Goal: Task Accomplishment & Management: Manage account settings

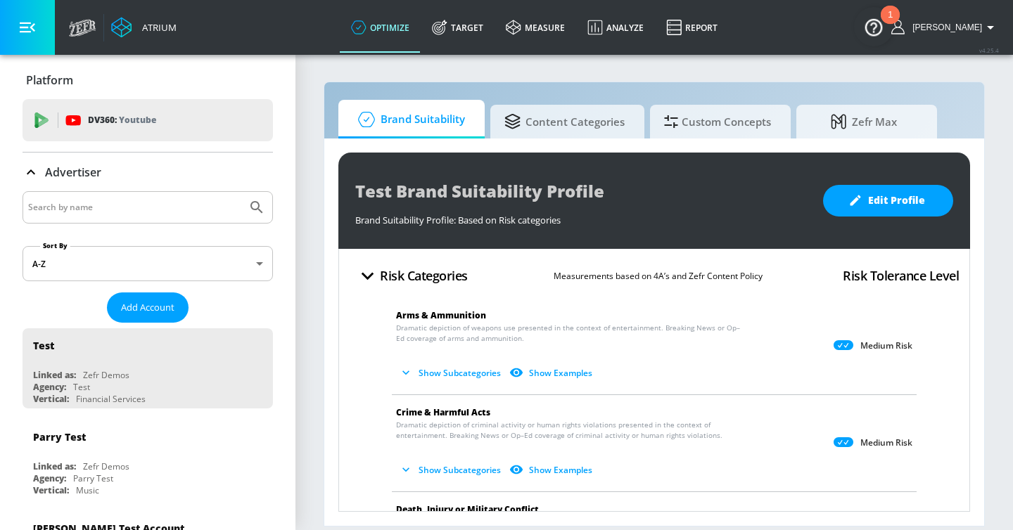
click at [132, 200] on input "Search by name" at bounding box center [134, 207] width 213 height 18
type input "l'oreal"
click at [241, 192] on button "Submit Search" at bounding box center [256, 207] width 31 height 31
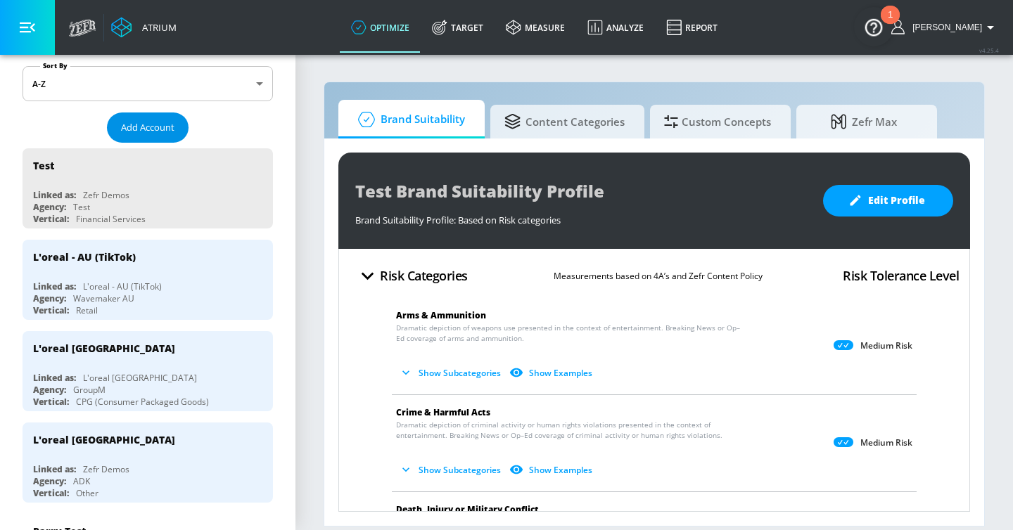
scroll to position [203, 0]
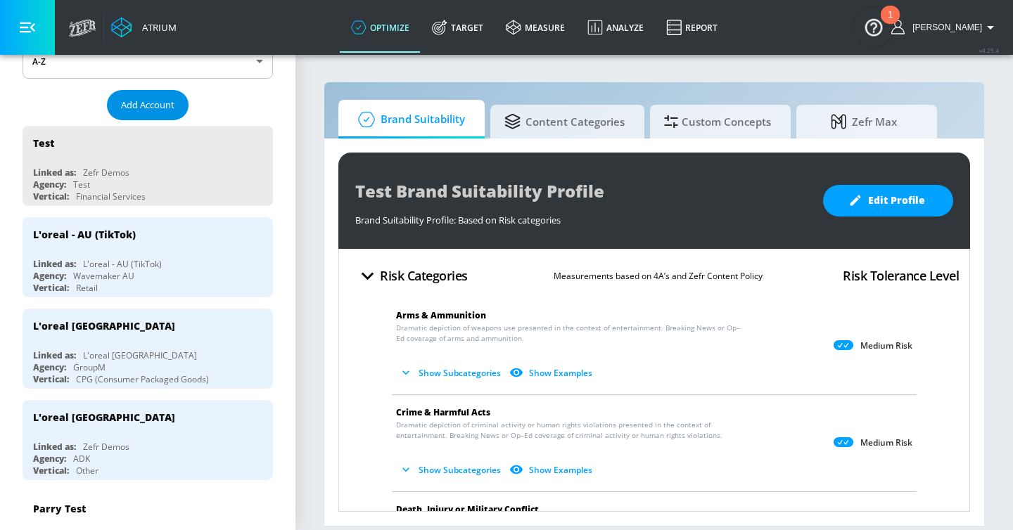
click at [152, 102] on span "Add Account" at bounding box center [147, 105] width 53 height 16
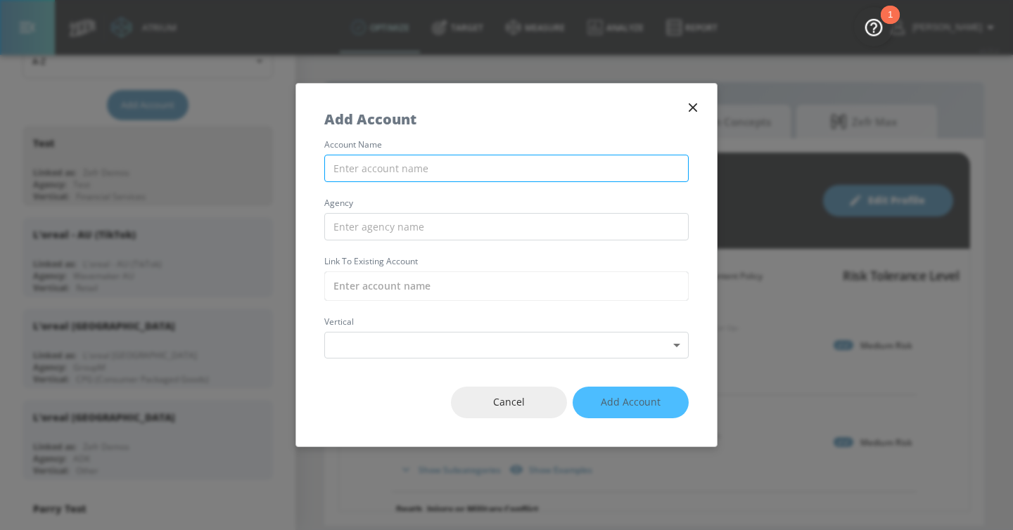
click at [385, 169] on input "text" at bounding box center [506, 168] width 364 height 27
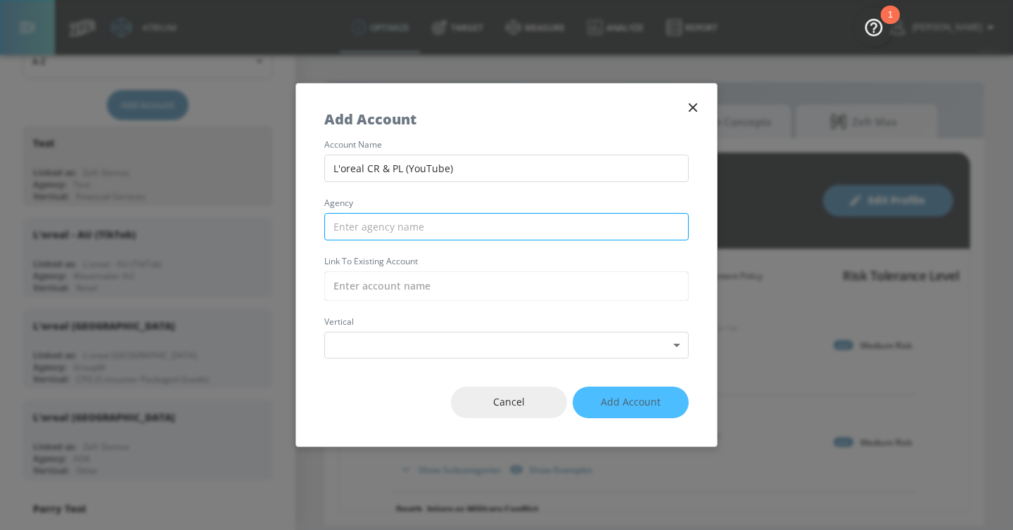
type input "L'oreal CR & PL (YouTube)"
click at [368, 224] on input "text" at bounding box center [506, 226] width 364 height 27
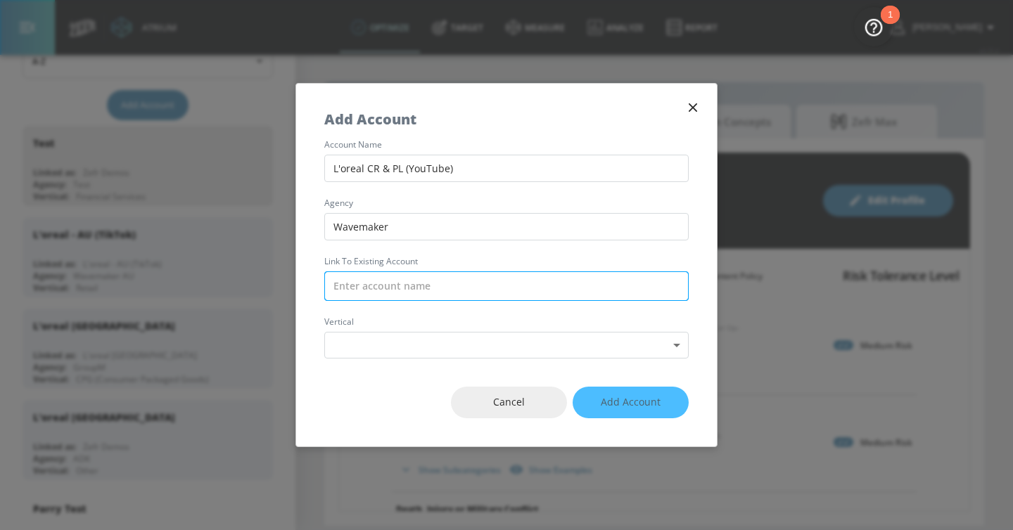
type input "Wavemaker"
click at [352, 281] on input "text" at bounding box center [506, 286] width 364 height 30
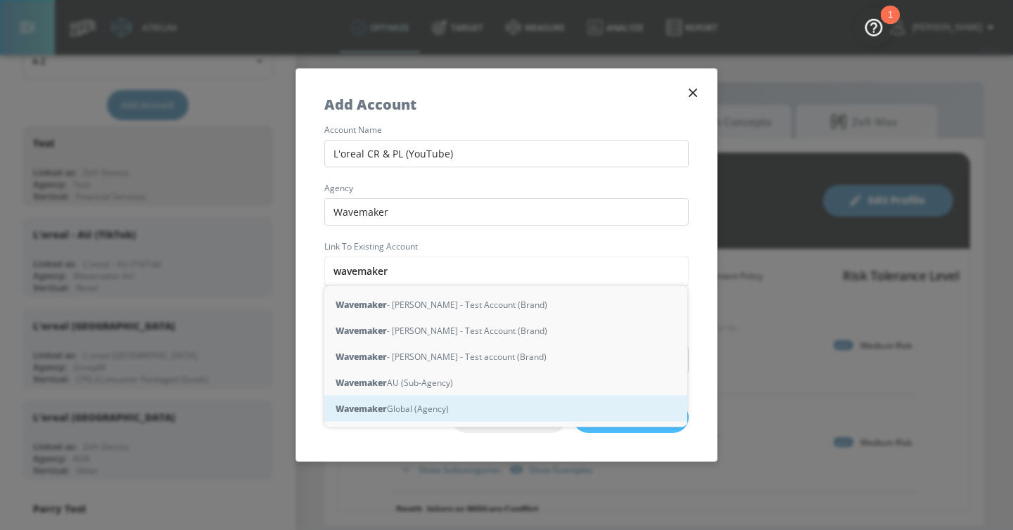
click at [384, 413] on strong "Wavemaker" at bounding box center [360, 409] width 51 height 15
type input "Wavemaker Global (Agency)"
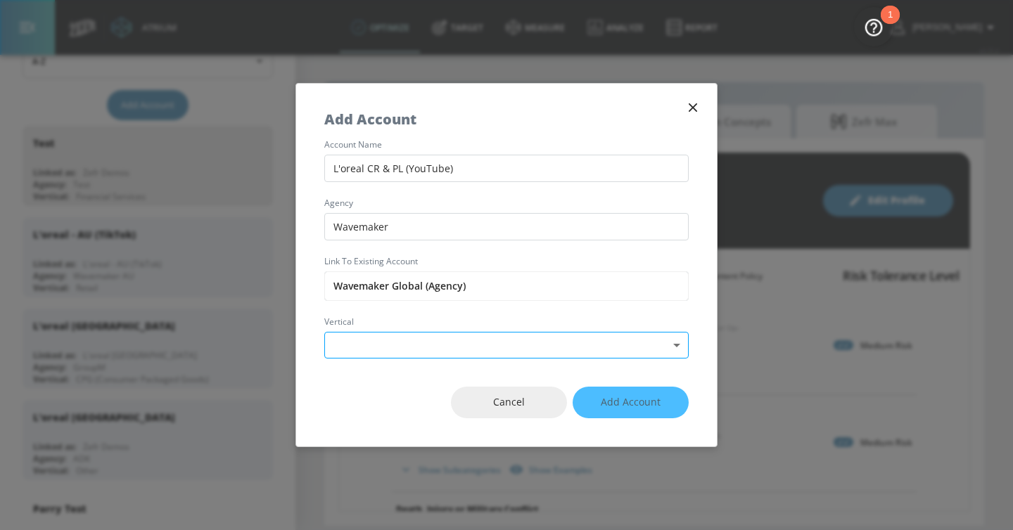
click at [402, 342] on body "Atrium optimize Target measure Analyze Report optimize Target measure Analyze R…" at bounding box center [506, 265] width 1013 height 530
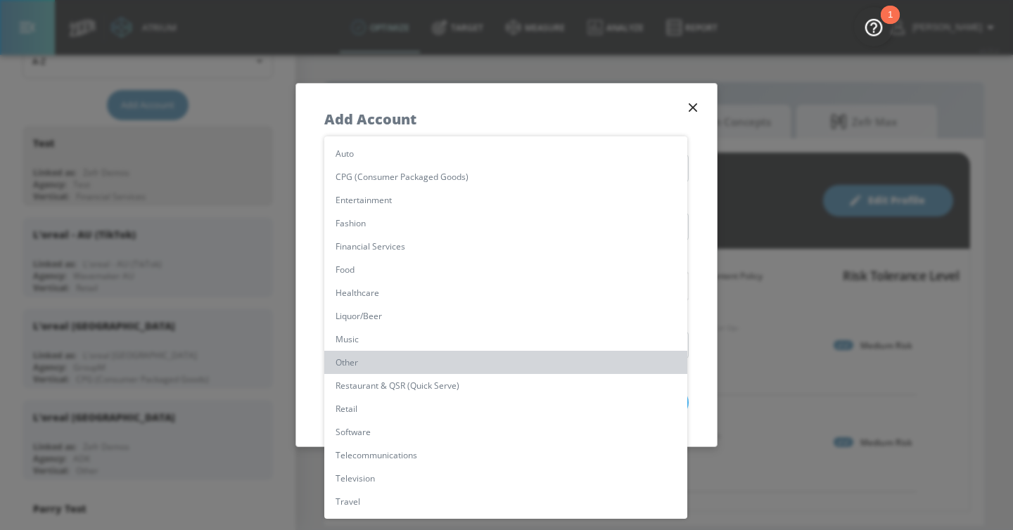
click at [385, 356] on li "Other" at bounding box center [505, 362] width 363 height 23
type input "[object Object]"
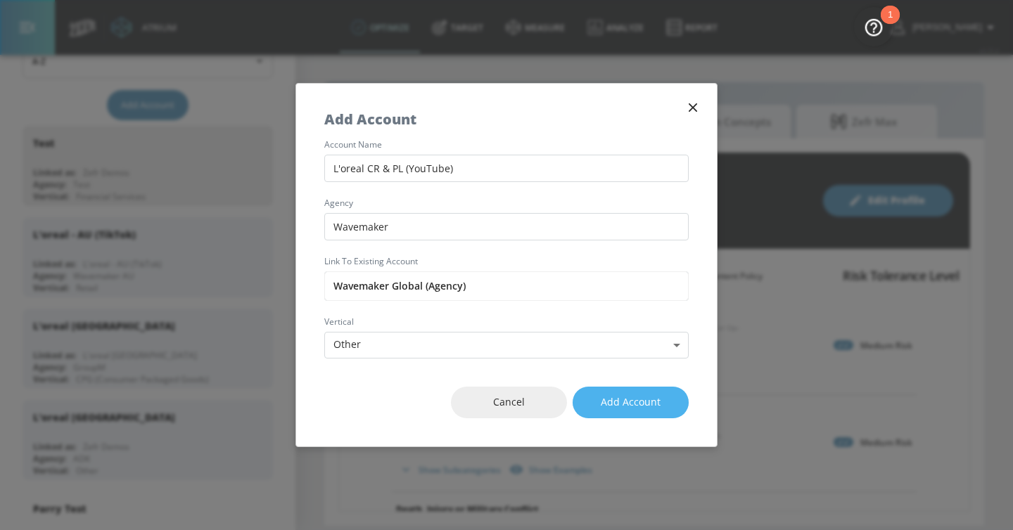
click at [637, 408] on span "Add Account" at bounding box center [630, 403] width 60 height 18
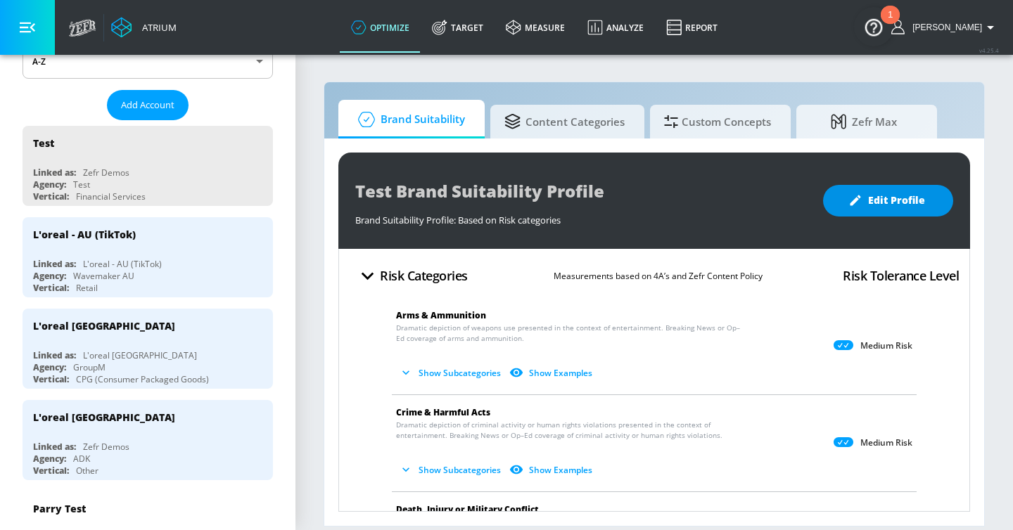
click at [885, 208] on span "Edit Profile" at bounding box center [888, 201] width 74 height 18
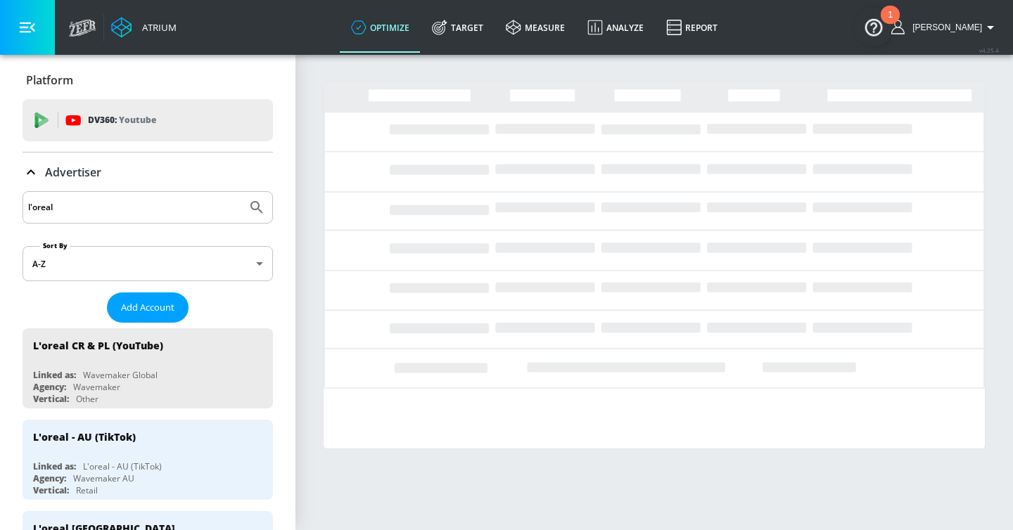
click at [40, 30] on button "button" at bounding box center [27, 27] width 55 height 55
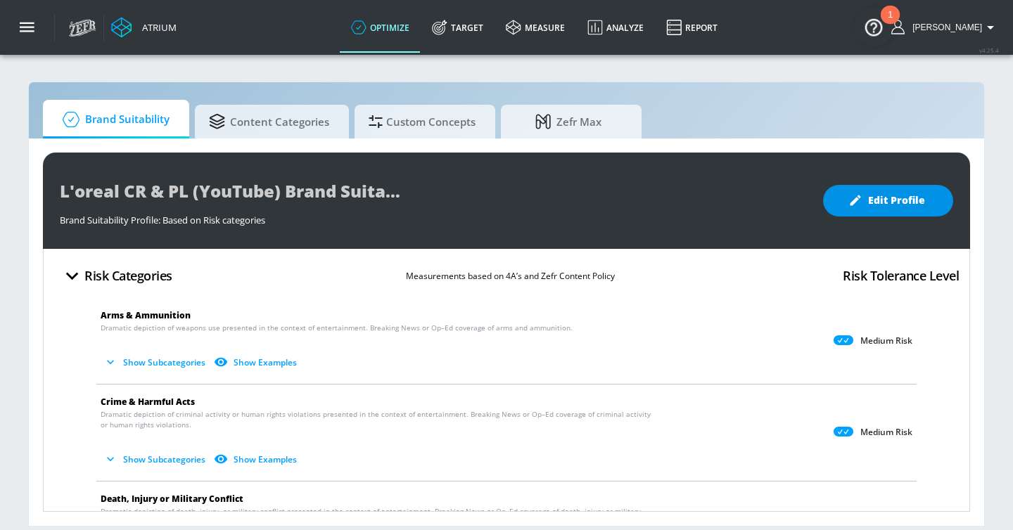
click at [908, 202] on span "Edit Profile" at bounding box center [888, 201] width 74 height 18
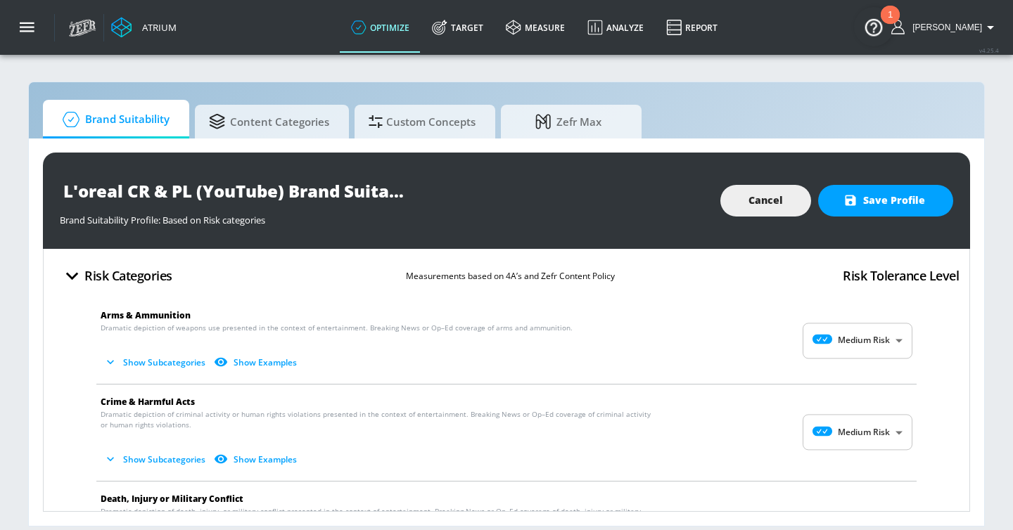
click at [866, 343] on body "Atrium optimize Target measure Analyze Report optimize Target measure Analyze R…" at bounding box center [506, 265] width 1013 height 530
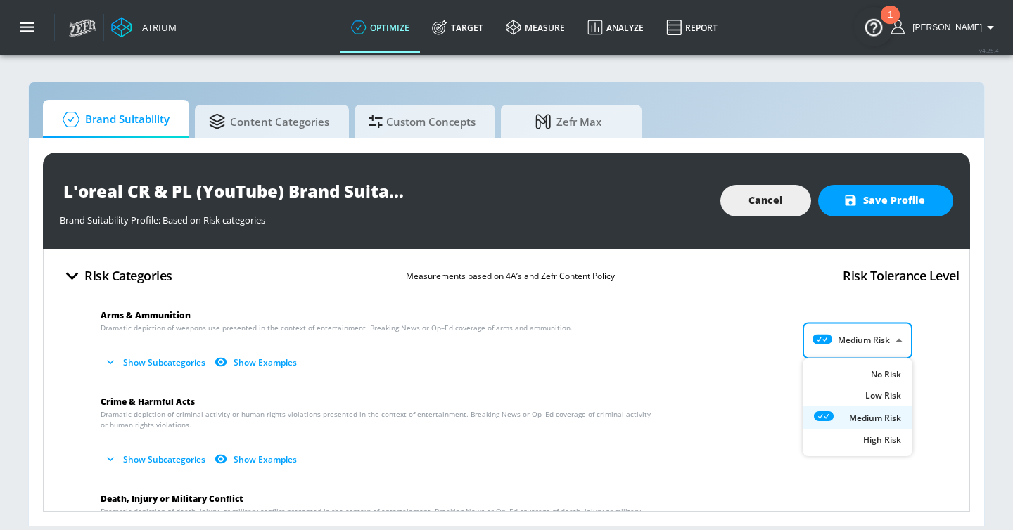
click at [854, 390] on li "Low Risk" at bounding box center [857, 395] width 110 height 21
type input "LOW"
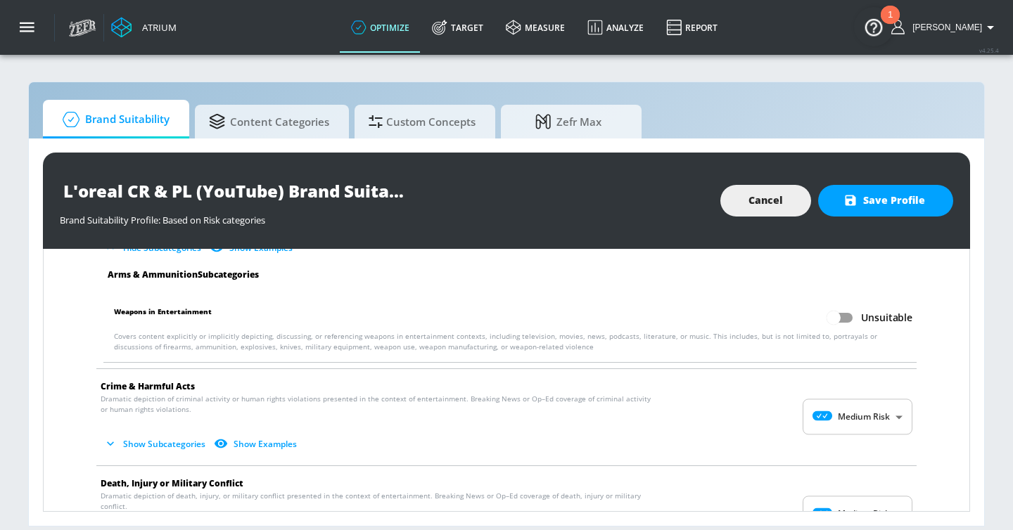
scroll to position [162, 0]
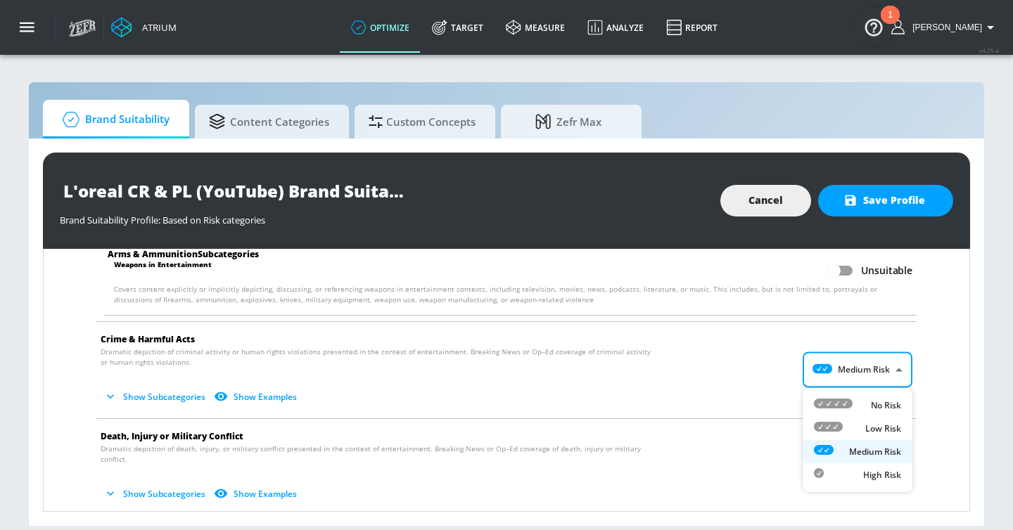
click at [868, 366] on body "Atrium optimize Target measure Analyze Report optimize Target measure Analyze R…" at bounding box center [506, 265] width 1013 height 530
click at [858, 422] on div "Low Risk" at bounding box center [857, 428] width 87 height 15
type input "LOW"
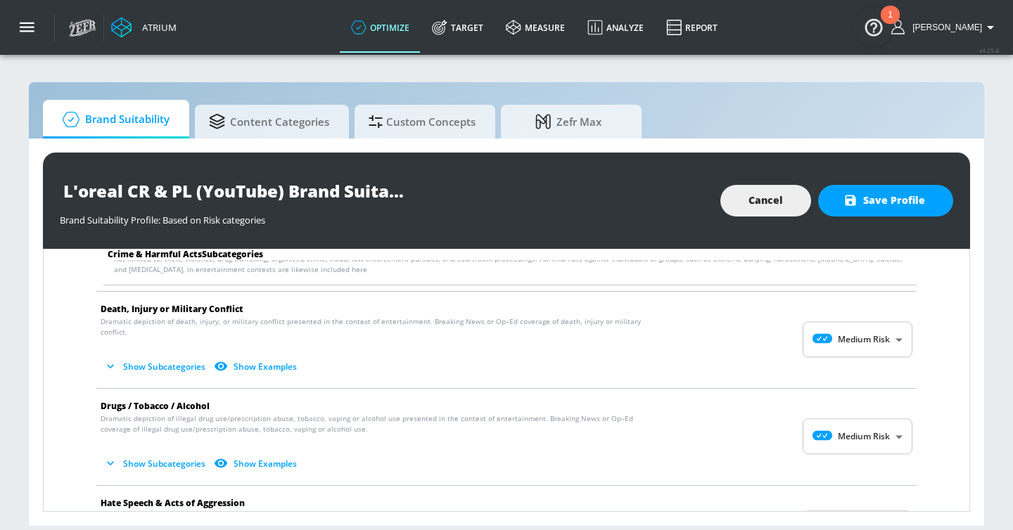
scroll to position [404, 0]
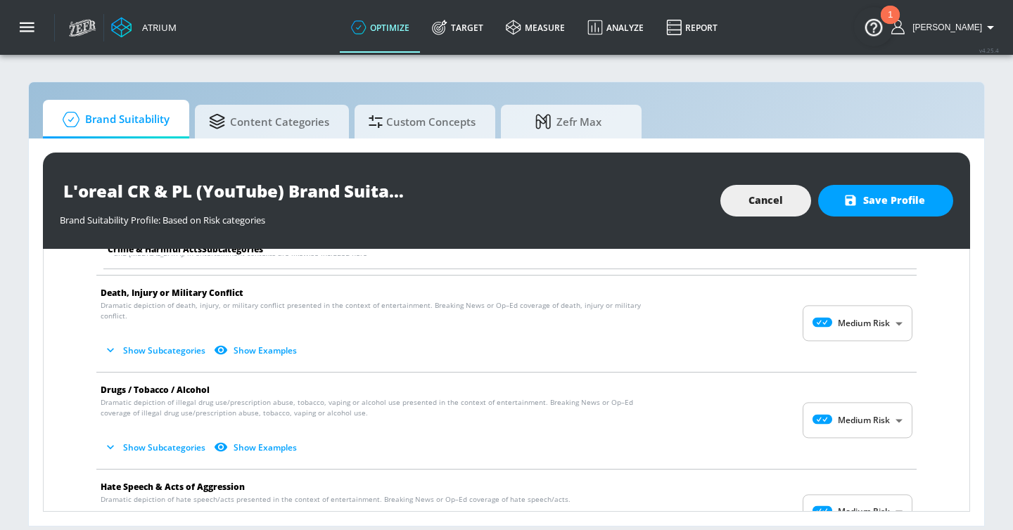
click at [849, 340] on span "Show Subcategories Show Examples" at bounding box center [495, 350] width 789 height 23
click at [847, 314] on body "Atrium optimize Target measure Analyze Report optimize Target measure Analyze R…" at bounding box center [506, 265] width 1013 height 530
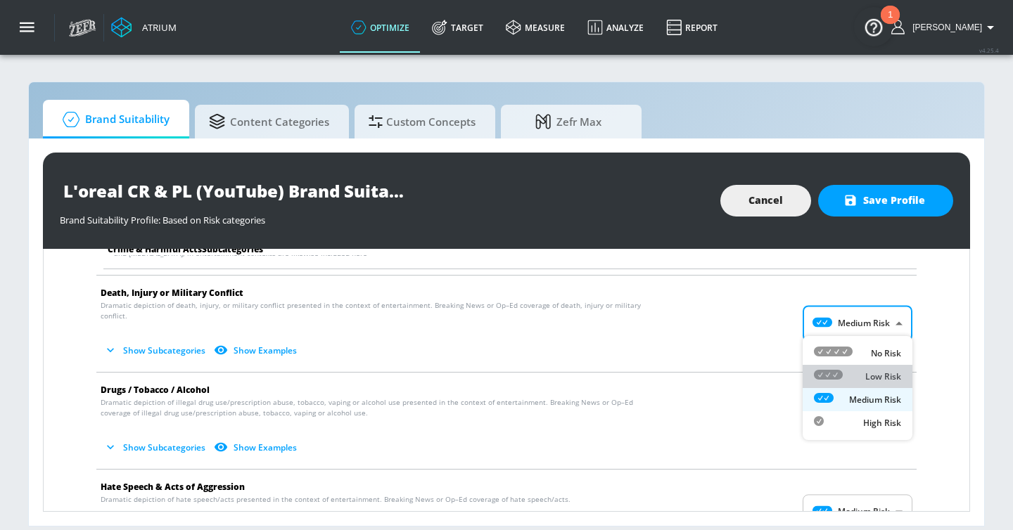
click at [854, 377] on div "Low Risk" at bounding box center [857, 376] width 87 height 15
type input "LOW"
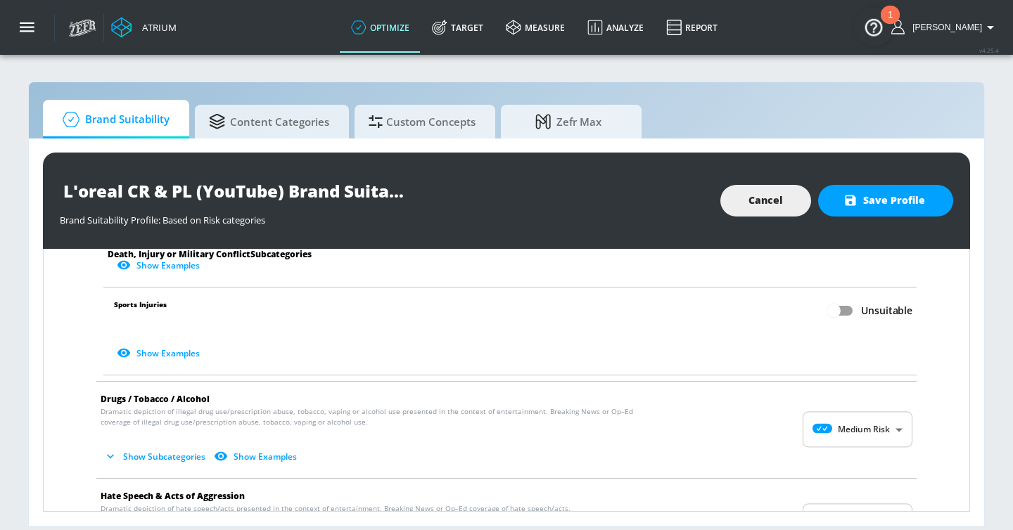
scroll to position [875, 0]
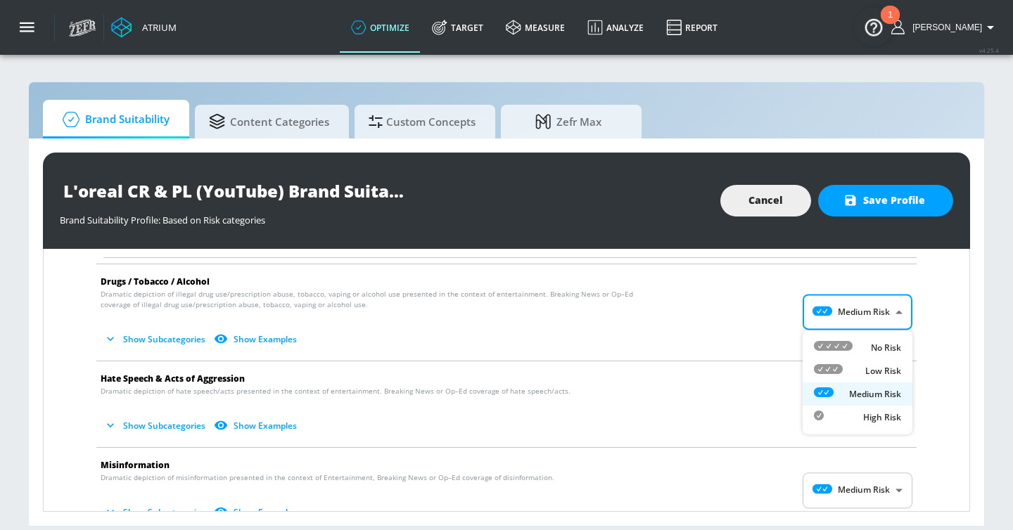
click at [847, 313] on body "Atrium optimize Target measure Analyze Report optimize Target measure Analyze R…" at bounding box center [506, 265] width 1013 height 530
click at [845, 366] on div "Low Risk" at bounding box center [857, 371] width 87 height 15
type input "LOW"
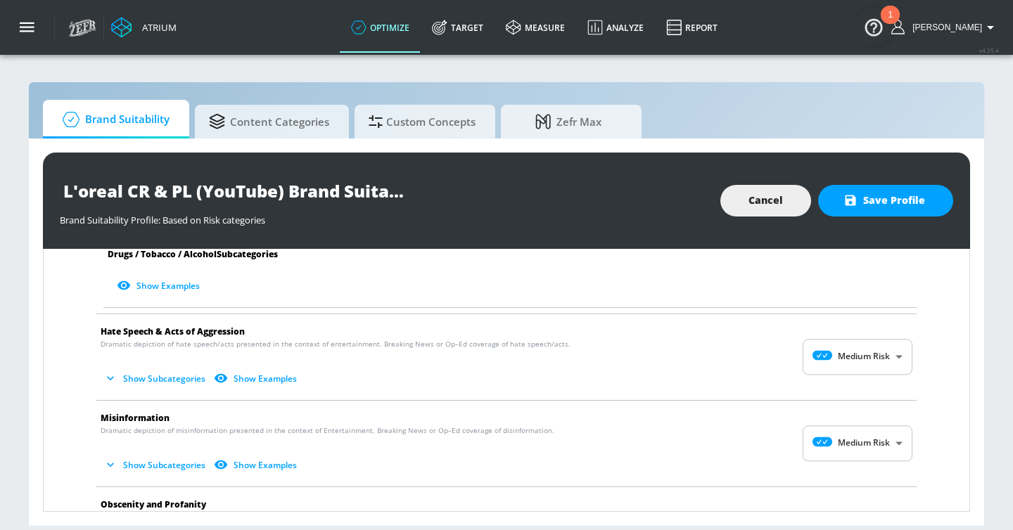
scroll to position [1281, 0]
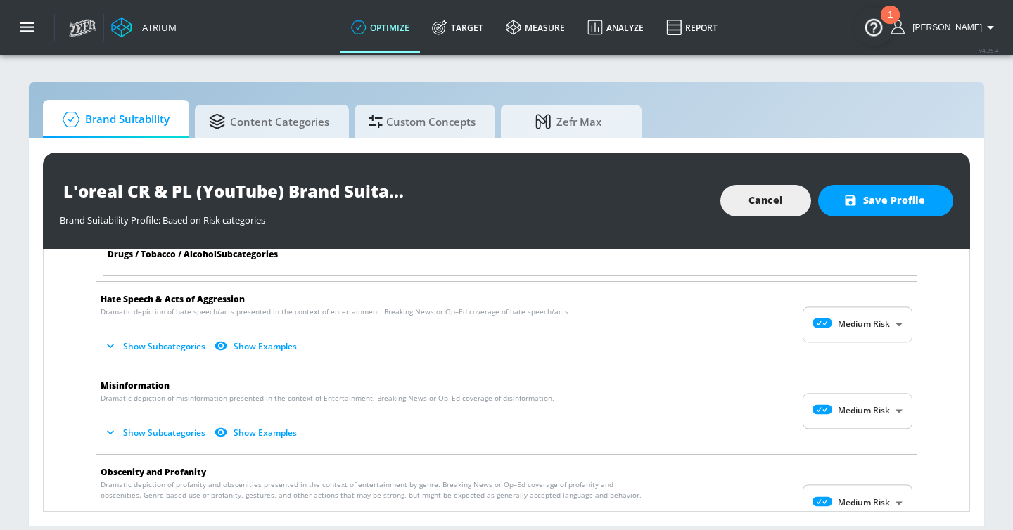
click at [849, 333] on body "Atrium optimize Target measure Analyze Report optimize Target measure Analyze R…" at bounding box center [506, 265] width 1013 height 530
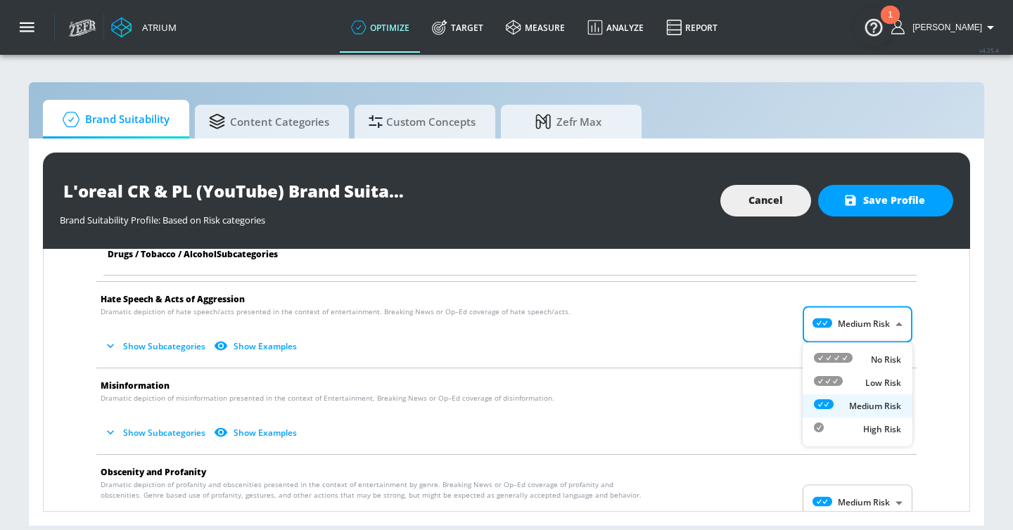
click at [852, 379] on div "Low Risk" at bounding box center [857, 382] width 87 height 15
type input "LOW"
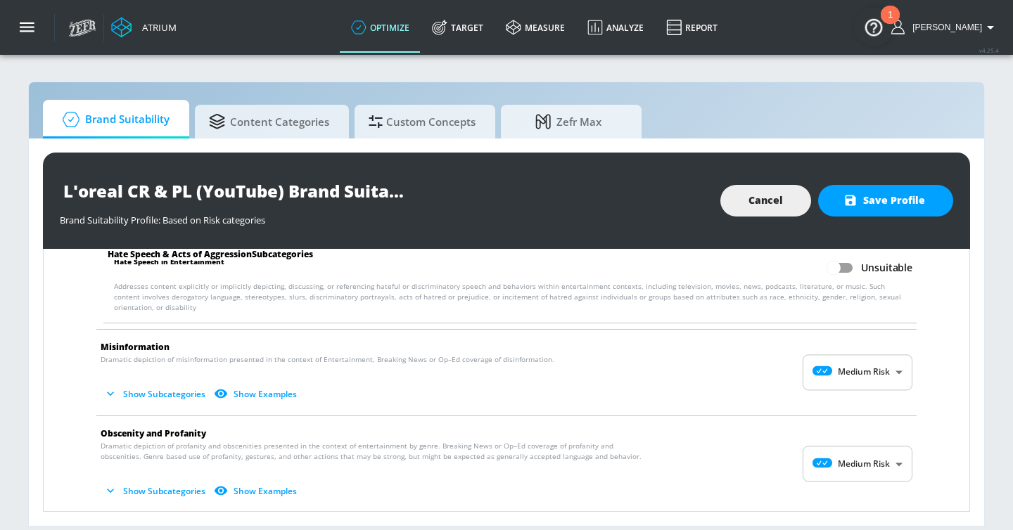
scroll to position [1437, 0]
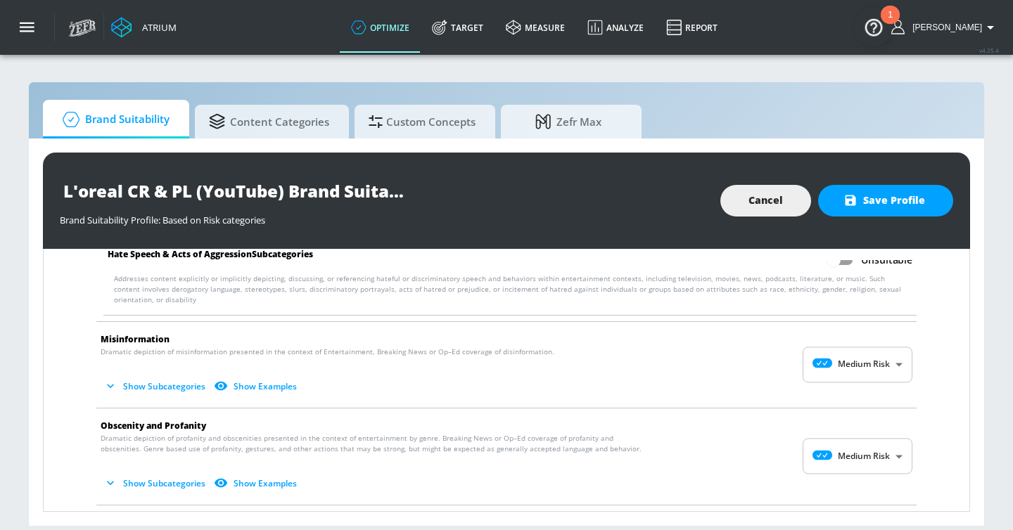
click at [847, 344] on body "Atrium optimize Target measure Analyze Report optimize Target measure Analyze R…" at bounding box center [506, 265] width 1013 height 530
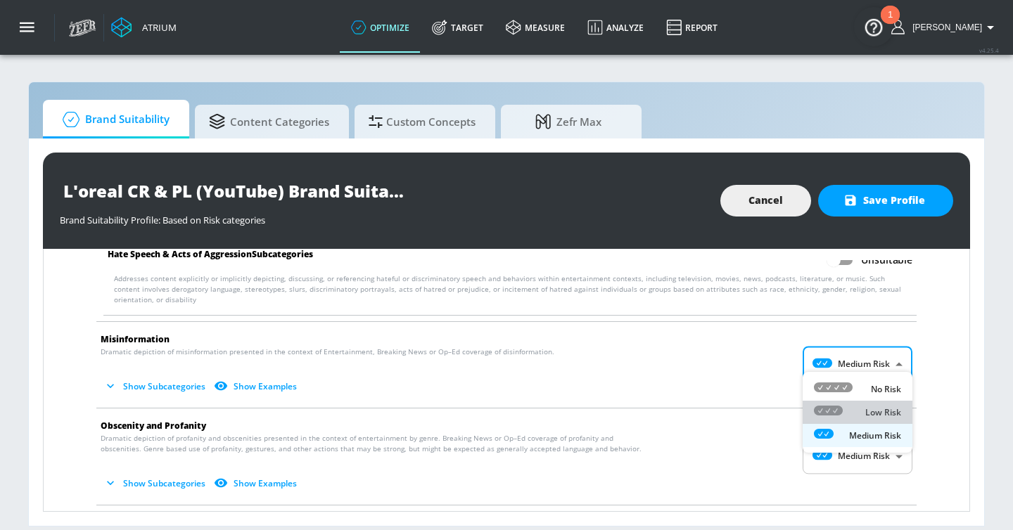
click at [848, 407] on div "Low Risk" at bounding box center [857, 412] width 87 height 15
type input "LOW"
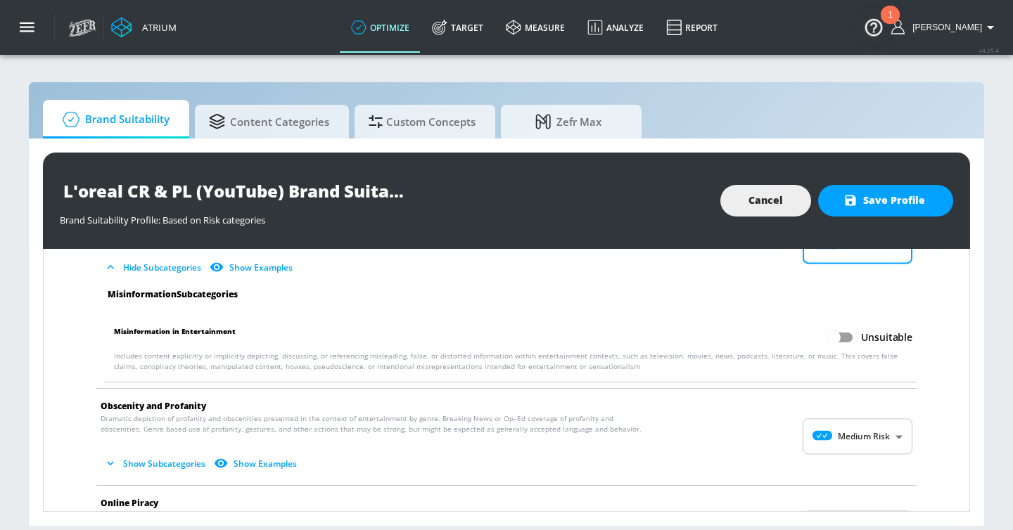
scroll to position [1621, 0]
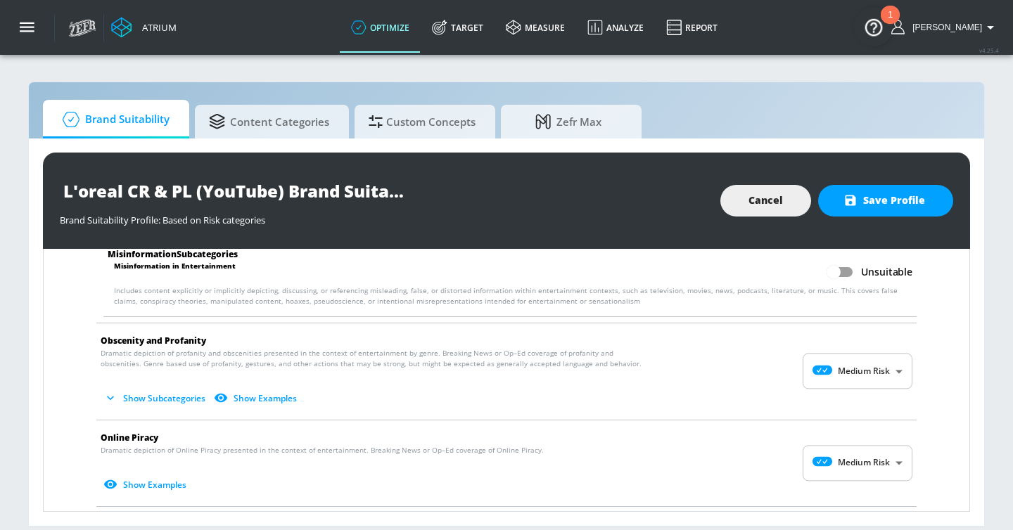
click at [848, 348] on p "Dramatic depiction of profanity and obscenities presented in the context of ent…" at bounding box center [495, 379] width 789 height 62
click at [848, 354] on body "Atrium optimize Target measure Analyze Report optimize Target measure Analyze R…" at bounding box center [506, 265] width 1013 height 530
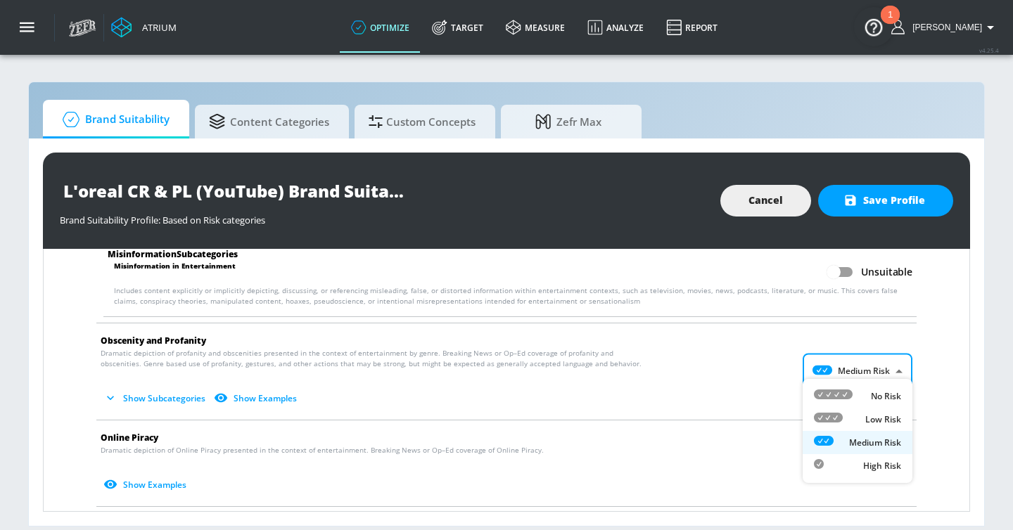
click at [854, 420] on div "Low Risk" at bounding box center [857, 419] width 87 height 15
type input "LOW"
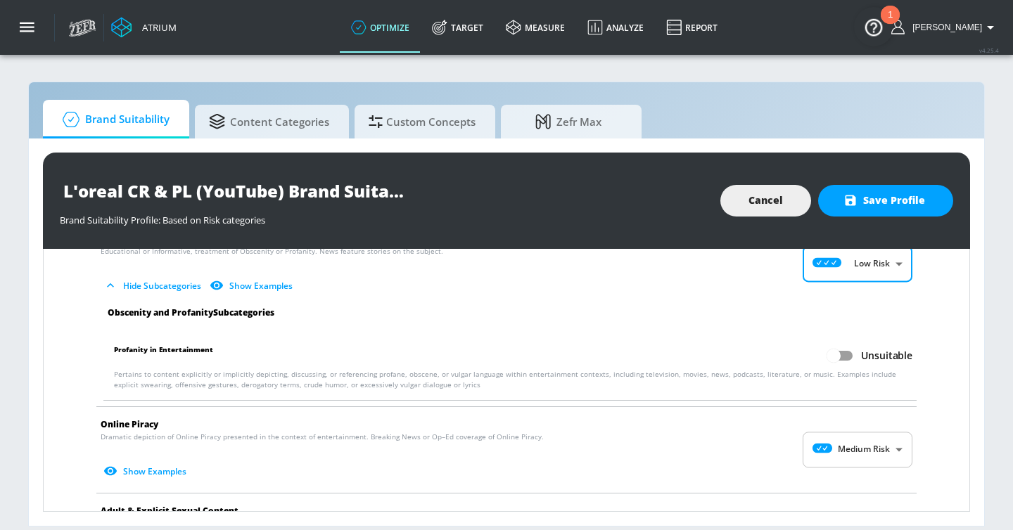
scroll to position [1776, 0]
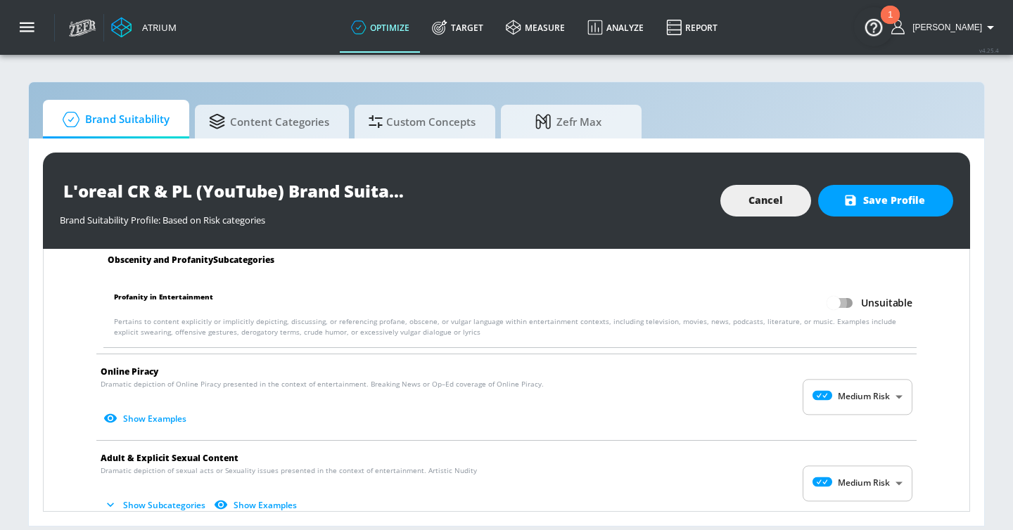
click at [851, 297] on input "Unsuitable" at bounding box center [833, 303] width 80 height 27
checkbox input "true"
click at [864, 375] on body "Atrium optimize Target measure Analyze Report optimize Target measure Analyze R…" at bounding box center [506, 265] width 1013 height 530
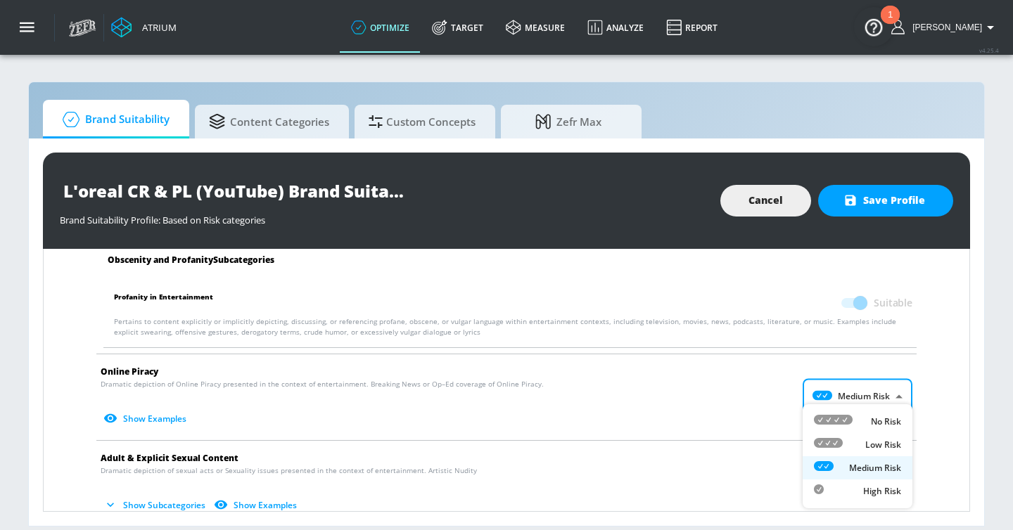
click at [854, 437] on div "Low Risk" at bounding box center [857, 444] width 87 height 15
type input "LOW"
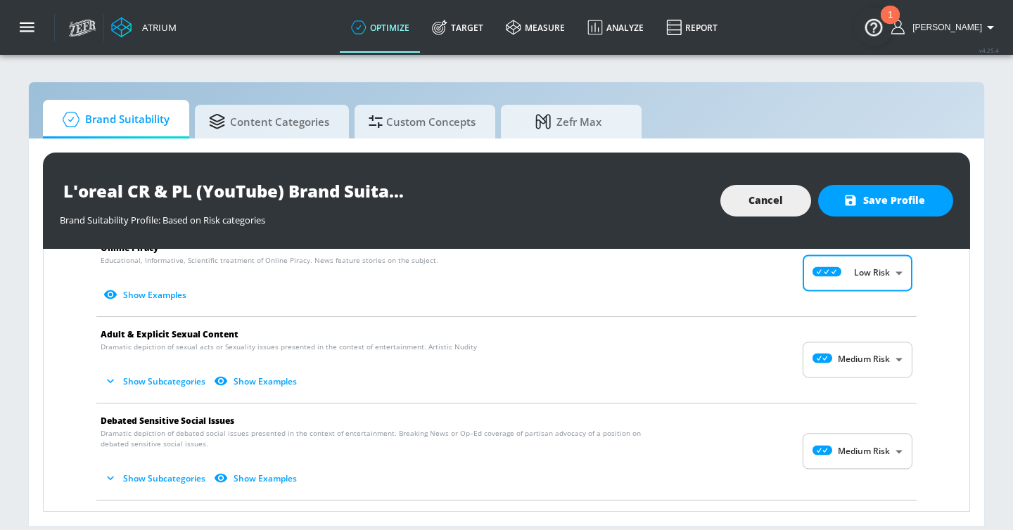
scroll to position [1950, 0]
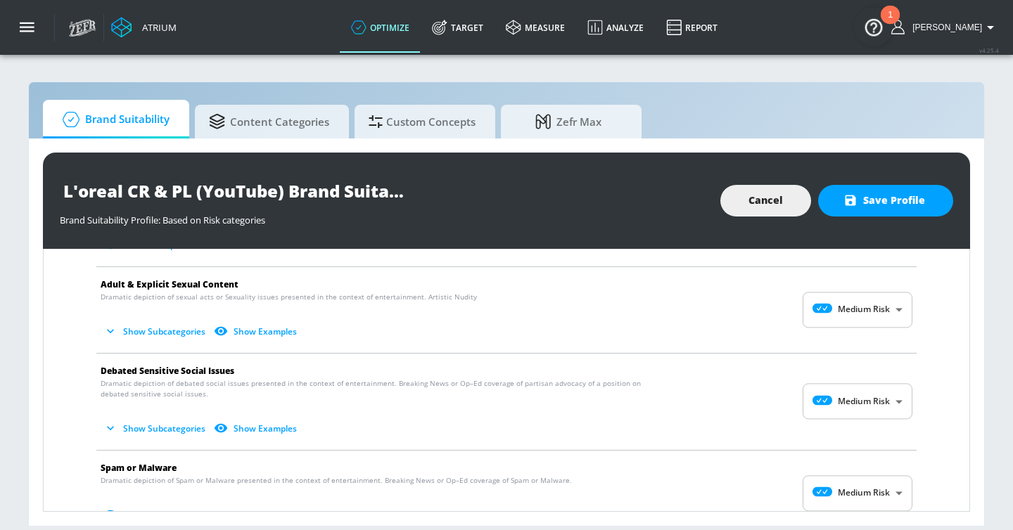
click at [854, 320] on span "Show Subcategories Show Examples" at bounding box center [495, 331] width 789 height 23
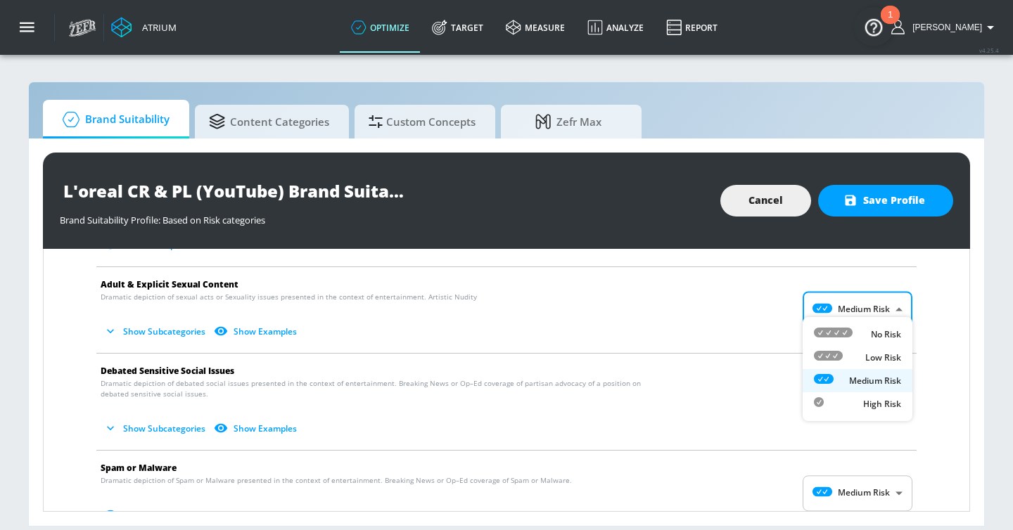
click at [849, 309] on body "Atrium optimize Target measure Analyze Report optimize Target measure Analyze R…" at bounding box center [506, 265] width 1013 height 530
click at [853, 356] on div "Low Risk" at bounding box center [857, 357] width 87 height 15
type input "LOW"
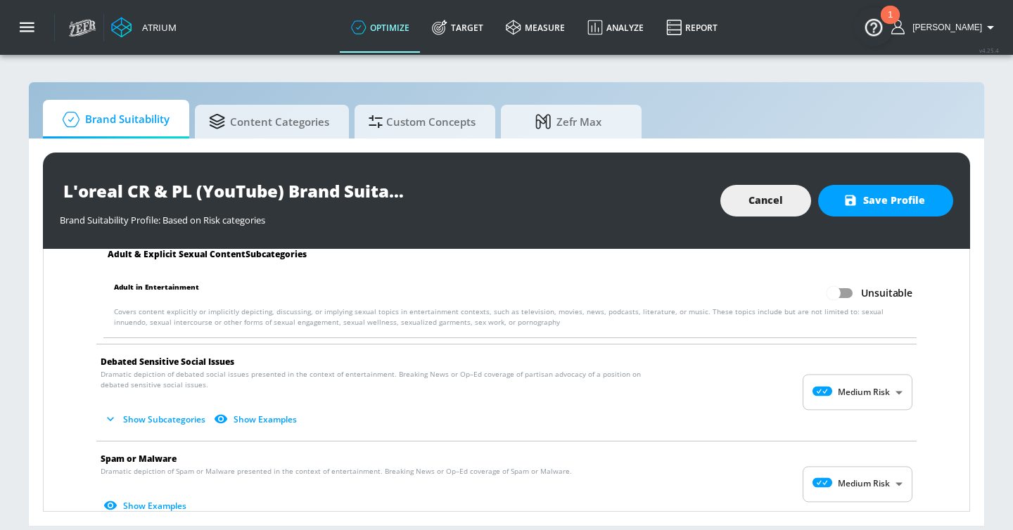
scroll to position [2062, 0]
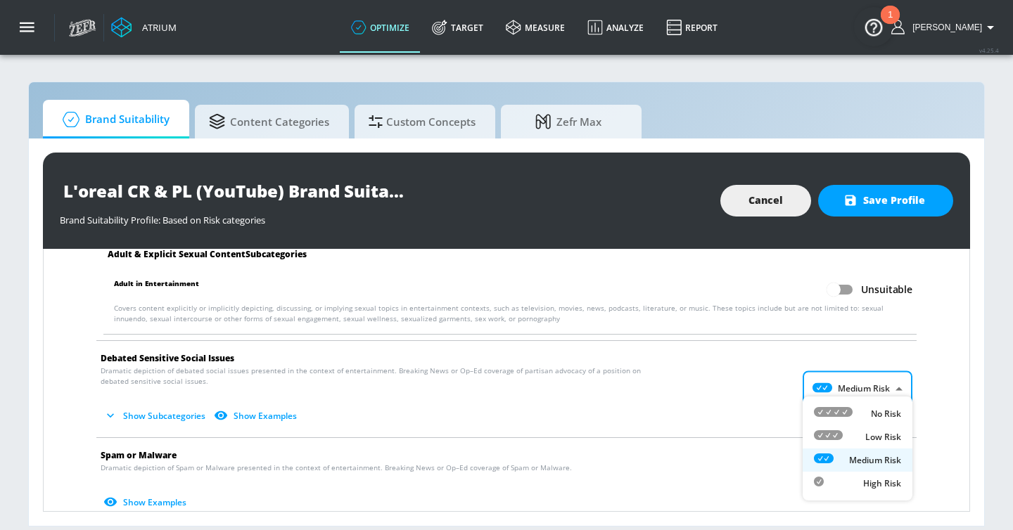
click at [850, 370] on body "Atrium optimize Target measure Analyze Report optimize Target measure Analyze R…" at bounding box center [506, 265] width 1013 height 530
click at [856, 434] on div "Low Risk" at bounding box center [857, 437] width 87 height 15
type input "LOW"
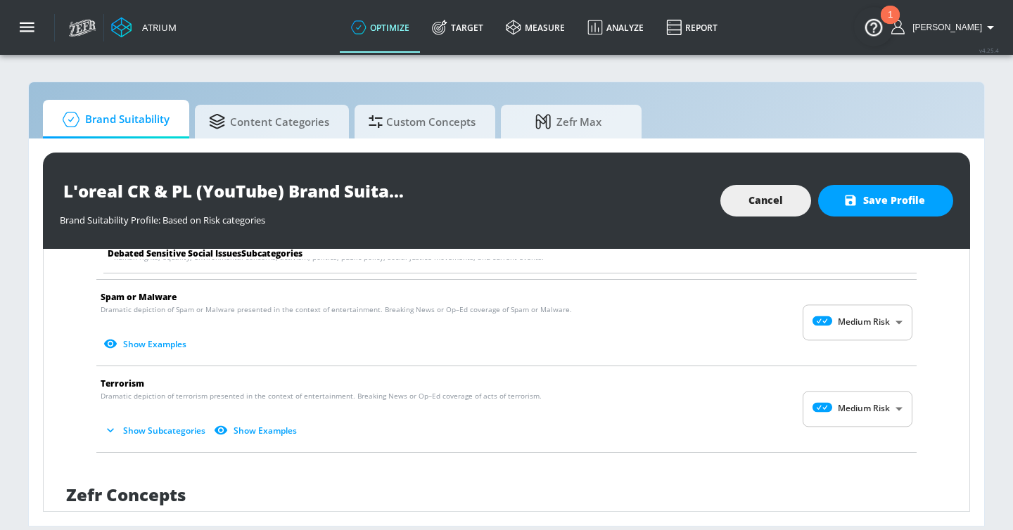
scroll to position [2294, 0]
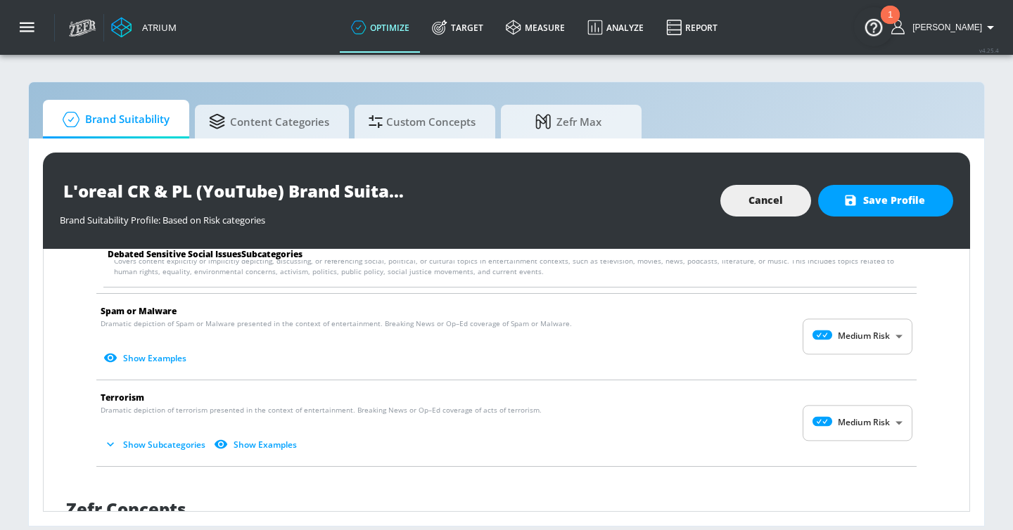
click at [855, 326] on body "Atrium optimize Target measure Analyze Report optimize Target measure Analyze R…" at bounding box center [506, 265] width 1013 height 530
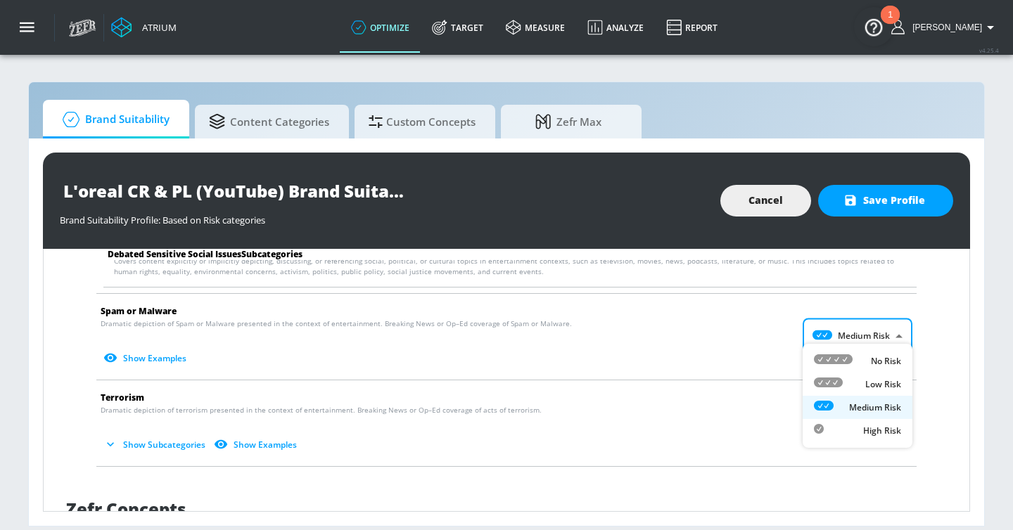
click at [855, 379] on div "Low Risk" at bounding box center [857, 384] width 87 height 15
type input "LOW"
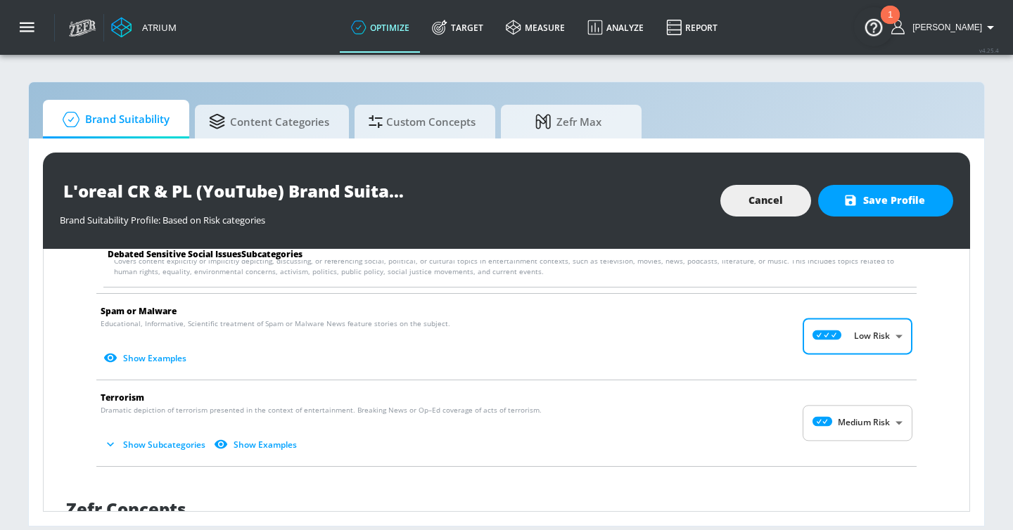
scroll to position [2376, 0]
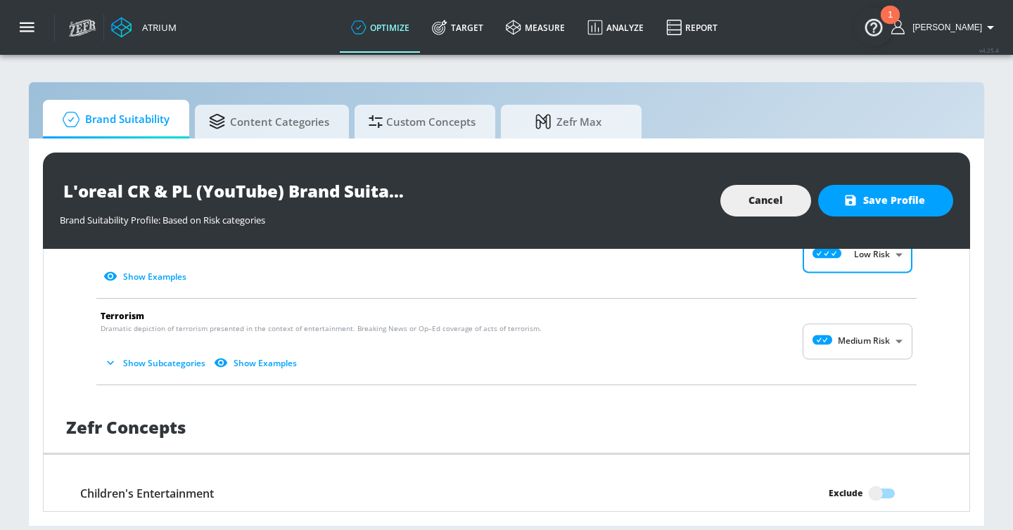
click at [863, 326] on body "Atrium optimize Target measure Analyze Report optimize Target measure Analyze R…" at bounding box center [506, 265] width 1013 height 530
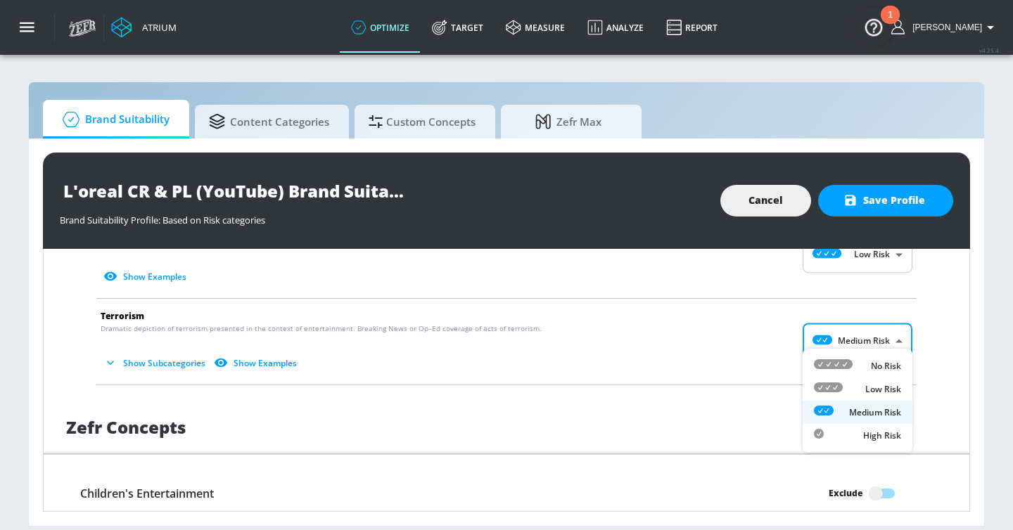
click at [855, 383] on div "Low Risk" at bounding box center [857, 389] width 87 height 15
type input "LOW"
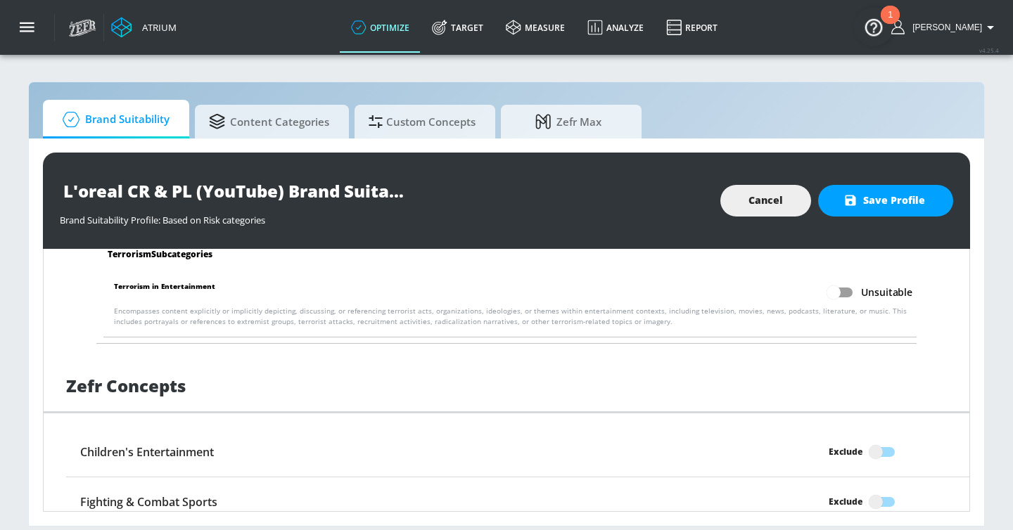
scroll to position [2571, 0]
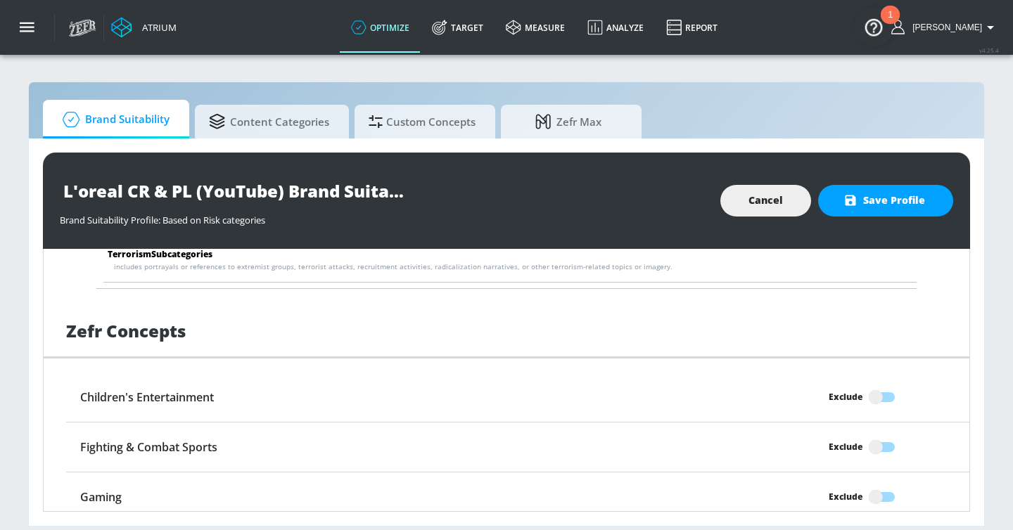
click at [872, 384] on input "Exclude" at bounding box center [875, 397] width 80 height 27
checkbox input "true"
click at [877, 449] on div "Fighting & Combat Sports Exclude" at bounding box center [517, 448] width 903 height 50
click at [877, 438] on input "Exclude" at bounding box center [875, 447] width 80 height 27
checkbox input "true"
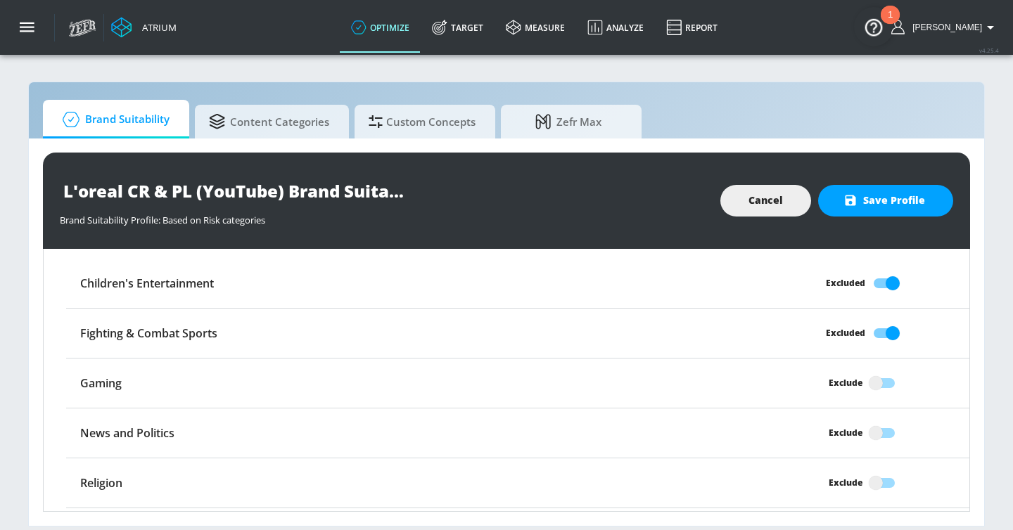
scroll to position [2721, 0]
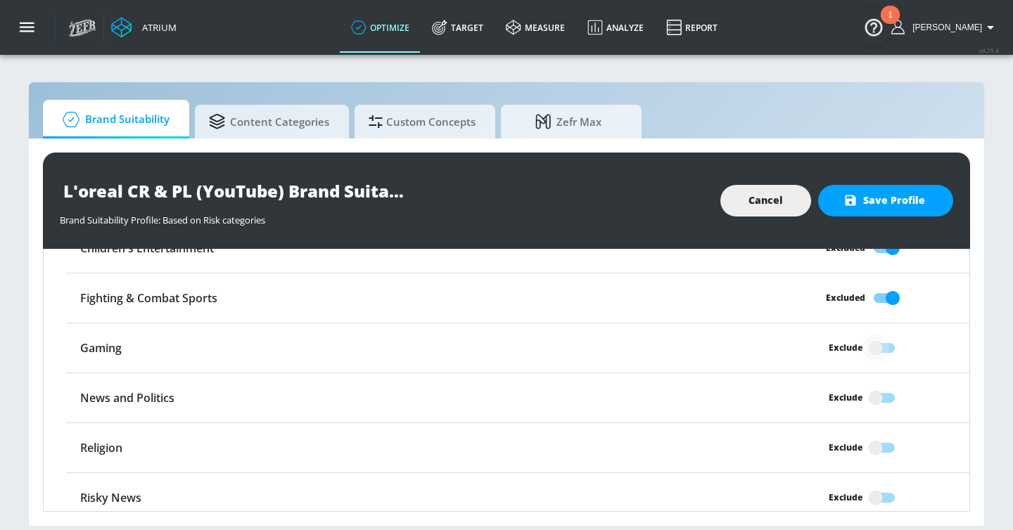
click at [876, 336] on input "Exclude" at bounding box center [875, 348] width 80 height 27
checkbox input "true"
click at [879, 387] on input "Exclude" at bounding box center [875, 398] width 80 height 27
checkbox input "true"
click at [879, 435] on input "Exclude" at bounding box center [875, 448] width 80 height 27
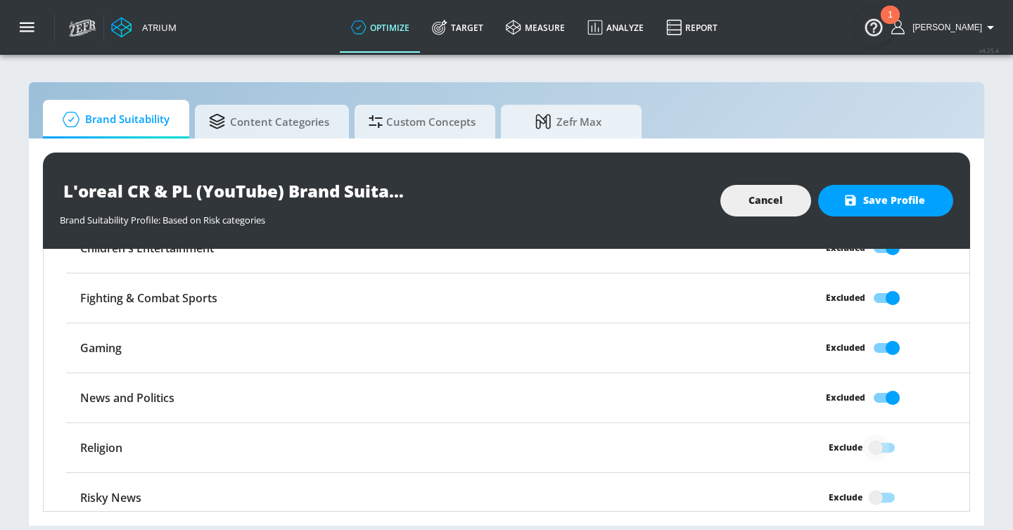
checkbox input "true"
click at [879, 484] on input "Exclude" at bounding box center [875, 497] width 80 height 27
checkbox input "true"
click at [901, 195] on span "Save Profile" at bounding box center [885, 201] width 79 height 18
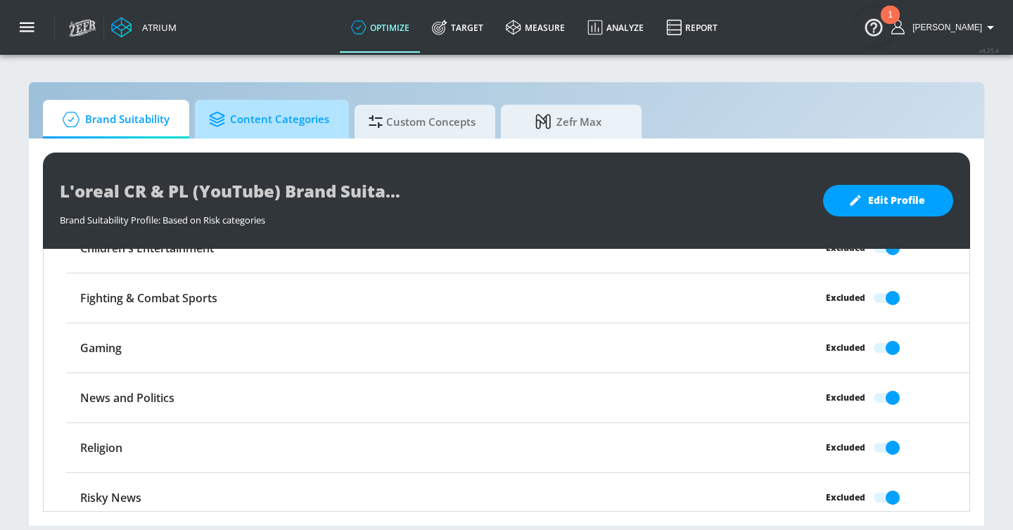
click at [304, 125] on span "Content Categories" at bounding box center [269, 120] width 120 height 34
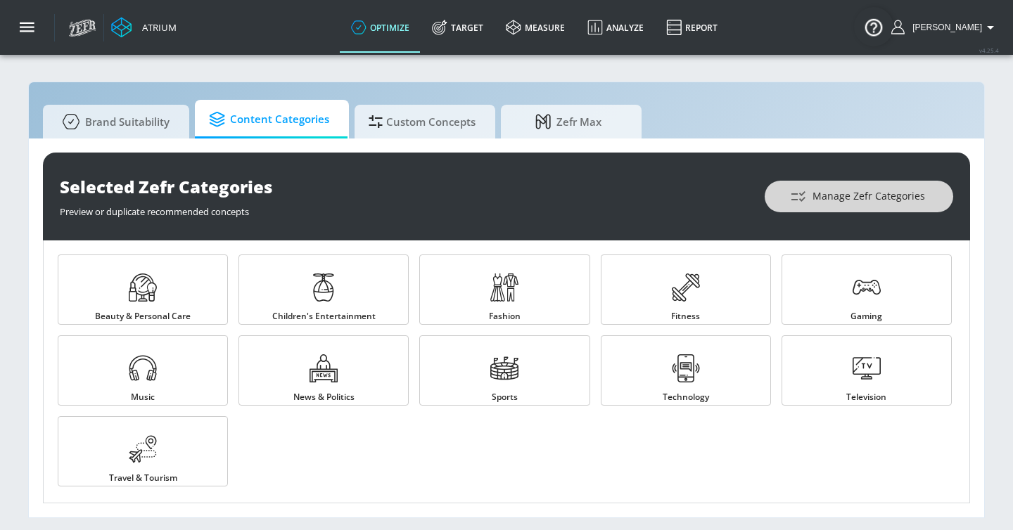
click at [822, 186] on button "Manage Zefr Categories" at bounding box center [858, 197] width 188 height 32
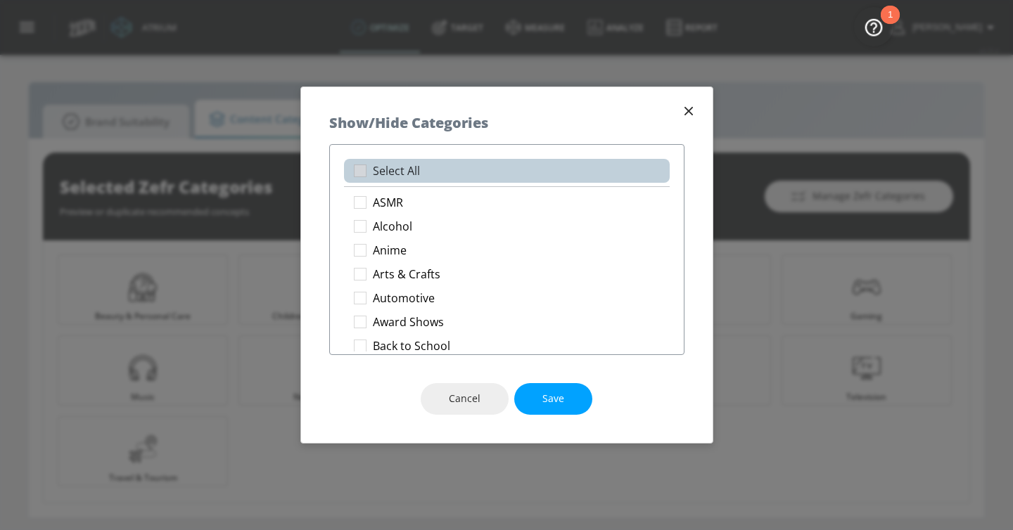
click at [426, 170] on li "Select All" at bounding box center [507, 171] width 326 height 24
checkbox input "true"
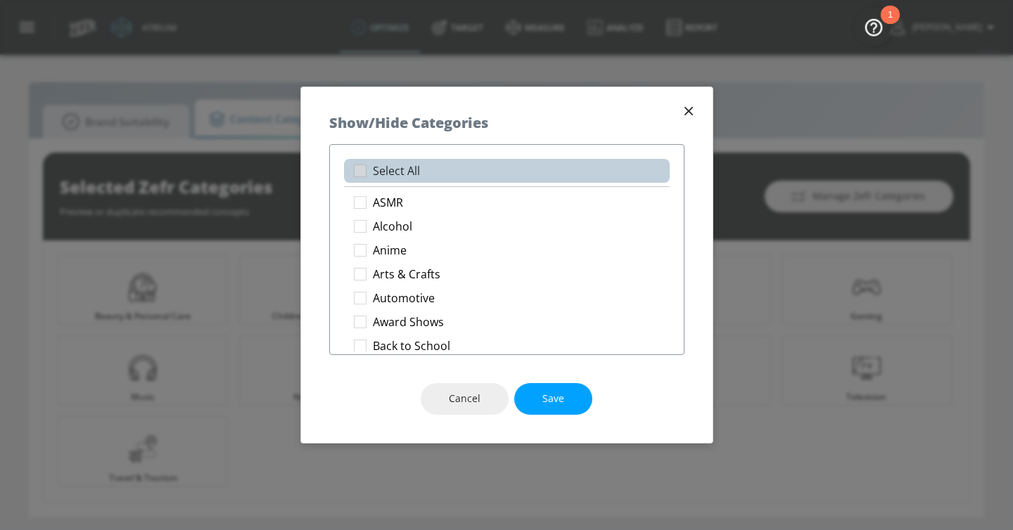
checkbox input "true"
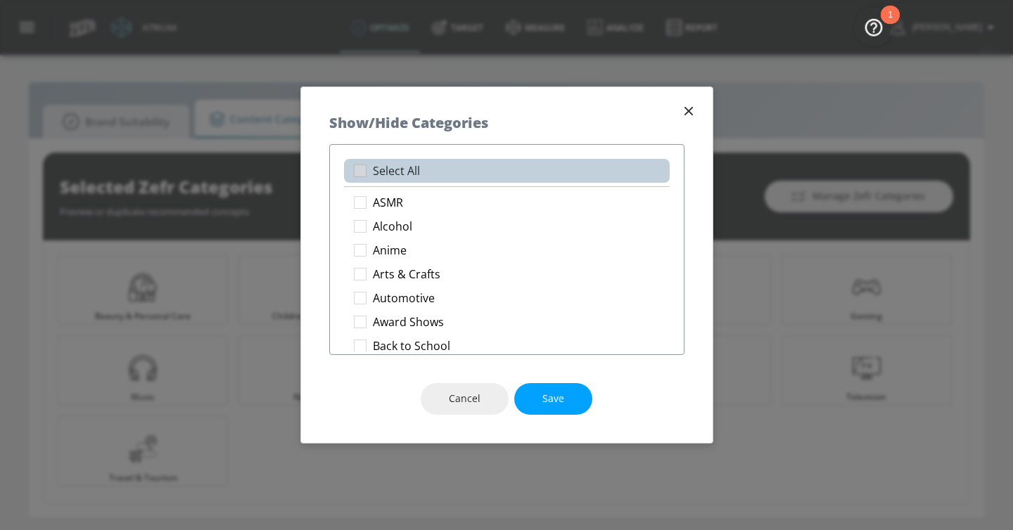
checkbox input "true"
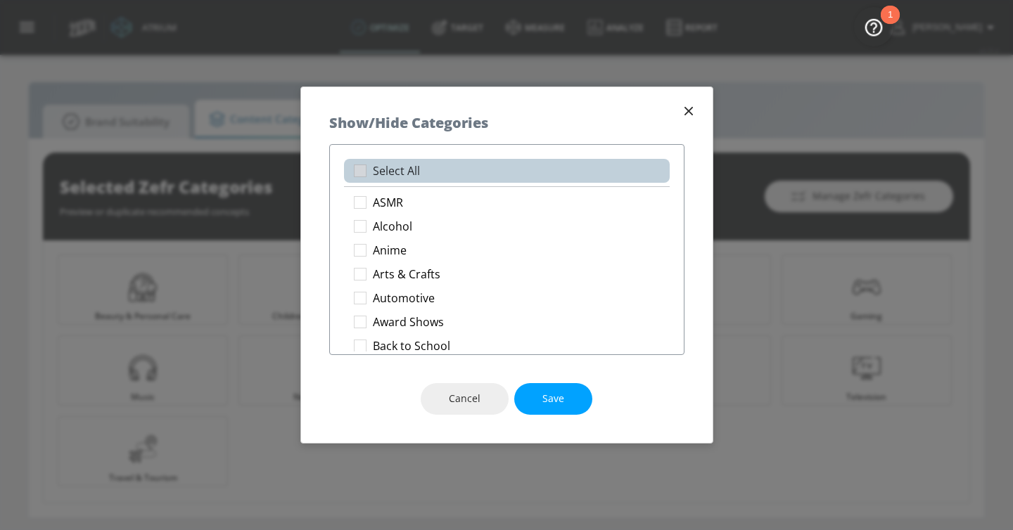
checkbox input "true"
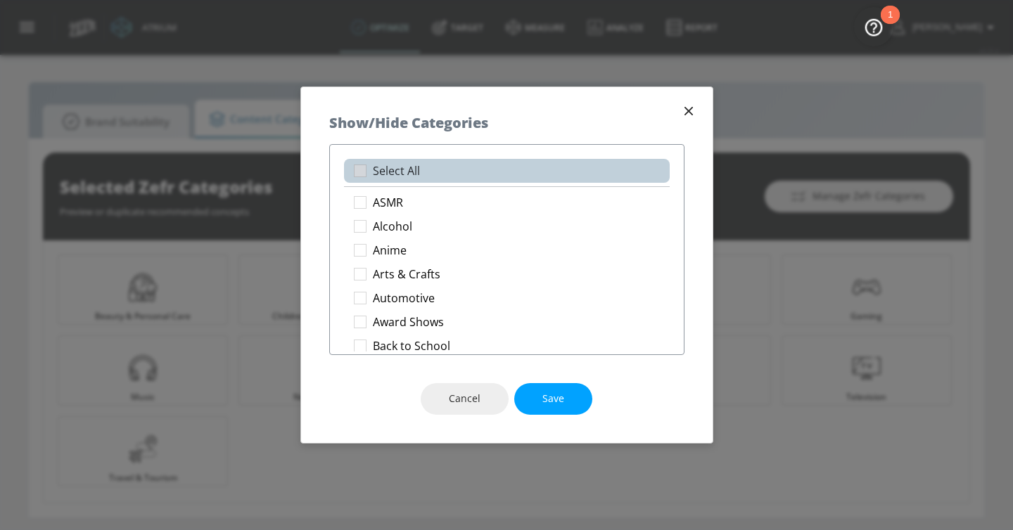
checkbox input "true"
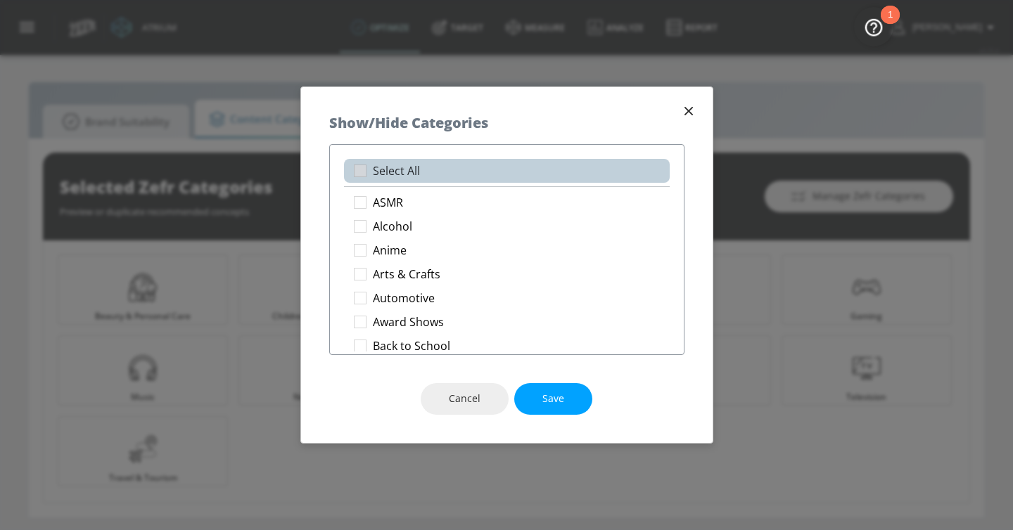
checkbox input "true"
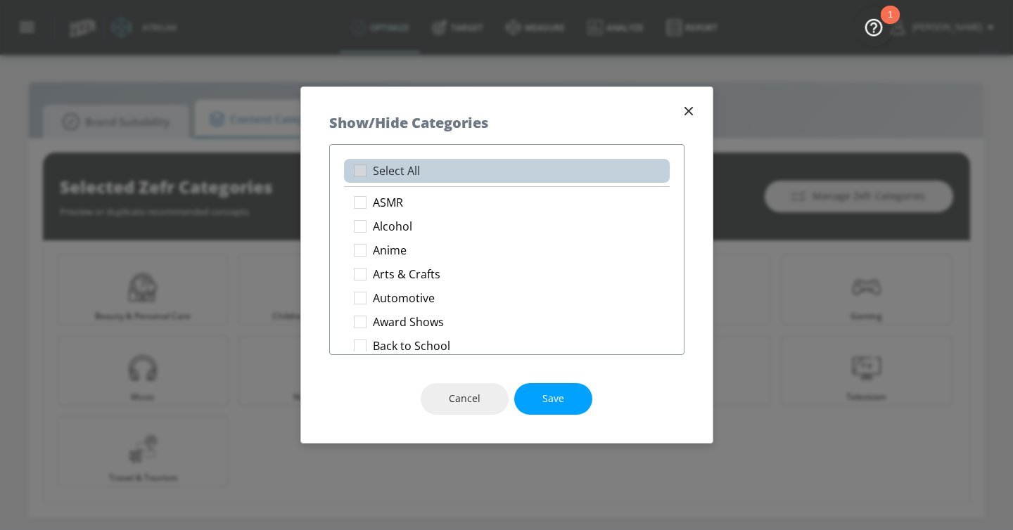
checkbox input "true"
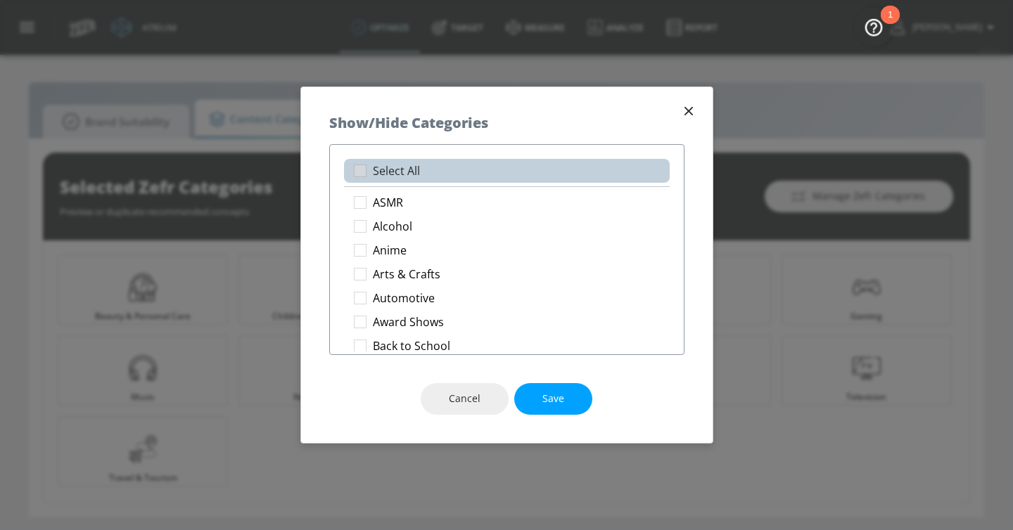
checkbox input "true"
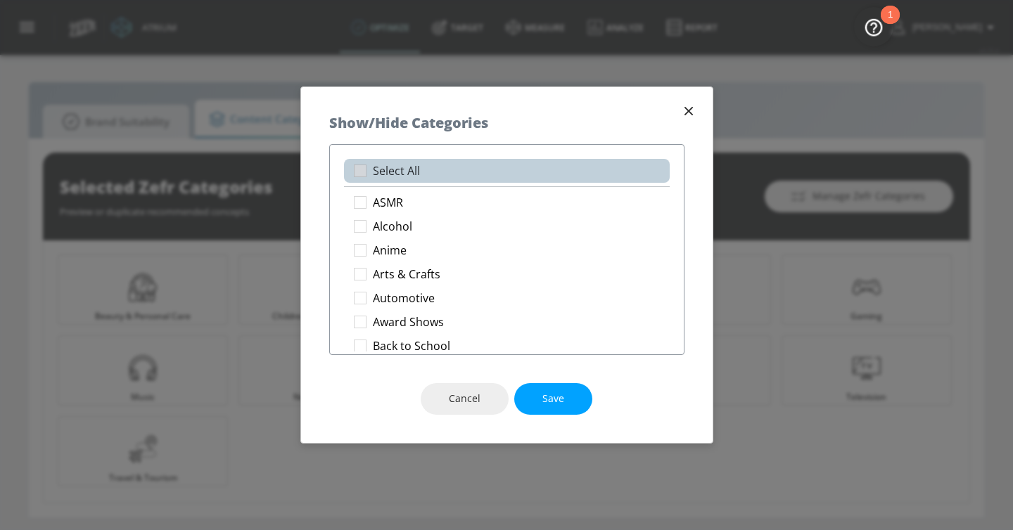
checkbox input "true"
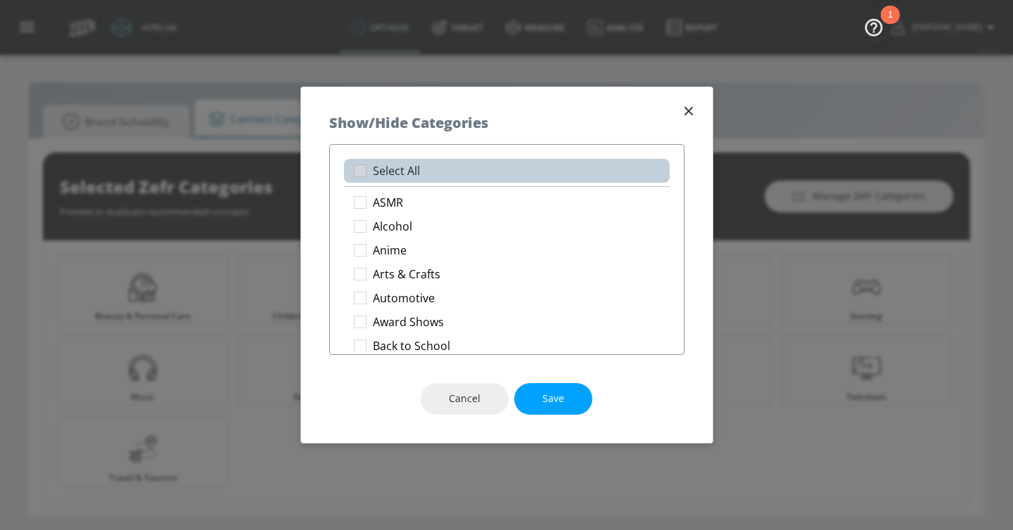
checkbox input "true"
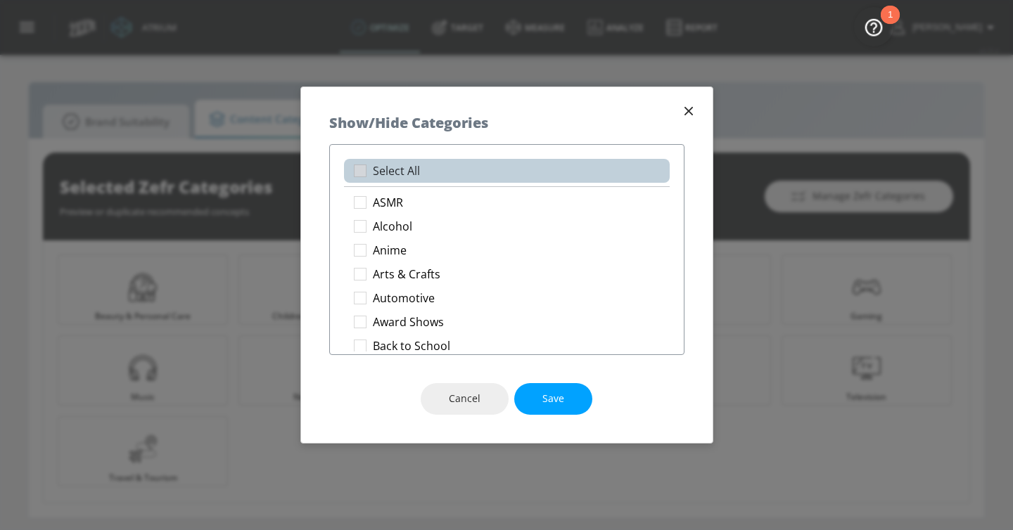
checkbox input "true"
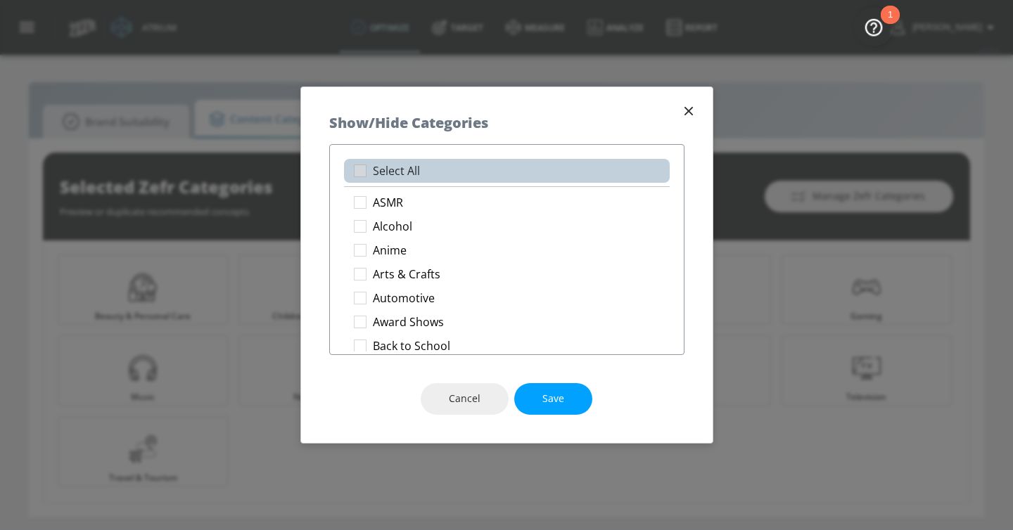
checkbox input "true"
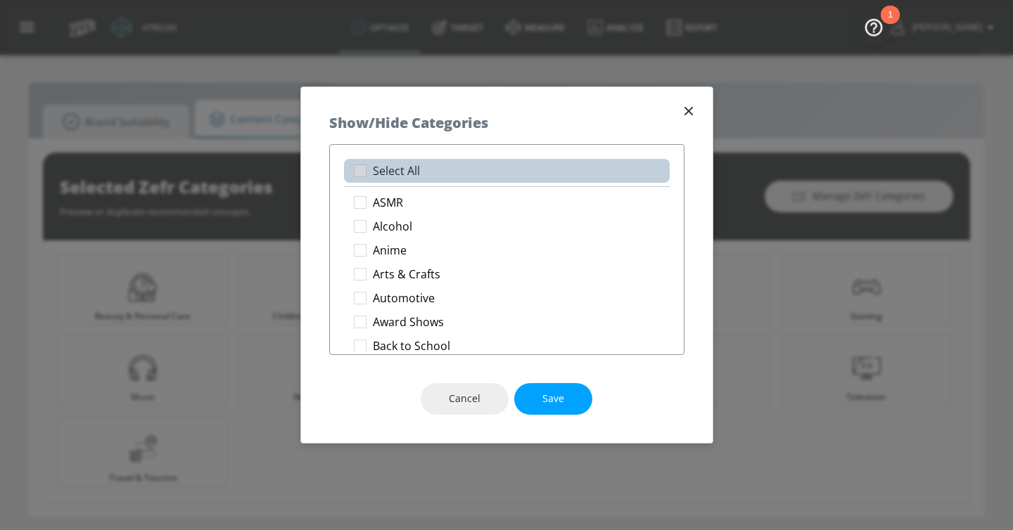
checkbox input "true"
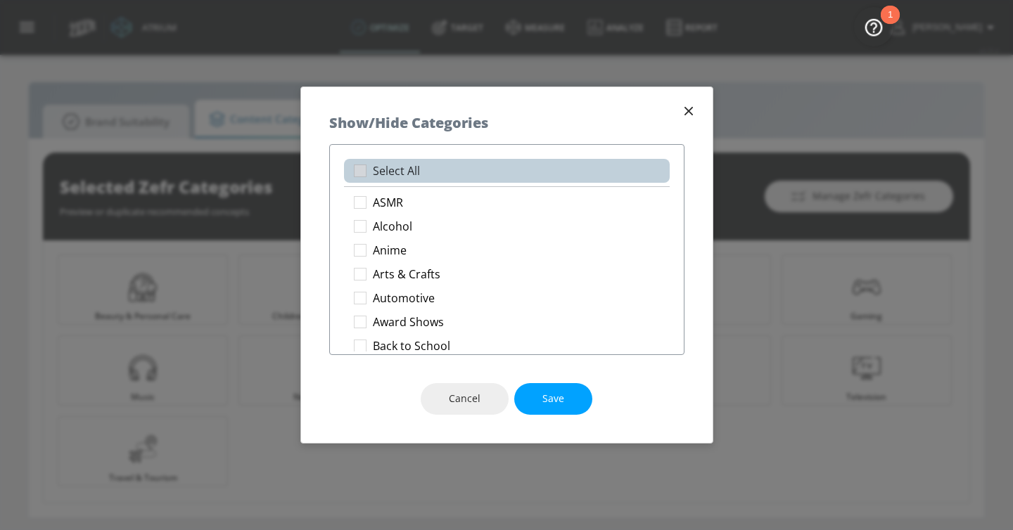
checkbox input "true"
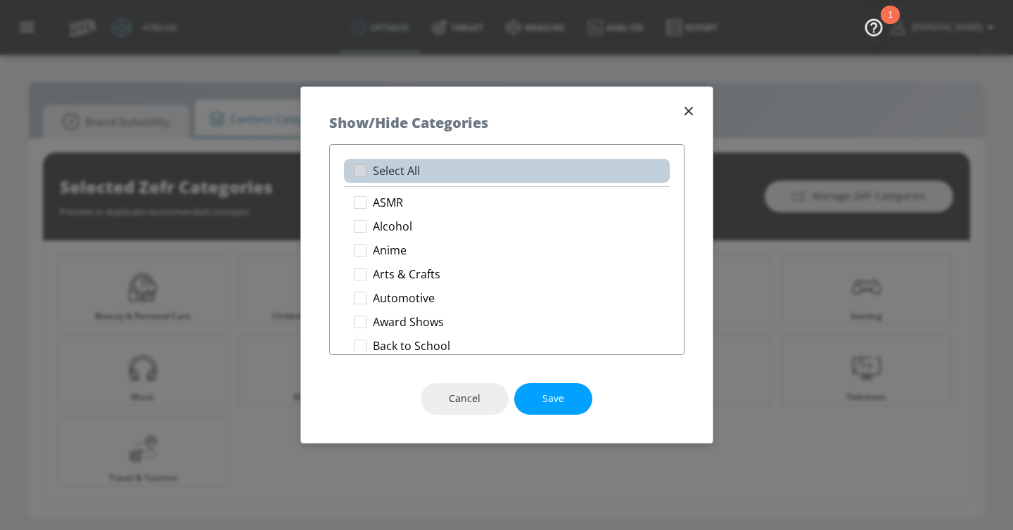
checkbox input "true"
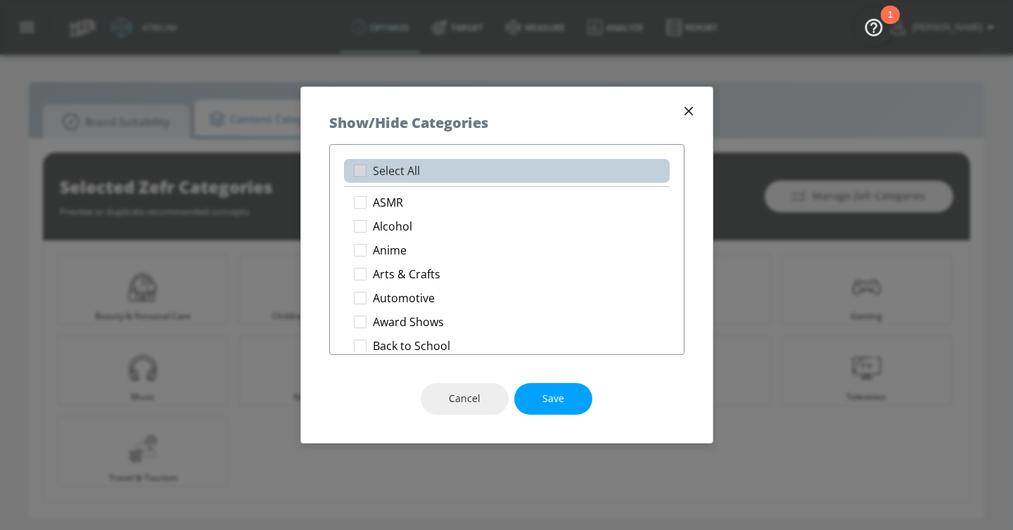
checkbox input "true"
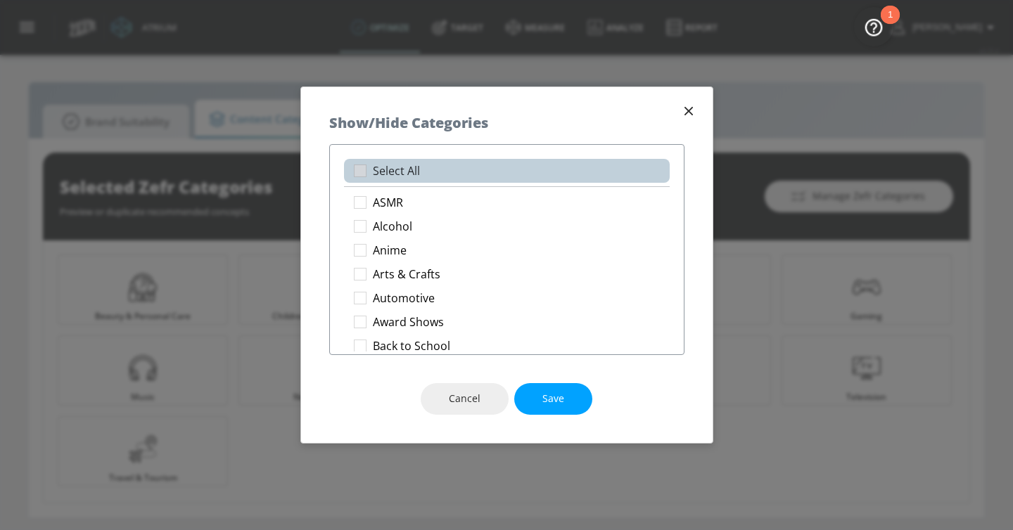
checkbox input "true"
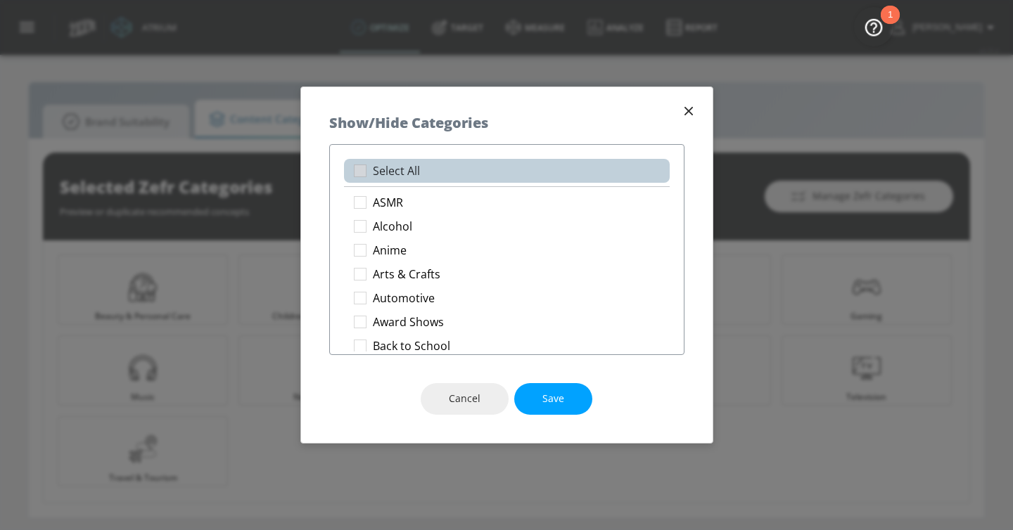
checkbox input "true"
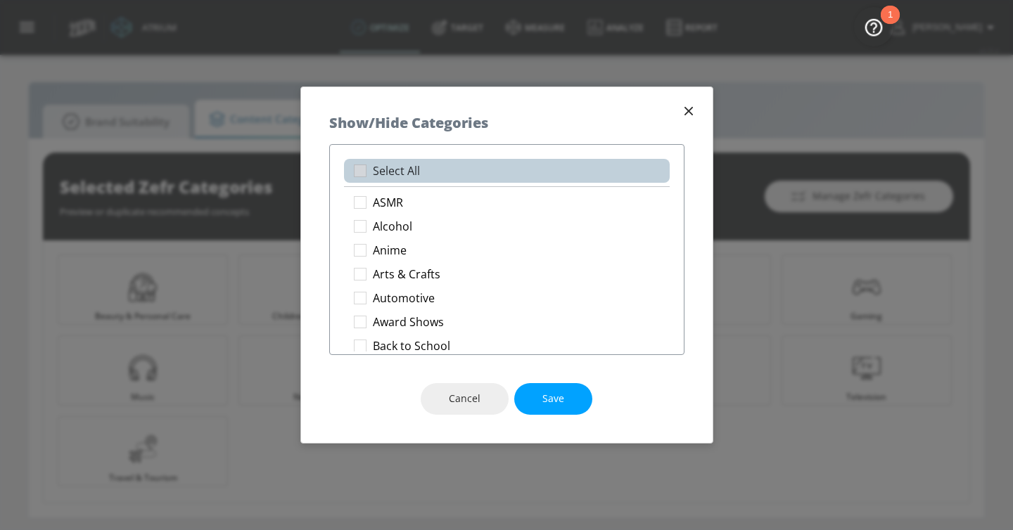
checkbox input "true"
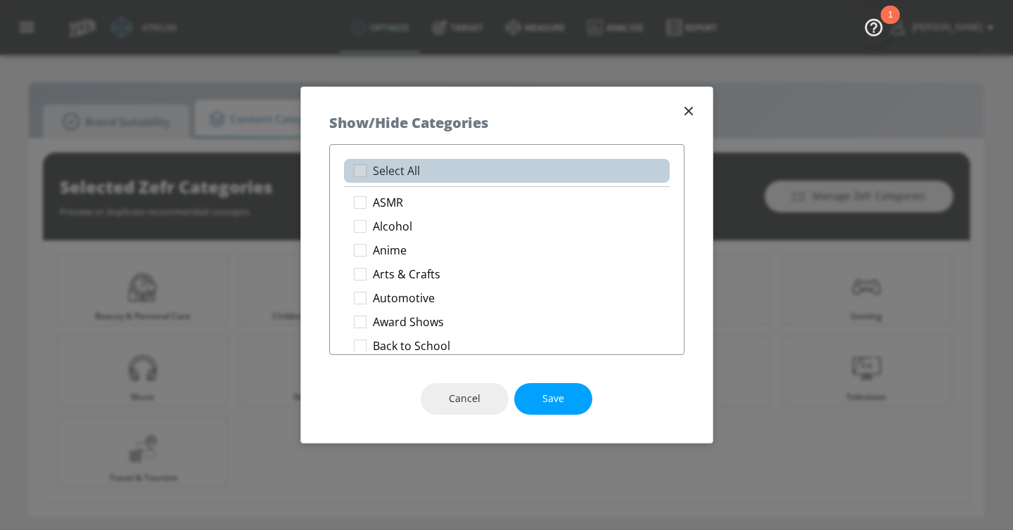
checkbox input "true"
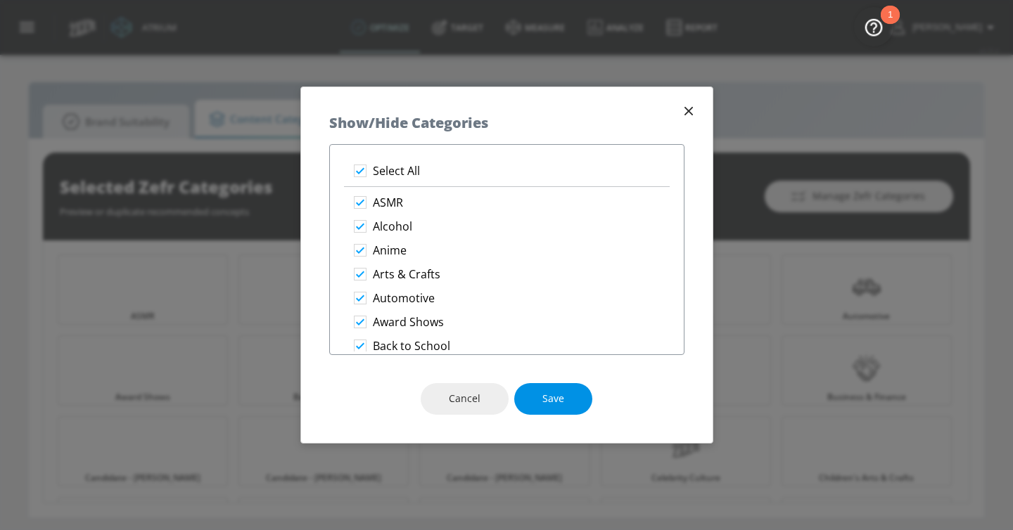
click at [558, 390] on button "Save" at bounding box center [553, 399] width 78 height 32
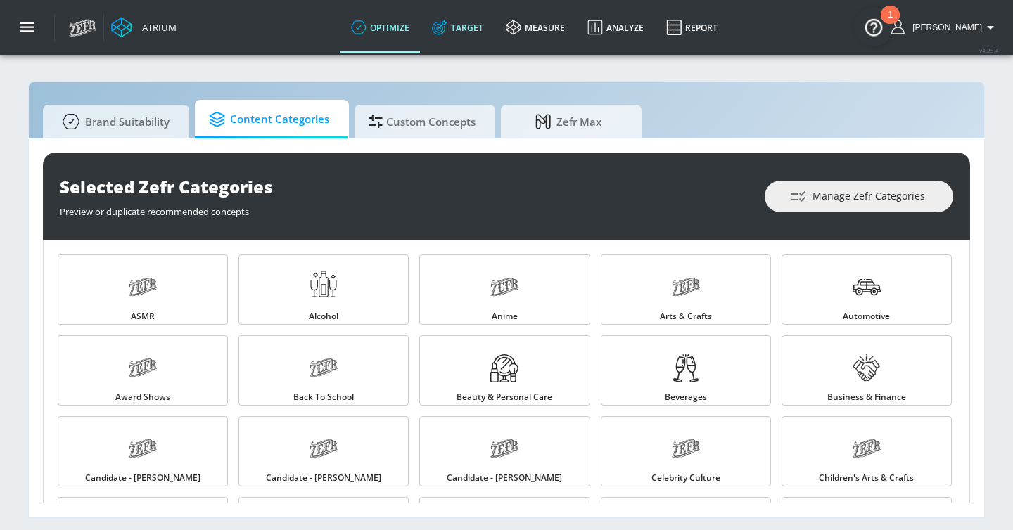
click at [480, 29] on link "Target" at bounding box center [457, 27] width 74 height 51
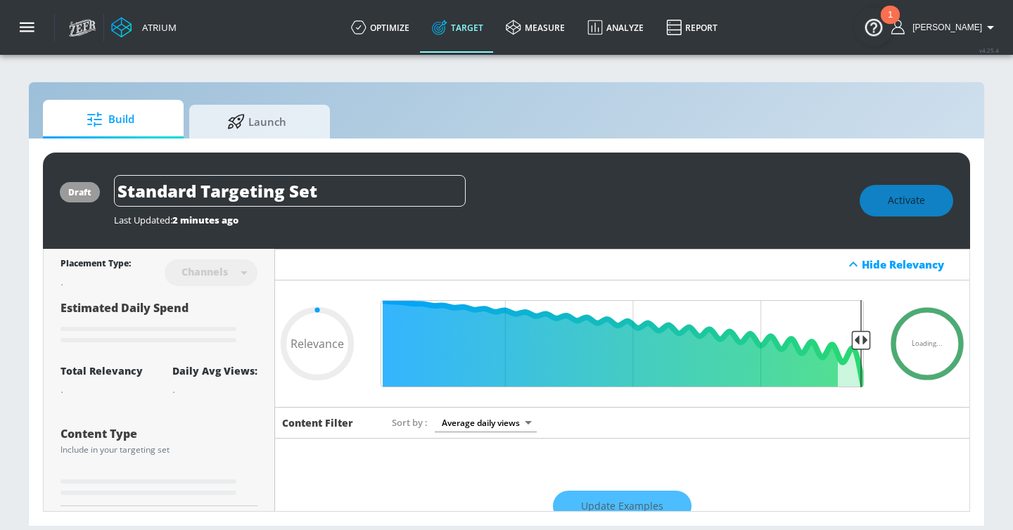
type input "0.05"
drag, startPoint x: 373, startPoint y: 192, endPoint x: 108, endPoint y: 178, distance: 266.2
click at [107, 177] on div "draft Standard Targeting Set Last Updated: 2 minutes ago Activate" at bounding box center [506, 201] width 927 height 96
type input "P"
type input "0.05"
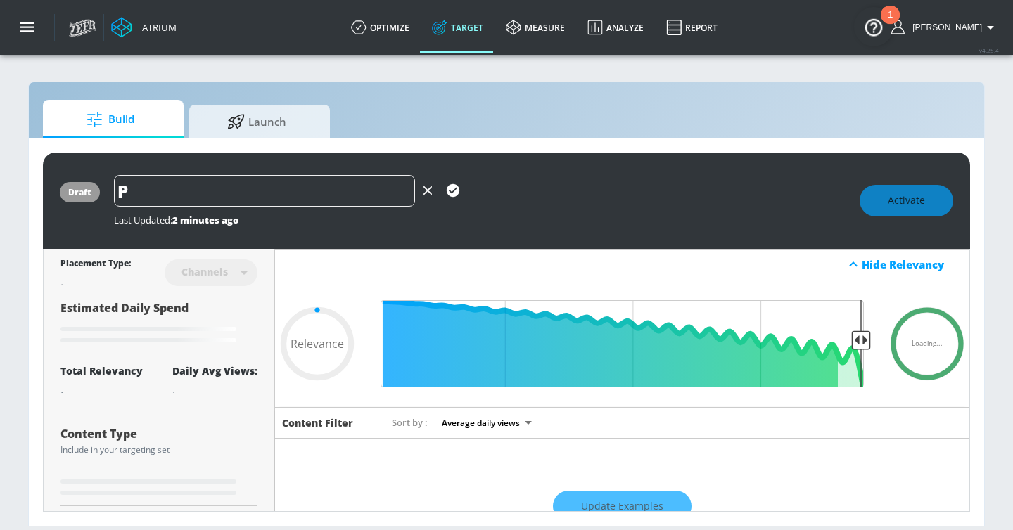
type input "Pu"
type input "0.05"
type input "Pur"
type input "0.6"
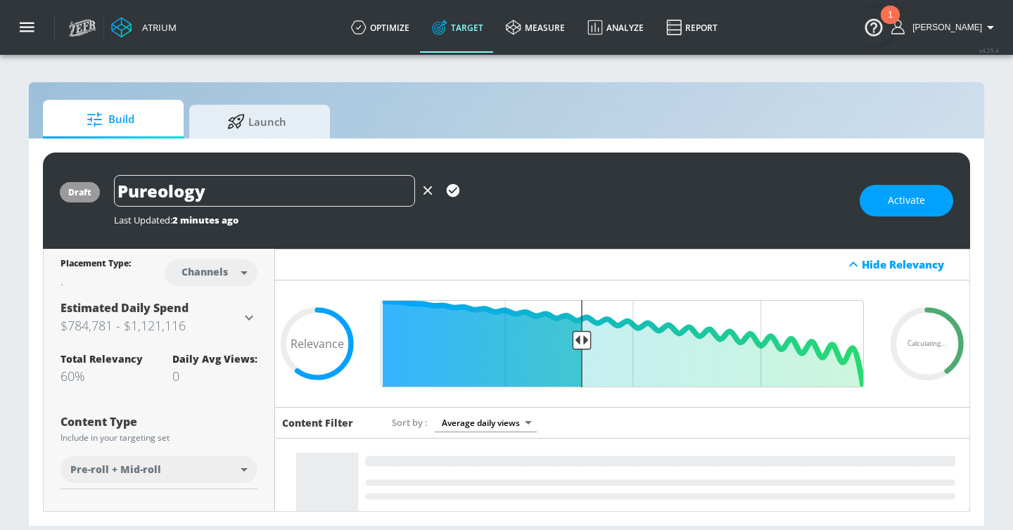
paste input "Czech"
type input "Pureology Czech"
click at [453, 182] on button "button" at bounding box center [452, 190] width 25 height 25
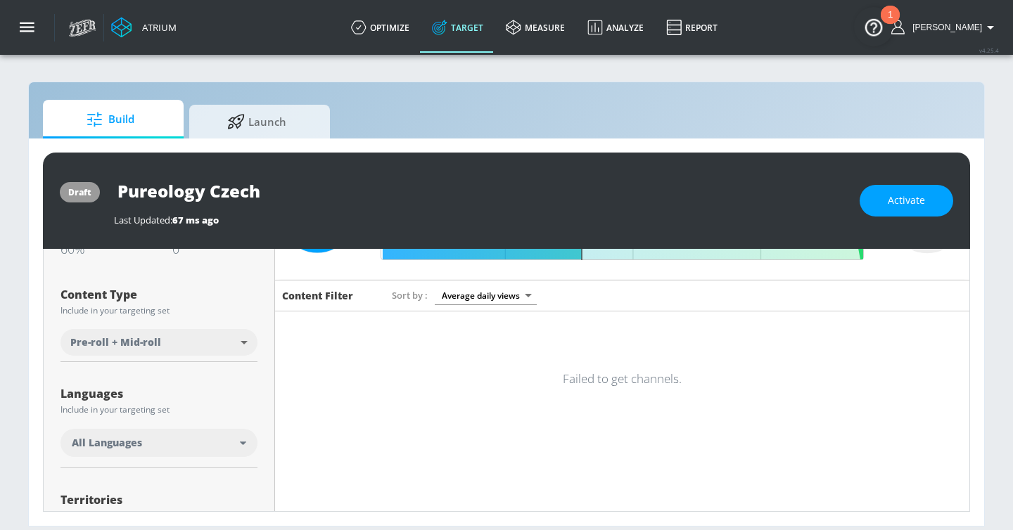
scroll to position [187, 0]
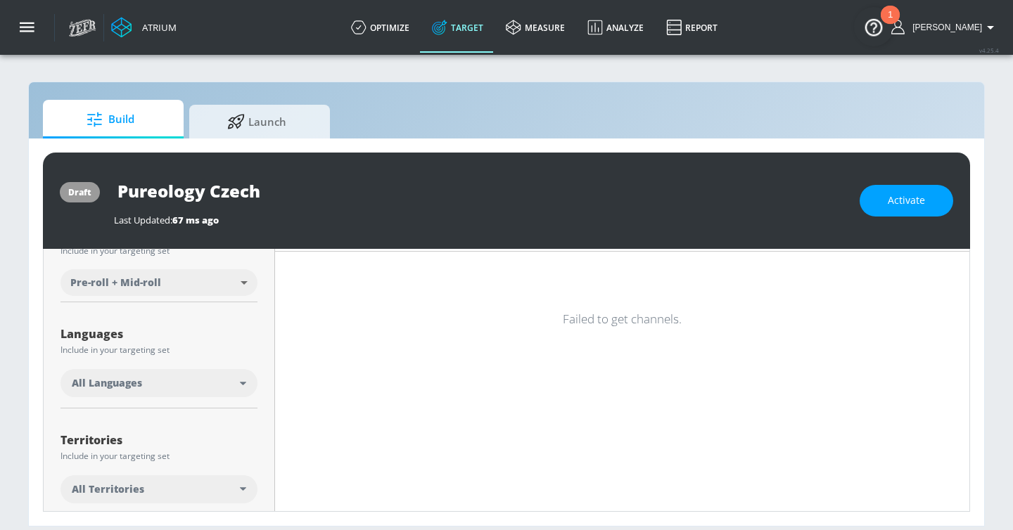
click at [206, 373] on div "All Languages" at bounding box center [158, 383] width 197 height 28
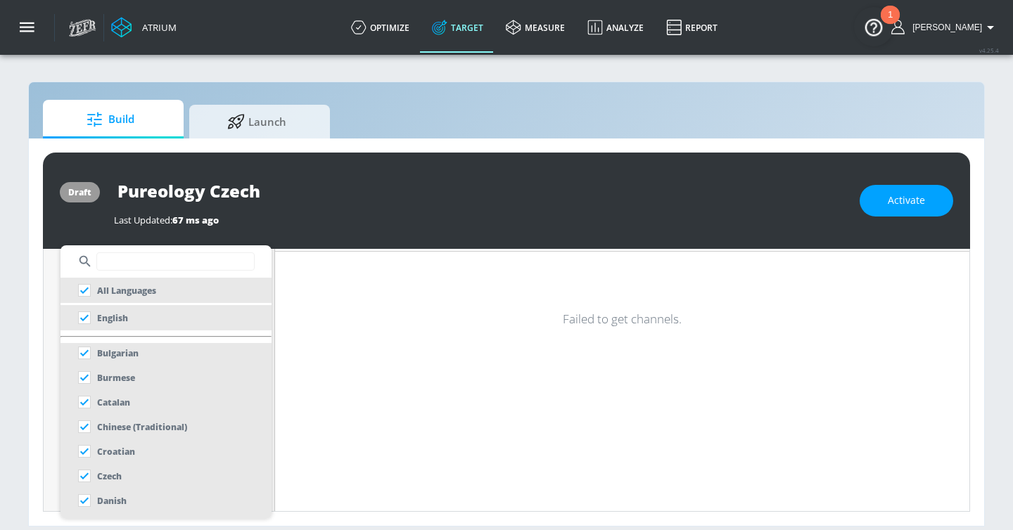
scroll to position [110, 0]
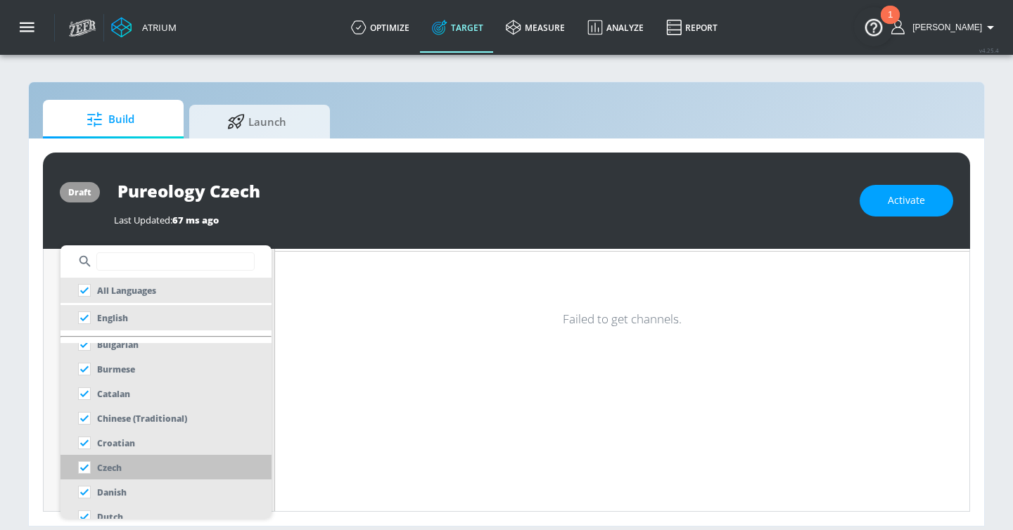
click at [114, 465] on p "Czech" at bounding box center [109, 468] width 25 height 15
checkbox input "false"
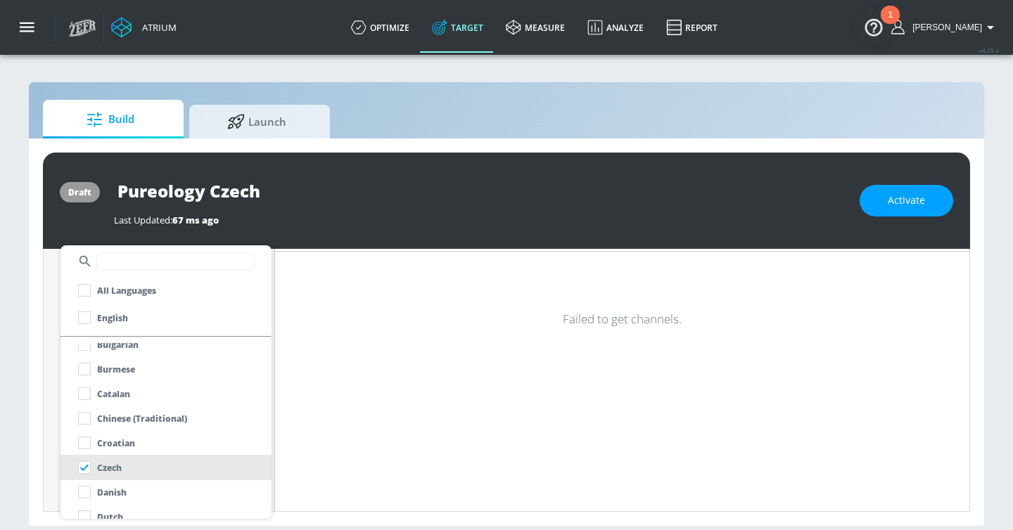
click at [23, 393] on div at bounding box center [506, 265] width 1013 height 530
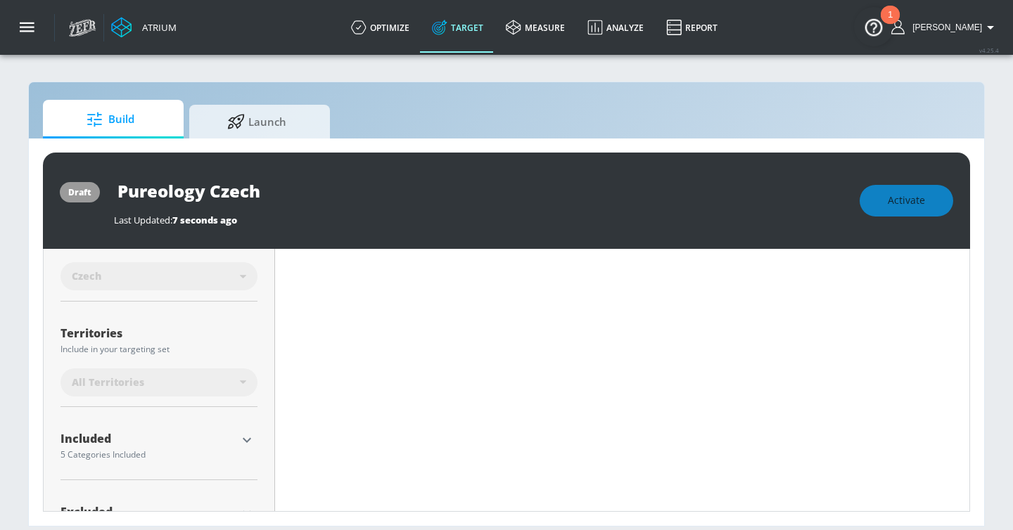
scroll to position [352, 0]
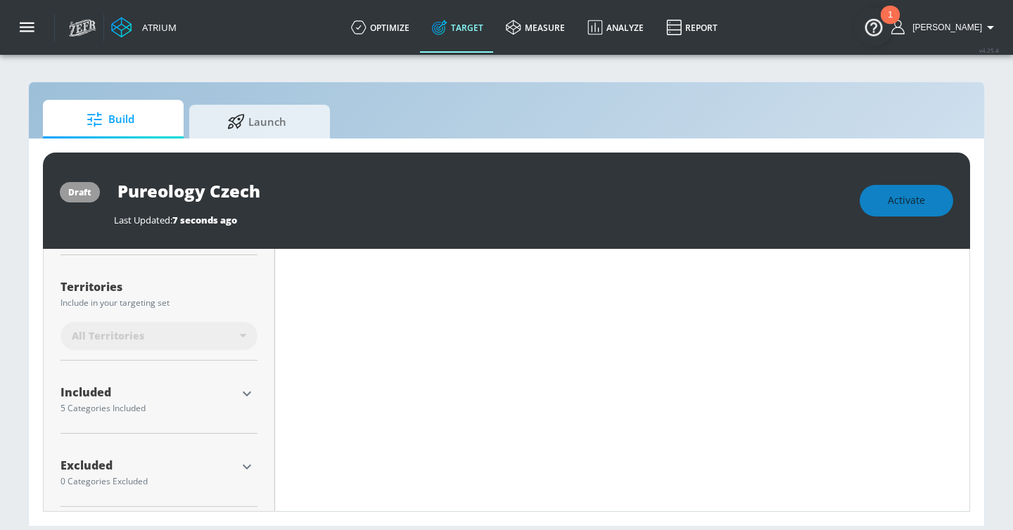
click at [242, 399] on icon "button" at bounding box center [246, 393] width 17 height 17
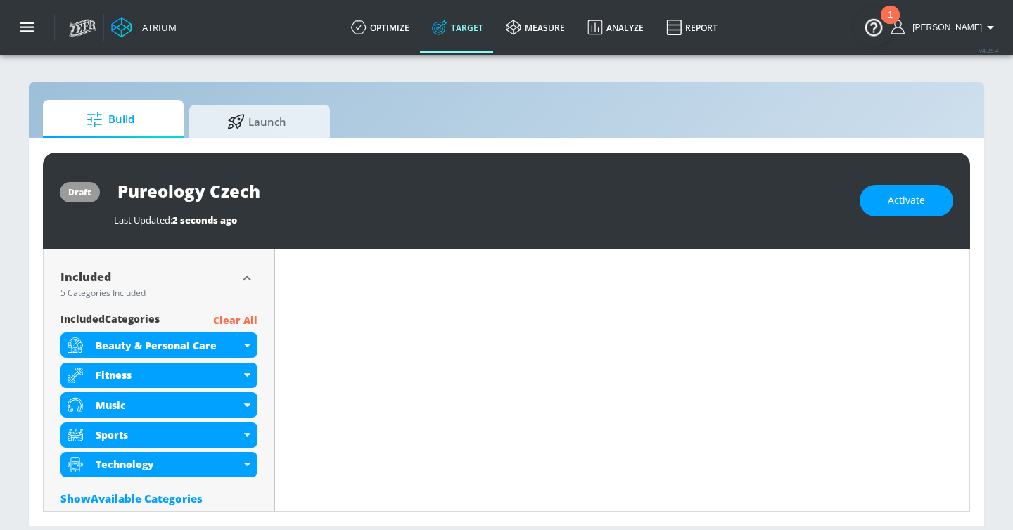
scroll to position [457, 0]
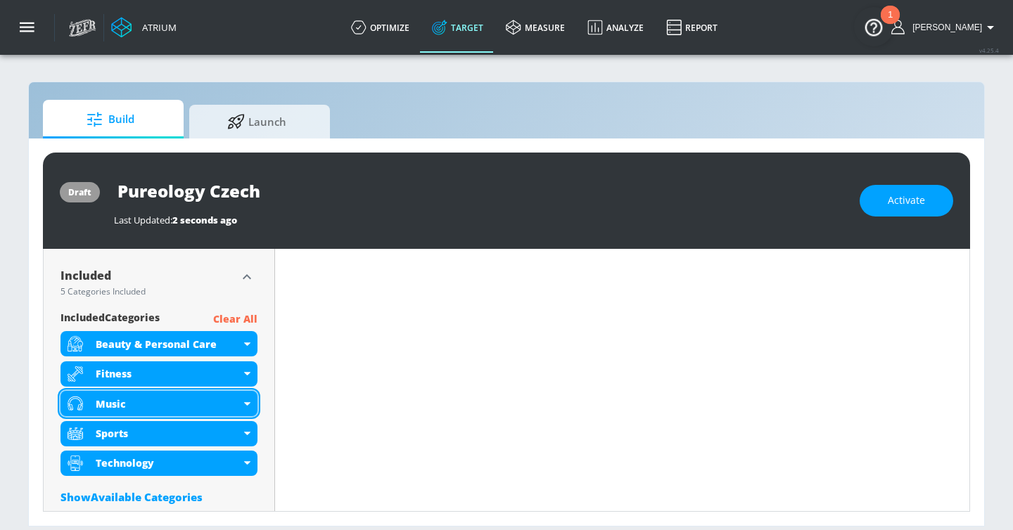
click at [244, 402] on icon at bounding box center [247, 404] width 6 height 4
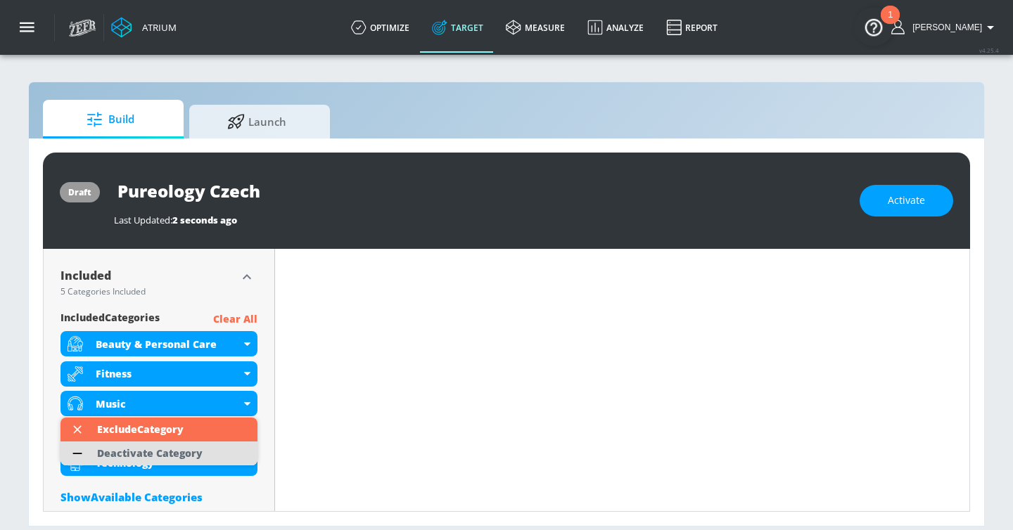
click at [213, 454] on li "Deactivate Category" at bounding box center [158, 454] width 197 height 24
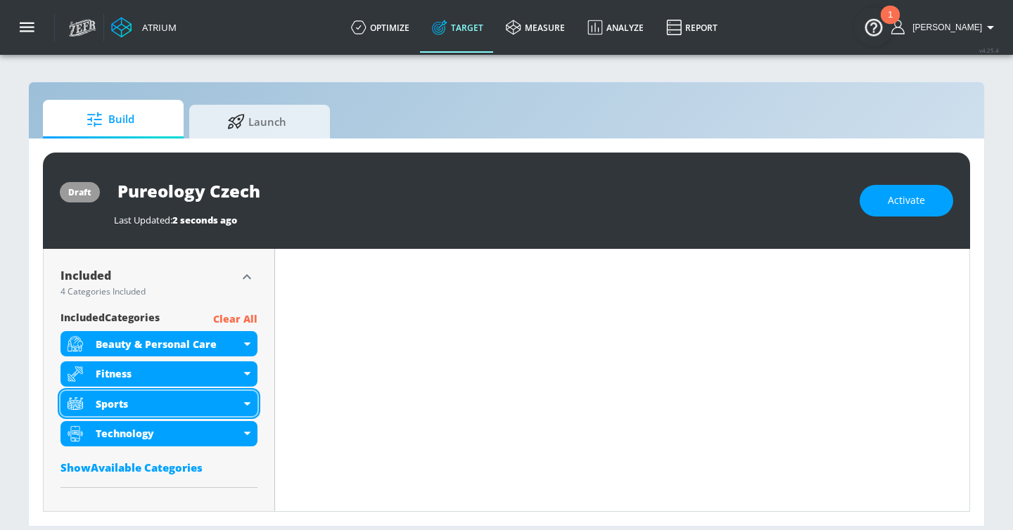
click at [239, 400] on div "Sports" at bounding box center [168, 403] width 145 height 13
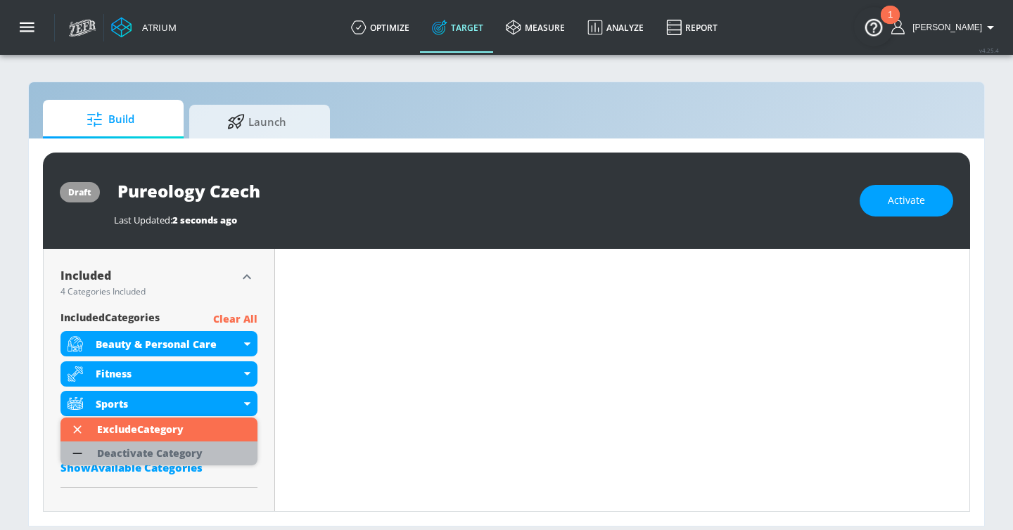
click at [181, 453] on div "Deactivate Category" at bounding box center [149, 454] width 105 height 10
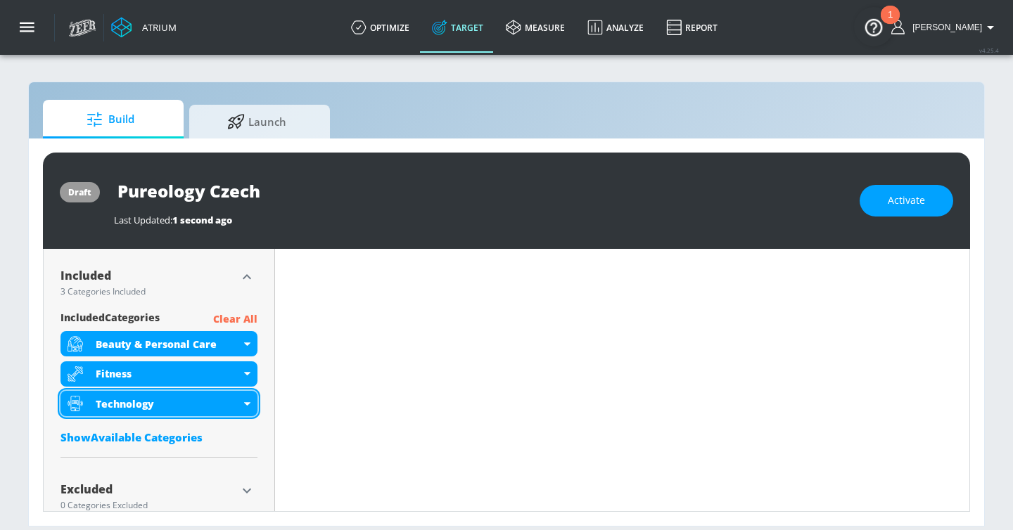
click at [246, 398] on div "Technology" at bounding box center [158, 403] width 197 height 25
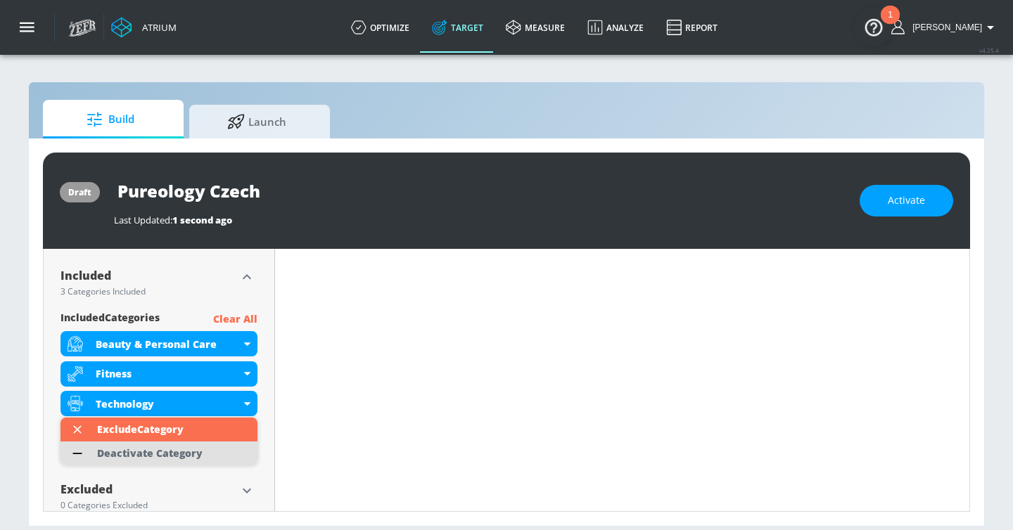
click at [209, 455] on li "Deactivate Category" at bounding box center [158, 454] width 197 height 24
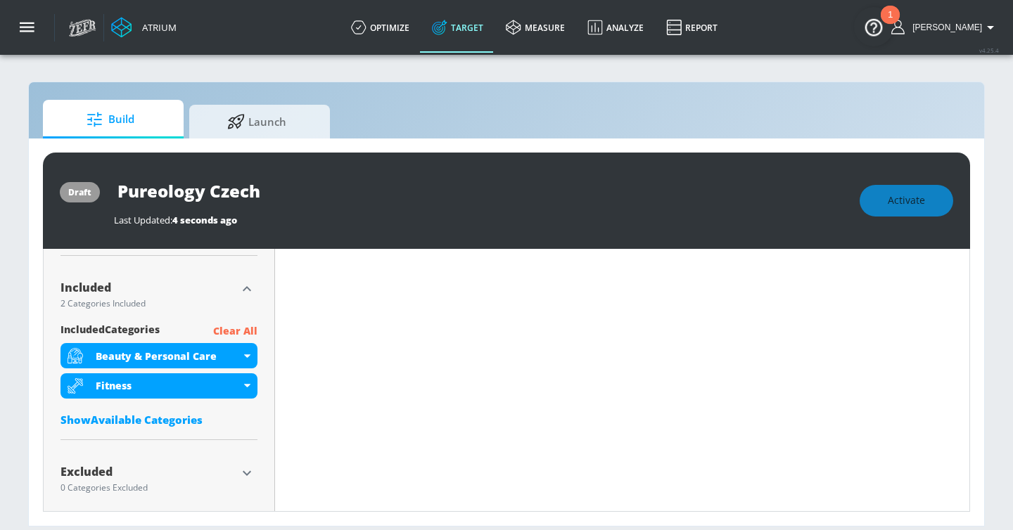
scroll to position [468, 0]
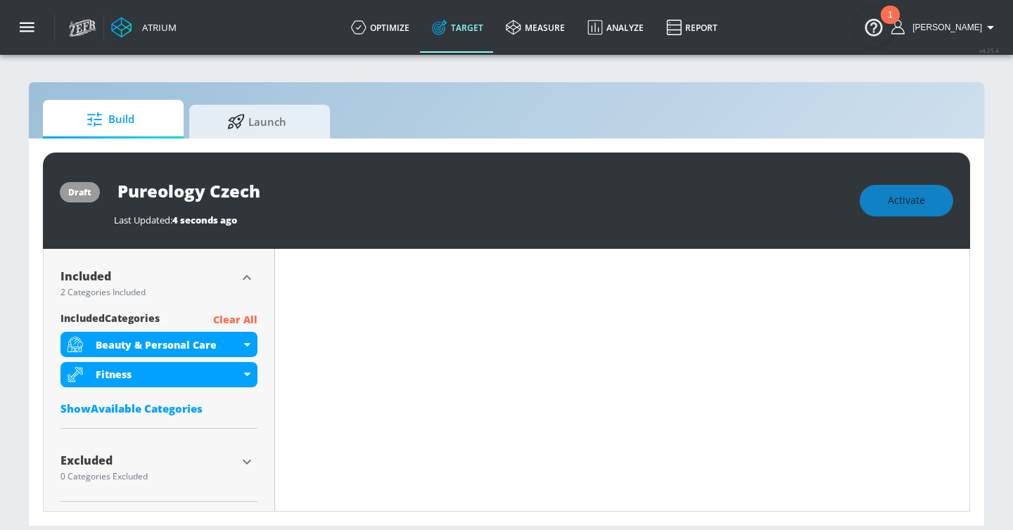
click at [164, 410] on div "Show Available Categories" at bounding box center [158, 409] width 197 height 14
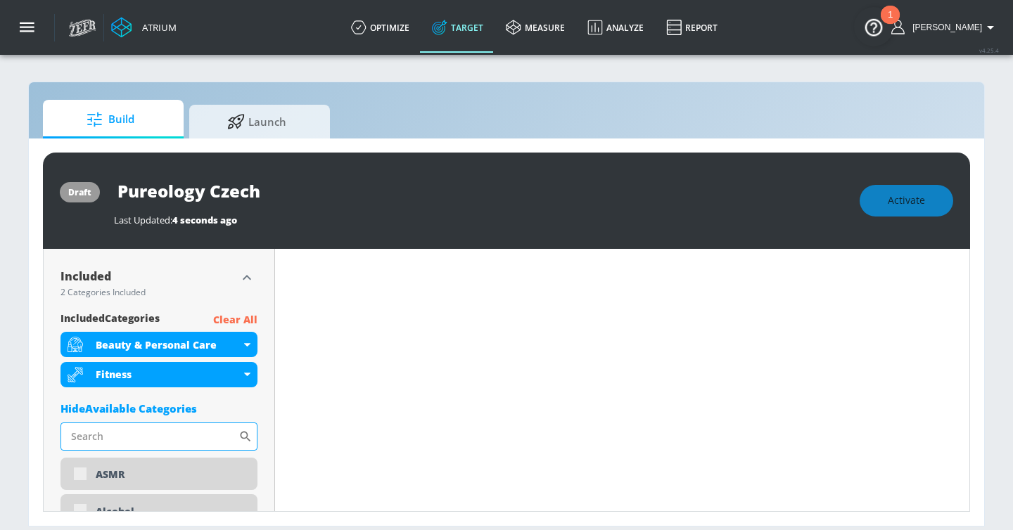
click at [157, 430] on input "Sort By" at bounding box center [149, 437] width 178 height 28
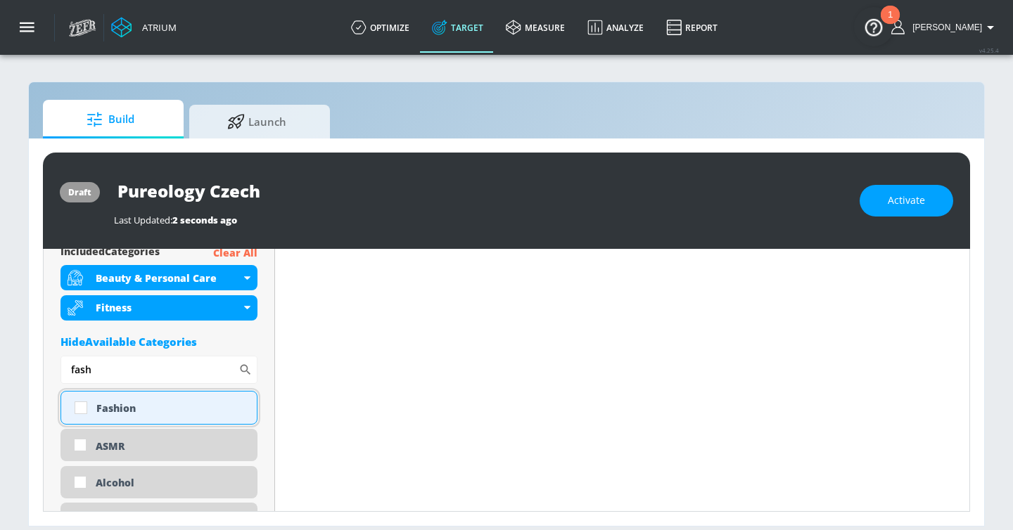
scroll to position [529, 0]
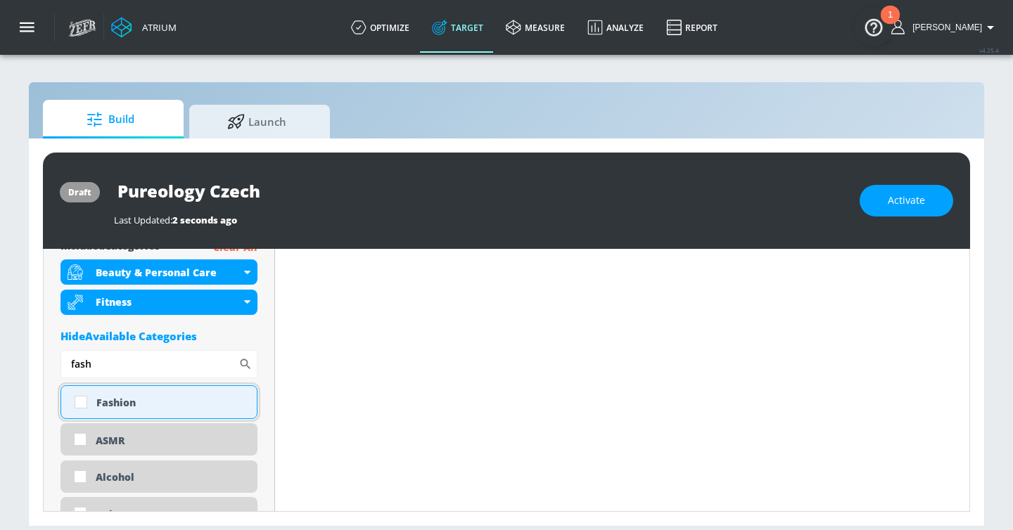
type input "fash"
click at [158, 406] on div "Fashion" at bounding box center [171, 402] width 150 height 13
checkbox input "true"
click at [139, 364] on input "fash" at bounding box center [149, 364] width 178 height 28
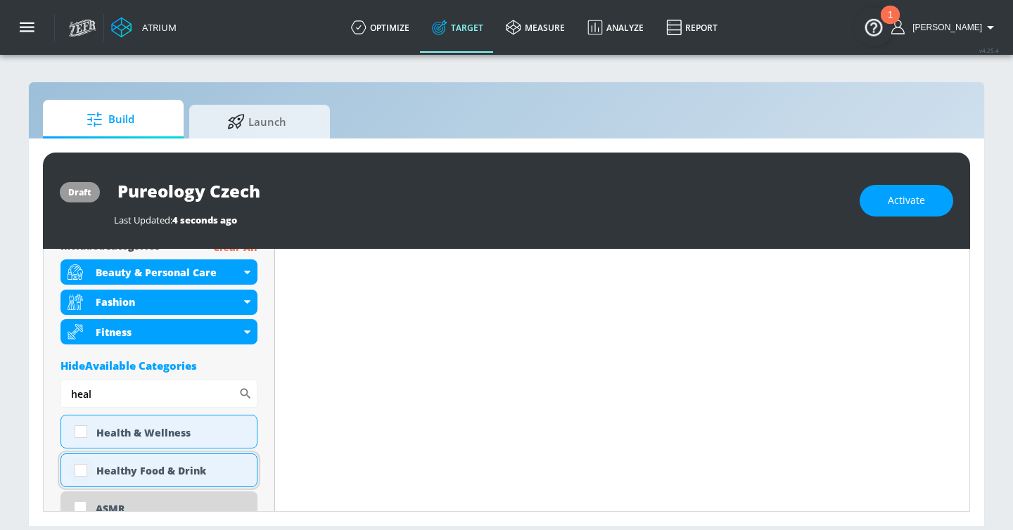
type input "heal"
click at [84, 473] on input "checkbox" at bounding box center [80, 470] width 25 height 25
checkbox input "true"
click at [110, 396] on input "heal" at bounding box center [149, 394] width 178 height 28
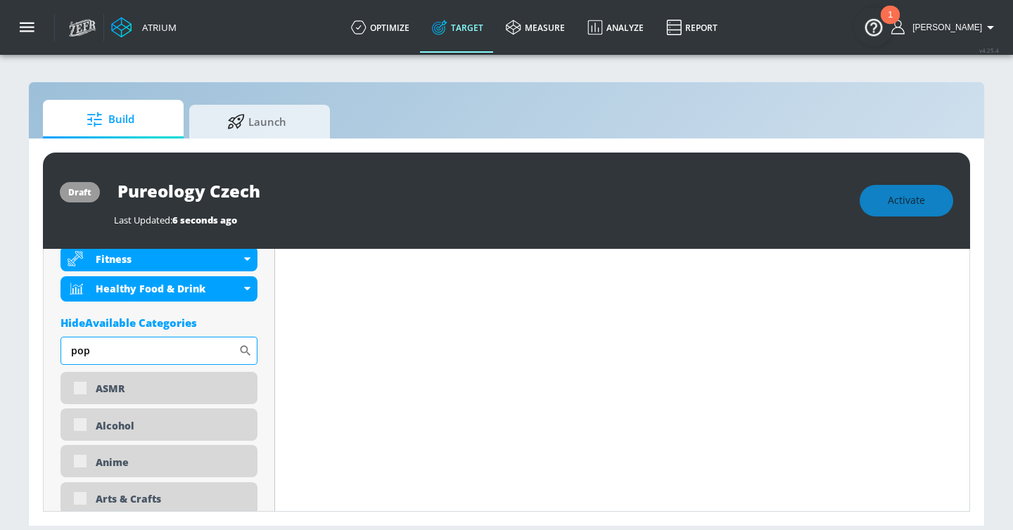
scroll to position [630, 0]
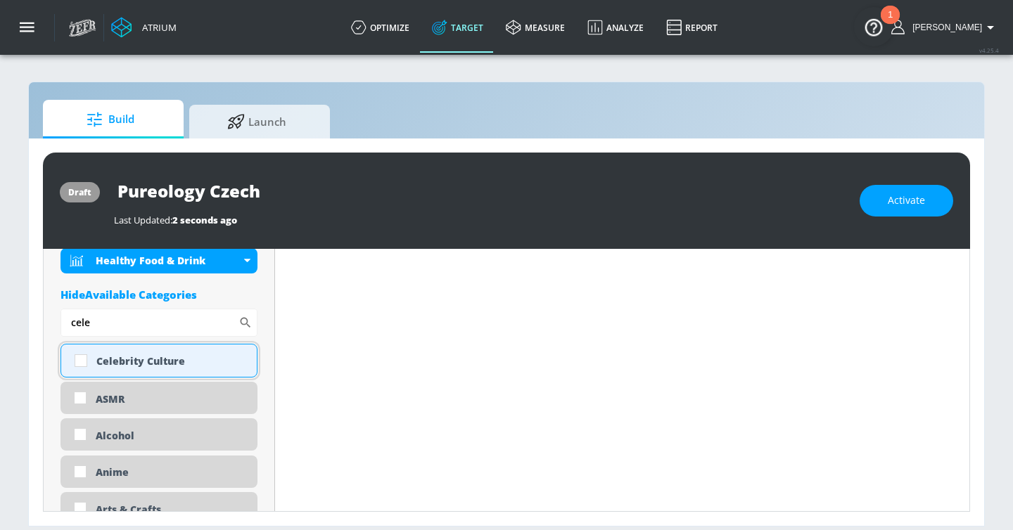
type input "cele"
click at [167, 361] on div "Celebrity Culture" at bounding box center [171, 360] width 150 height 13
checkbox input "true"
click at [129, 326] on input "cele" at bounding box center [149, 323] width 178 height 28
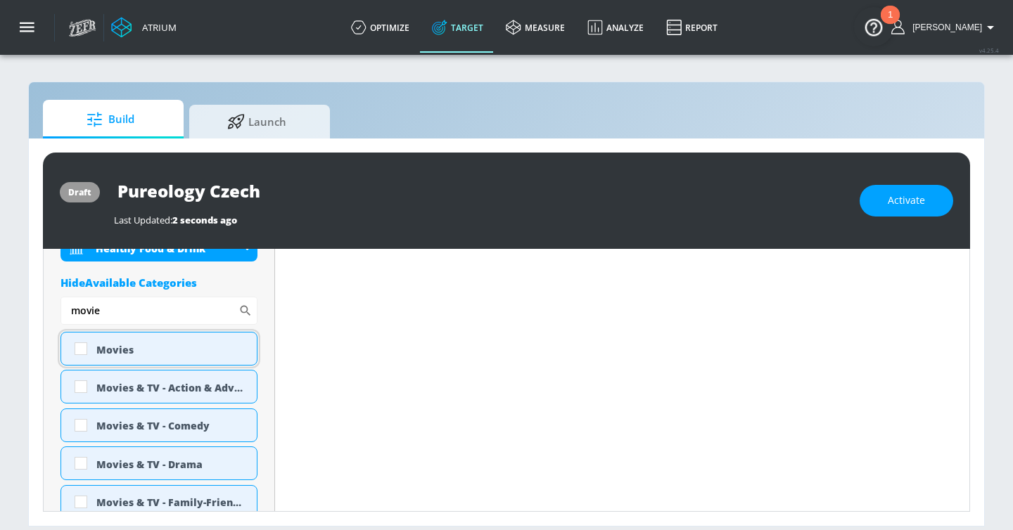
scroll to position [660, 0]
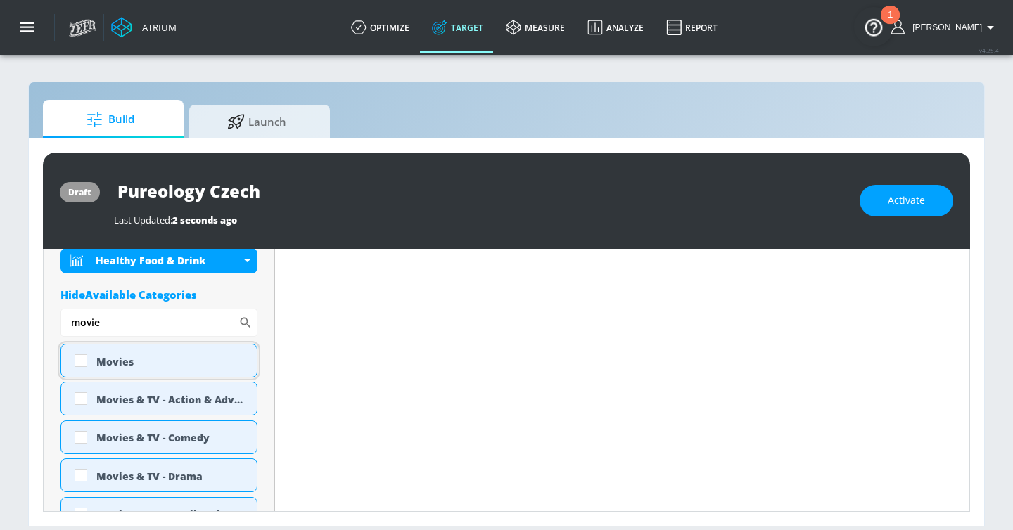
type input "movie"
click at [108, 358] on div "Movies" at bounding box center [171, 361] width 150 height 13
checkbox input "true"
click at [115, 323] on input "movie" at bounding box center [149, 323] width 178 height 28
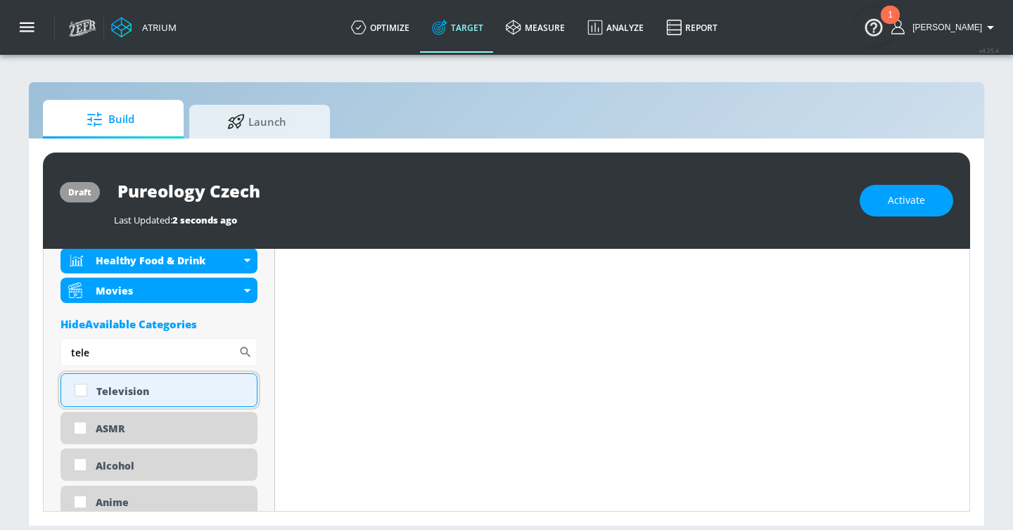
type input "tele"
click at [116, 390] on div "Television" at bounding box center [171, 391] width 150 height 13
checkbox input "true"
click at [115, 350] on input "tele" at bounding box center [149, 352] width 178 height 28
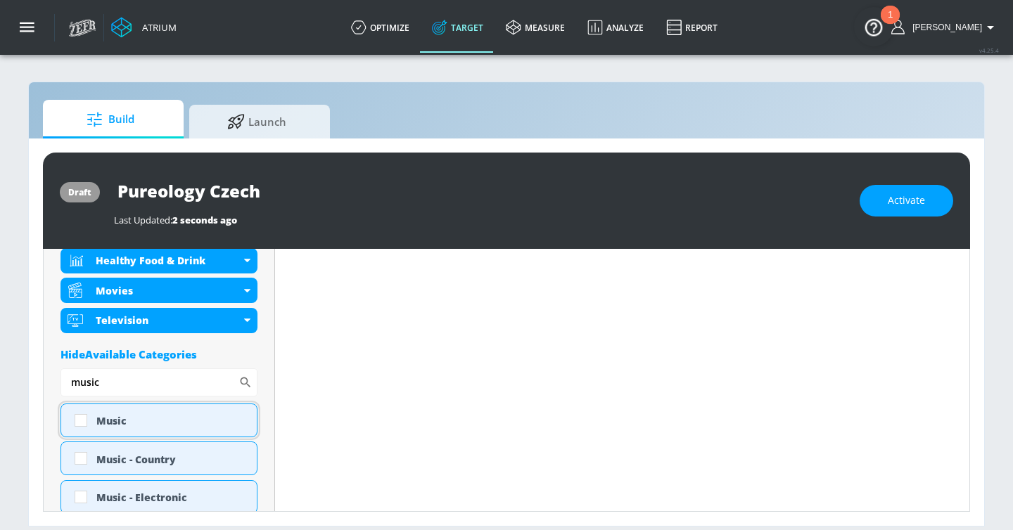
type input "music"
click at [98, 433] on div "Music" at bounding box center [158, 421] width 197 height 34
checkbox input "true"
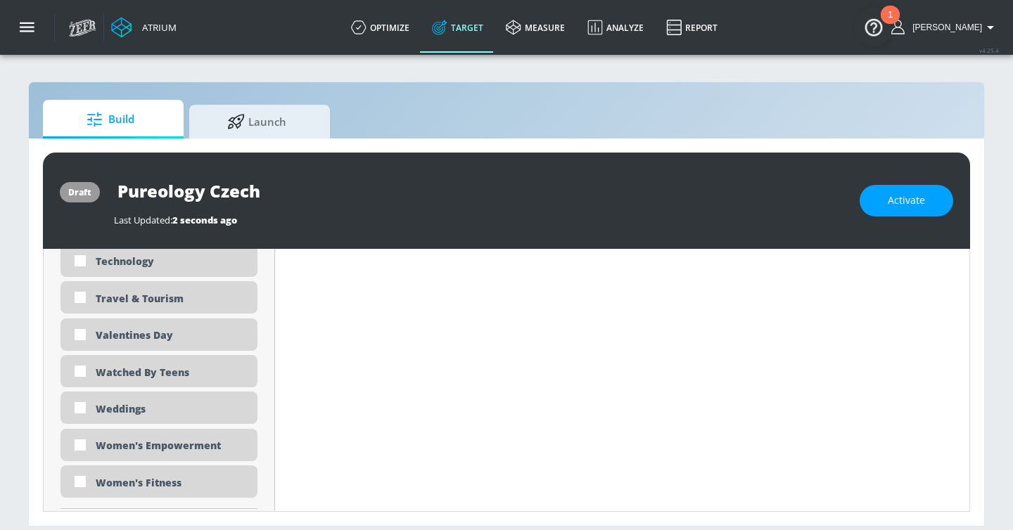
scroll to position [4405, 0]
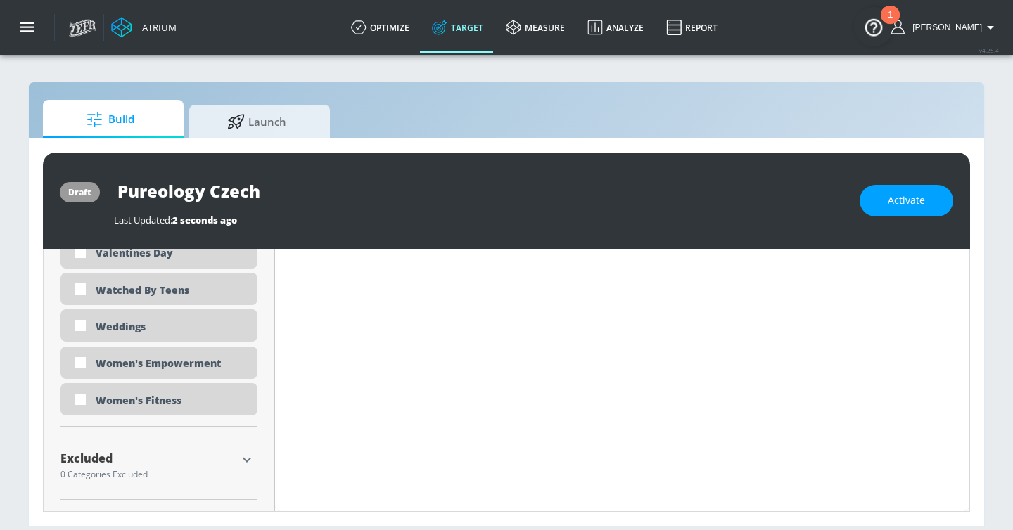
click at [245, 455] on icon "button" at bounding box center [246, 459] width 17 height 17
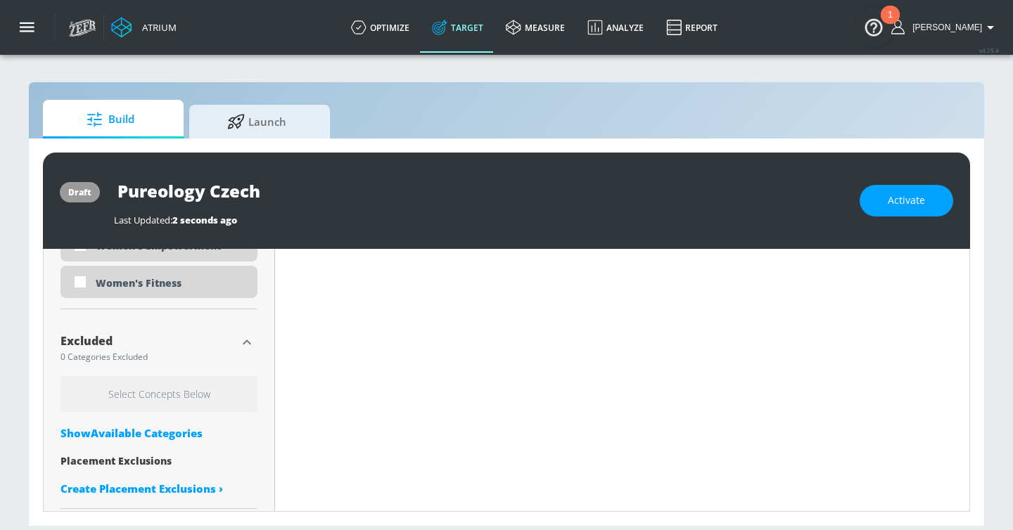
scroll to position [4533, 0]
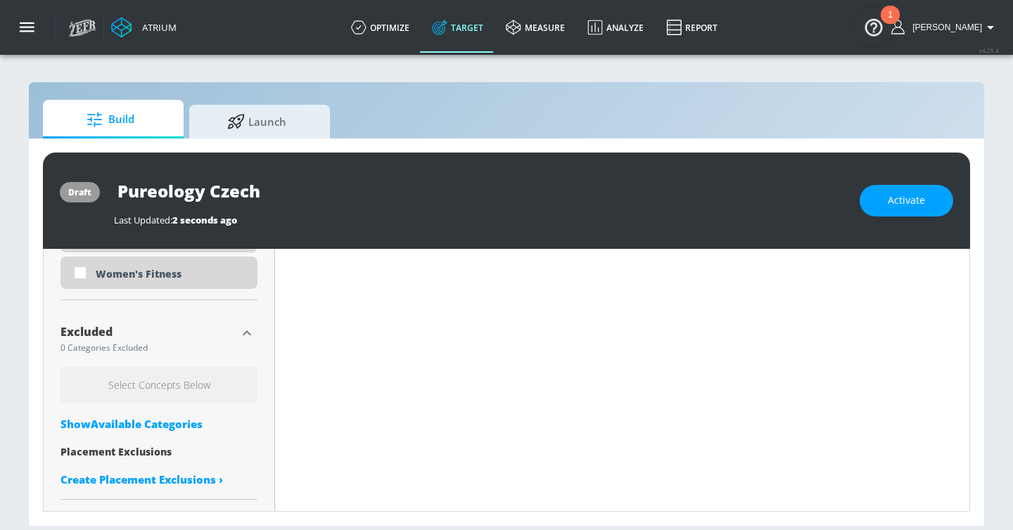
click at [181, 425] on div "Show Available Categories" at bounding box center [158, 424] width 197 height 14
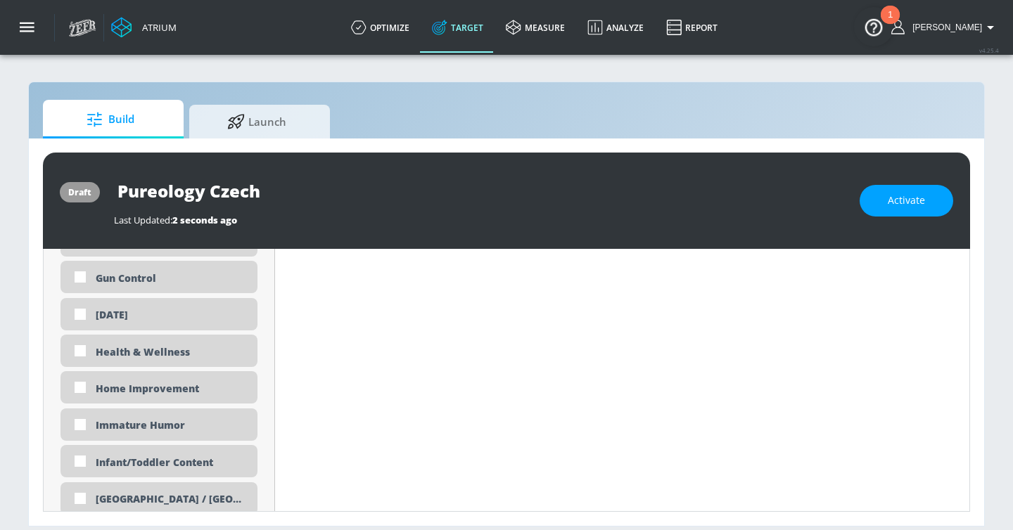
scroll to position [6264, 0]
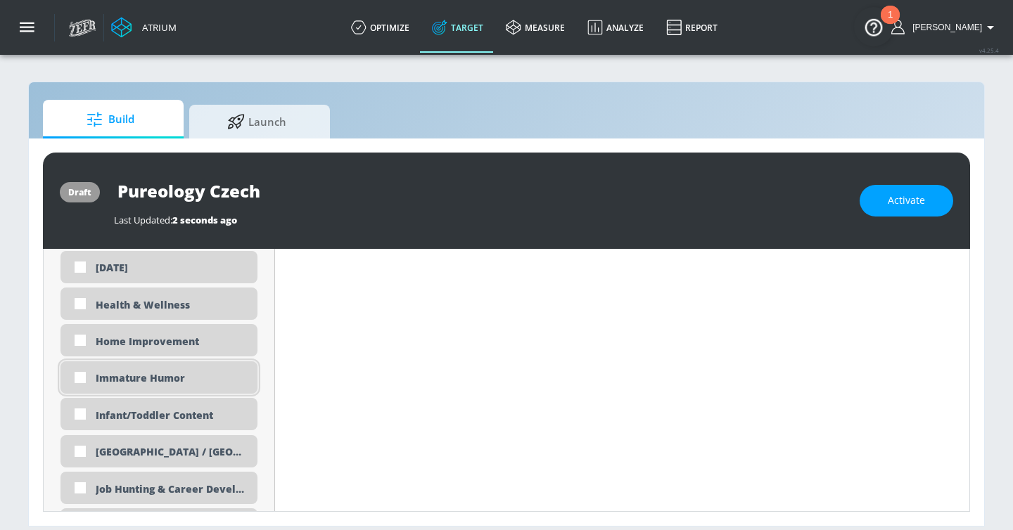
click at [162, 380] on div "Immature Humor" at bounding box center [171, 377] width 151 height 13
checkbox input "true"
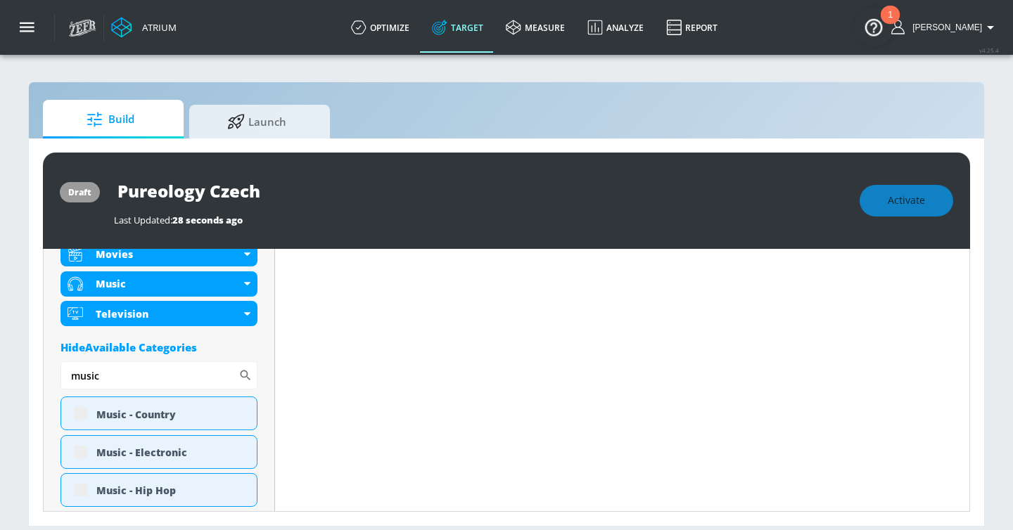
scroll to position [657, 0]
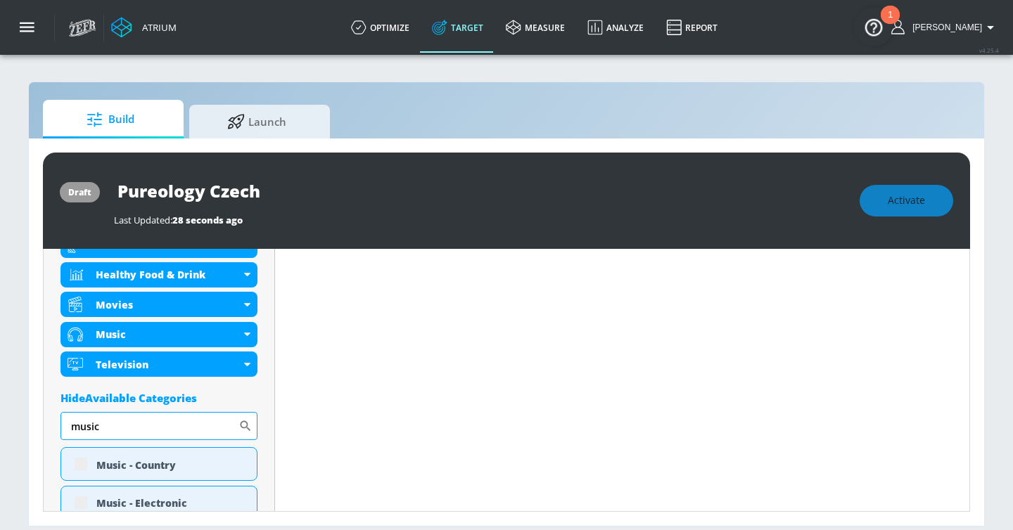
click at [132, 428] on input "music" at bounding box center [149, 426] width 178 height 28
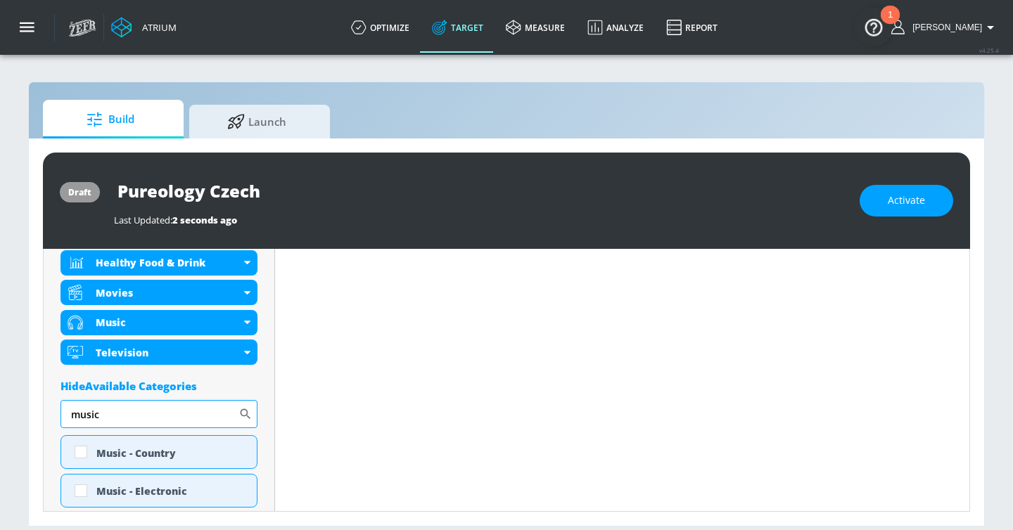
scroll to position [646, 0]
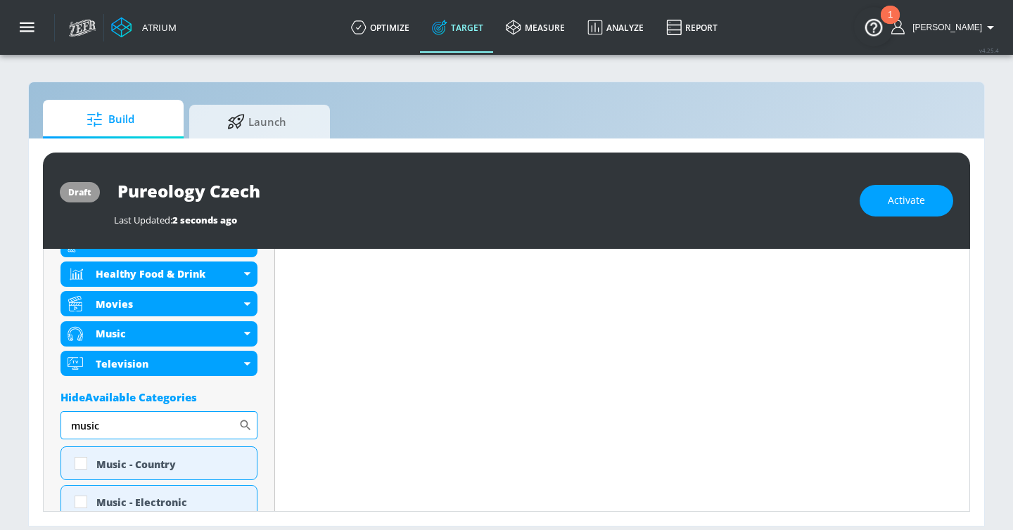
click at [132, 428] on input "music" at bounding box center [149, 425] width 178 height 28
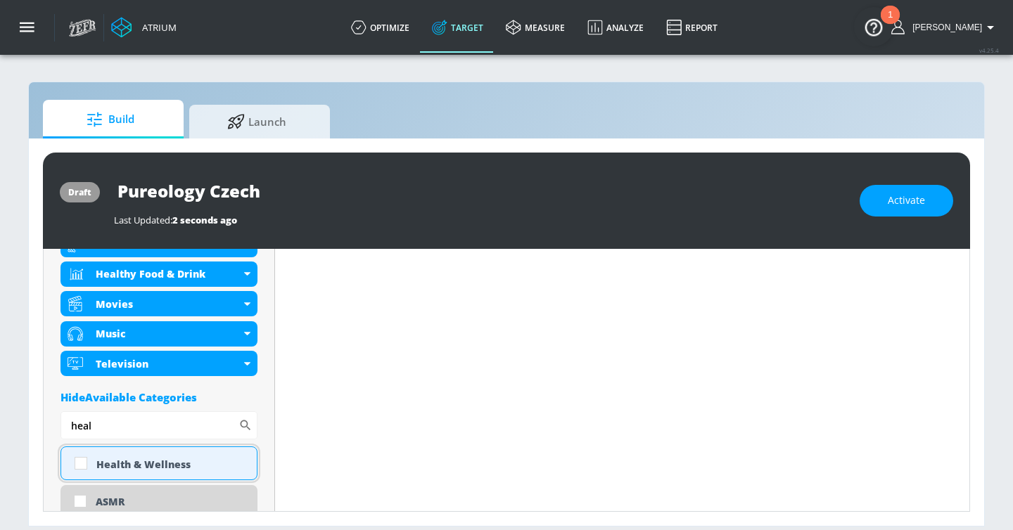
type input "heal"
click at [155, 463] on div "Health & Wellness" at bounding box center [171, 464] width 150 height 13
checkbox input "true"
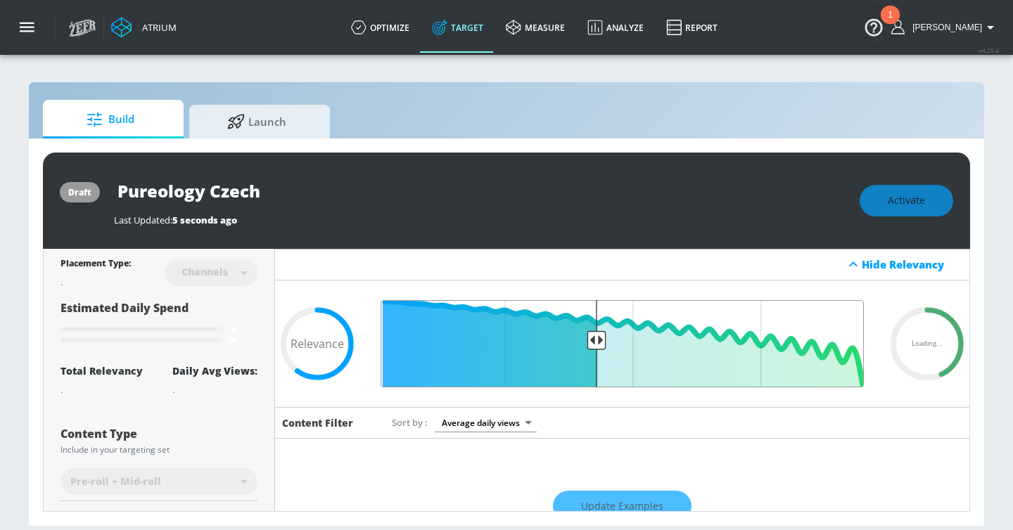
drag, startPoint x: 581, startPoint y: 340, endPoint x: 598, endPoint y: 340, distance: 17.6
click at [598, 340] on input "Final Threshold" at bounding box center [621, 343] width 497 height 87
type input "0.6"
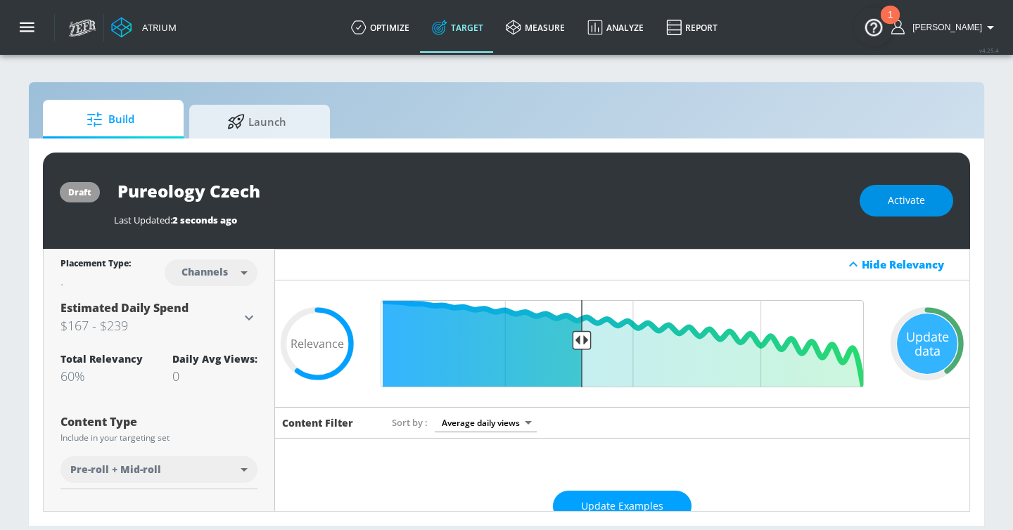
click at [891, 197] on span "Activate" at bounding box center [905, 201] width 37 height 18
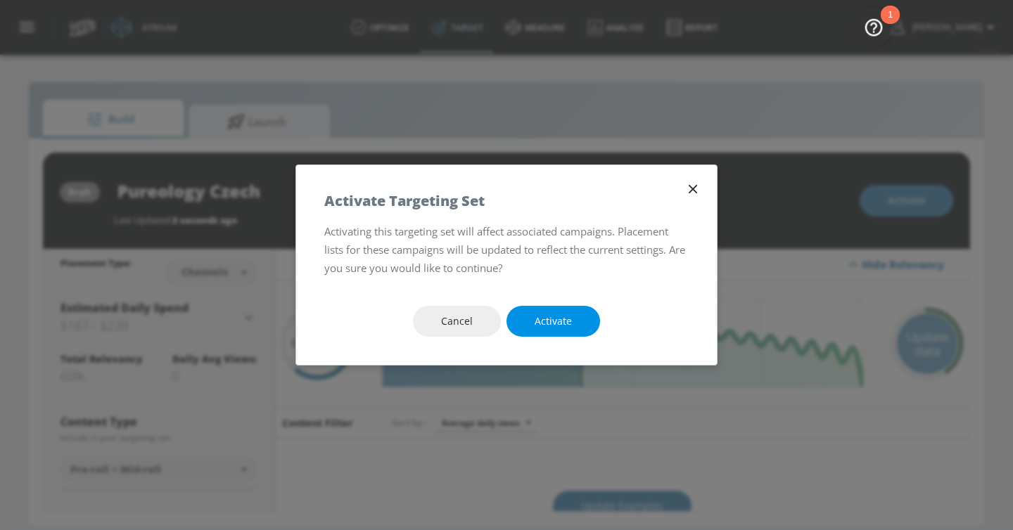
click at [525, 324] on button "Activate" at bounding box center [553, 322] width 94 height 32
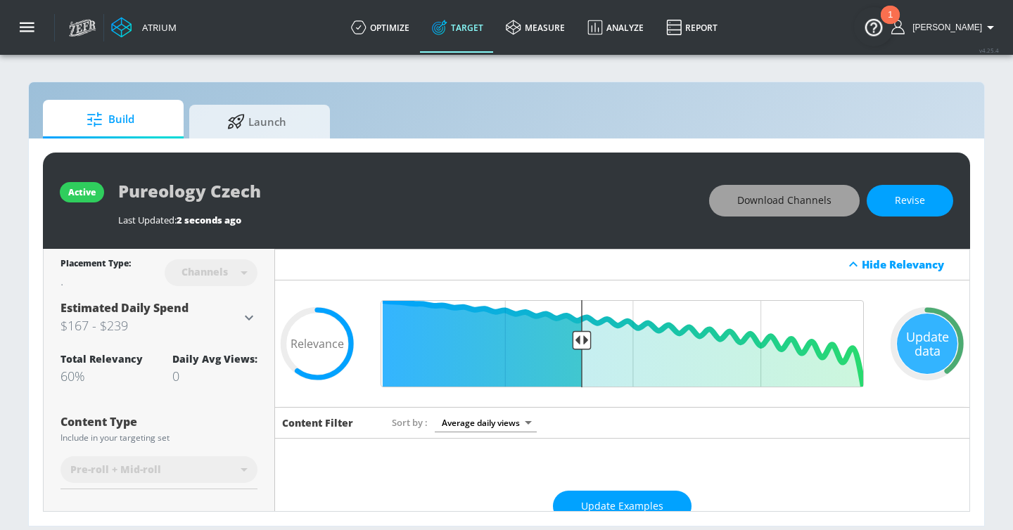
click at [799, 197] on span "Download Channels" at bounding box center [784, 201] width 94 height 18
click at [29, 33] on icon "button" at bounding box center [27, 27] width 15 height 15
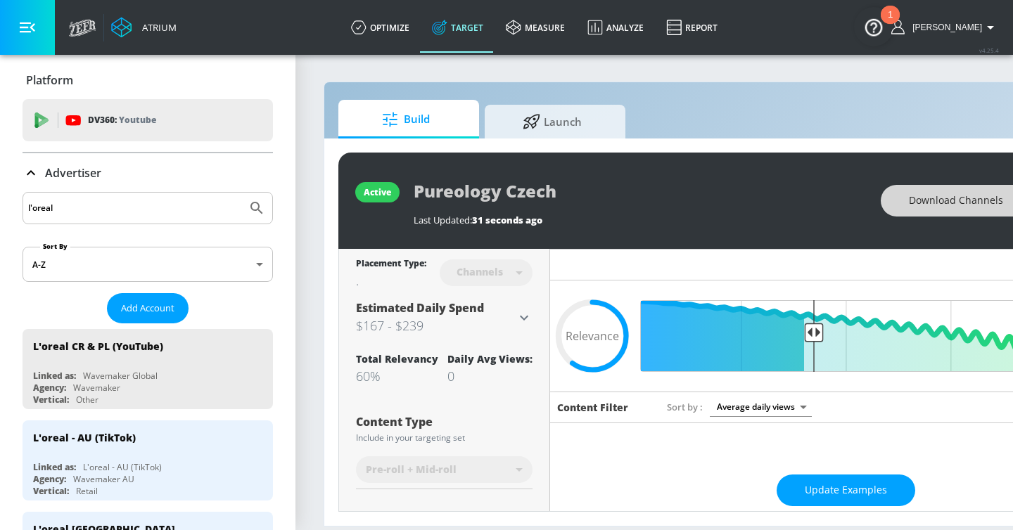
click at [29, 169] on icon at bounding box center [31, 173] width 17 height 17
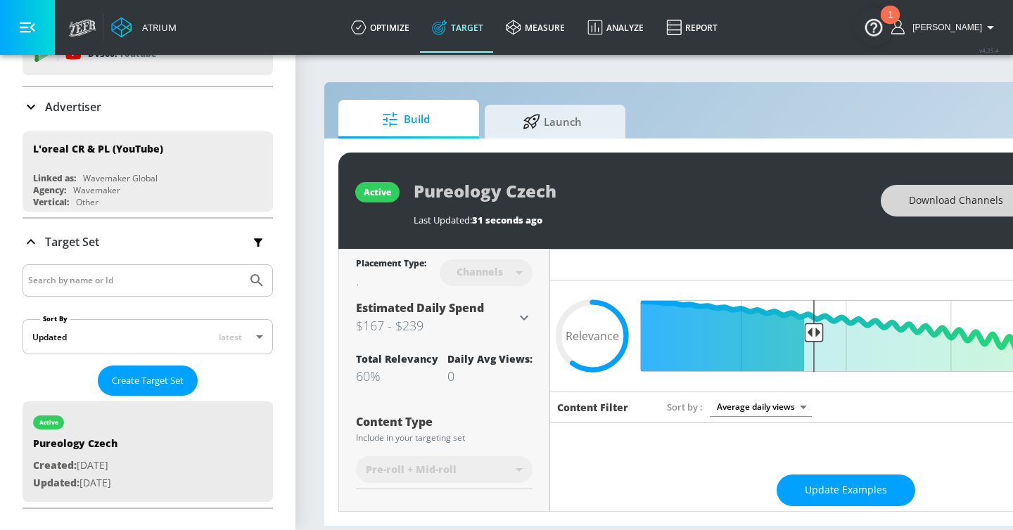
scroll to position [157, 0]
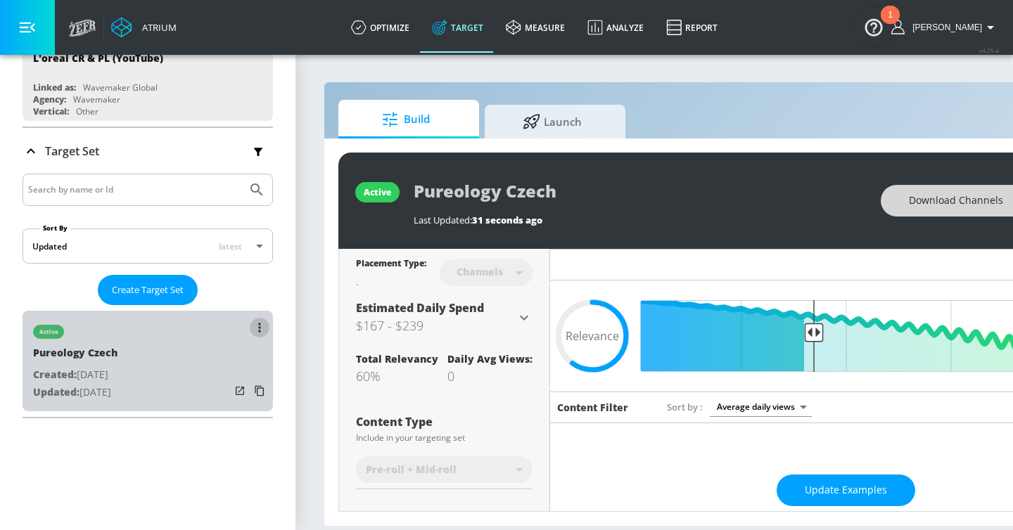
click at [260, 330] on icon "list of Target Set" at bounding box center [259, 328] width 3 height 10
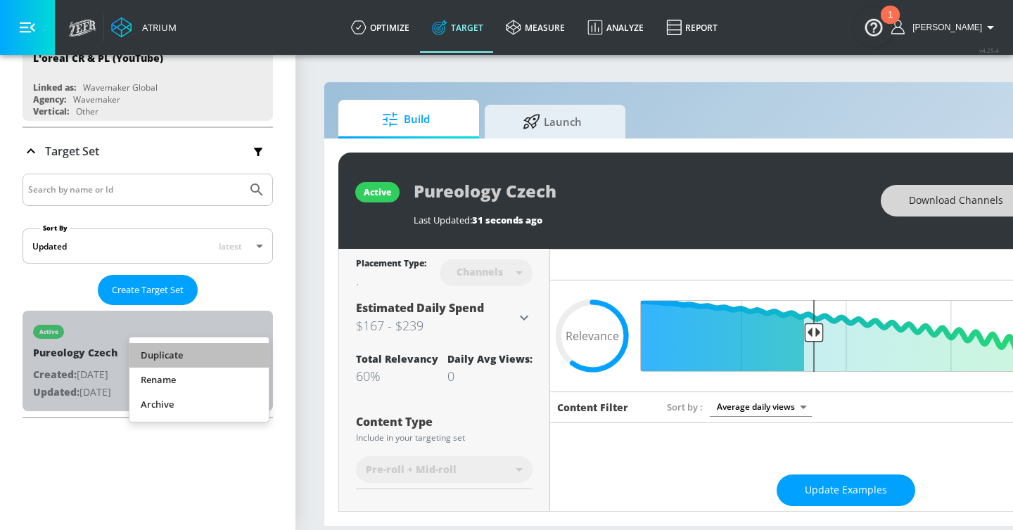
click at [226, 359] on li "Duplicate" at bounding box center [198, 355] width 139 height 25
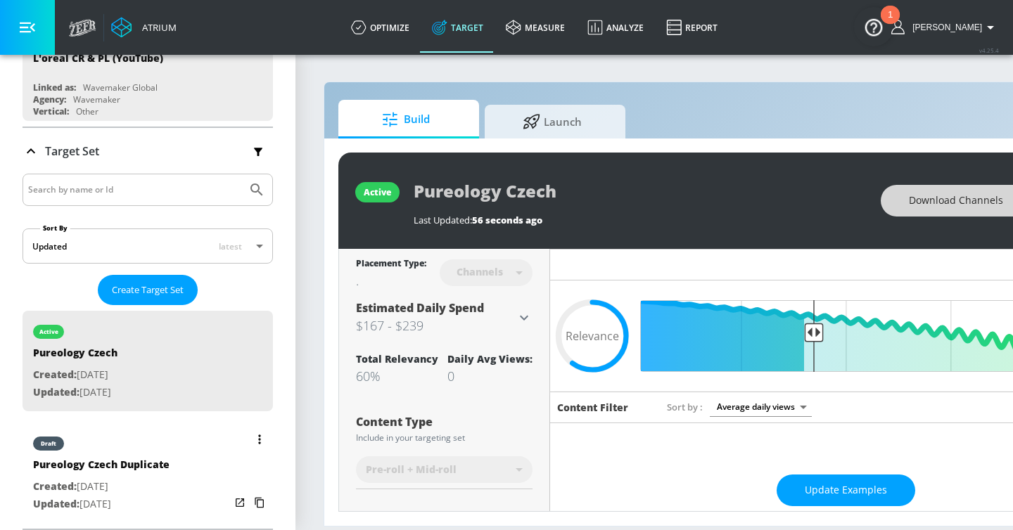
click at [185, 487] on div "draft Pureology Czech Duplicate Created: Sep. 26, 2025 Updated: Sep. 26, 2025" at bounding box center [148, 473] width 250 height 101
type input "Pureology Czech Duplicate"
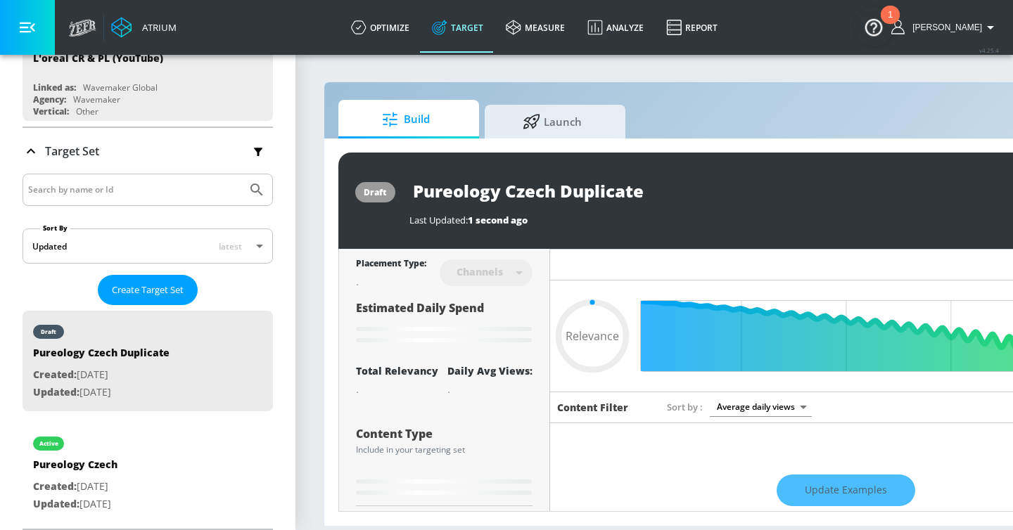
drag, startPoint x: 560, startPoint y: 193, endPoint x: 698, endPoint y: 193, distance: 138.5
click at [698, 193] on input "Pureology Czech Duplicate" at bounding box center [585, 191] width 352 height 32
type input "0.6"
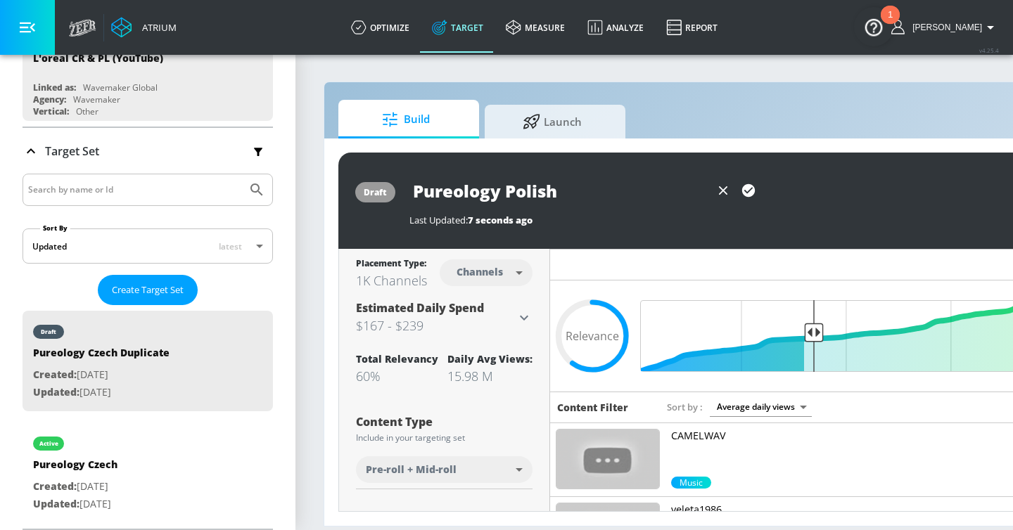
type input "Pureology Polish"
click at [753, 193] on icon "button" at bounding box center [748, 190] width 13 height 13
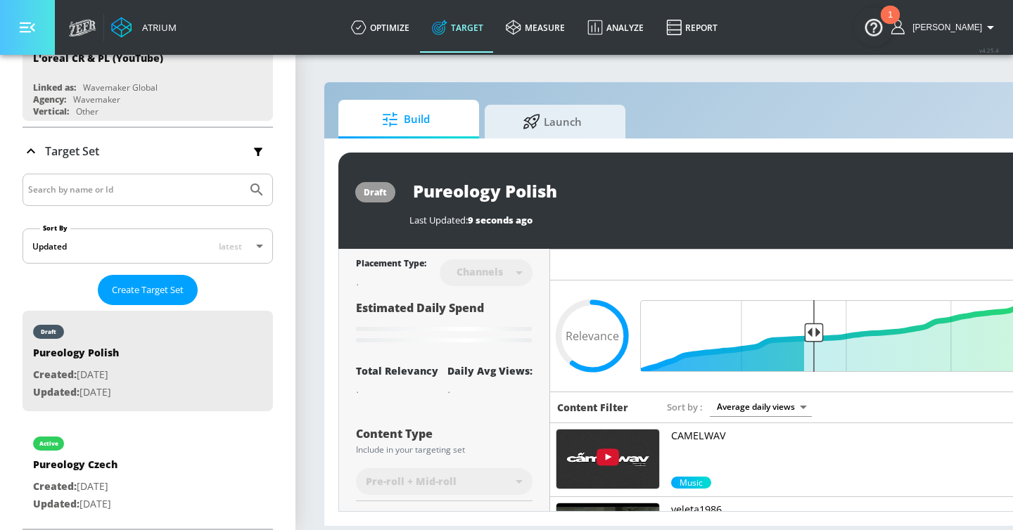
click at [35, 37] on button "button" at bounding box center [27, 27] width 55 height 55
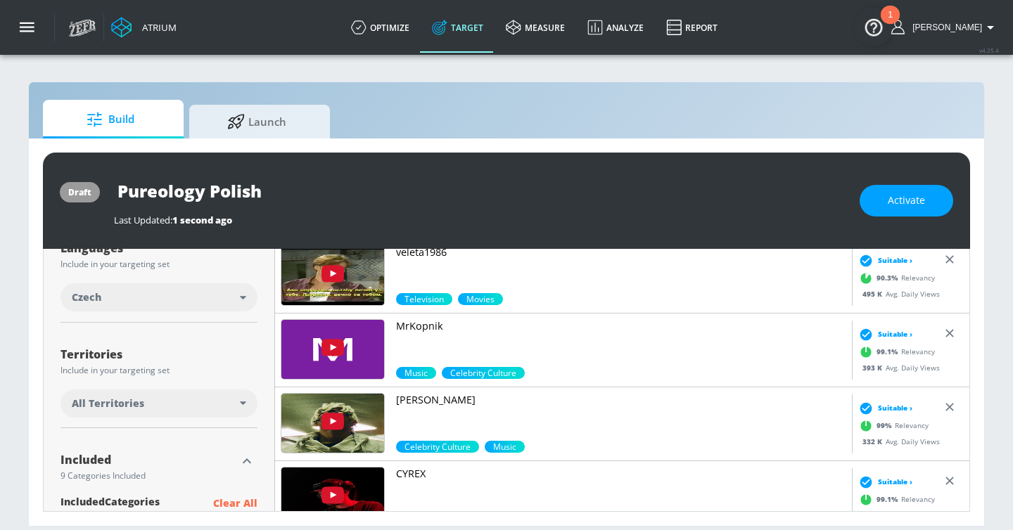
scroll to position [199, 0]
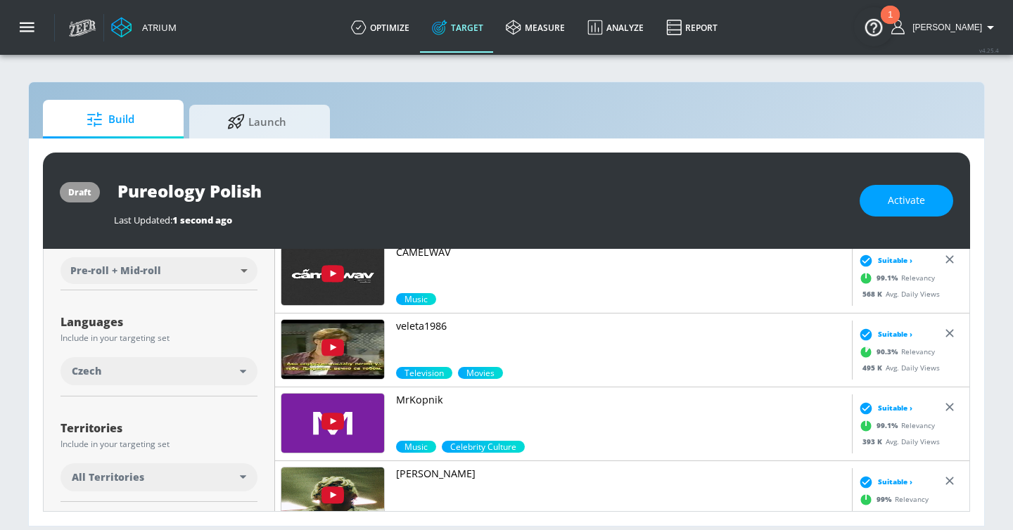
click at [223, 368] on div "Czech" at bounding box center [156, 371] width 168 height 14
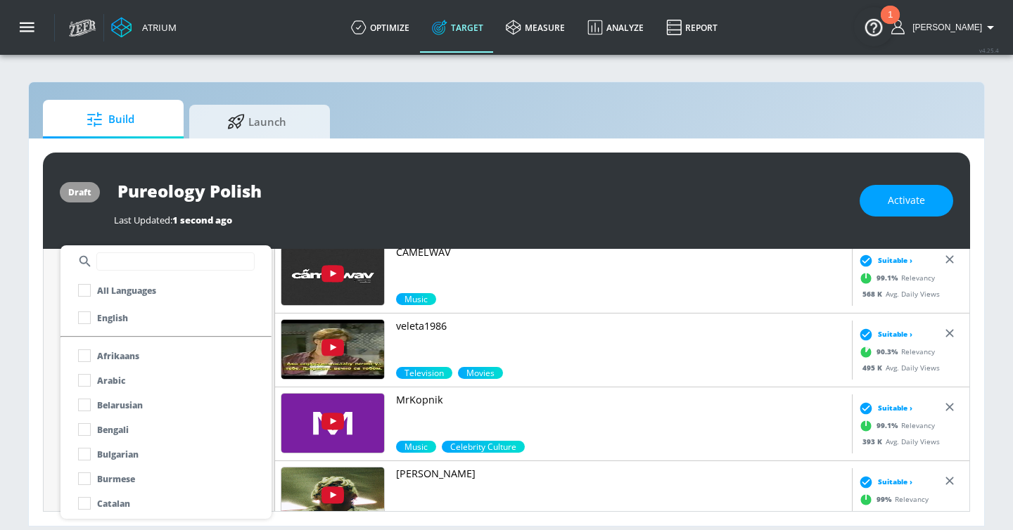
click at [150, 262] on input "text" at bounding box center [175, 261] width 158 height 18
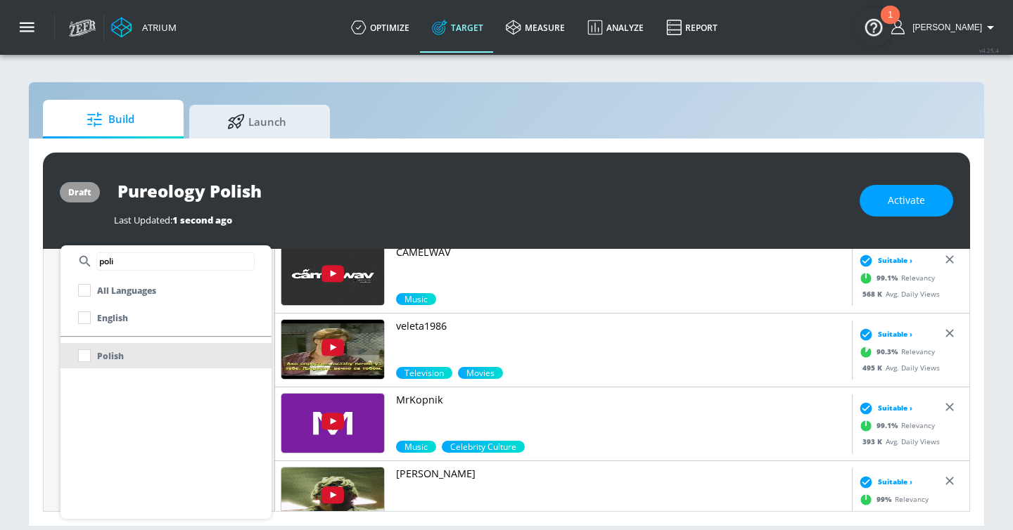
click at [112, 349] on p "Polish" at bounding box center [110, 356] width 27 height 15
click at [129, 252] on input "poli" at bounding box center [175, 261] width 158 height 18
click at [129, 259] on input "poli" at bounding box center [175, 261] width 158 height 18
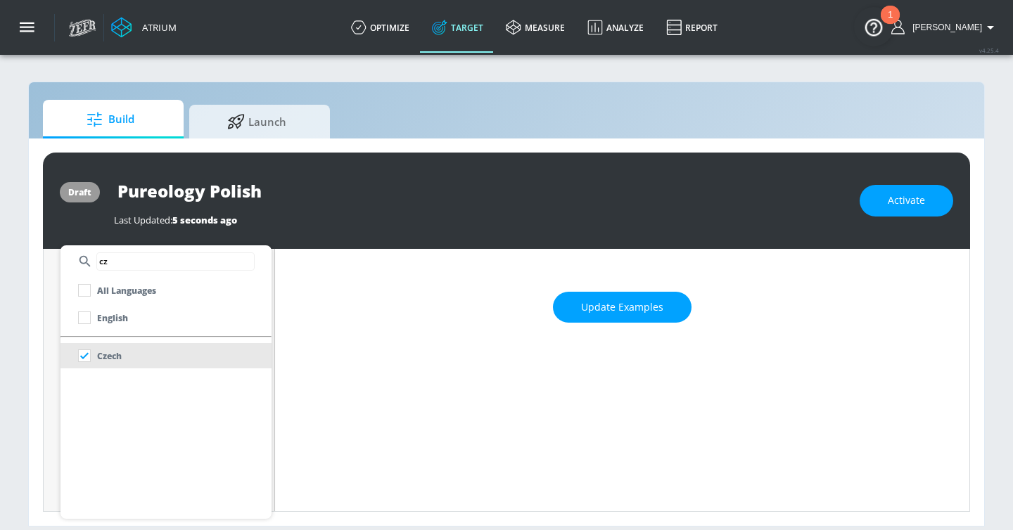
type input "cz"
click at [109, 354] on p "Czech" at bounding box center [109, 356] width 25 height 15
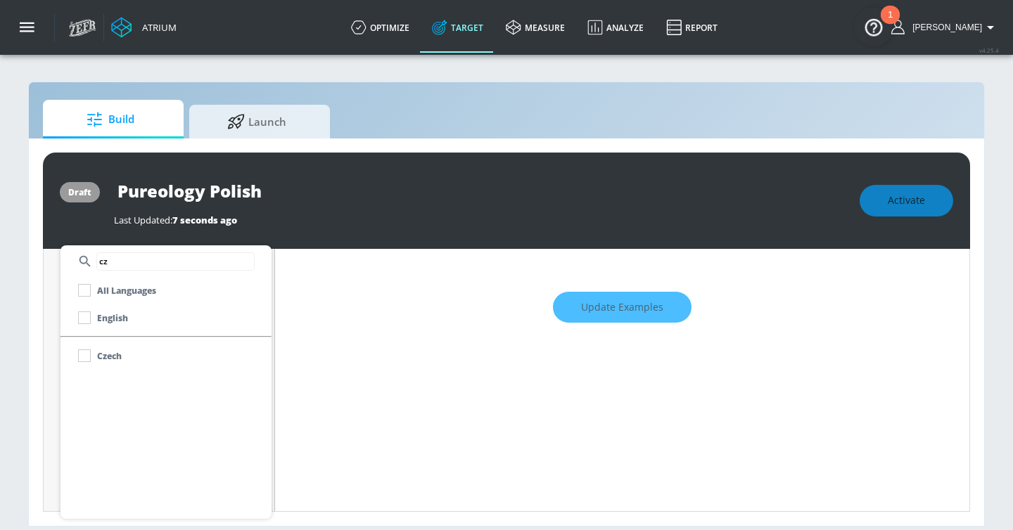
scroll to position [210, 0]
click at [300, 378] on div at bounding box center [506, 265] width 1013 height 530
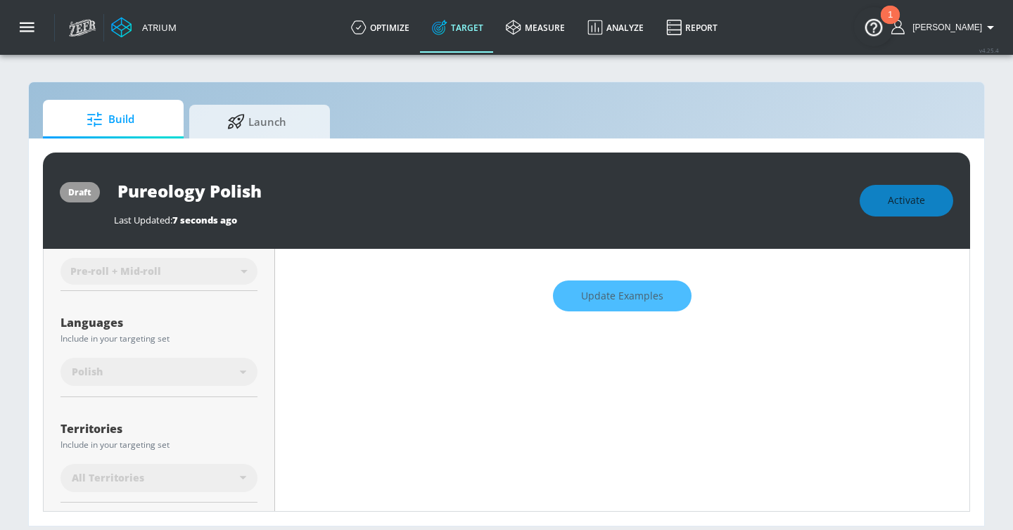
scroll to position [0, 0]
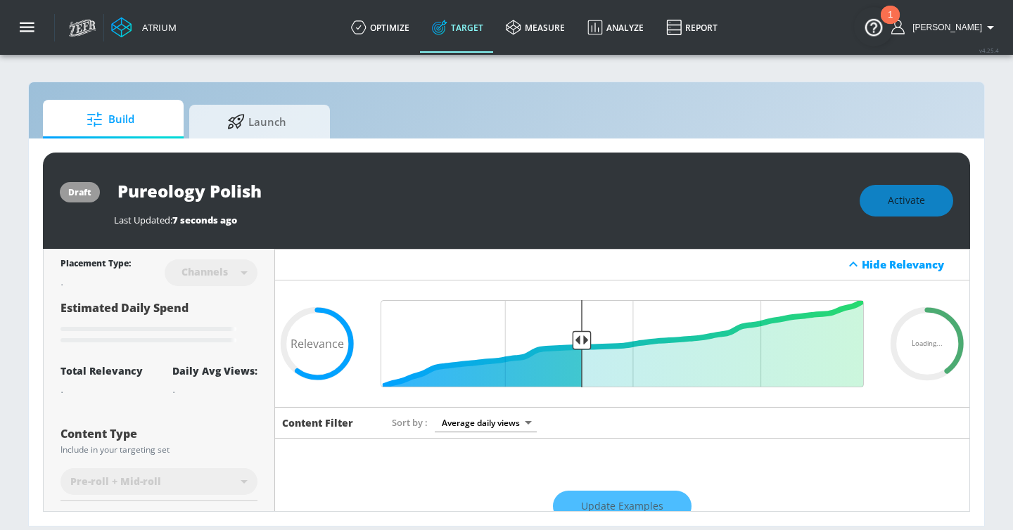
click at [897, 204] on div "Activate" at bounding box center [906, 201] width 94 height 32
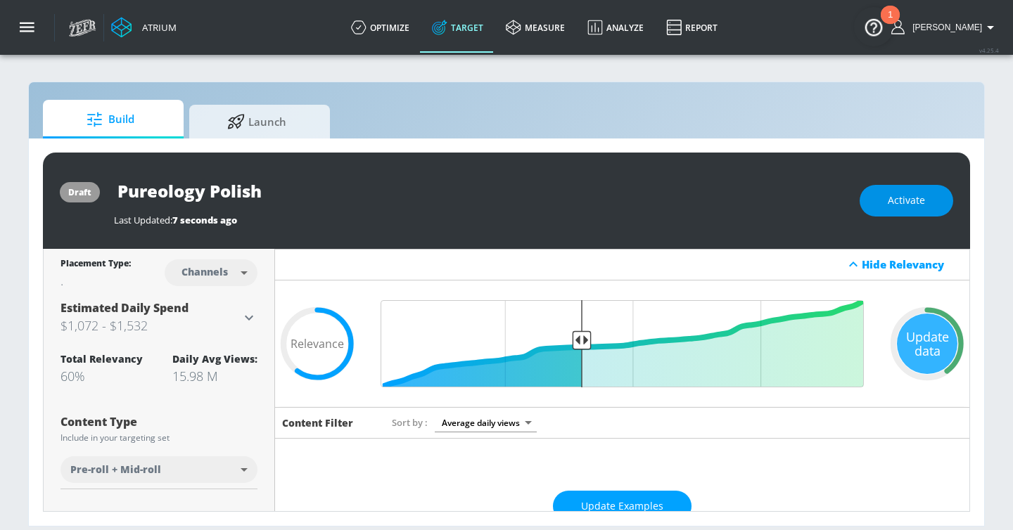
click at [907, 205] on span "Activate" at bounding box center [905, 201] width 37 height 18
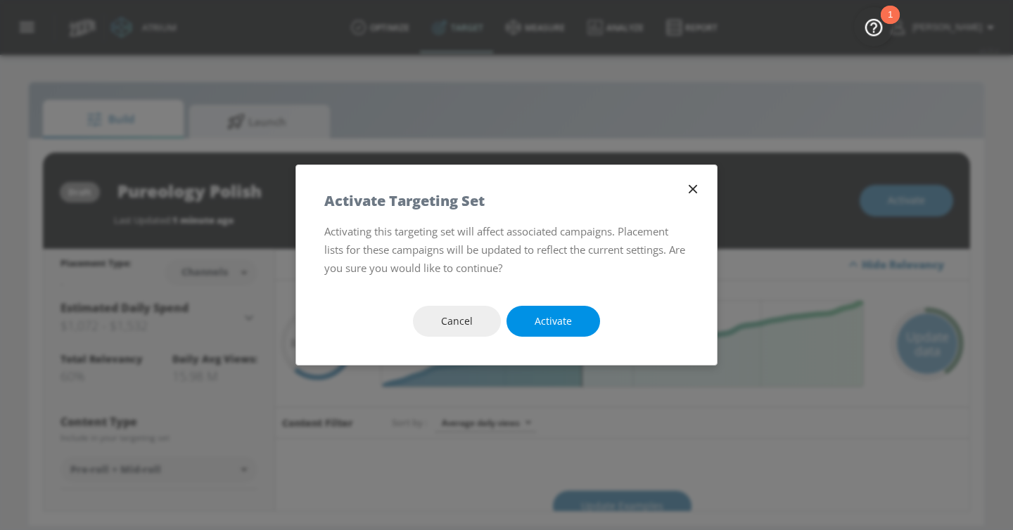
click at [559, 328] on span "Activate" at bounding box center [552, 322] width 37 height 18
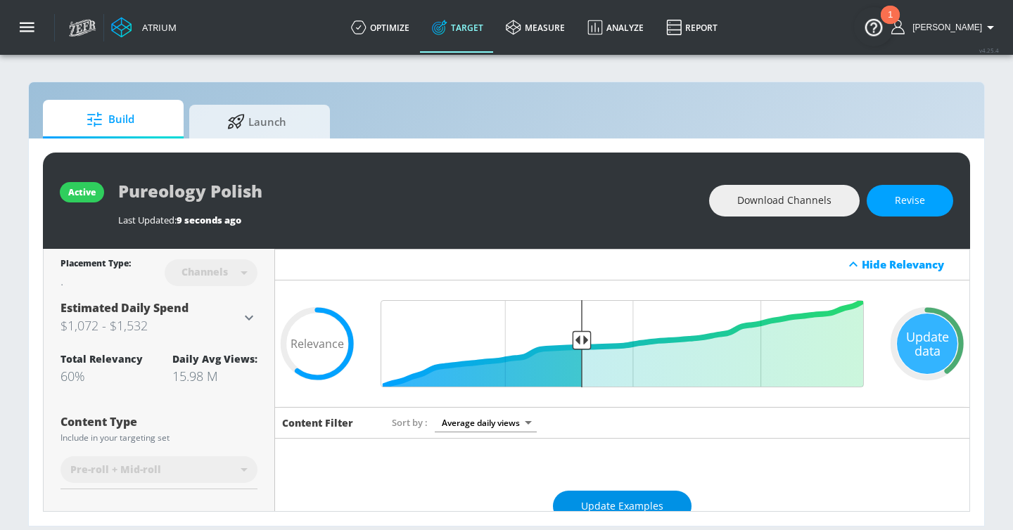
click at [654, 503] on span "Update Examples" at bounding box center [622, 507] width 82 height 18
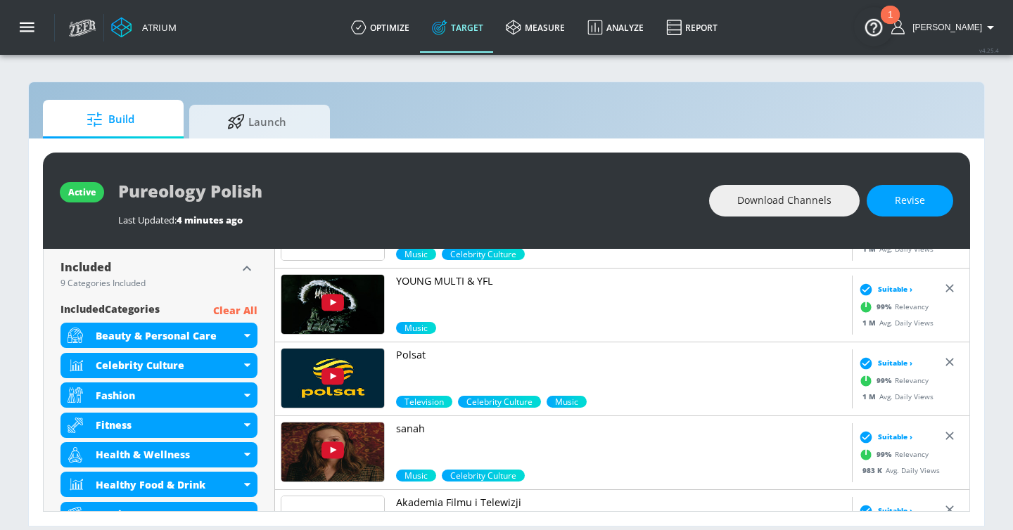
scroll to position [503, 0]
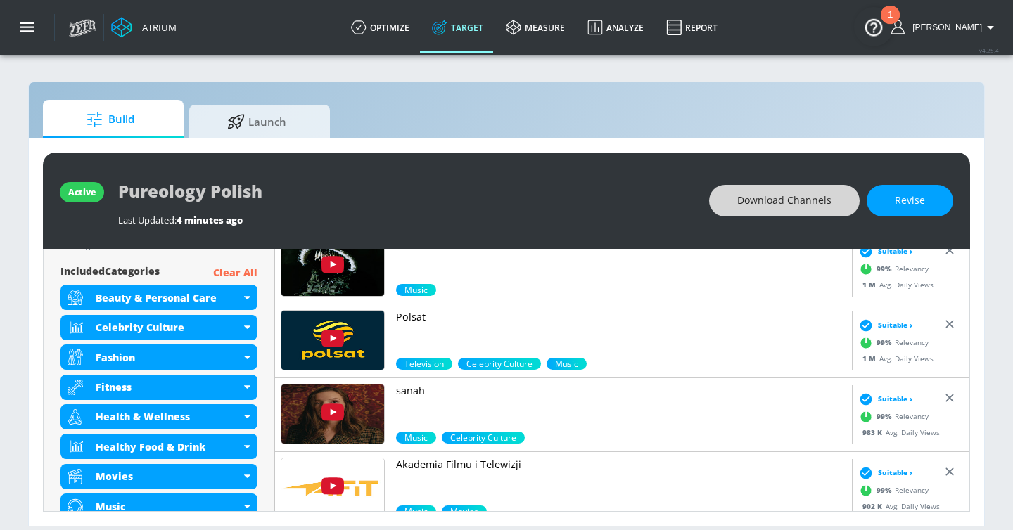
click at [792, 194] on span "Download Channels" at bounding box center [784, 201] width 94 height 18
click at [46, 33] on button "button" at bounding box center [27, 27] width 55 height 55
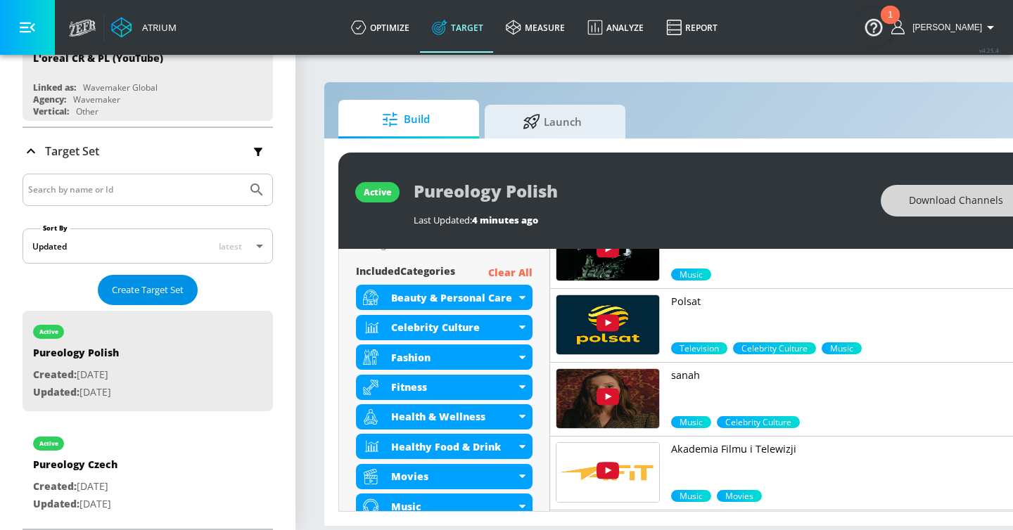
click at [174, 288] on span "Create Target Set" at bounding box center [148, 290] width 72 height 16
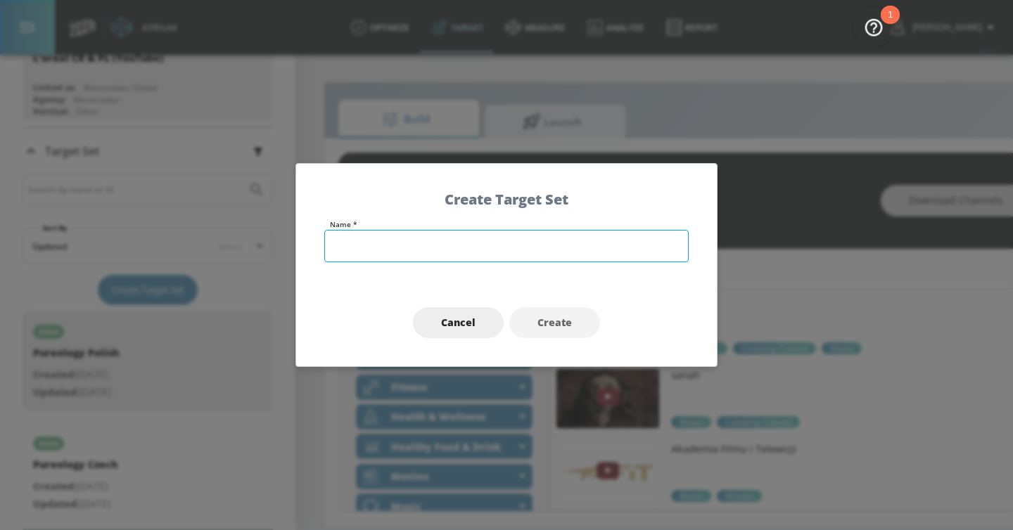
click at [405, 244] on input "text" at bounding box center [506, 246] width 364 height 32
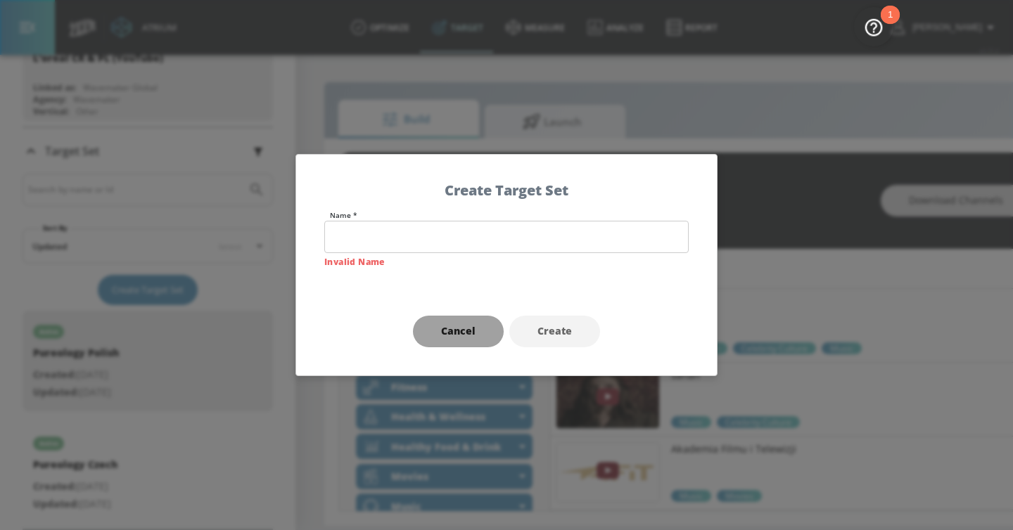
click at [451, 318] on button "Cancel" at bounding box center [458, 332] width 91 height 32
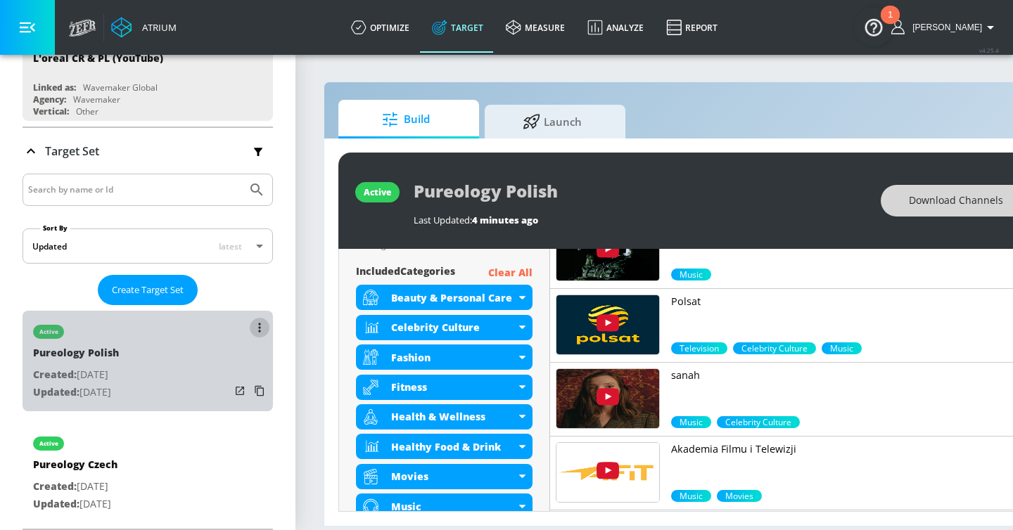
click at [264, 322] on button "list of Target Set" at bounding box center [260, 328] width 20 height 20
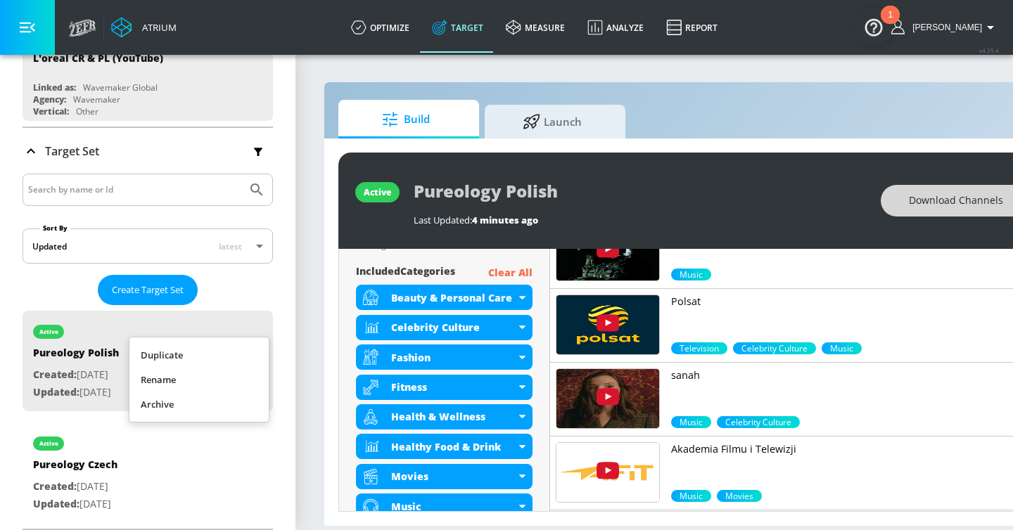
click at [167, 287] on div at bounding box center [506, 265] width 1013 height 530
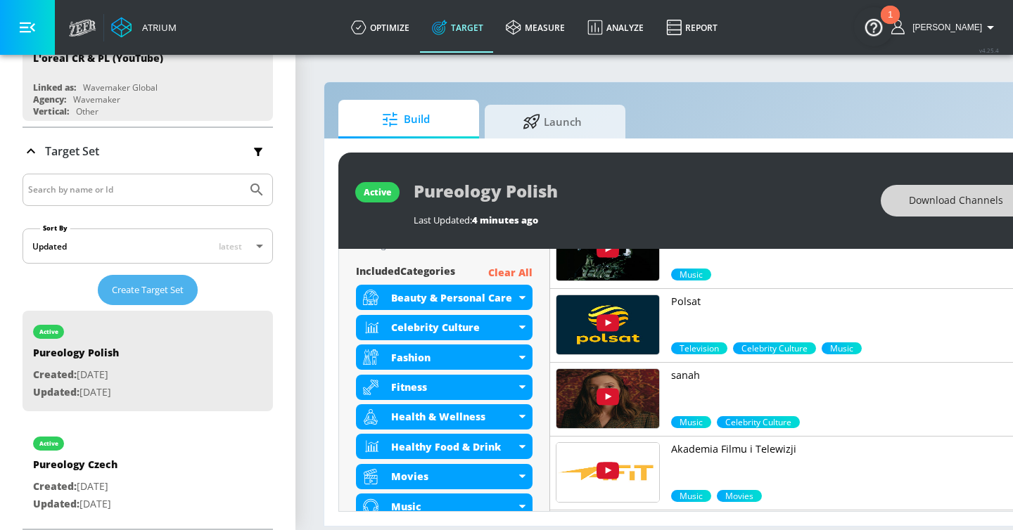
click at [155, 285] on span "Create Target Set" at bounding box center [148, 290] width 72 height 16
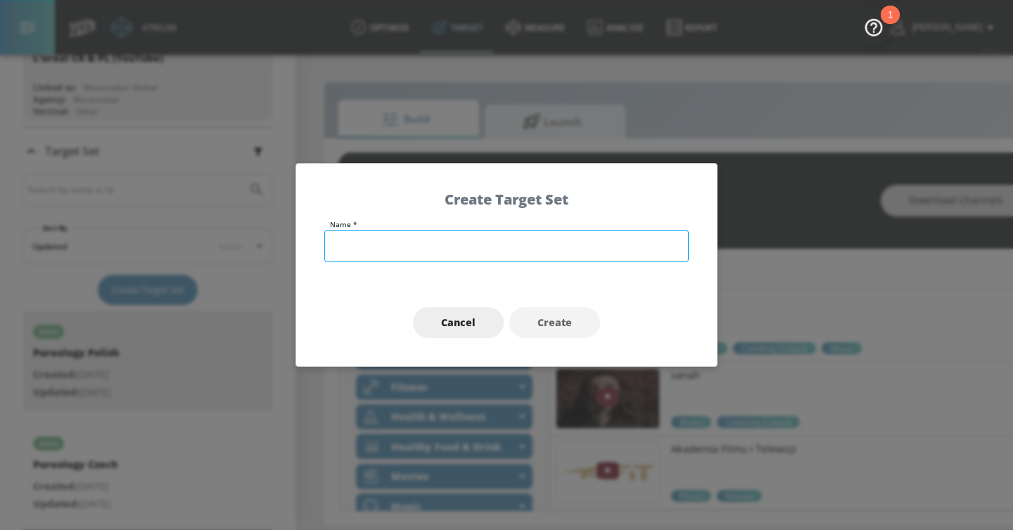
click at [565, 242] on input "text" at bounding box center [506, 246] width 364 height 32
type input "Beauty Only - English"
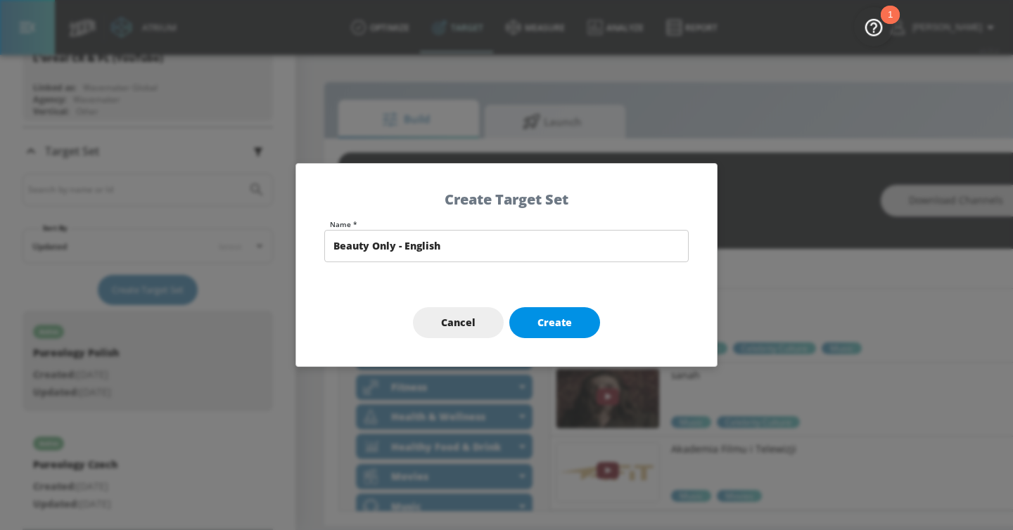
click at [570, 327] on span "Create" at bounding box center [554, 323] width 34 height 18
type input "Beauty Only - English"
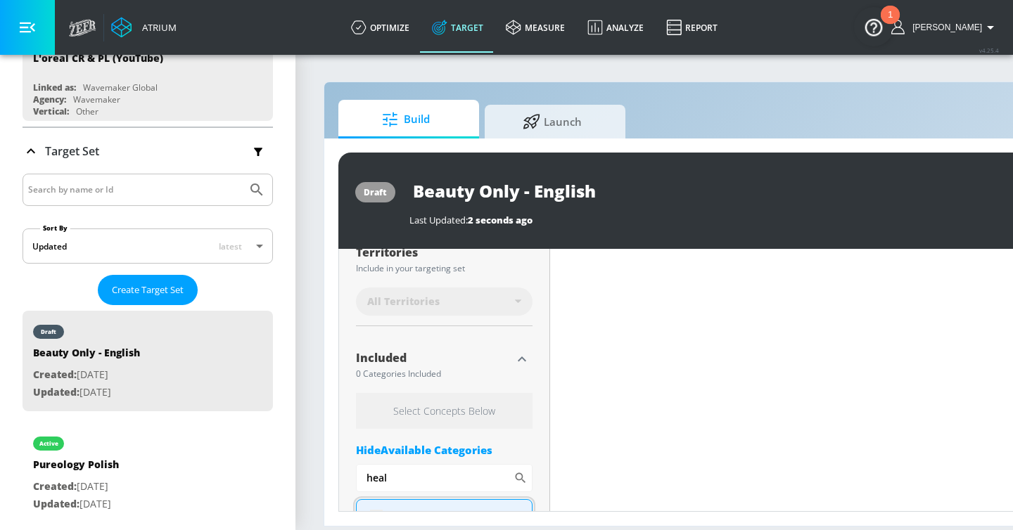
scroll to position [376, 0]
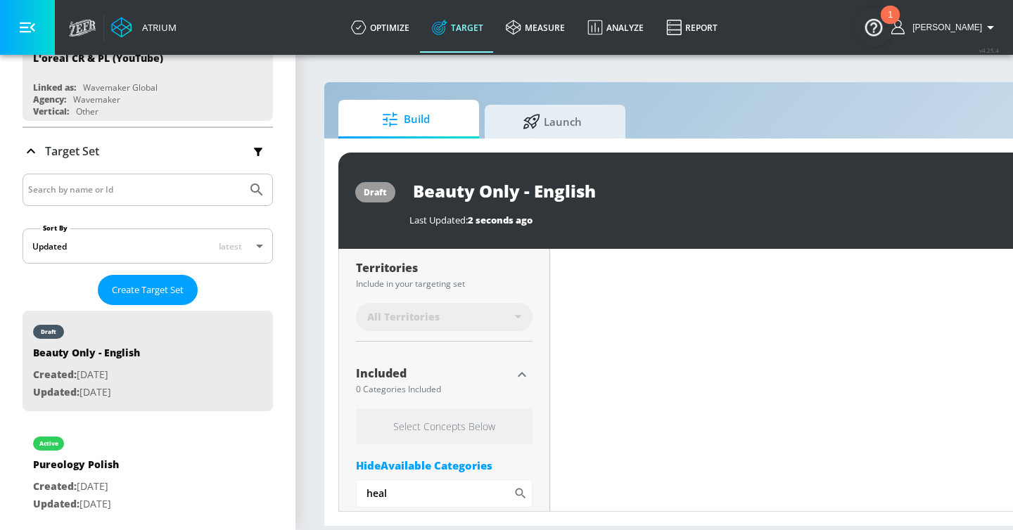
click at [33, 24] on icon "button" at bounding box center [27, 28] width 15 height 11
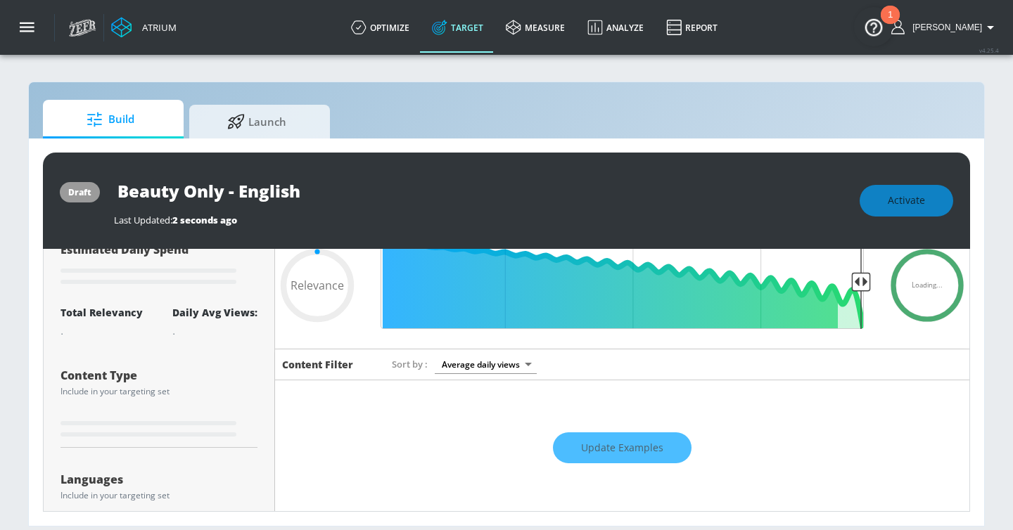
scroll to position [49, 0]
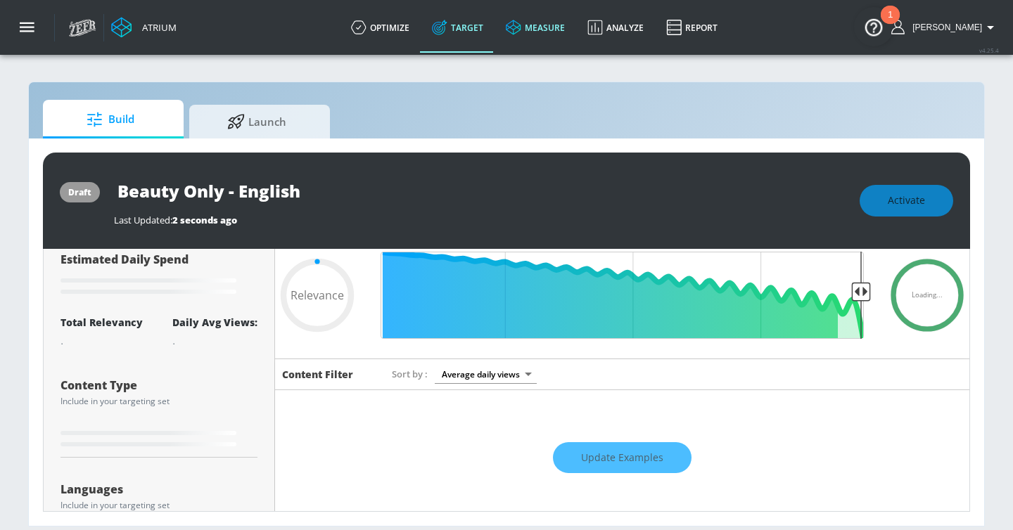
type input "0.6"
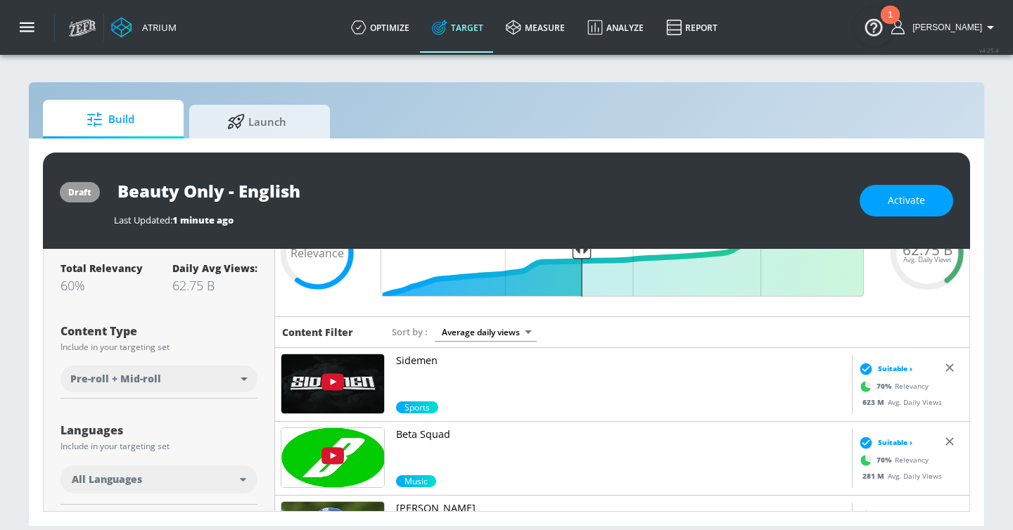
scroll to position [201, 0]
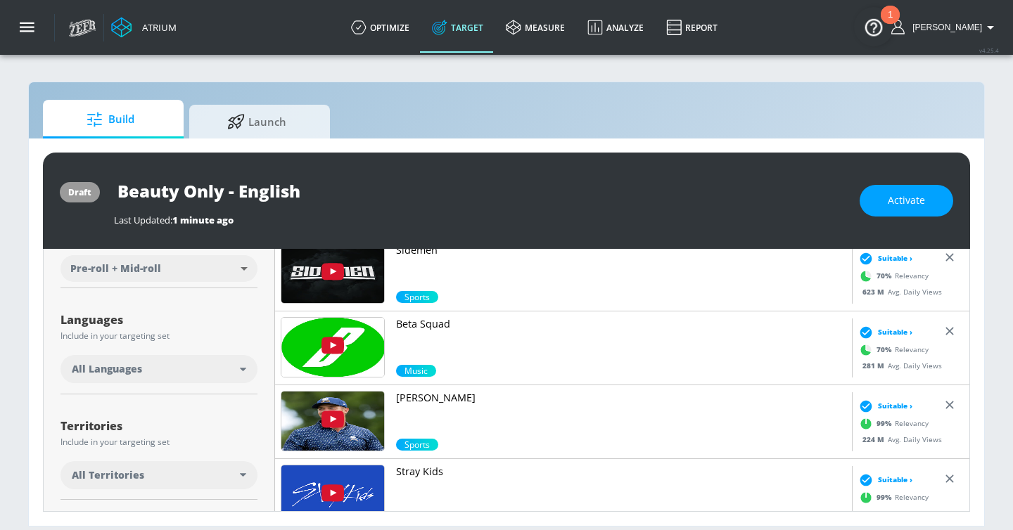
click at [231, 364] on div "All Languages" at bounding box center [156, 369] width 168 height 14
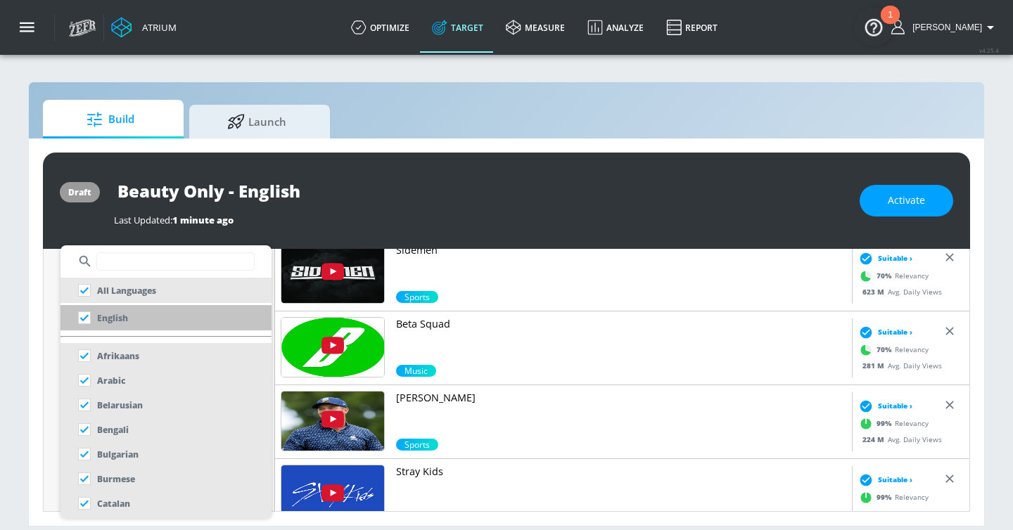
click at [124, 316] on p "English" at bounding box center [112, 318] width 31 height 15
checkbox input "false"
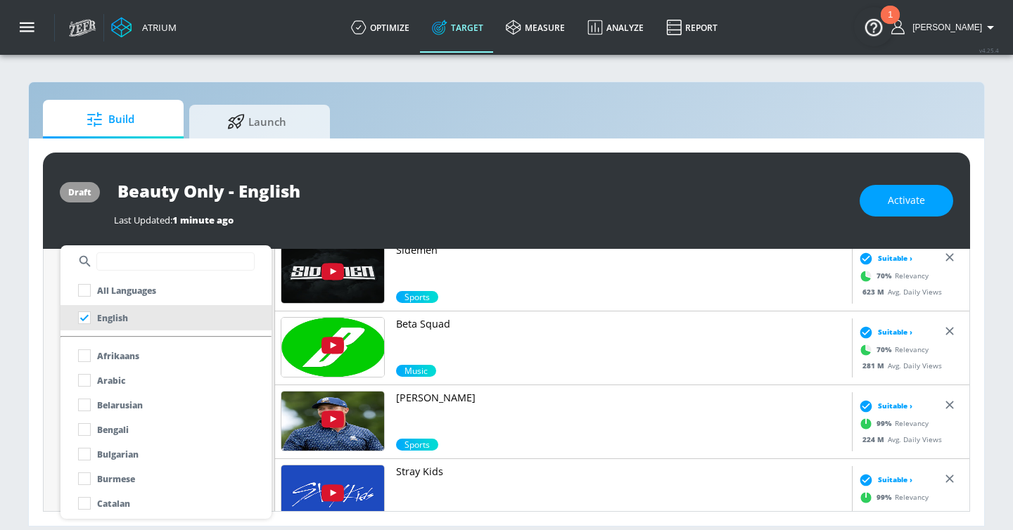
click at [37, 352] on div at bounding box center [506, 265] width 1013 height 530
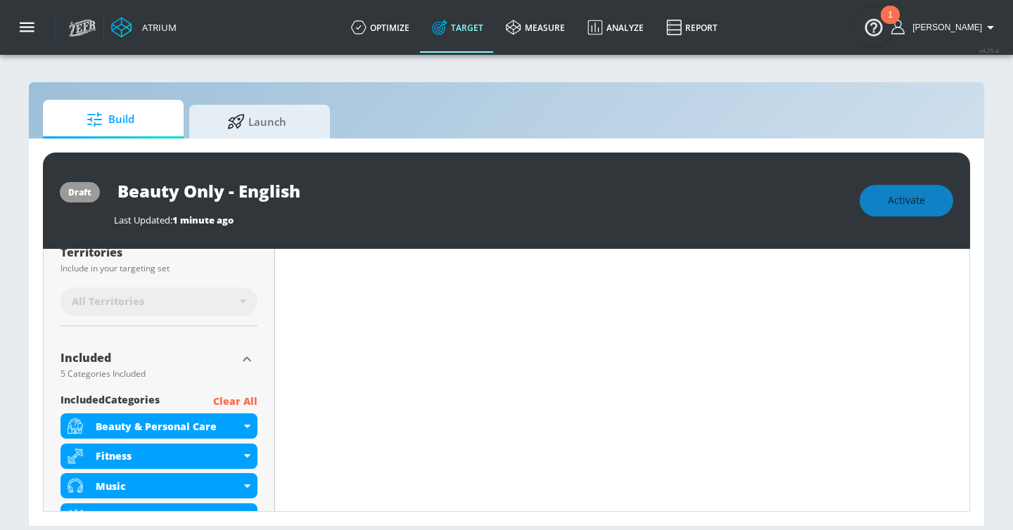
scroll to position [387, 0]
click at [228, 402] on p "Clear All" at bounding box center [235, 401] width 44 height 18
click at [225, 397] on p "Clear All" at bounding box center [235, 401] width 44 height 18
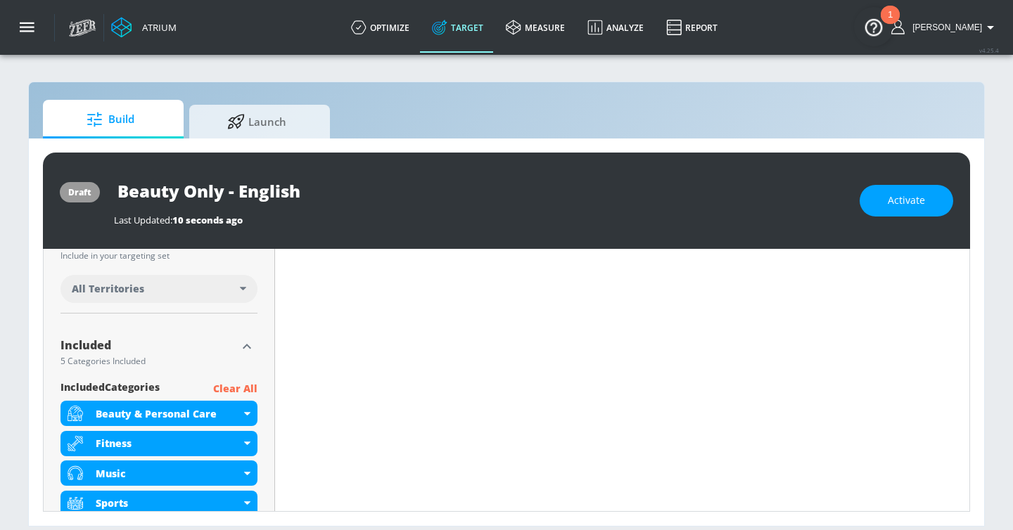
scroll to position [376, 0]
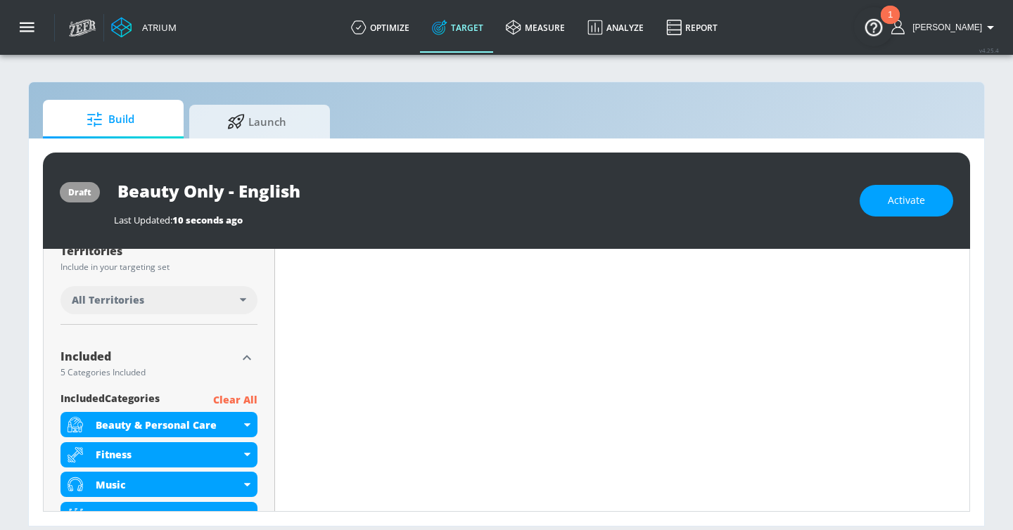
click at [231, 404] on p "Clear All" at bounding box center [235, 401] width 44 height 18
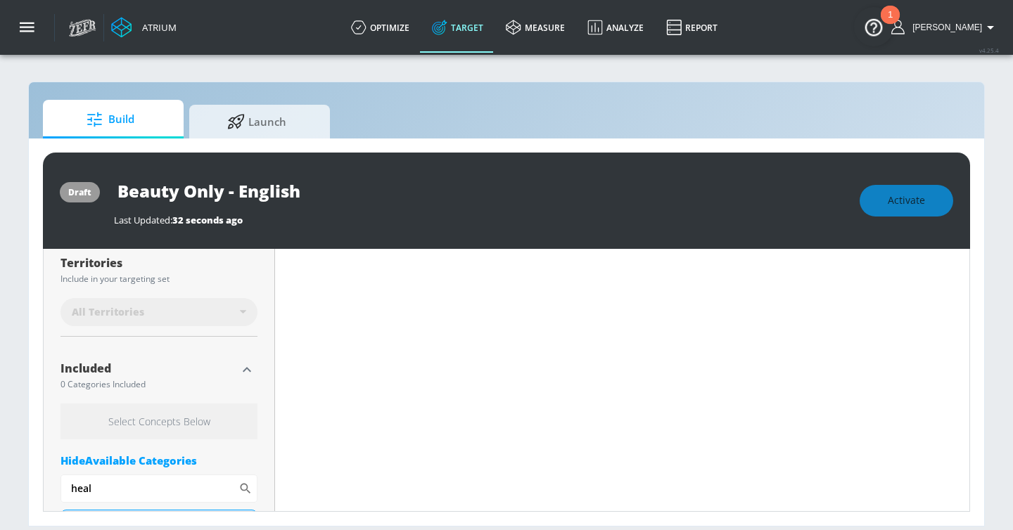
scroll to position [387, 0]
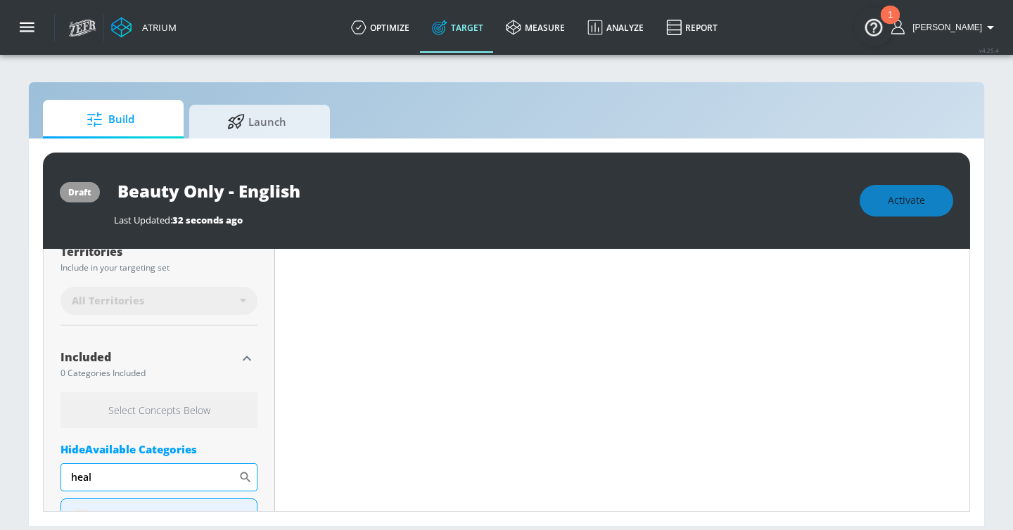
click at [161, 482] on input "heal" at bounding box center [149, 477] width 178 height 28
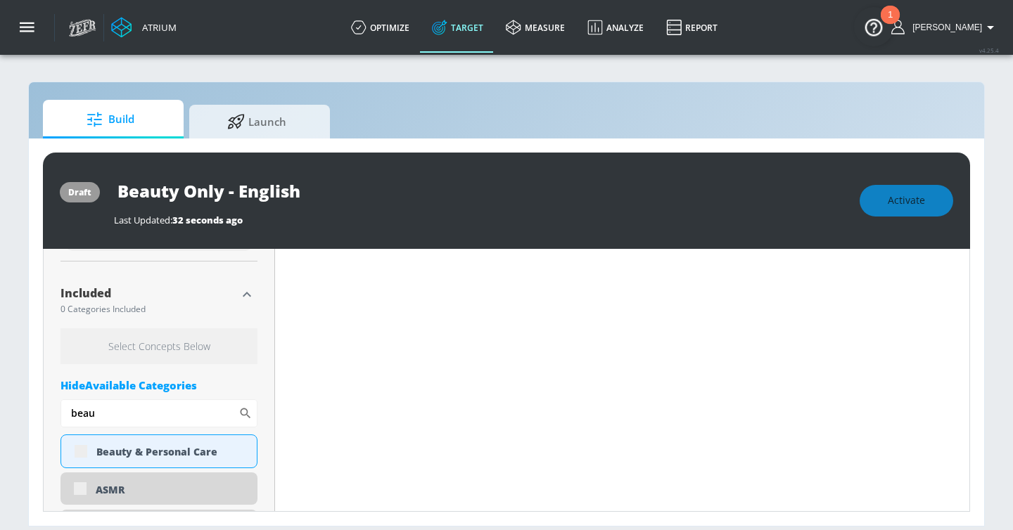
scroll to position [469, 0]
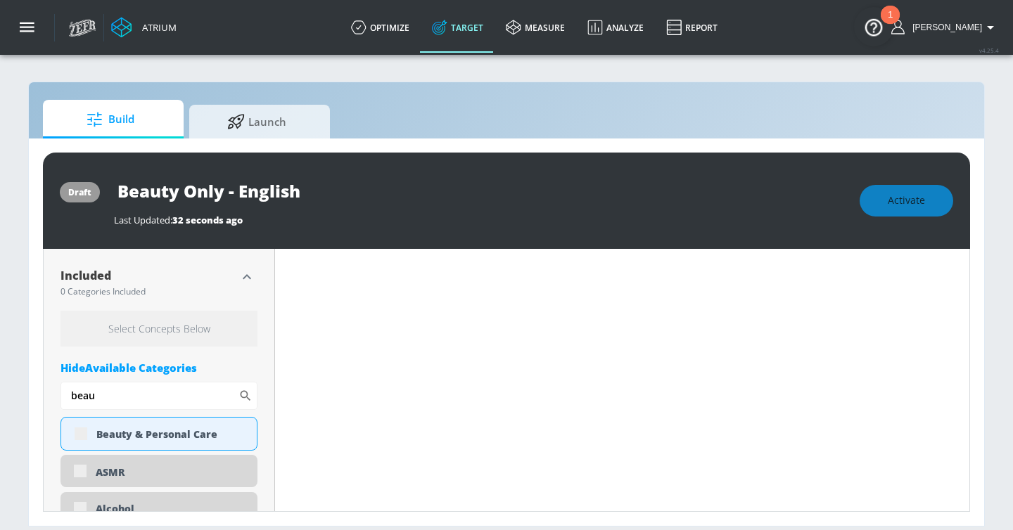
type input "beau"
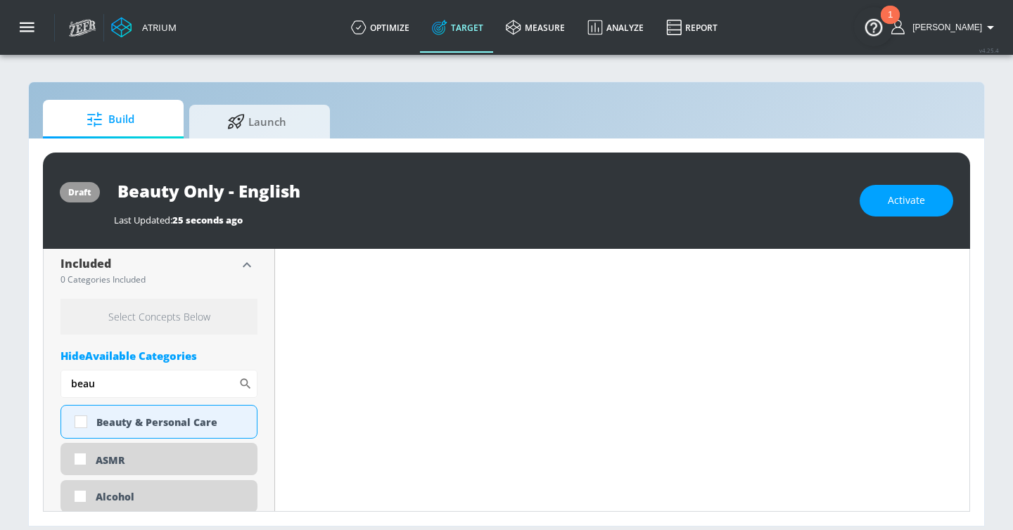
scroll to position [458, 0]
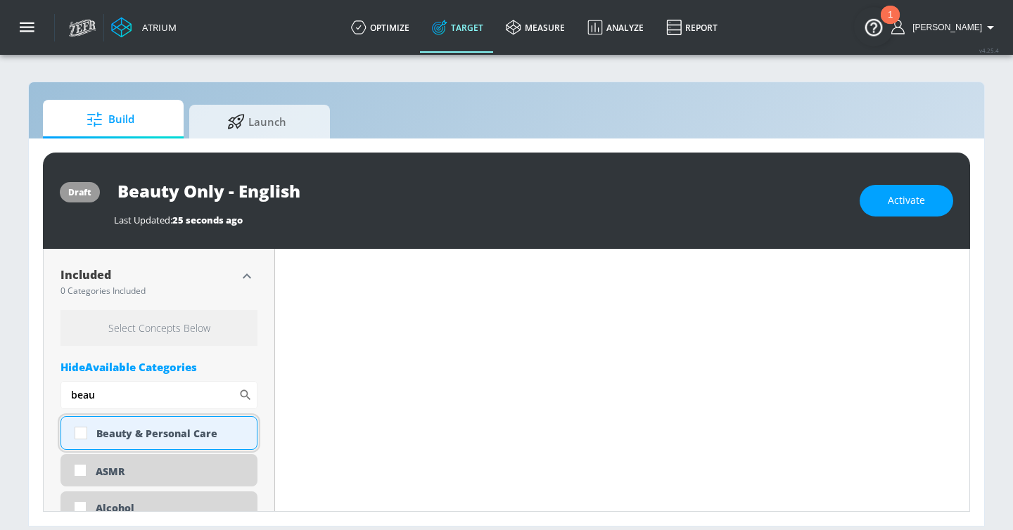
click at [124, 435] on div "Beauty & Personal Care" at bounding box center [171, 433] width 150 height 13
checkbox input "true"
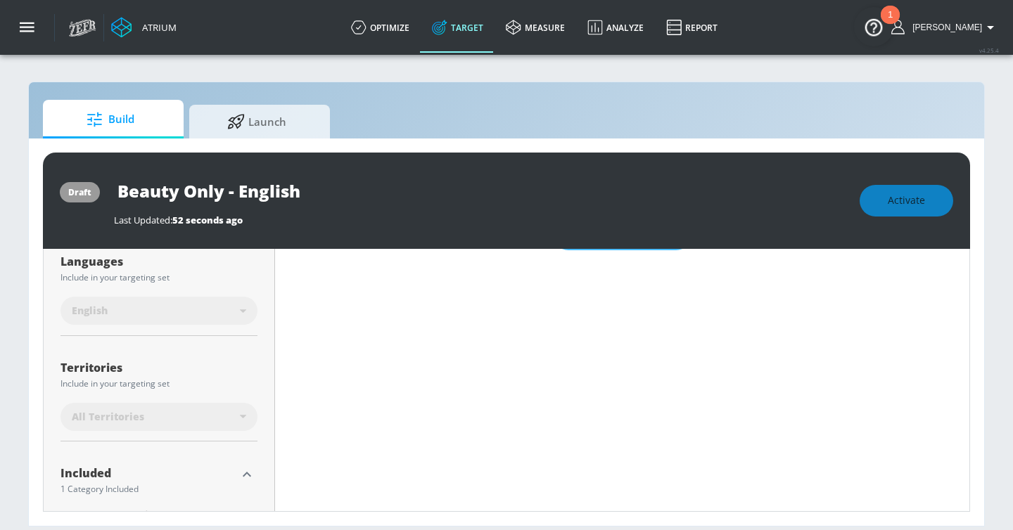
scroll to position [271, 0]
click at [250, 475] on icon "button" at bounding box center [246, 475] width 17 height 17
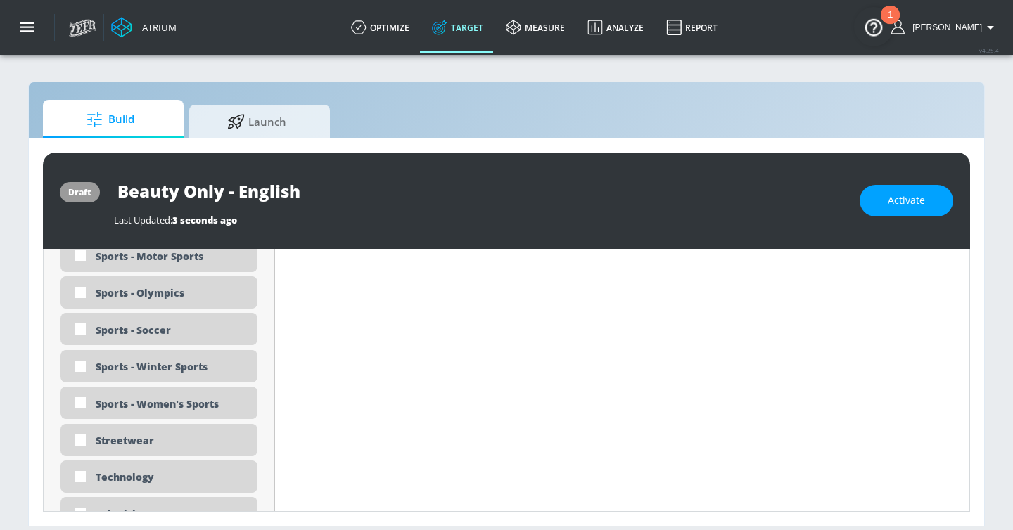
scroll to position [4496, 0]
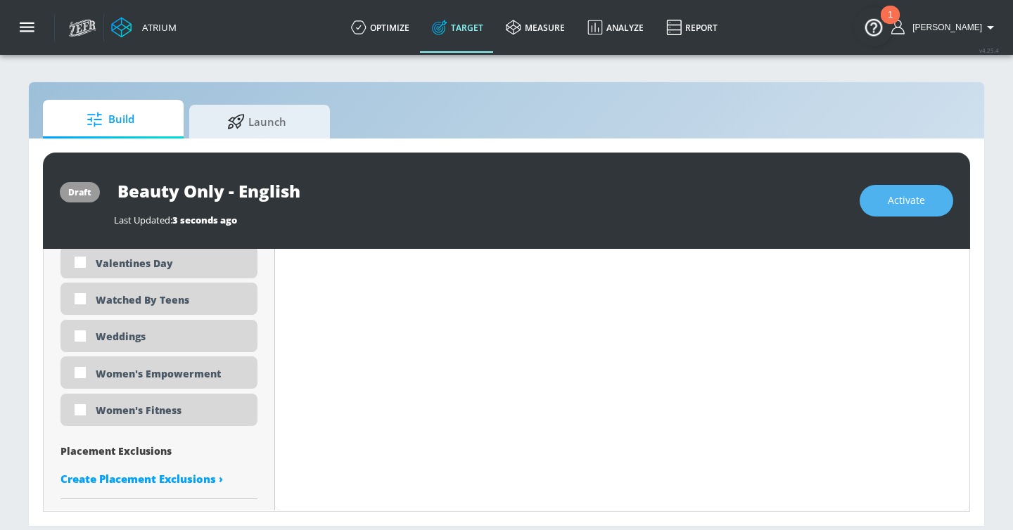
click at [917, 206] on span "Activate" at bounding box center [905, 201] width 37 height 18
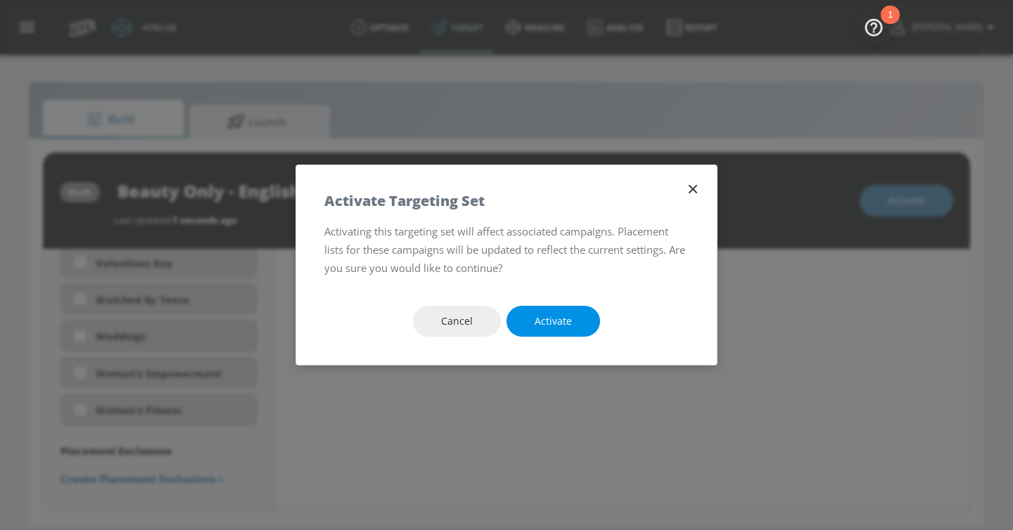
click at [572, 315] on button "Activate" at bounding box center [553, 322] width 94 height 32
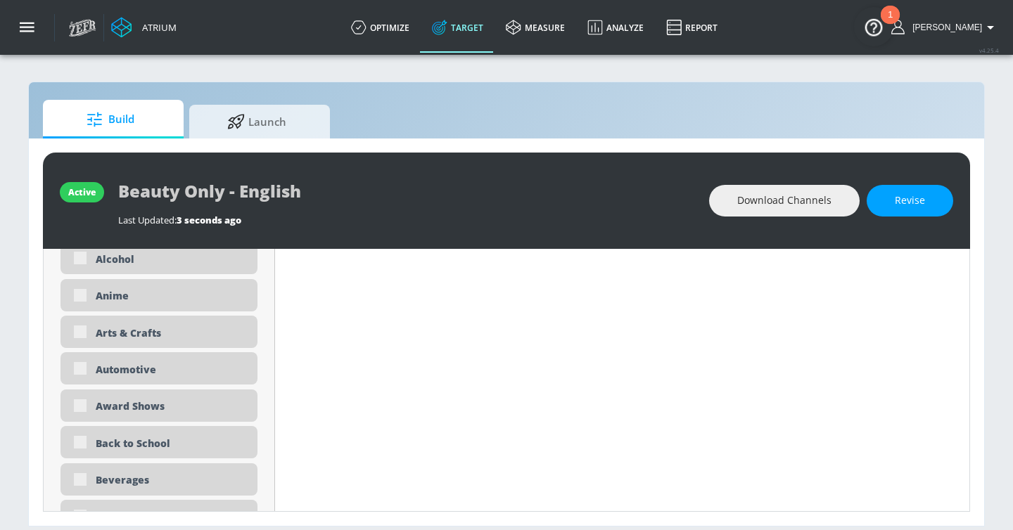
scroll to position [341, 0]
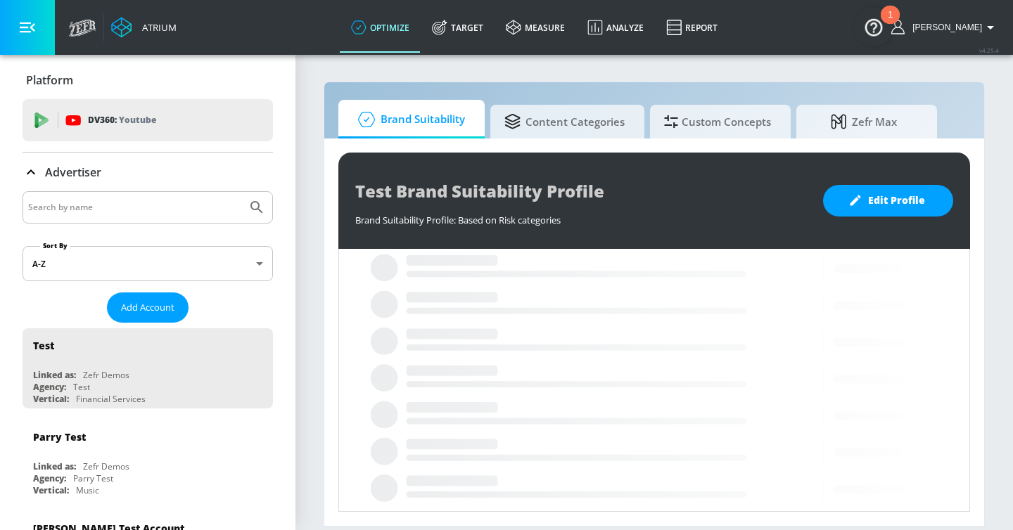
click at [182, 205] on input "Search by name" at bounding box center [134, 207] width 213 height 18
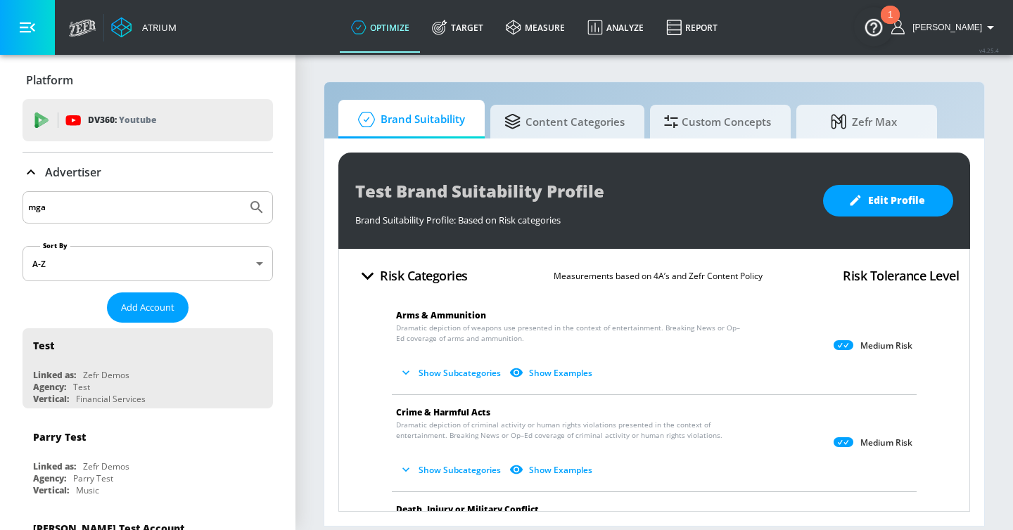
type input "mga"
click at [241, 192] on button "Submit Search" at bounding box center [256, 207] width 31 height 31
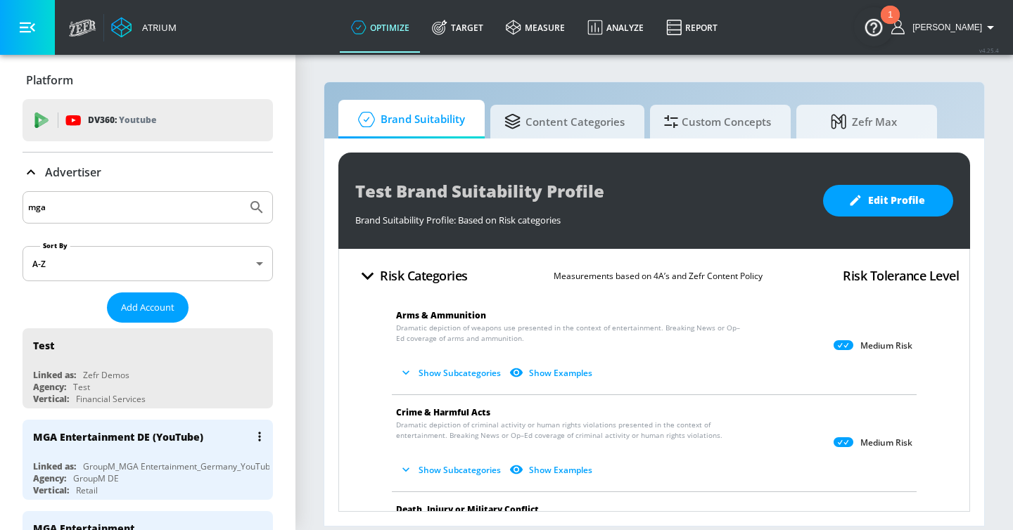
click at [222, 432] on div "MGA Entertainment DE (YouTube)" at bounding box center [151, 437] width 236 height 34
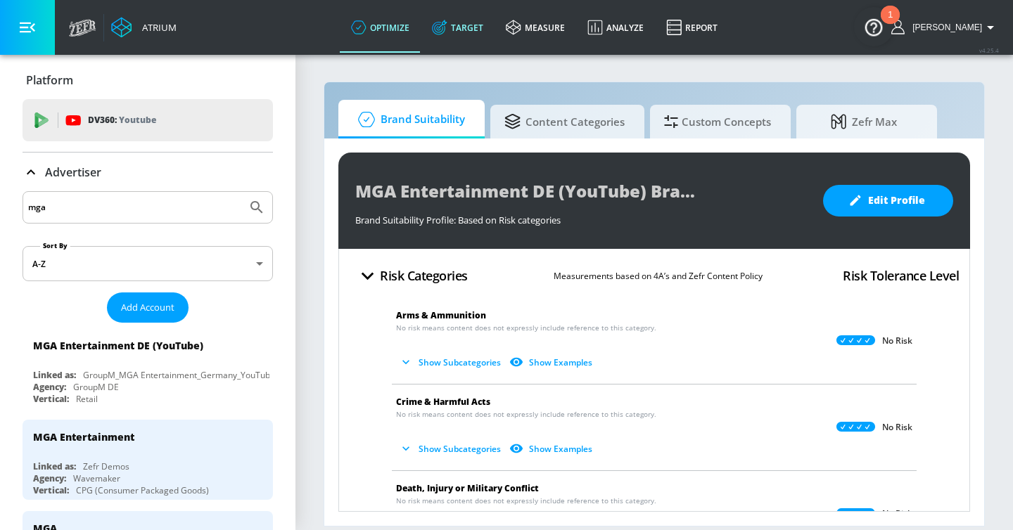
click at [494, 27] on link "Target" at bounding box center [457, 27] width 74 height 51
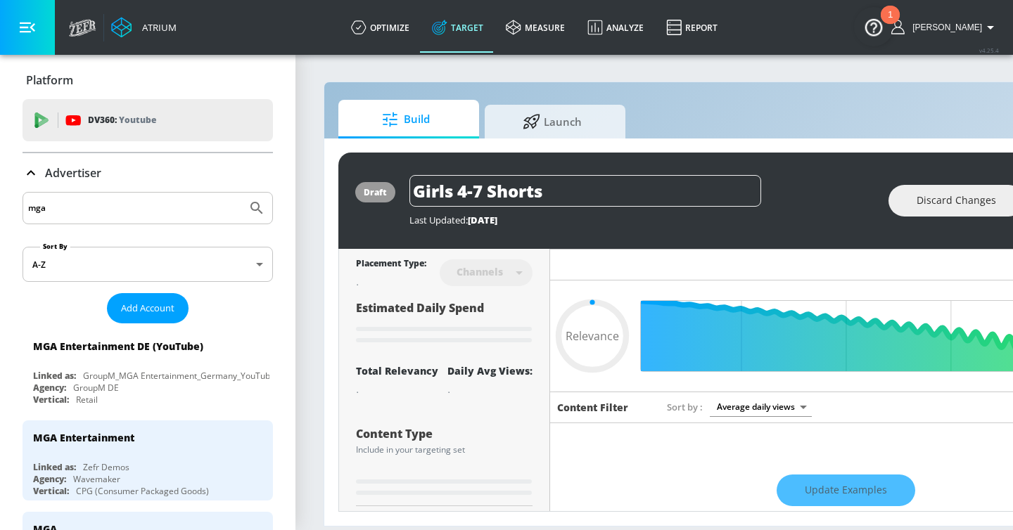
type input "0.05"
click at [57, 176] on p "Advertiser" at bounding box center [73, 172] width 56 height 15
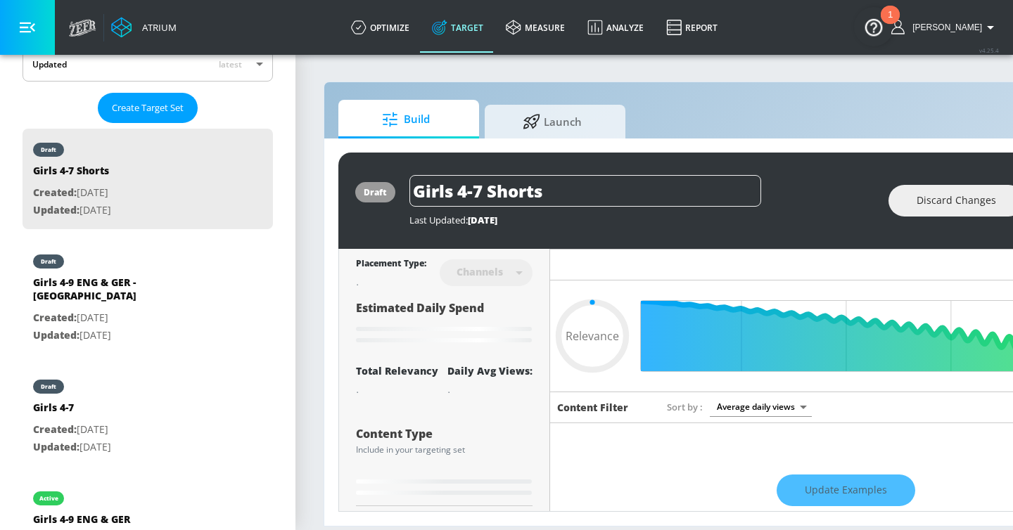
scroll to position [352, 0]
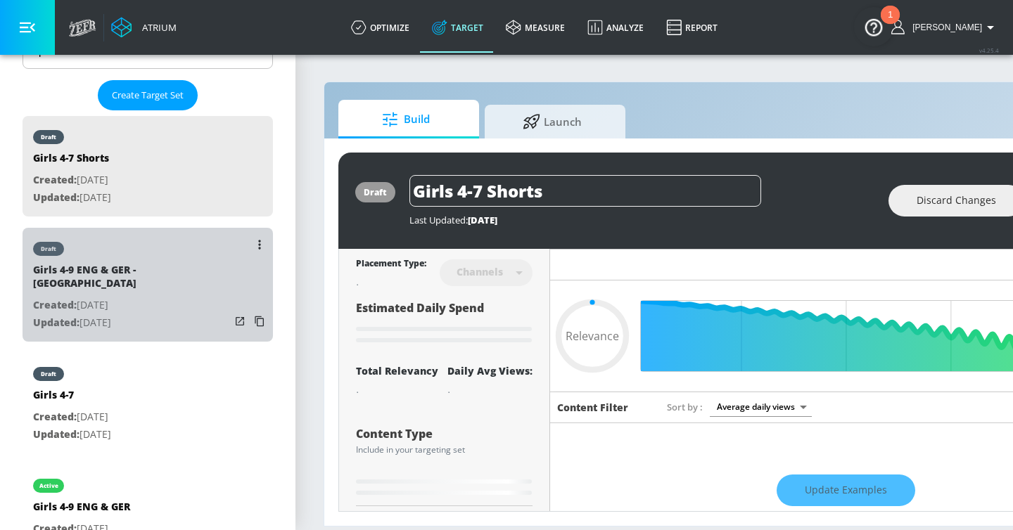
click at [165, 297] on p "Created: Aug. 28, 2025" at bounding box center [131, 306] width 197 height 18
type input "Girls 4-9 ENG & GER - Austria"
type input "0.05"
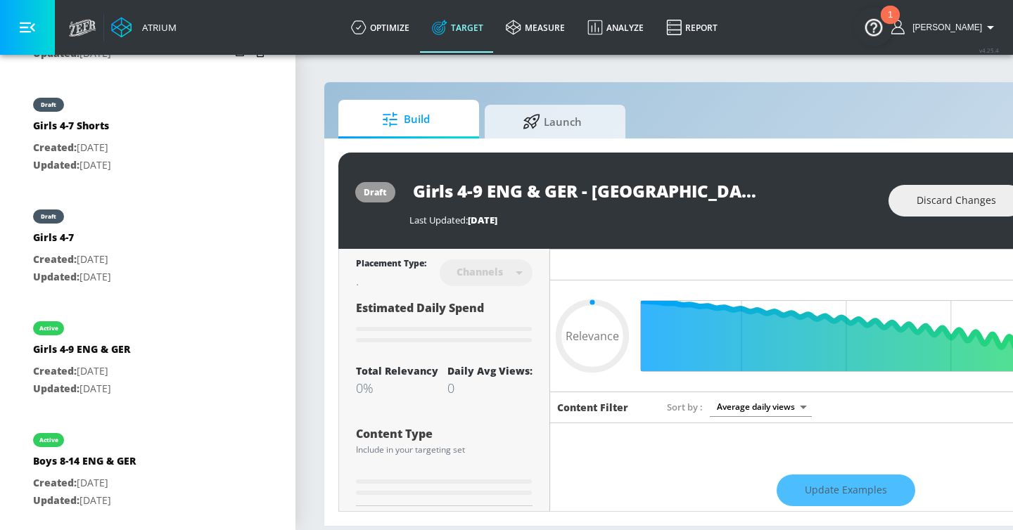
scroll to position [532, 0]
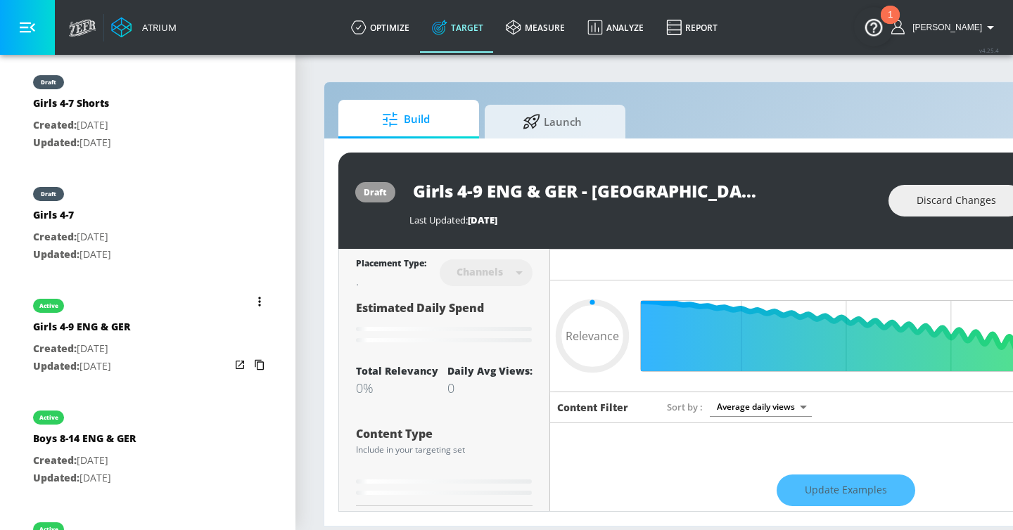
click at [159, 322] on div "active Girls 4-9 ENG & GER Created: Aug. 12, 2025 Updated: Aug. 12, 2025" at bounding box center [148, 335] width 250 height 101
type input "Girls 4-9 ENG & GER"
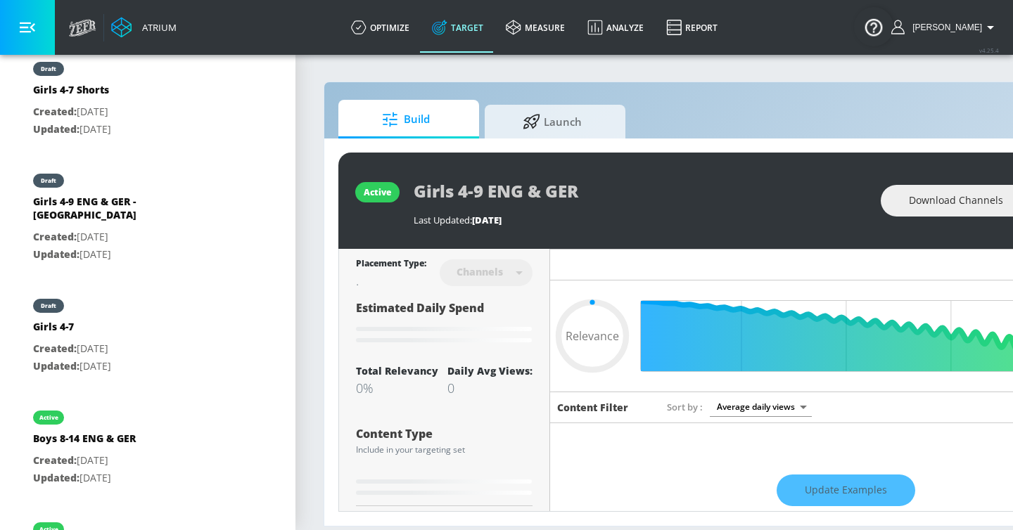
click at [29, 31] on icon "button" at bounding box center [27, 28] width 15 height 11
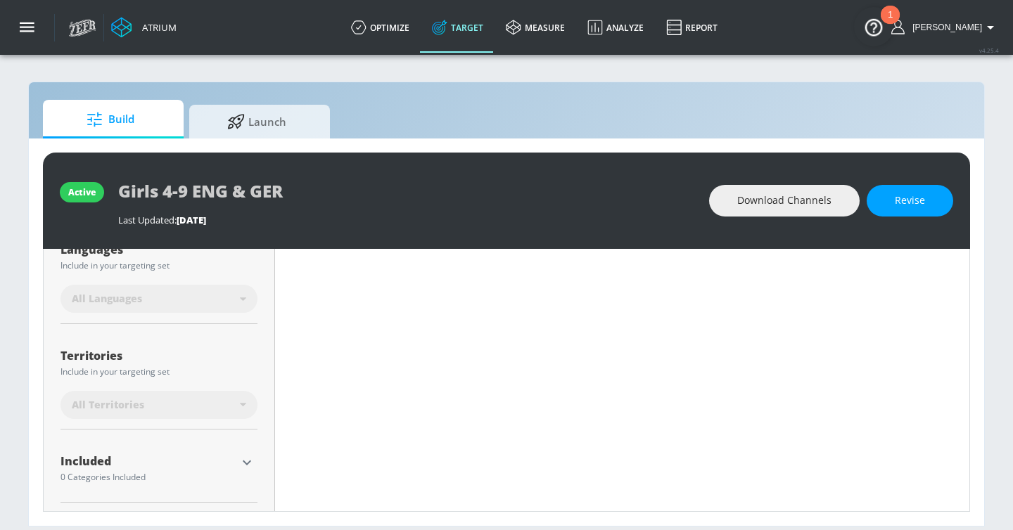
scroll to position [291, 0]
type input "0.7"
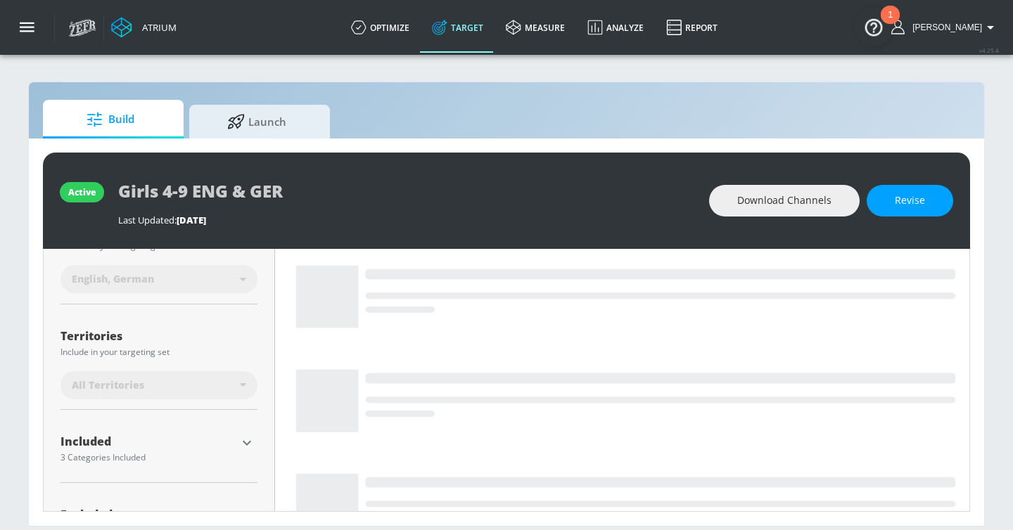
scroll to position [275, 0]
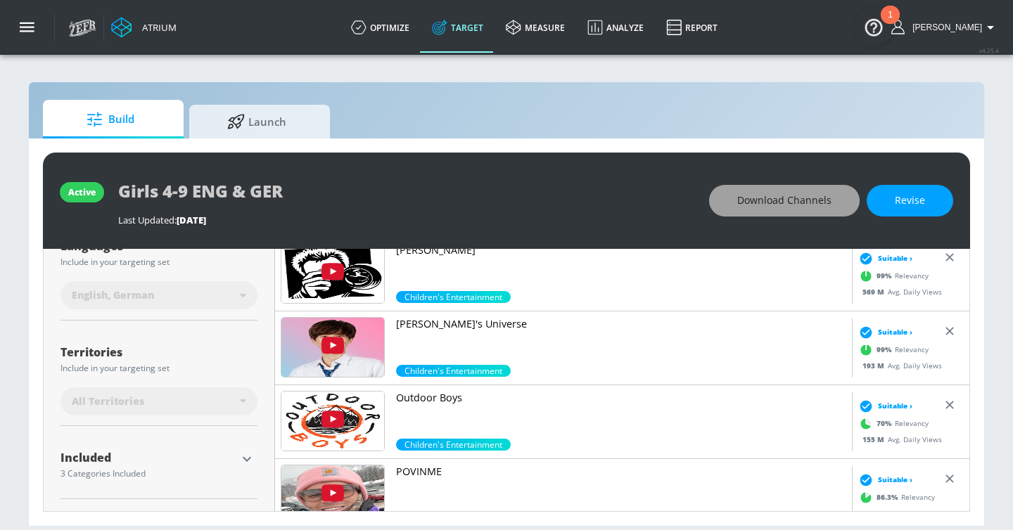
click at [758, 204] on span "Download Channels" at bounding box center [784, 201] width 94 height 18
click at [249, 459] on icon "button" at bounding box center [247, 459] width 8 height 5
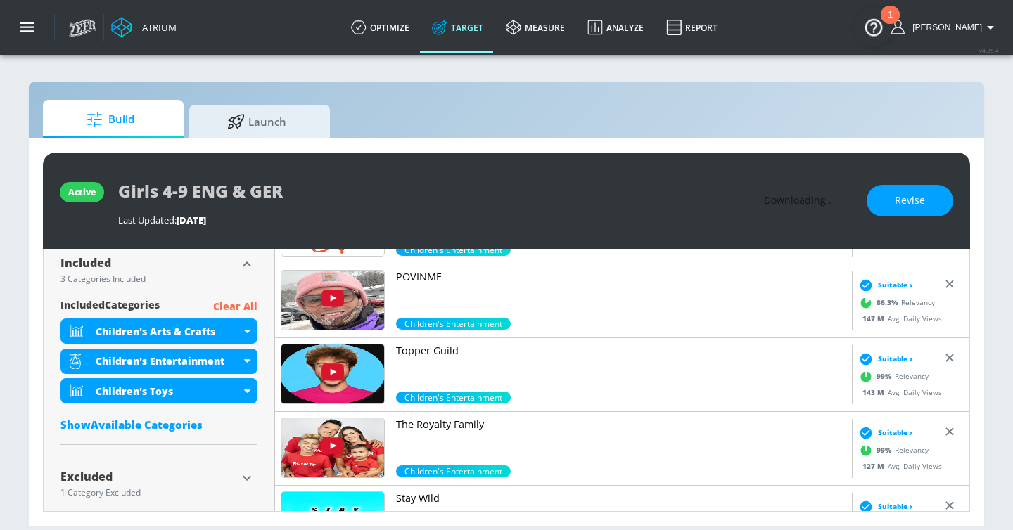
scroll to position [489, 0]
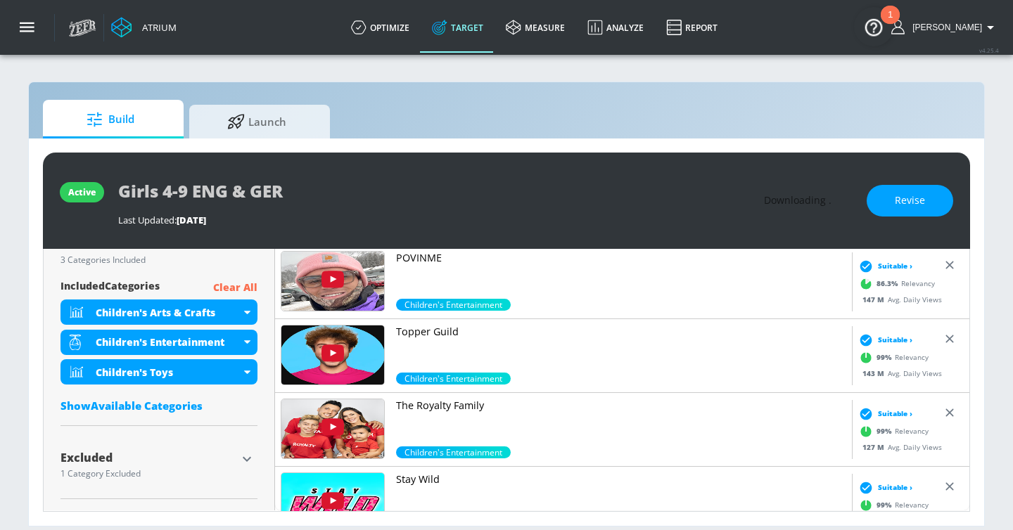
click at [247, 457] on icon "button" at bounding box center [246, 459] width 17 height 17
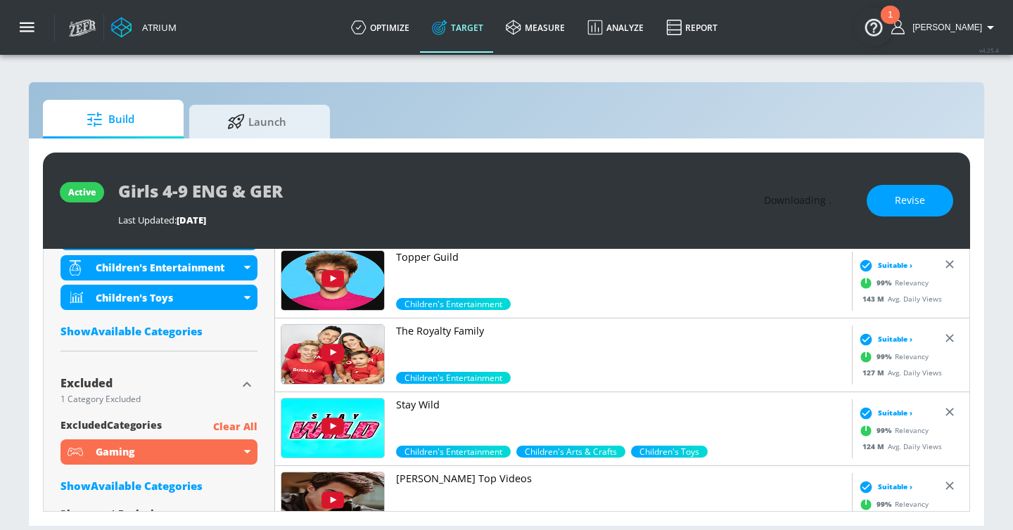
scroll to position [572, 0]
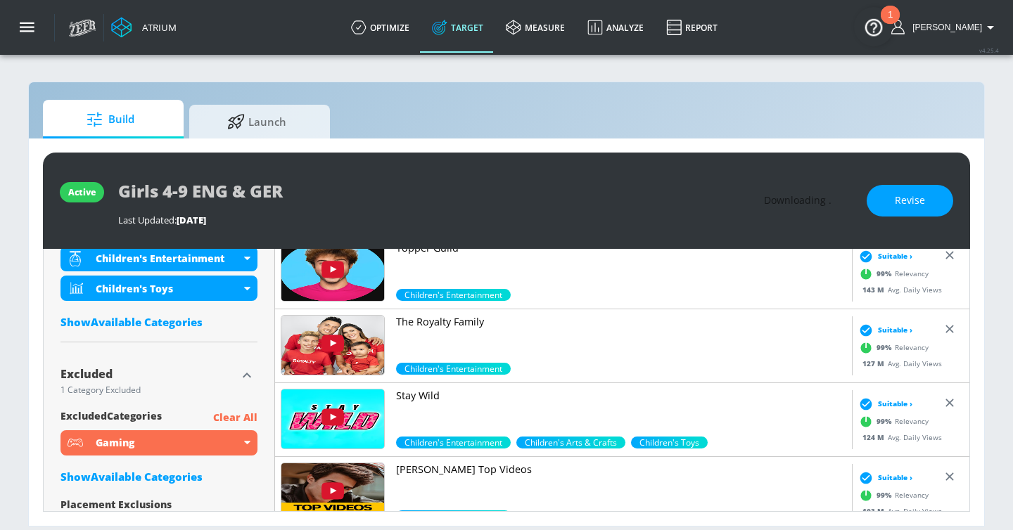
click at [174, 475] on div "Show Available Categories" at bounding box center [158, 477] width 197 height 14
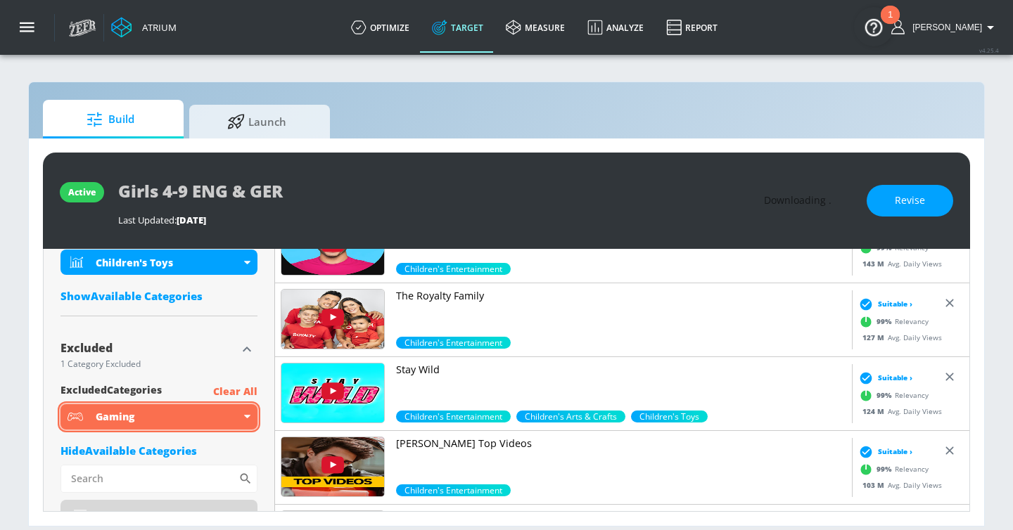
scroll to position [624, 0]
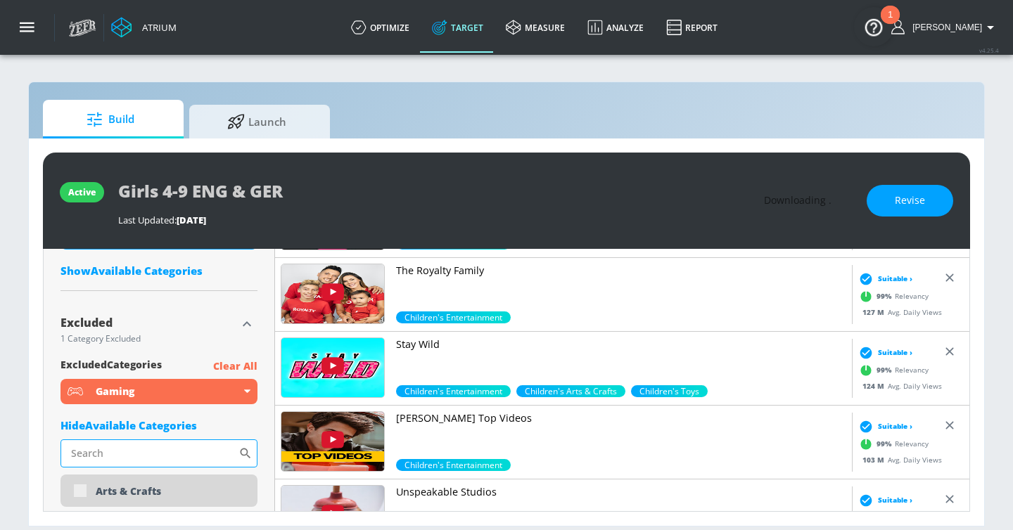
click at [144, 454] on input "Sort By" at bounding box center [149, 453] width 178 height 28
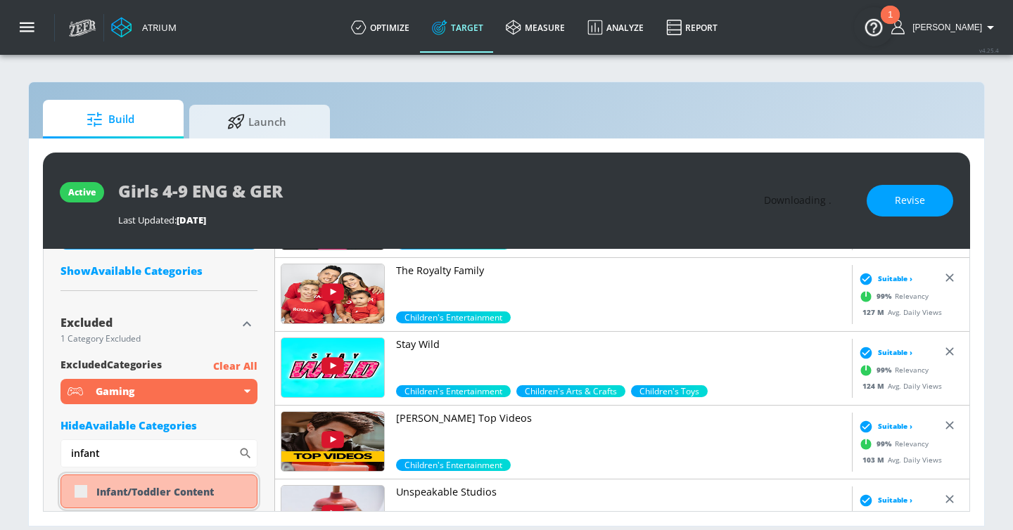
type input "infant"
click at [144, 485] on div "Infant/Toddler Content" at bounding box center [171, 491] width 150 height 13
click at [138, 494] on div "Infant/Toddler Content" at bounding box center [171, 491] width 150 height 13
click at [894, 207] on button "Revise" at bounding box center [909, 201] width 86 height 32
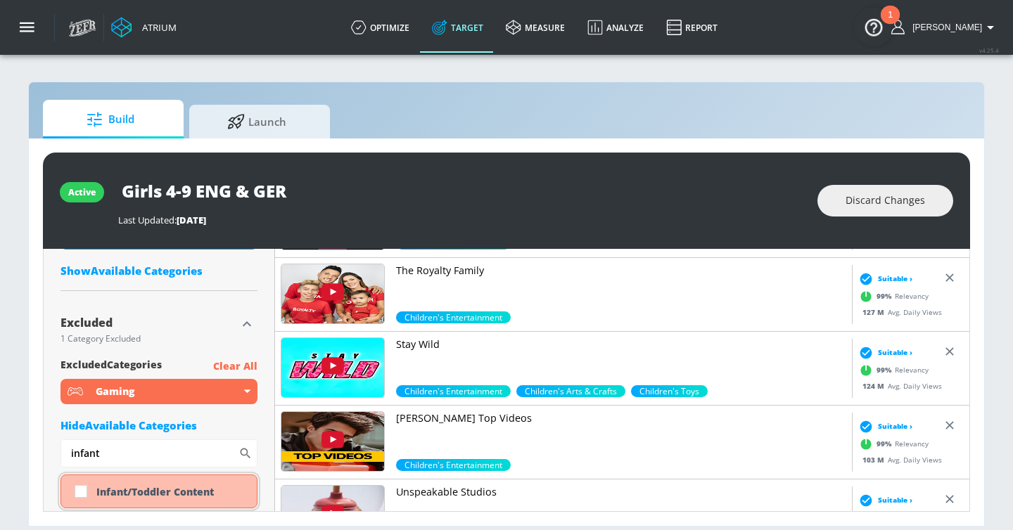
click at [113, 498] on div "Infant/Toddler Content" at bounding box center [171, 491] width 150 height 13
checkbox input "true"
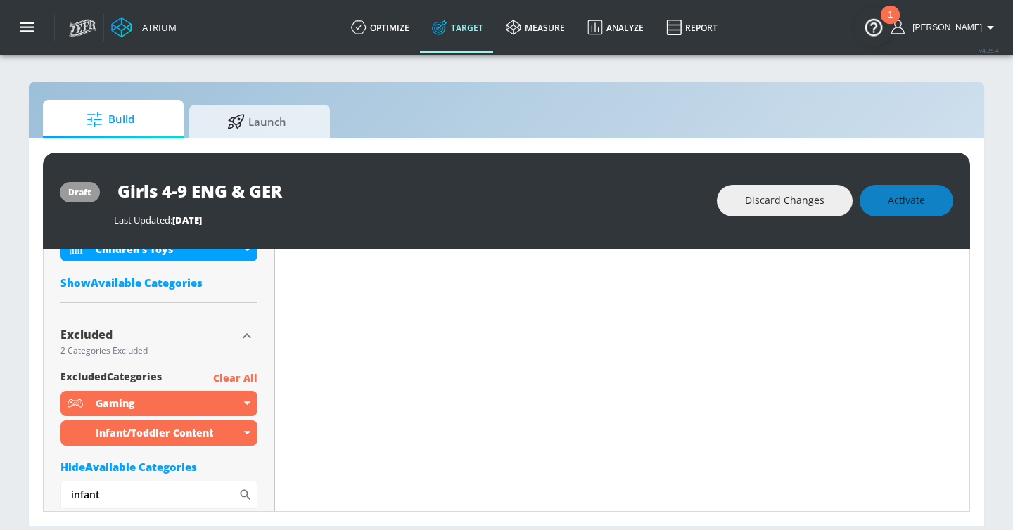
scroll to position [636, 0]
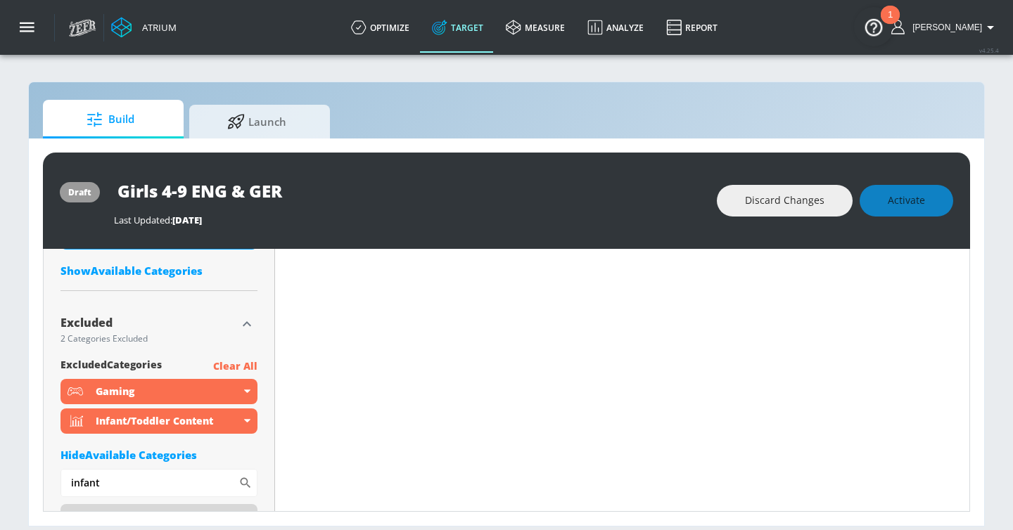
drag, startPoint x: 162, startPoint y: 191, endPoint x: 185, endPoint y: 191, distance: 22.5
click at [185, 191] on input "Girls 4-9 ENG & GER" at bounding box center [290, 191] width 352 height 32
click at [451, 188] on icon "button" at bounding box center [453, 190] width 13 height 13
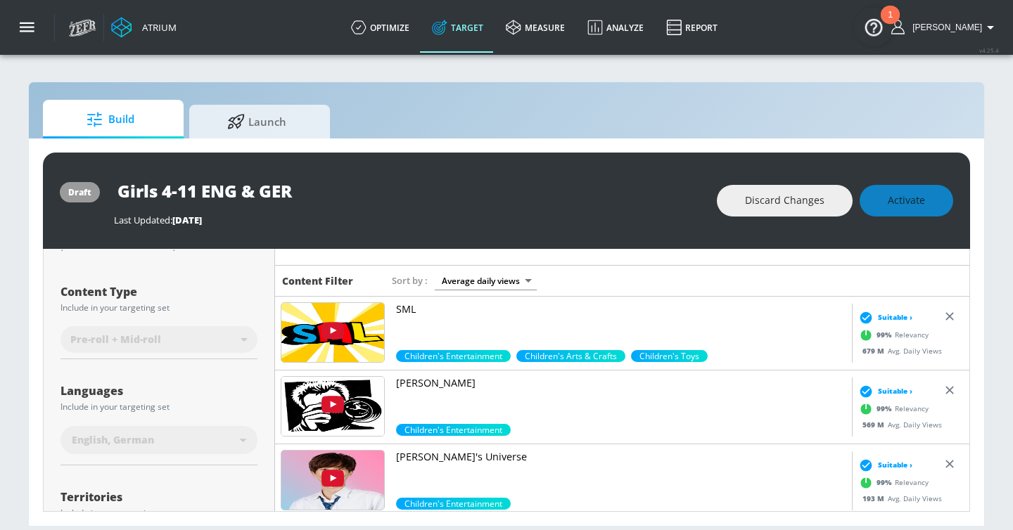
type input "Girls 4-9 ENG & GER"
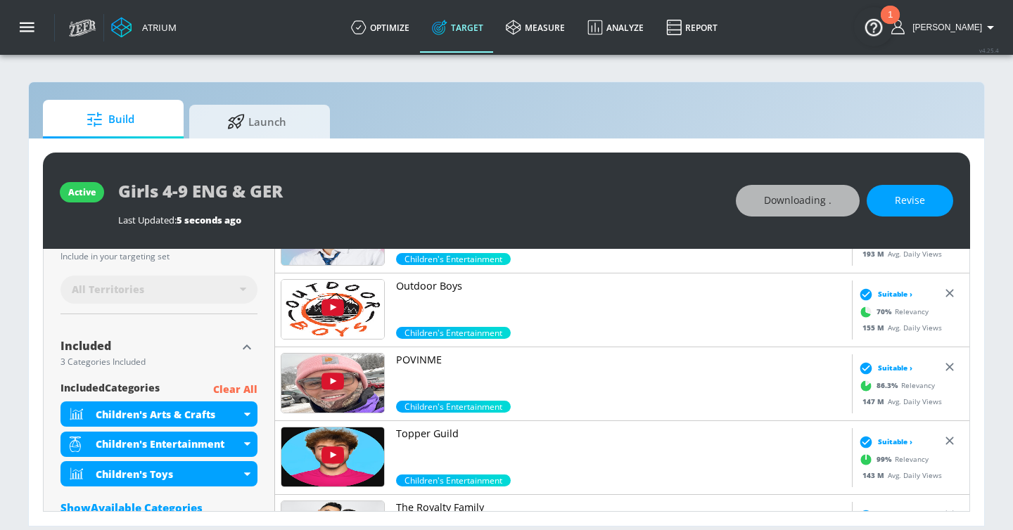
scroll to position [373, 0]
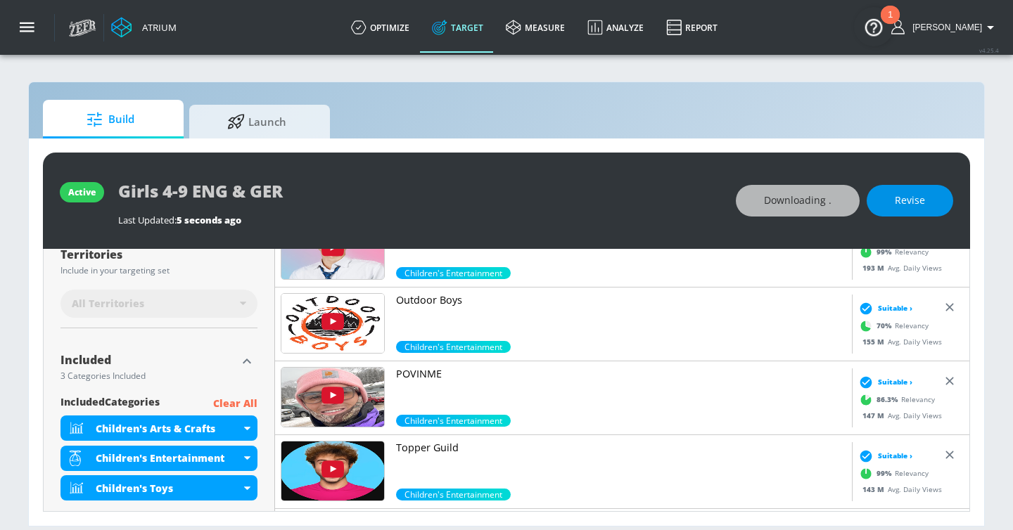
click at [907, 198] on span "Revise" at bounding box center [909, 201] width 30 height 18
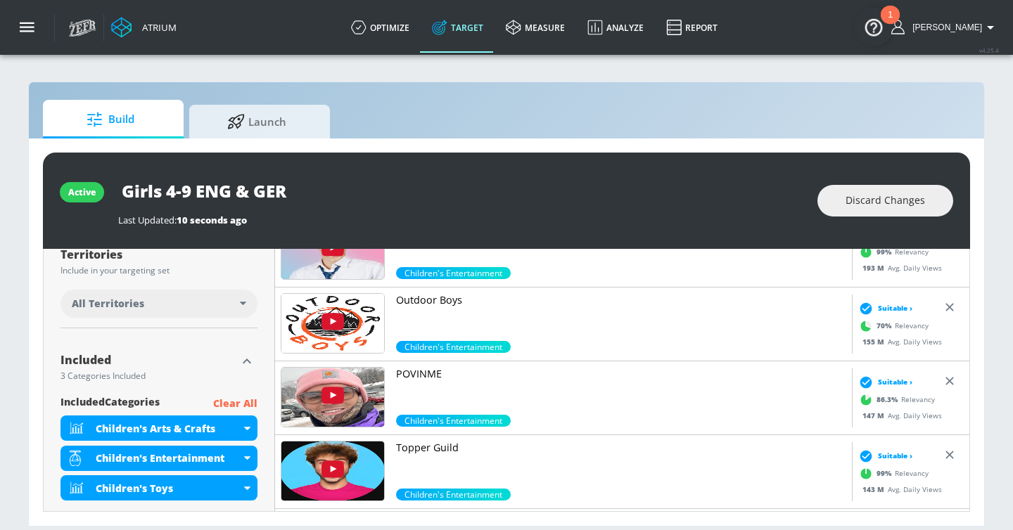
click at [199, 295] on div "All Territories" at bounding box center [158, 304] width 197 height 28
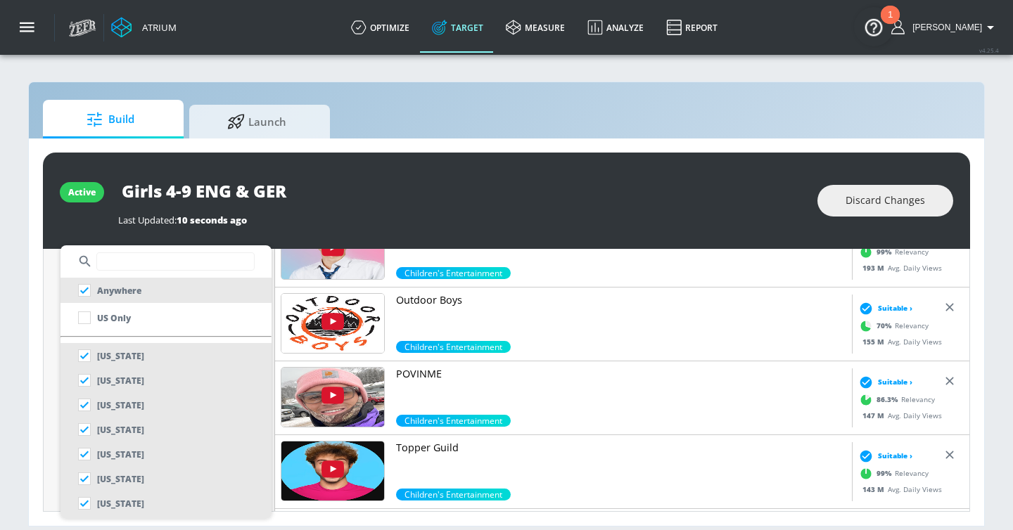
click at [140, 267] on input "text" at bounding box center [175, 261] width 158 height 18
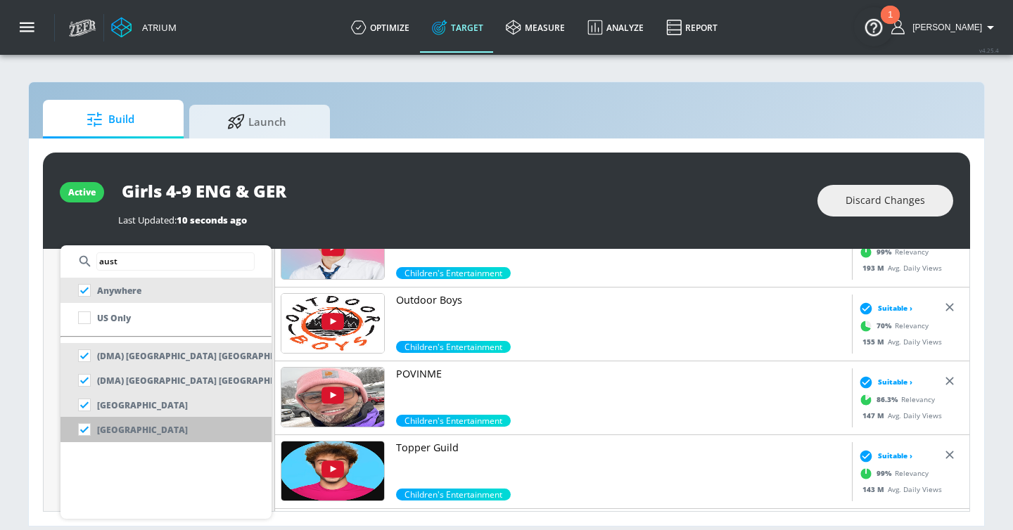
type input "aust"
click at [114, 433] on p "Austria" at bounding box center [142, 430] width 91 height 15
checkbox input "false"
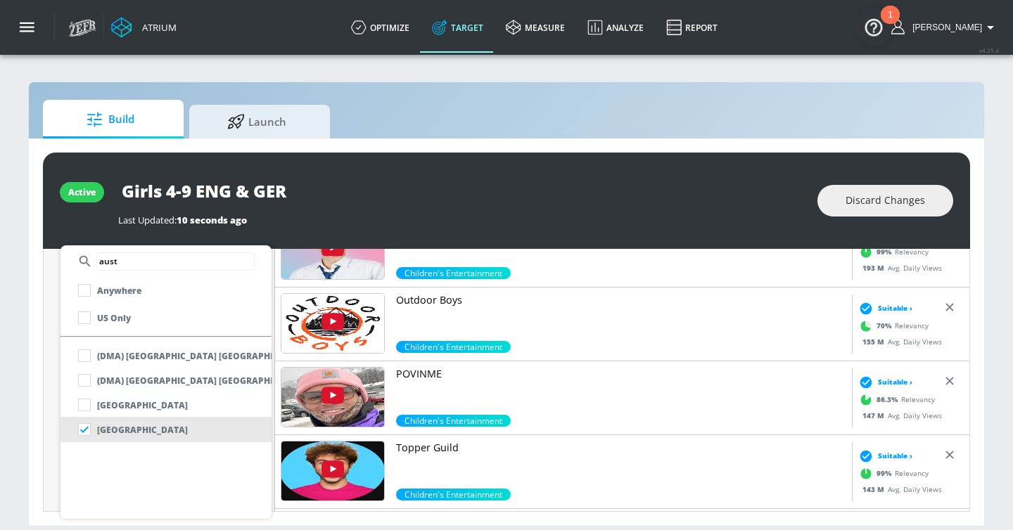
click at [146, 265] on input "aust" at bounding box center [175, 261] width 158 height 18
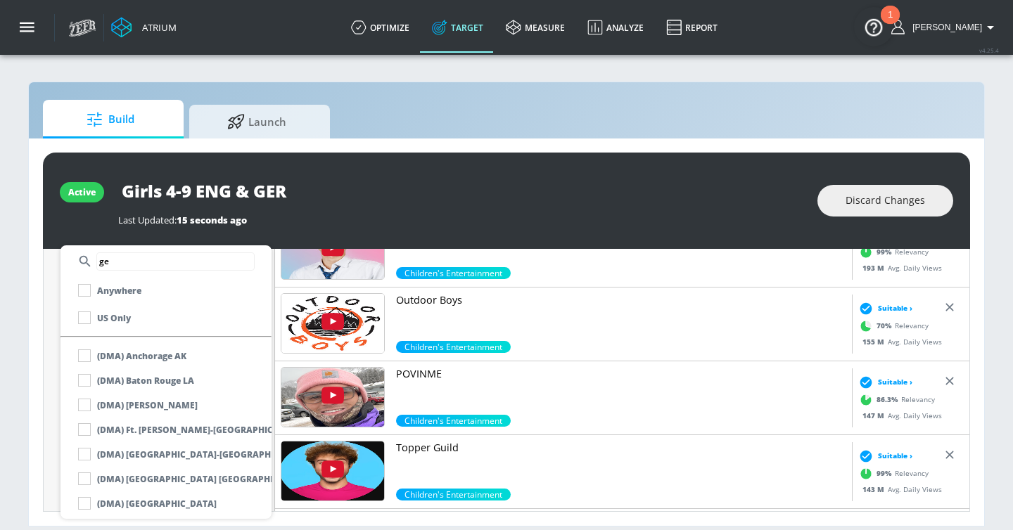
scroll to position [384, 0]
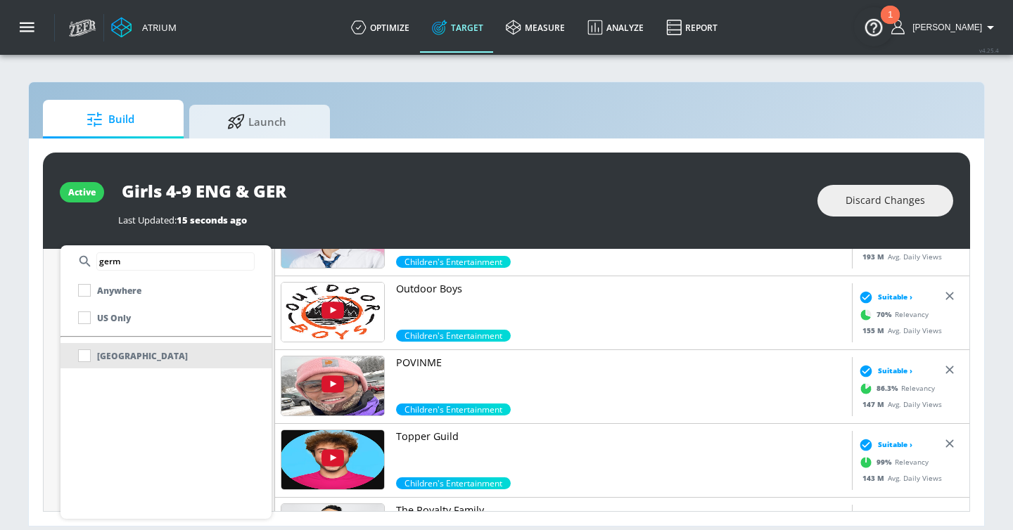
type input "germ"
click at [86, 355] on div "Germany" at bounding box center [130, 355] width 116 height 25
type input "Girls 4-11 ENG & GER"
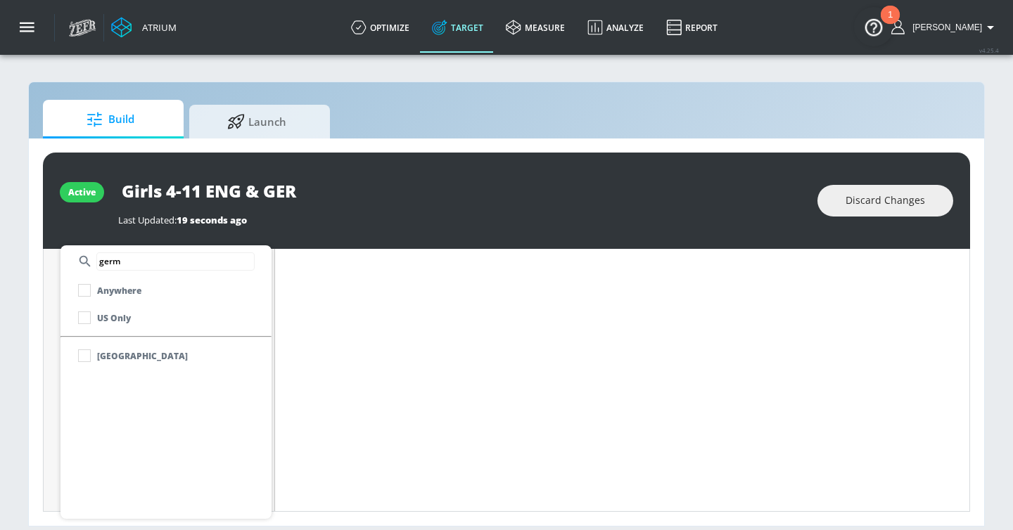
scroll to position [373, 0]
click at [103, 352] on p "Germany" at bounding box center [142, 356] width 91 height 15
click at [345, 353] on div at bounding box center [506, 265] width 1013 height 530
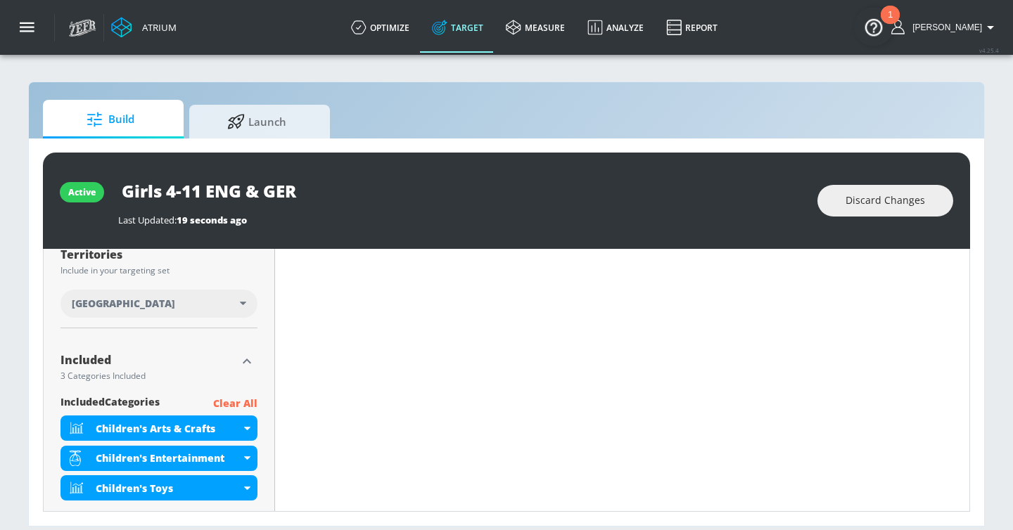
click at [238, 305] on div "Austria" at bounding box center [156, 304] width 168 height 14
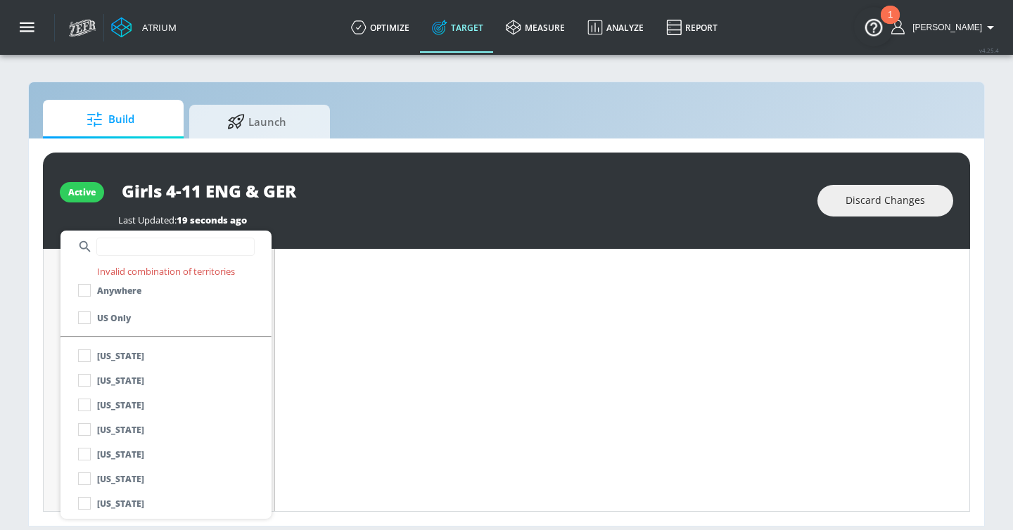
click at [170, 248] on input "text" at bounding box center [175, 247] width 158 height 18
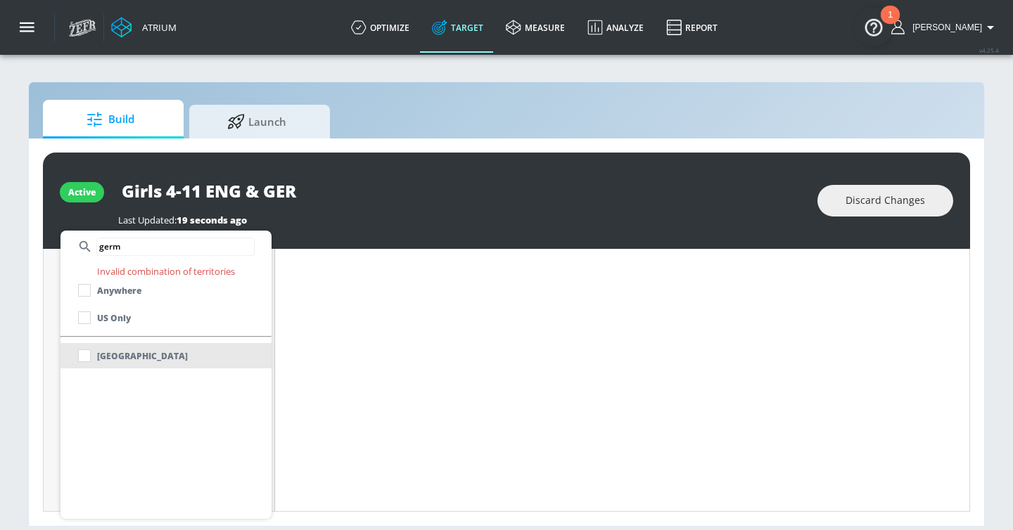
type input "germ"
click at [124, 358] on p "Germany" at bounding box center [142, 356] width 91 height 15
click at [521, 377] on div at bounding box center [506, 265] width 1013 height 530
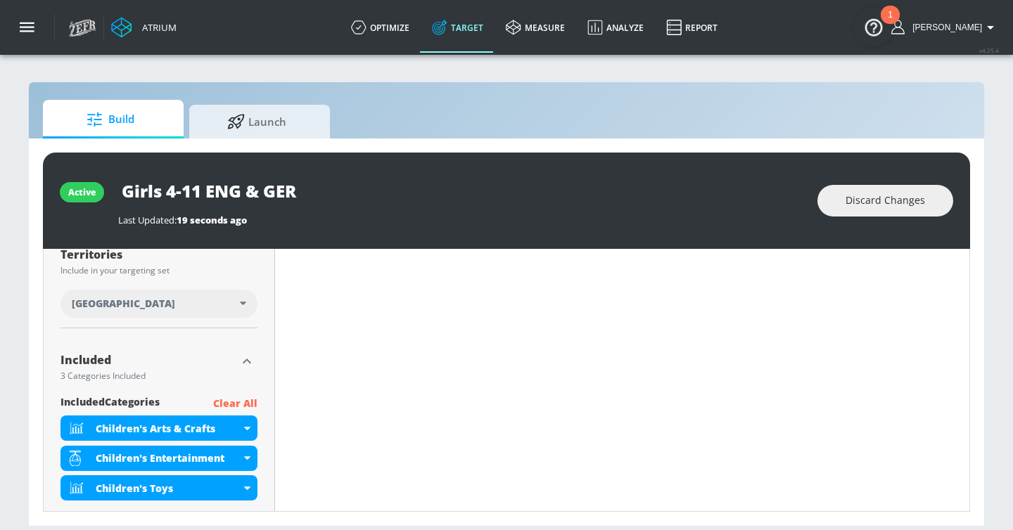
scroll to position [0, 0]
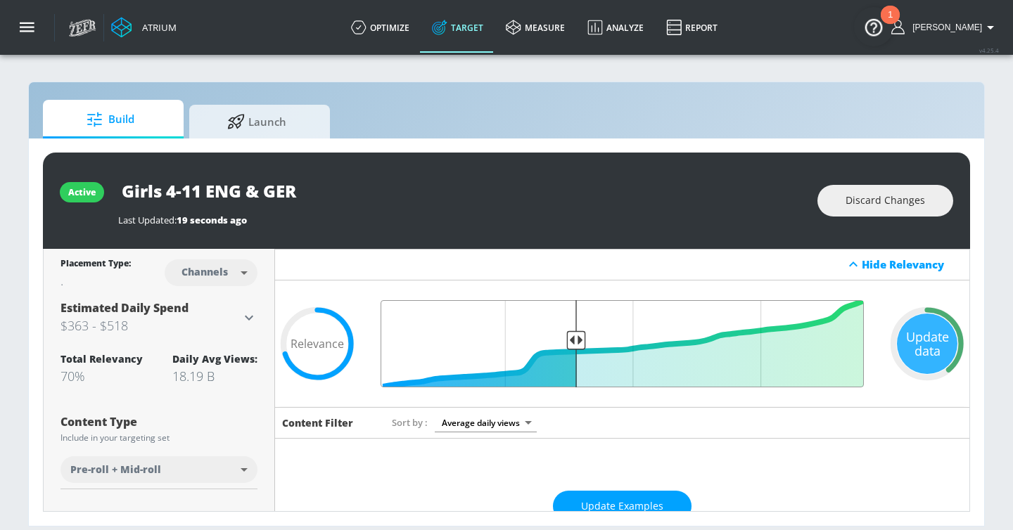
drag, startPoint x: 534, startPoint y: 337, endPoint x: 576, endPoint y: 336, distance: 41.5
type input "0.61"
click at [576, 336] on input "Final Threshold" at bounding box center [621, 343] width 497 height 87
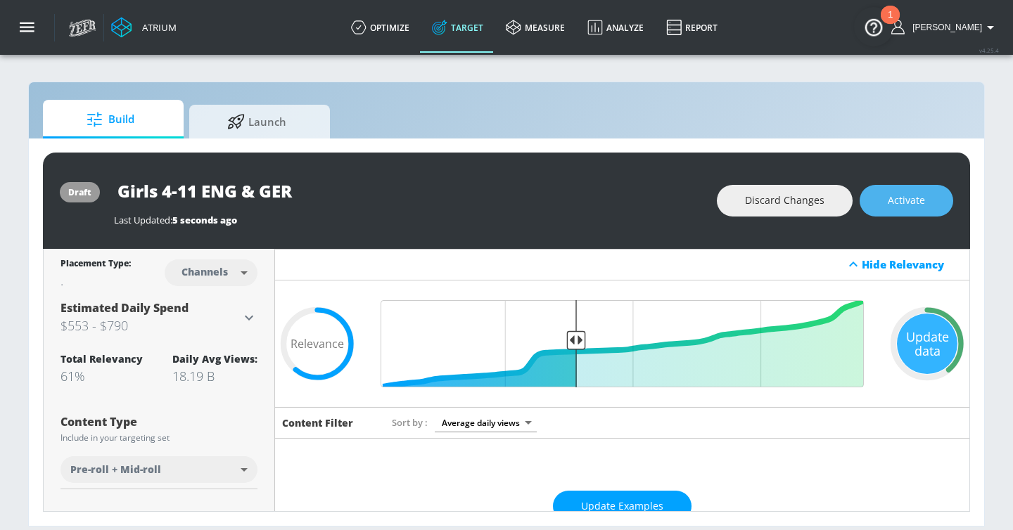
click at [913, 208] on span "Activate" at bounding box center [905, 201] width 37 height 18
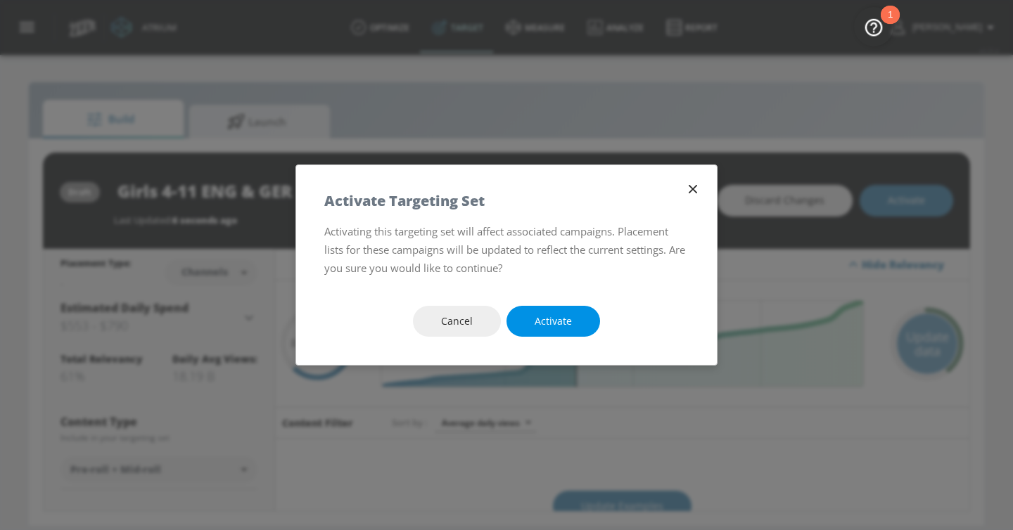
click at [567, 322] on span "Activate" at bounding box center [552, 322] width 37 height 18
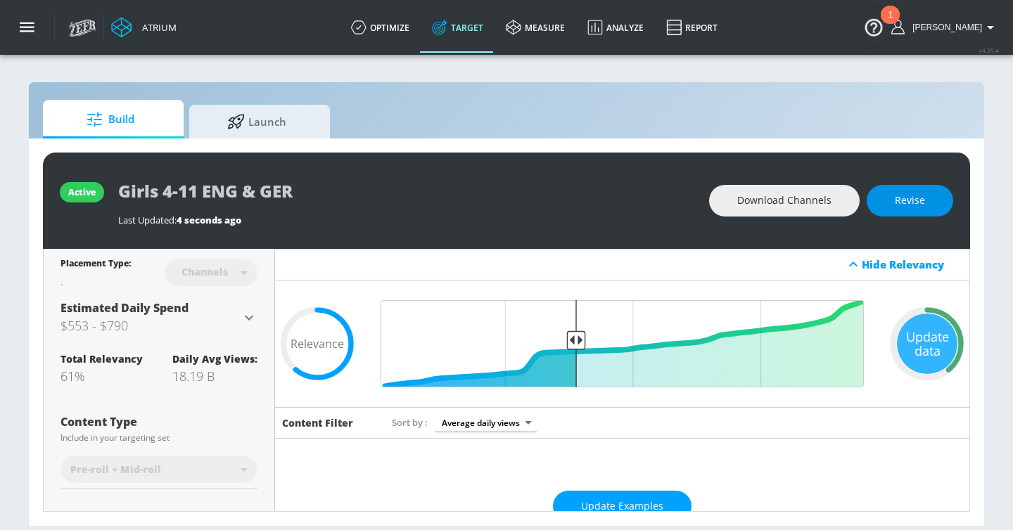
click at [938, 213] on button "Revise" at bounding box center [909, 201] width 86 height 32
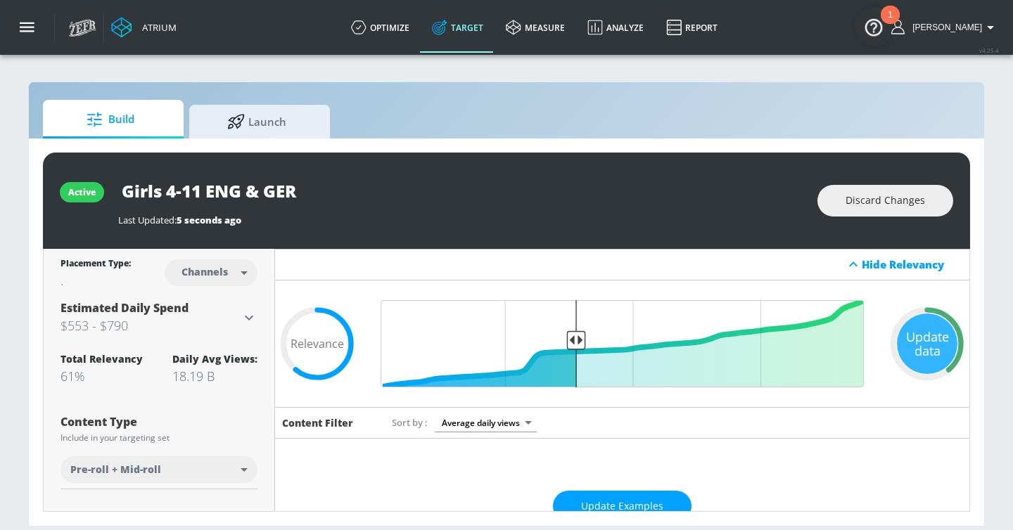
click at [201, 193] on input "Girls 4-11 ENG & GER" at bounding box center [294, 191] width 352 height 32
type input "Girls 4-9 ENG & GER"
click at [456, 188] on icon "button" at bounding box center [457, 190] width 13 height 13
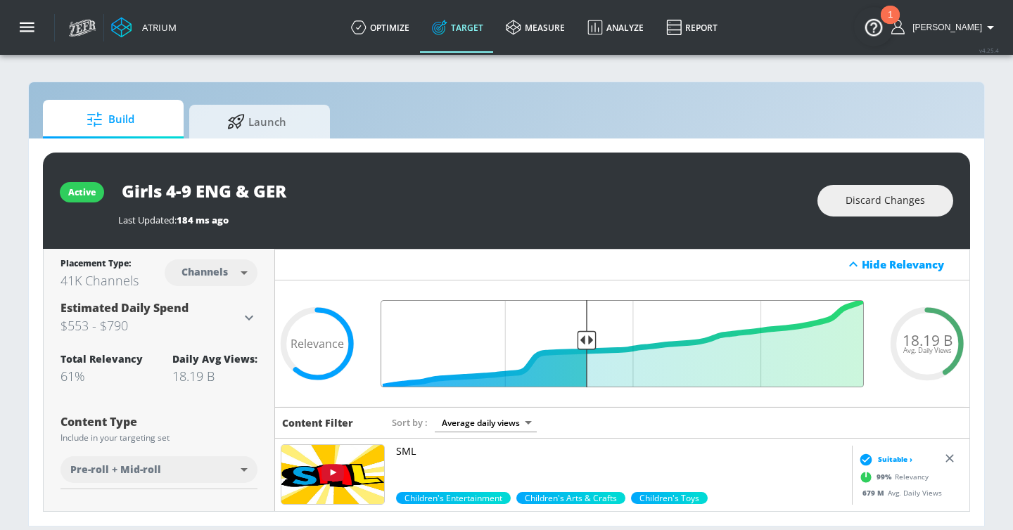
type input "0.59"
click at [584, 343] on input "Final Threshold" at bounding box center [621, 343] width 497 height 87
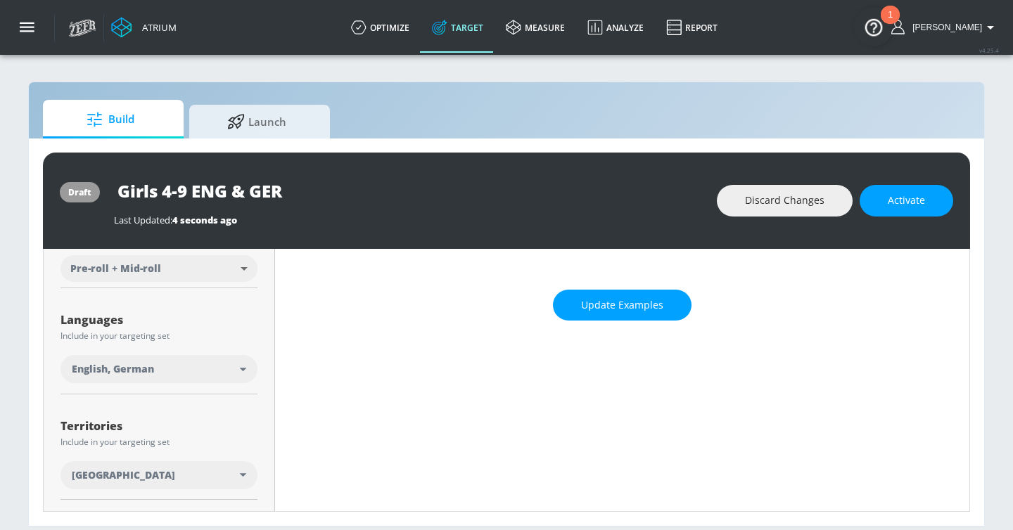
scroll to position [189, 0]
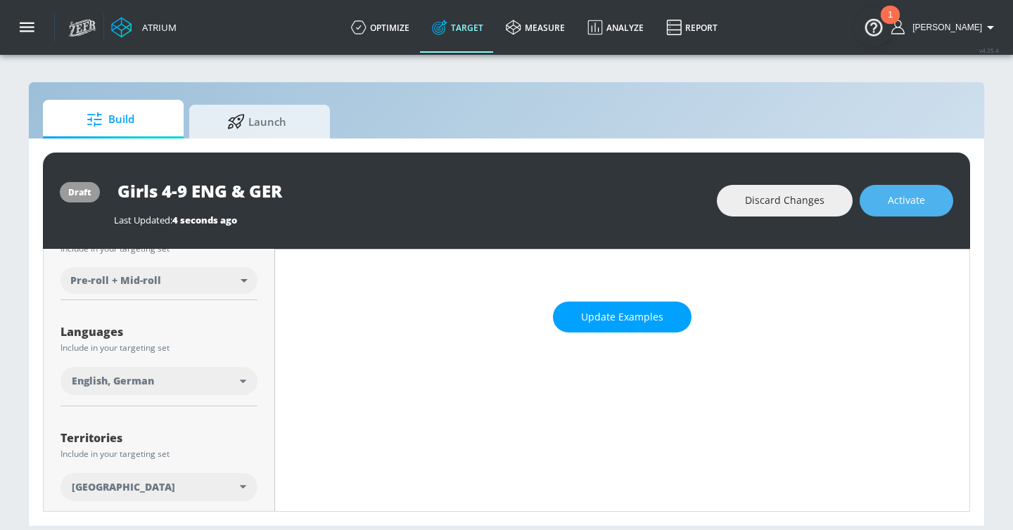
click at [882, 203] on button "Activate" at bounding box center [906, 201] width 94 height 32
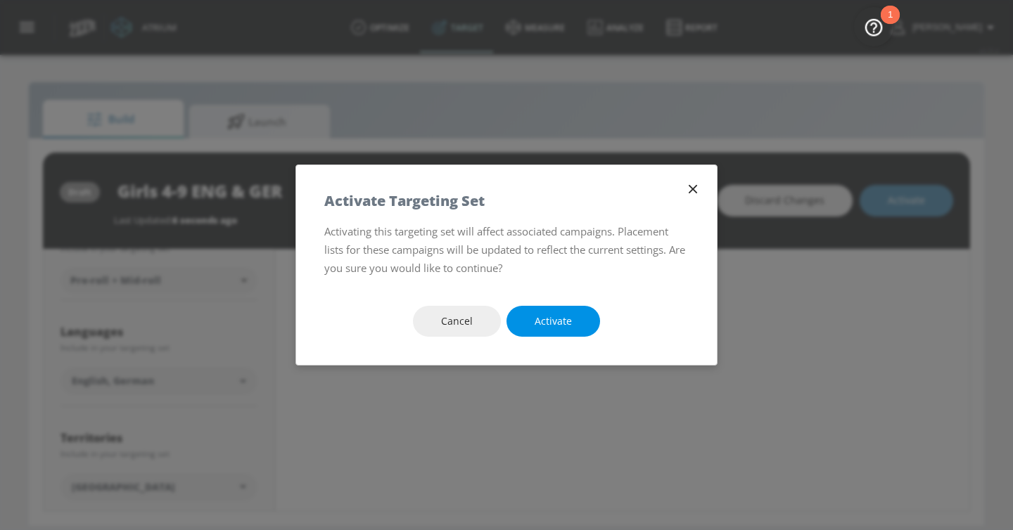
click at [544, 320] on span "Activate" at bounding box center [552, 322] width 37 height 18
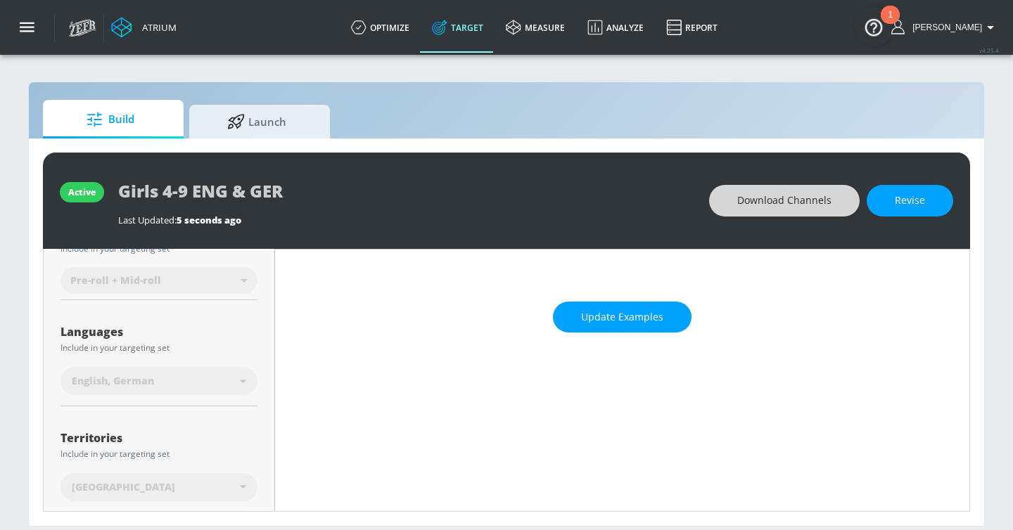
click at [778, 193] on span "Download Channels" at bounding box center [784, 201] width 94 height 18
click at [660, 320] on span "Update Examples" at bounding box center [622, 318] width 82 height 18
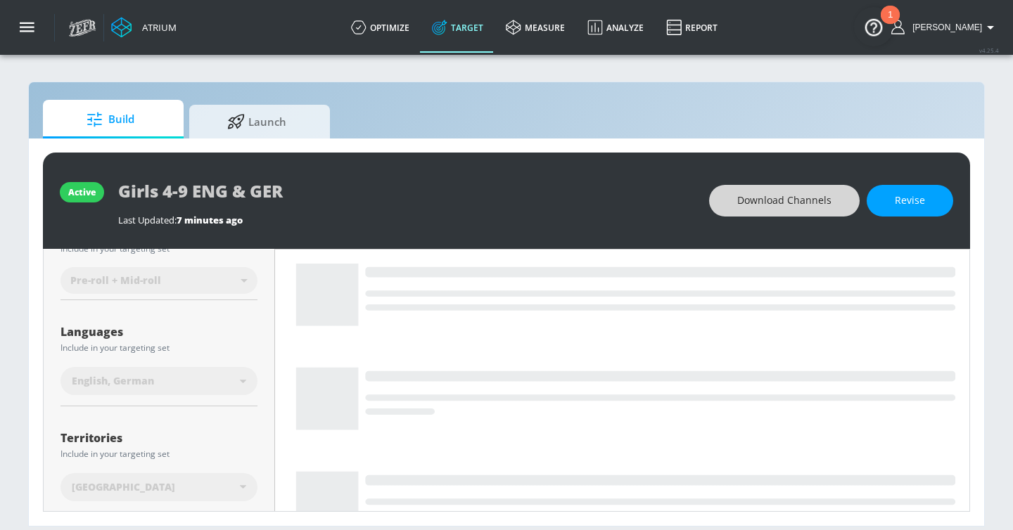
scroll to position [0, 0]
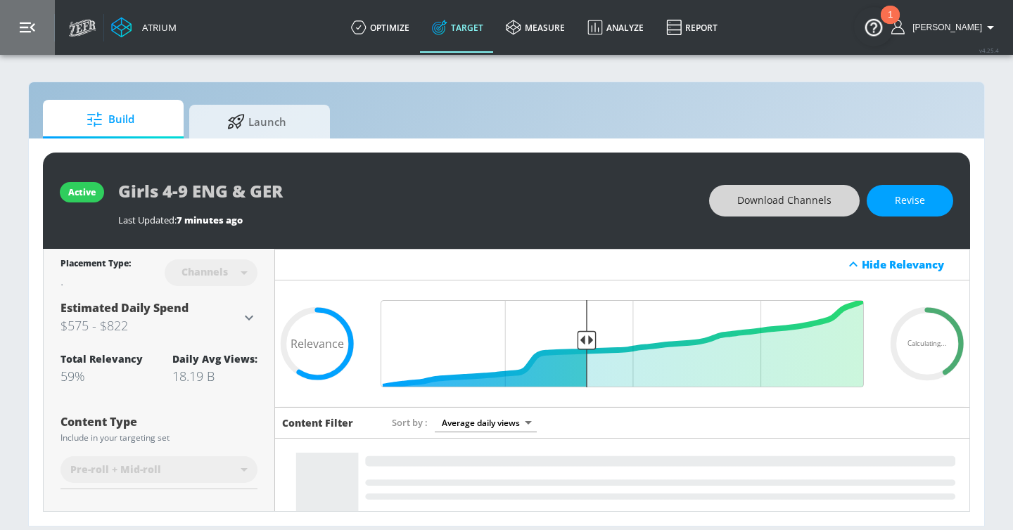
click at [35, 31] on button "button" at bounding box center [27, 27] width 55 height 55
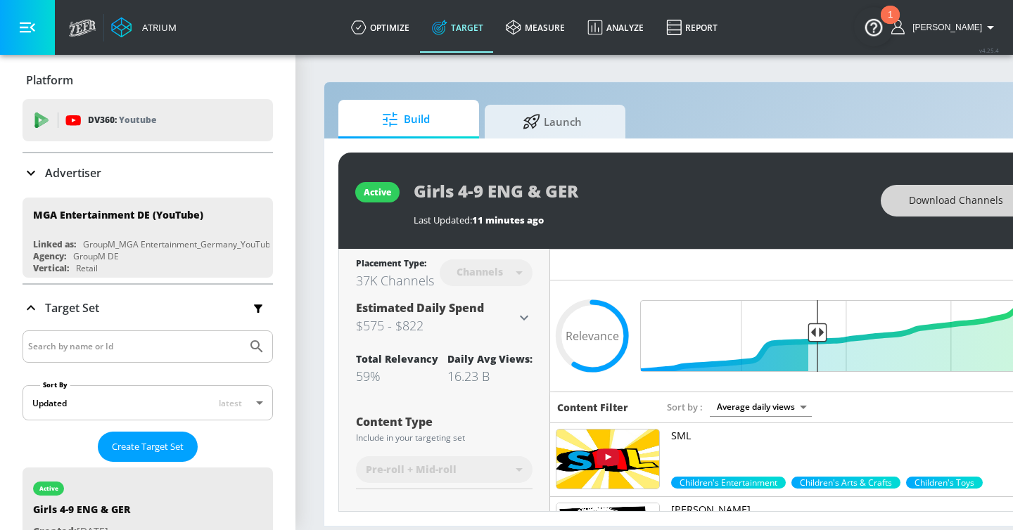
click at [79, 164] on div "Advertiser" at bounding box center [148, 172] width 250 height 39
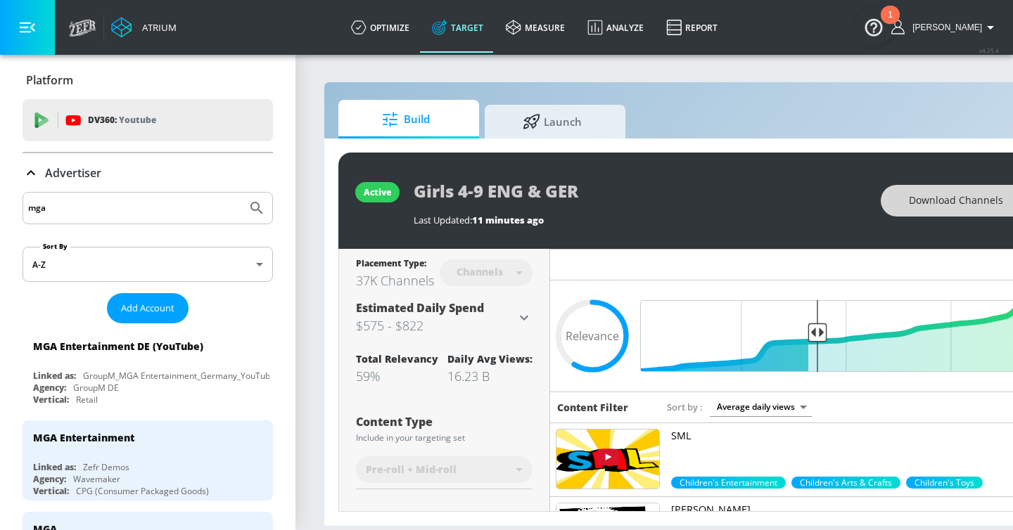
click at [89, 205] on input "mga" at bounding box center [134, 208] width 213 height 18
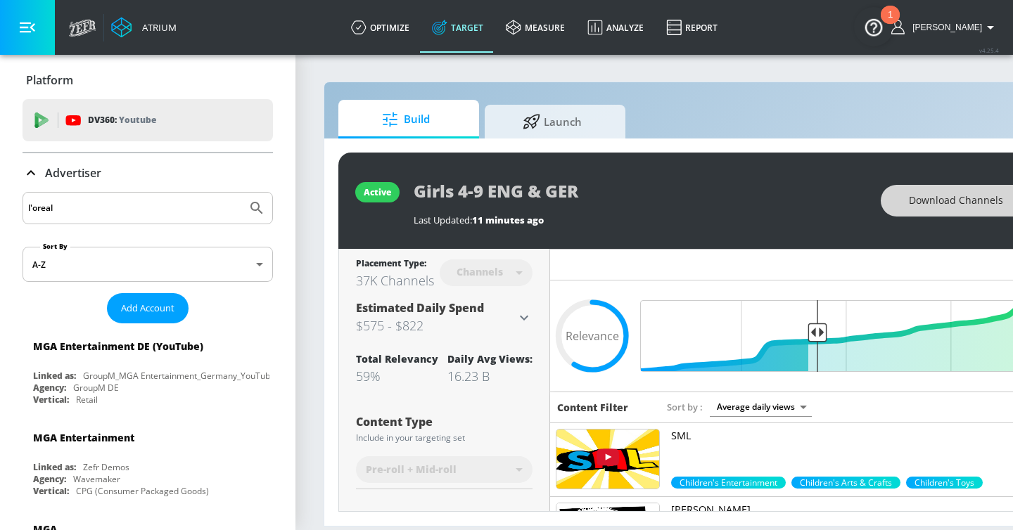
type input "l'oreal"
click at [241, 193] on button "Submit Search" at bounding box center [256, 208] width 31 height 31
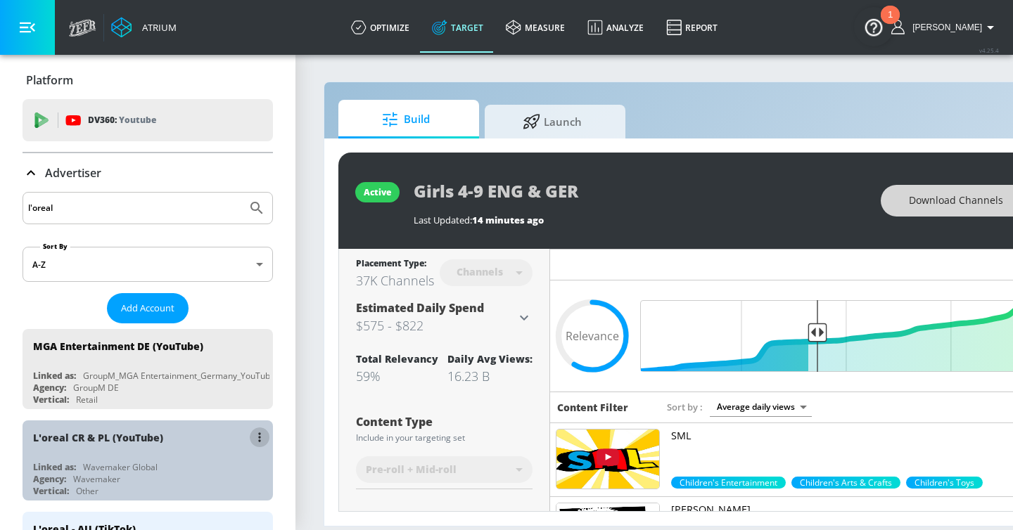
click at [257, 430] on button "list of Advertiser" at bounding box center [260, 438] width 20 height 20
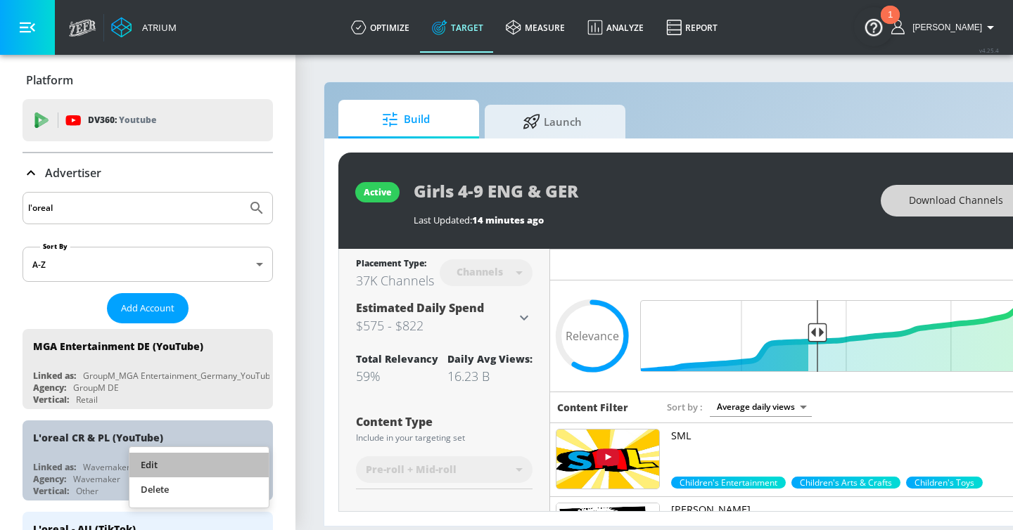
click at [216, 459] on li "Edit" at bounding box center [198, 465] width 139 height 25
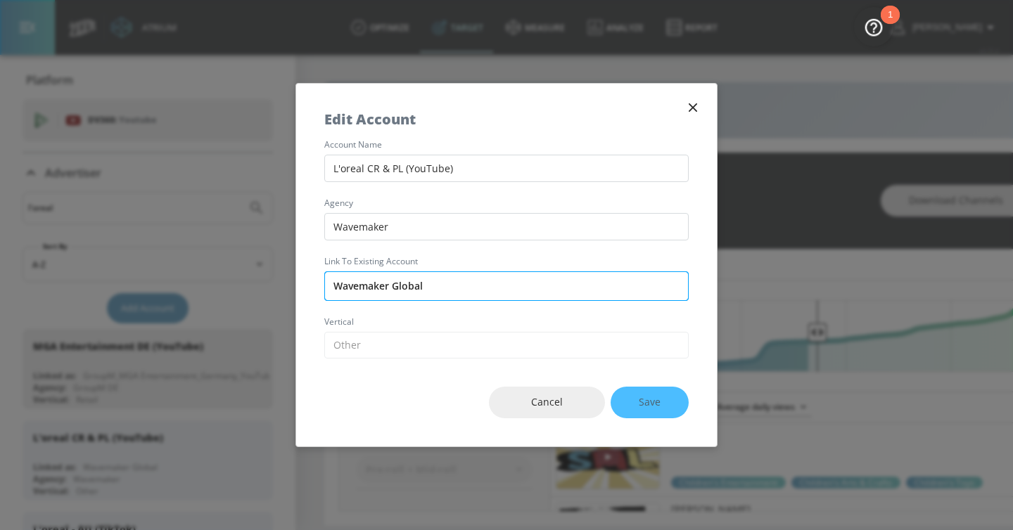
click at [419, 279] on input "Wavemaker Global" at bounding box center [506, 286] width 364 height 30
click at [419, 283] on input "Wavemaker Global" at bounding box center [506, 286] width 364 height 30
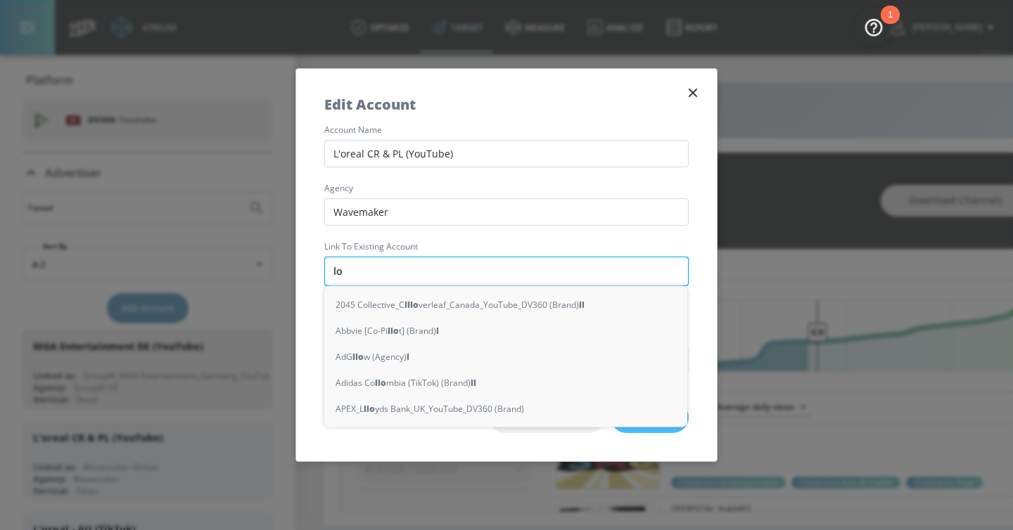
type input "lor"
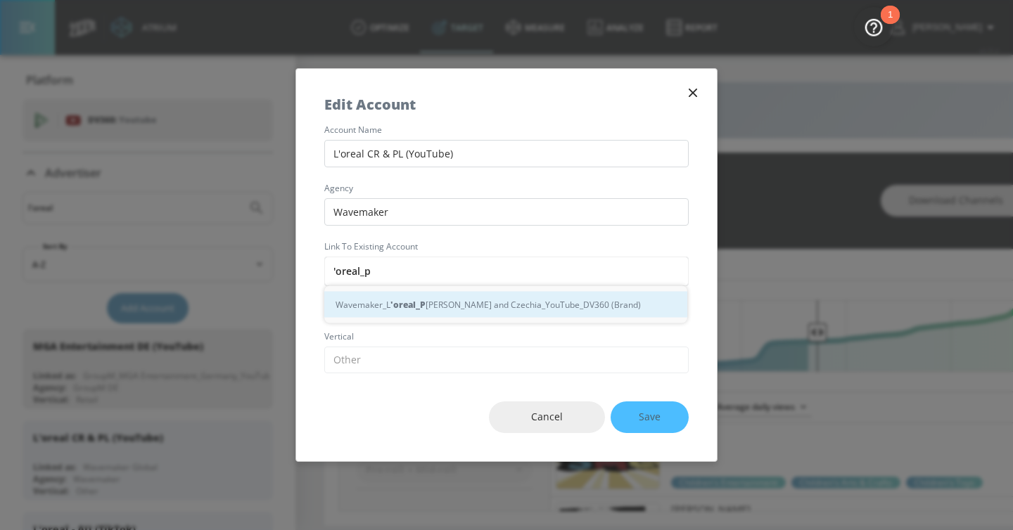
click at [433, 300] on div "Wavemaker_L 'oreal_P oland and Czechia_YouTube_DV360 (Brand)" at bounding box center [505, 305] width 363 height 26
type input "Wavemaker_L'oreal_Poland and Czechia_YouTube_DV360 (Brand)"
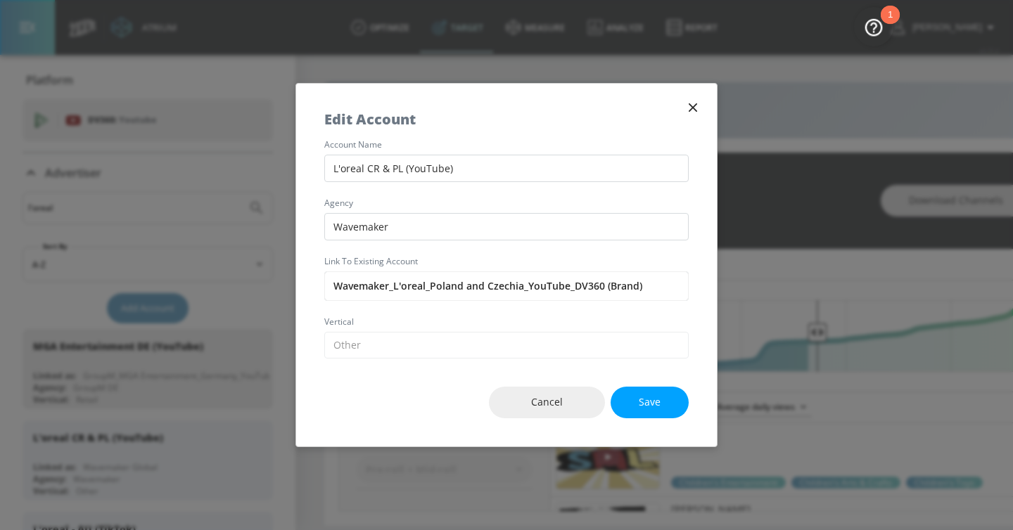
click at [662, 418] on div "Cancel Save" at bounding box center [506, 403] width 420 height 88
click at [650, 404] on span "Save" at bounding box center [649, 403] width 22 height 18
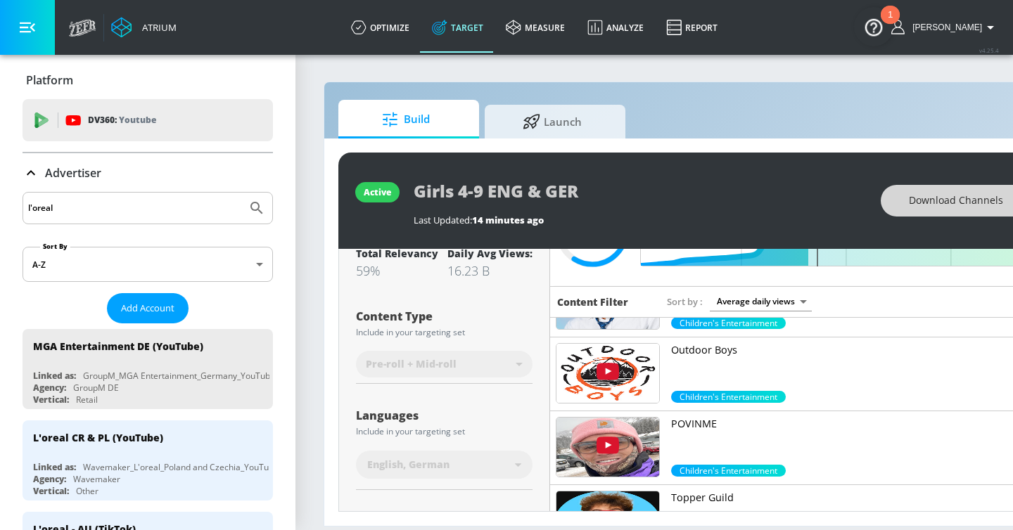
scroll to position [239, 0]
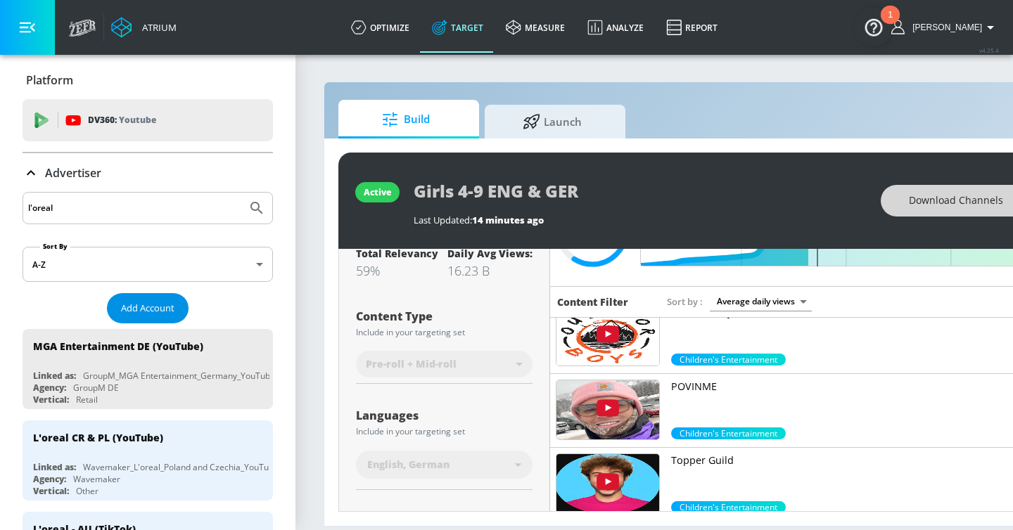
click at [145, 307] on span "Add Account" at bounding box center [147, 308] width 53 height 16
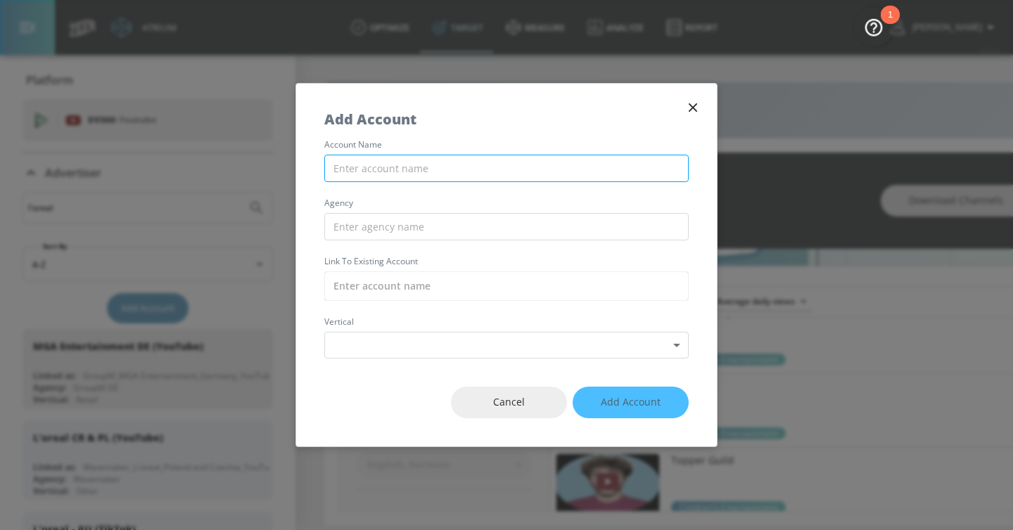
click at [409, 167] on input "text" at bounding box center [506, 168] width 364 height 27
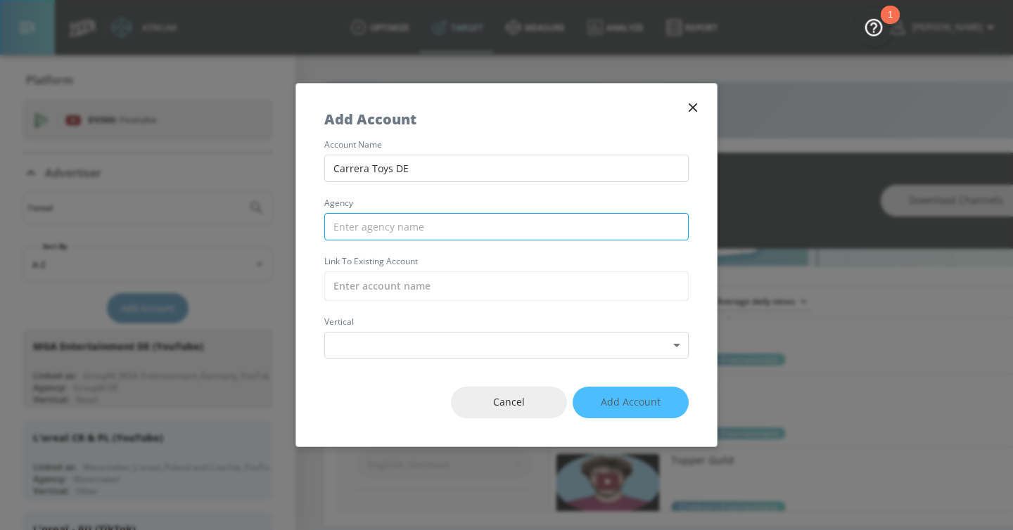
type input "Carrera Toys DE"
click at [398, 224] on input "text" at bounding box center [506, 226] width 364 height 27
type input "W"
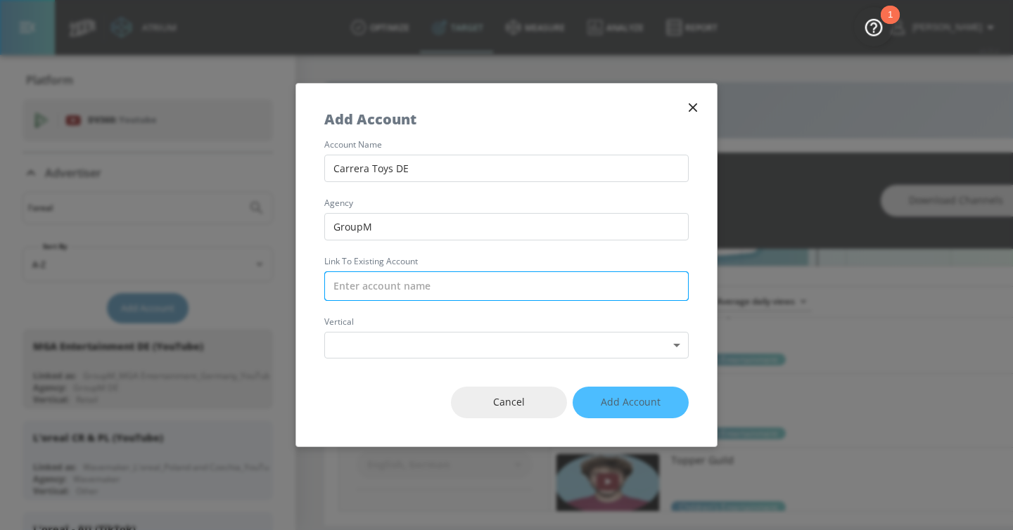
type input "GroupM"
click at [397, 289] on input "text" at bounding box center [506, 286] width 364 height 30
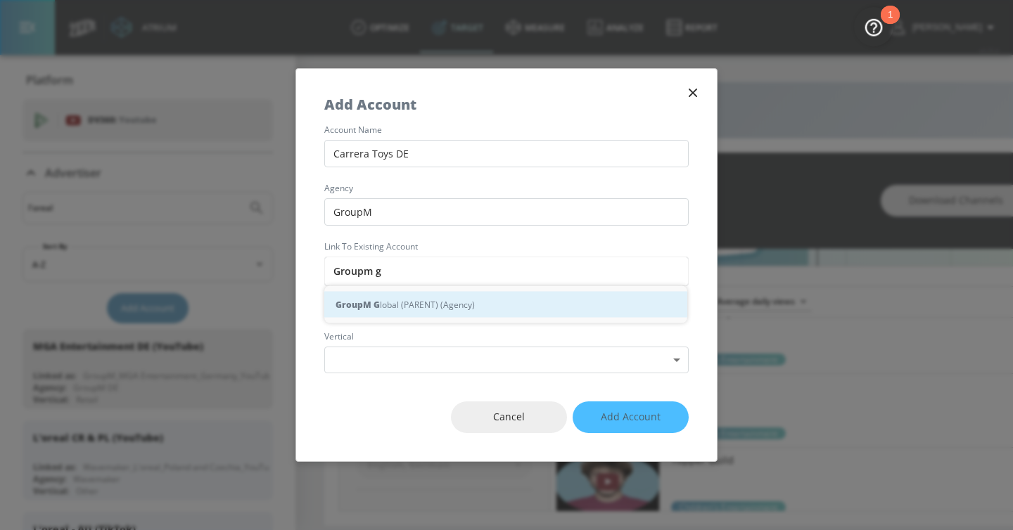
click at [404, 304] on div "GroupM G lobal (PARENT) (Agency)" at bounding box center [505, 305] width 363 height 26
type input "GroupM Global (PARENT) (Agency)"
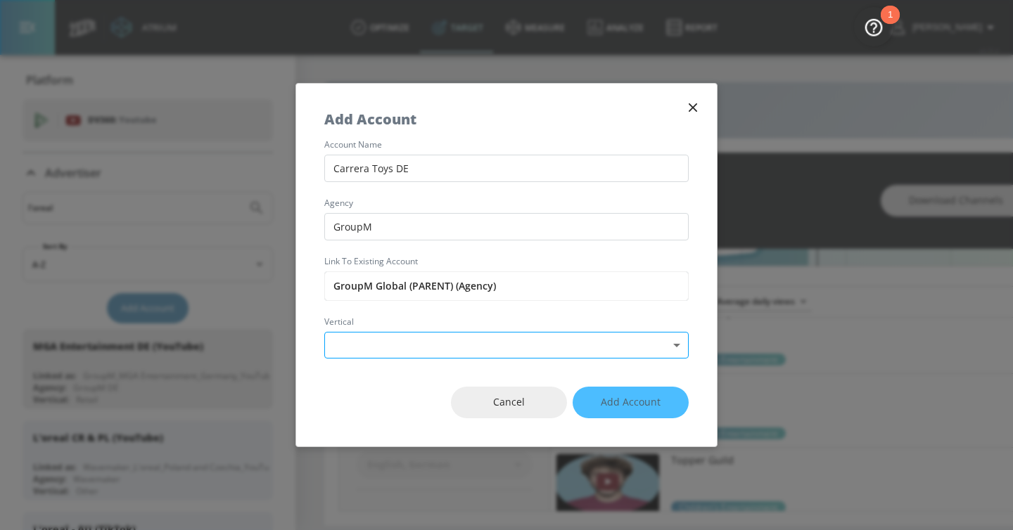
click at [390, 352] on body "Atrium optimize Target measure Analyze Report optimize Target measure Analyze R…" at bounding box center [506, 265] width 1013 height 530
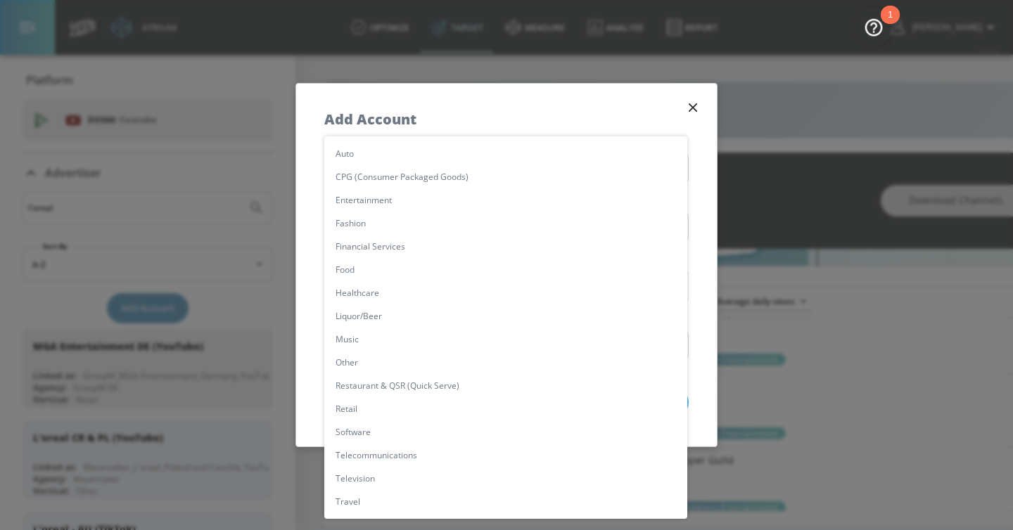
click at [371, 361] on li "Other" at bounding box center [505, 362] width 363 height 23
type input "[object Object]"
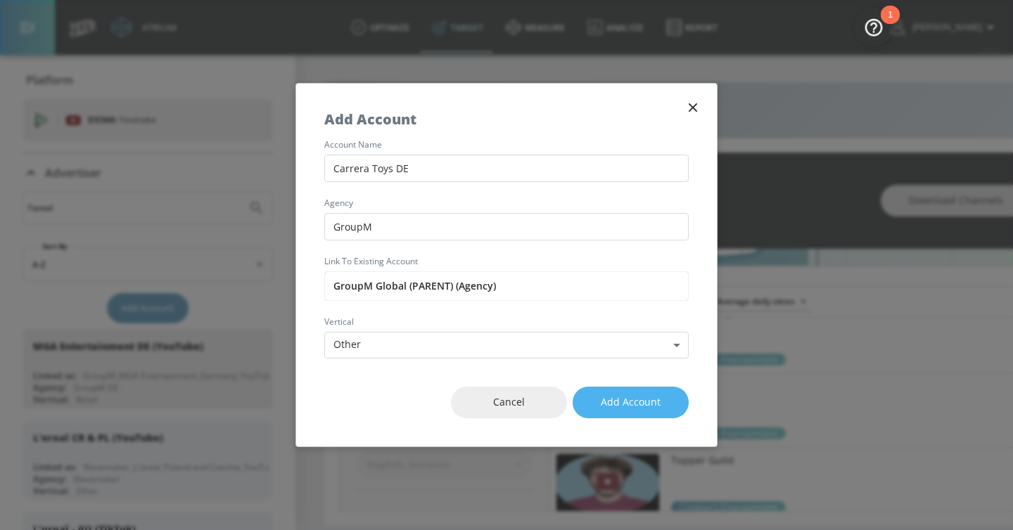
click at [600, 406] on button "Add Account" at bounding box center [630, 403] width 116 height 32
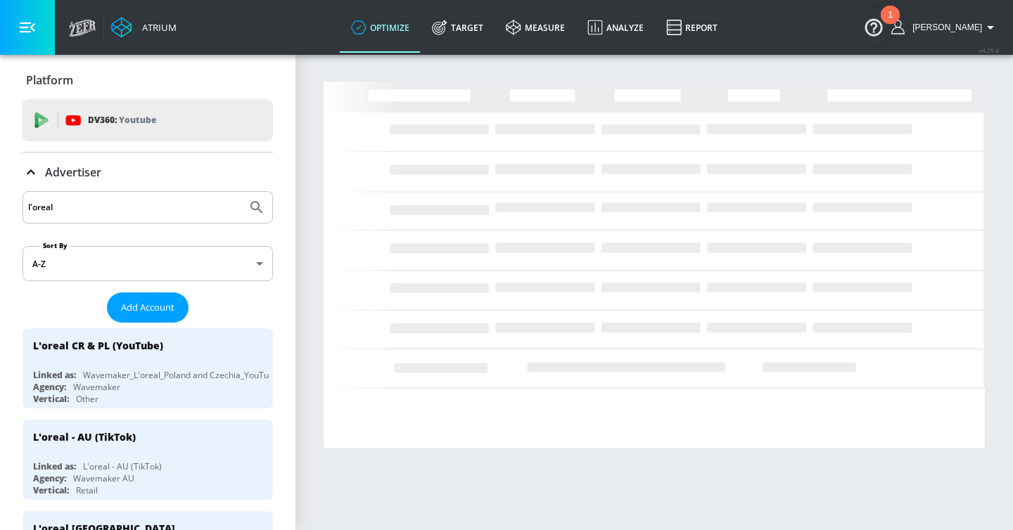
click at [17, 30] on button "button" at bounding box center [27, 27] width 55 height 55
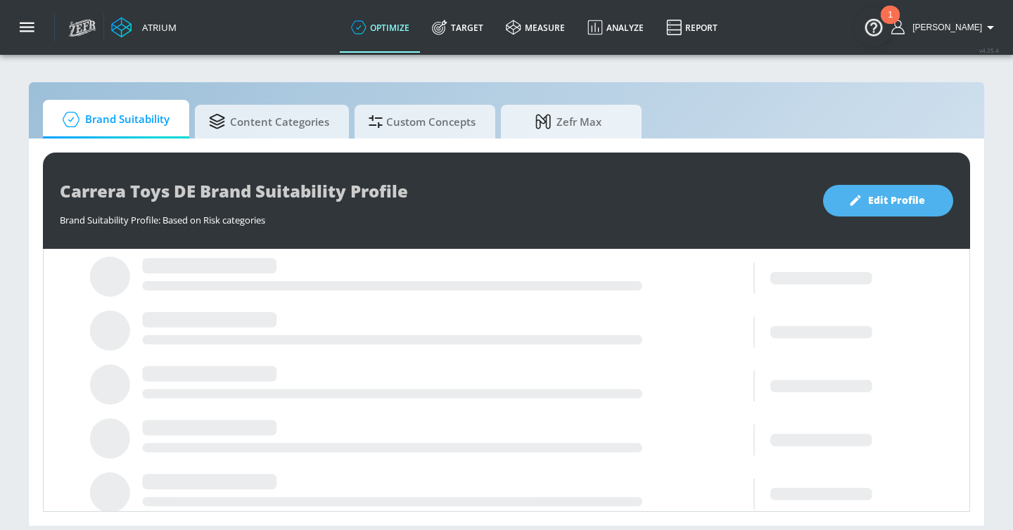
click at [854, 208] on span "Edit Profile" at bounding box center [888, 201] width 74 height 18
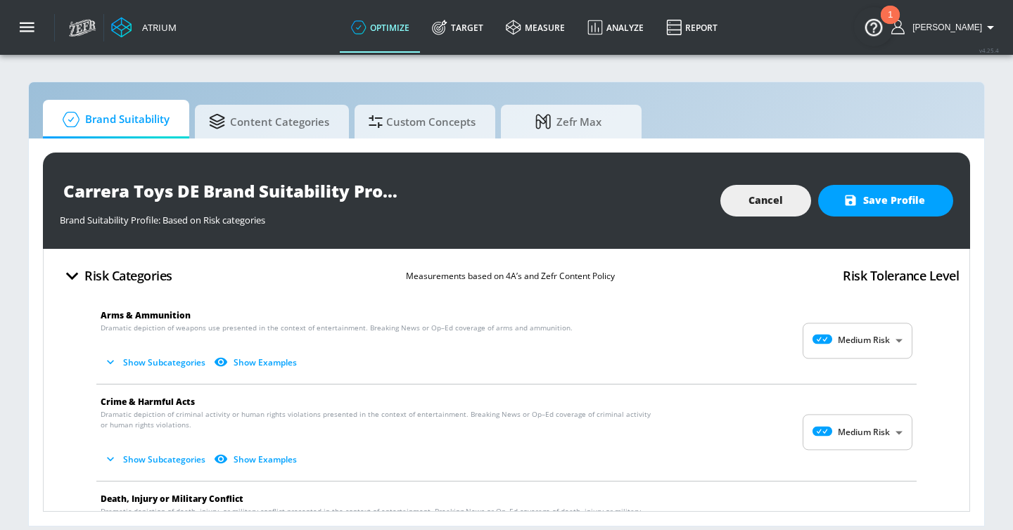
click at [868, 328] on body "Atrium optimize Target measure Analyze Report optimize Target measure Analyze R…" at bounding box center [506, 265] width 1013 height 530
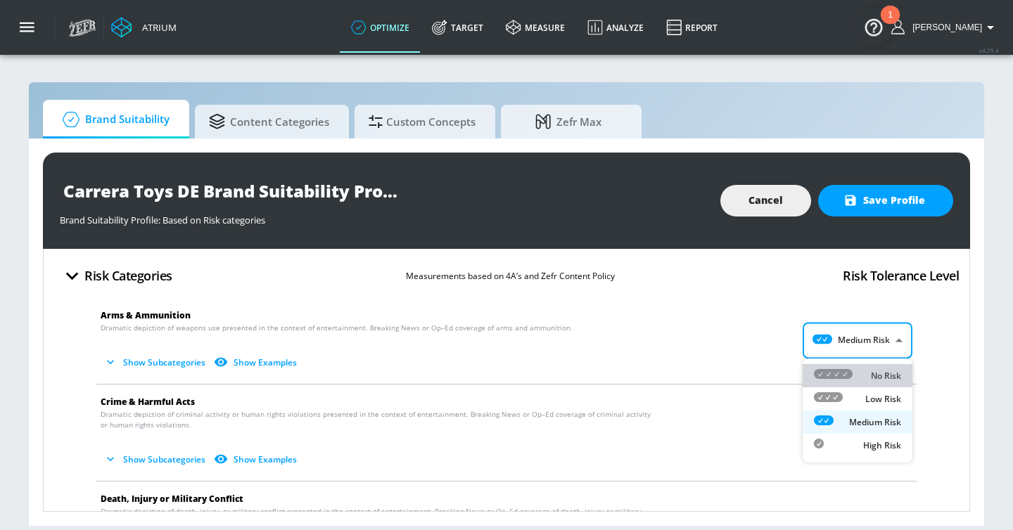
click at [857, 372] on div "No Risk" at bounding box center [857, 375] width 87 height 15
type input "MINIMAL"
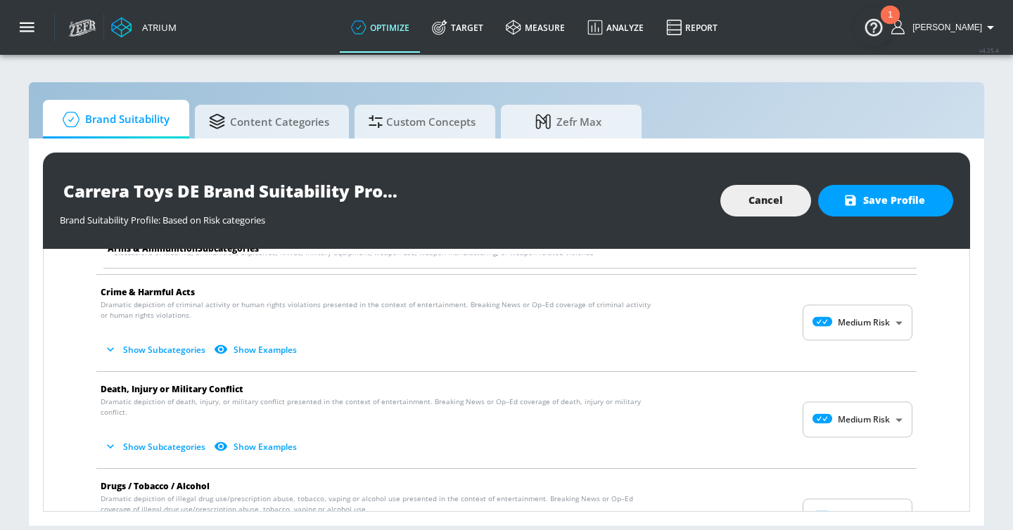
scroll to position [251, 0]
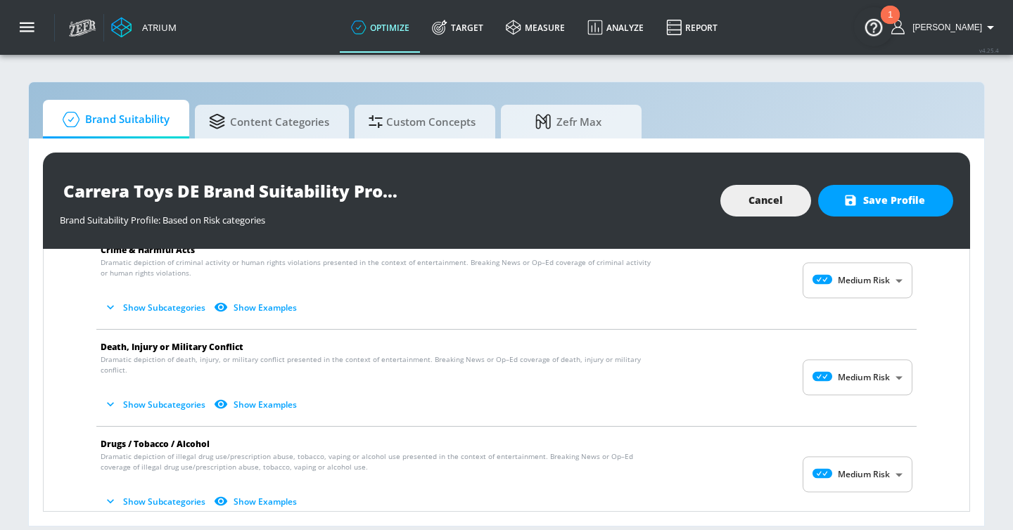
click at [859, 284] on body "Atrium optimize Target measure Analyze Report optimize Target measure Analyze R…" at bounding box center [506, 265] width 1013 height 530
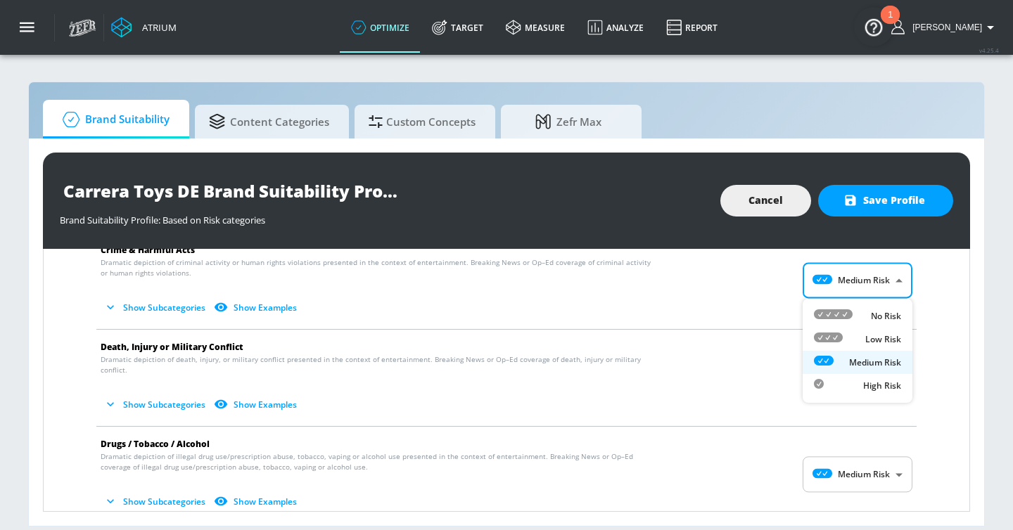
click at [856, 309] on div "No Risk" at bounding box center [857, 316] width 87 height 15
type input "MINIMAL"
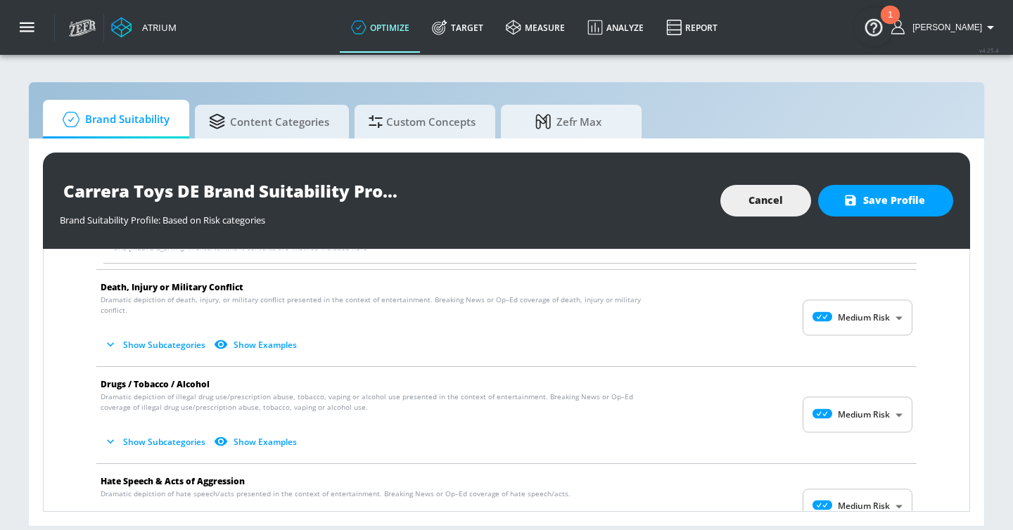
scroll to position [413, 0]
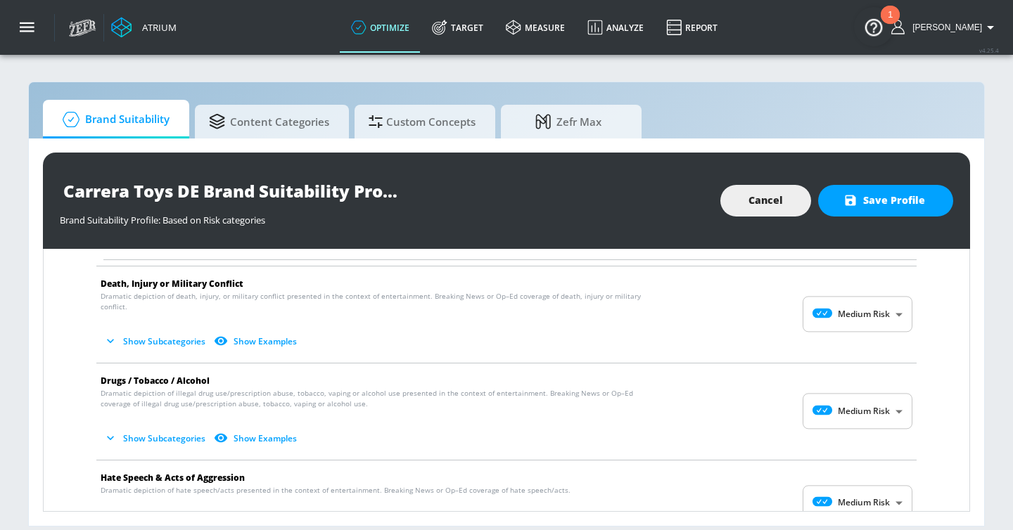
click at [856, 309] on body "Atrium optimize Target measure Analyze Report optimize Target measure Analyze R…" at bounding box center [506, 265] width 1013 height 530
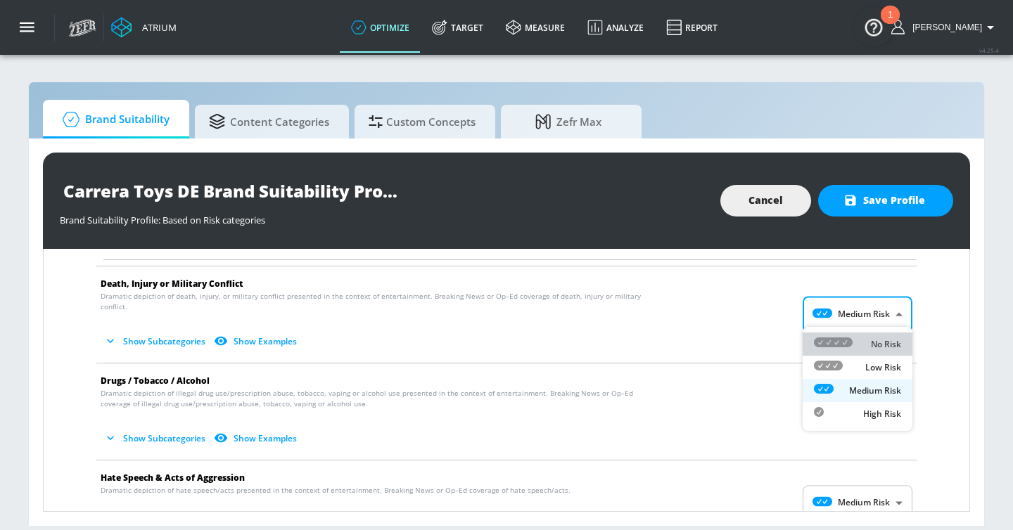
click at [853, 341] on div "No Risk" at bounding box center [857, 344] width 87 height 15
type input "MINIMAL"
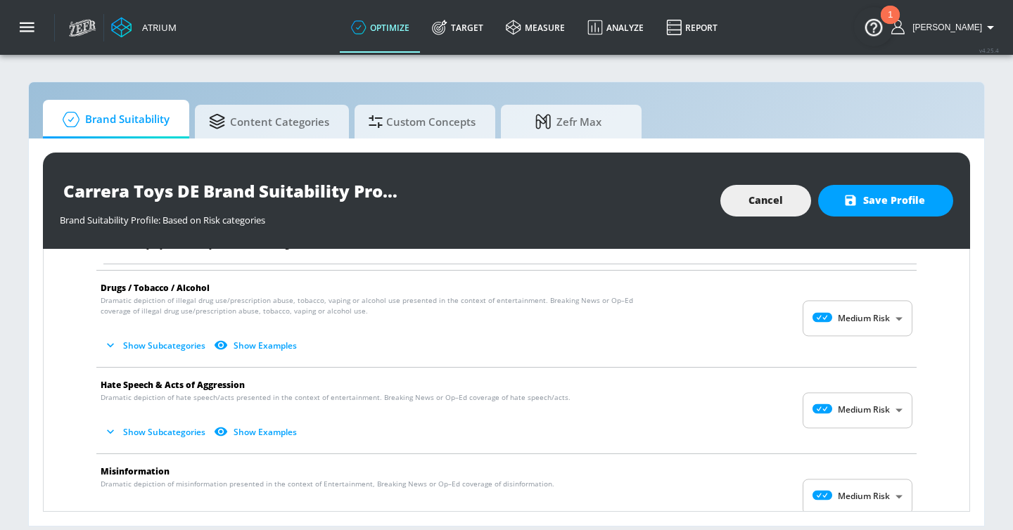
scroll to position [877, 0]
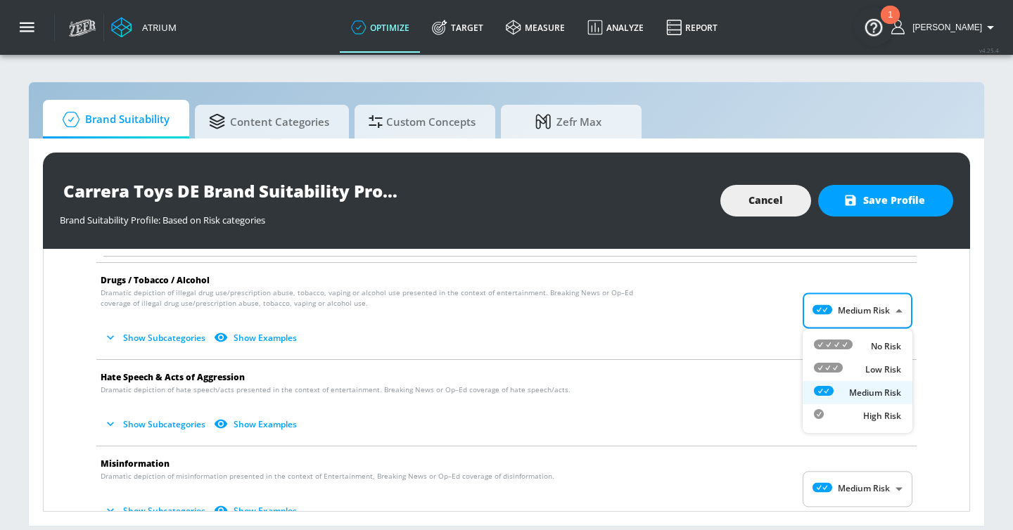
click at [859, 316] on body "Atrium optimize Target measure Analyze Report optimize Target measure Analyze R…" at bounding box center [506, 265] width 1013 height 530
click at [854, 343] on div "No Risk" at bounding box center [857, 346] width 87 height 15
type input "MINIMAL"
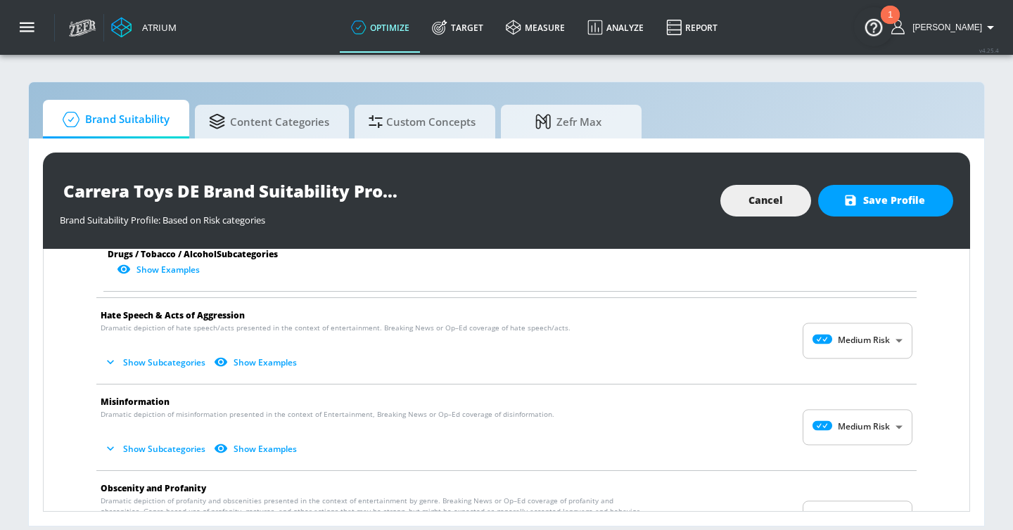
scroll to position [1280, 0]
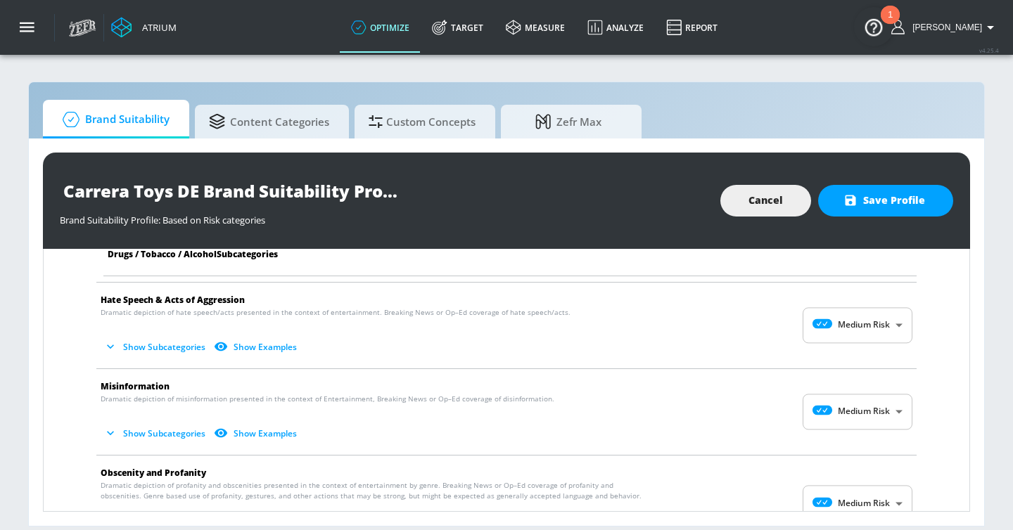
click at [854, 326] on body "Atrium optimize Target measure Analyze Report optimize Target measure Analyze R…" at bounding box center [506, 265] width 1013 height 530
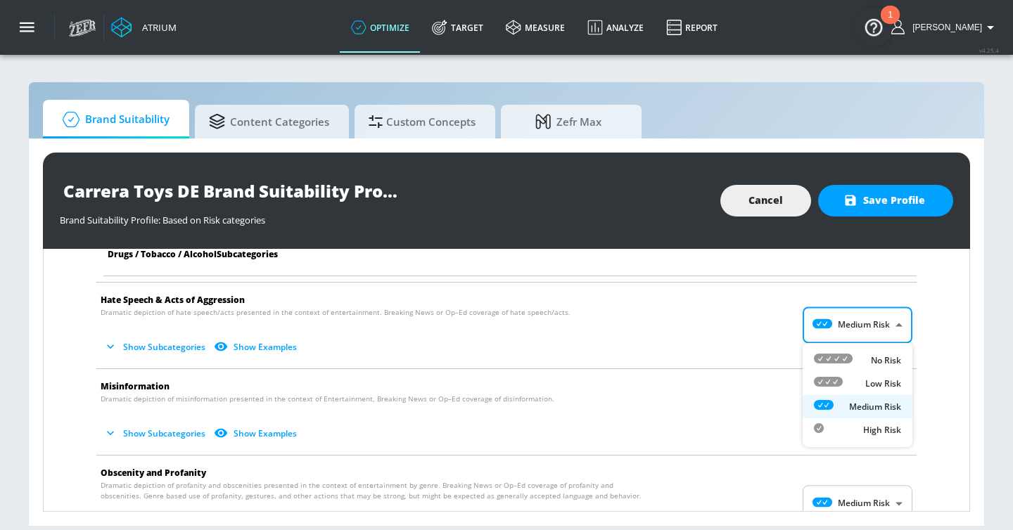
click at [854, 349] on li "No Risk" at bounding box center [857, 360] width 110 height 23
type input "MINIMAL"
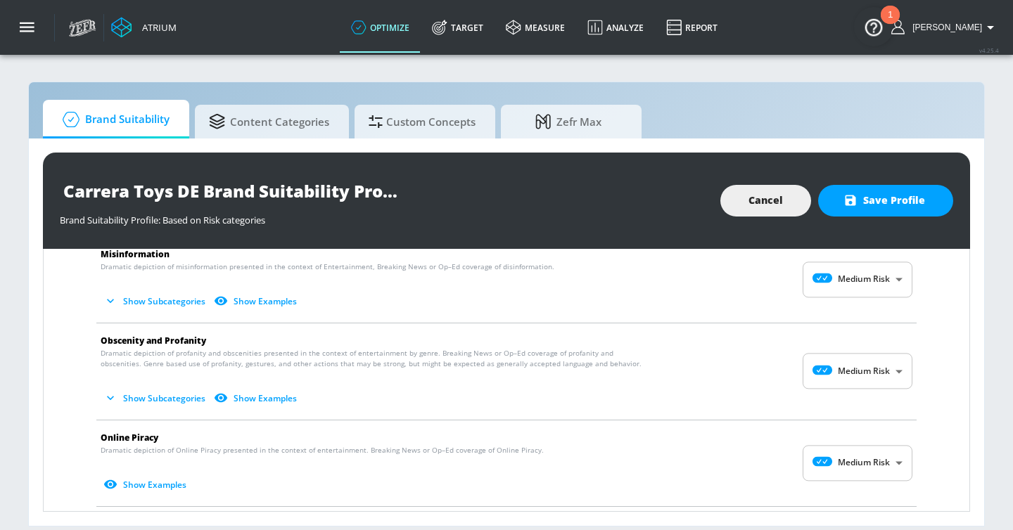
scroll to position [1504, 0]
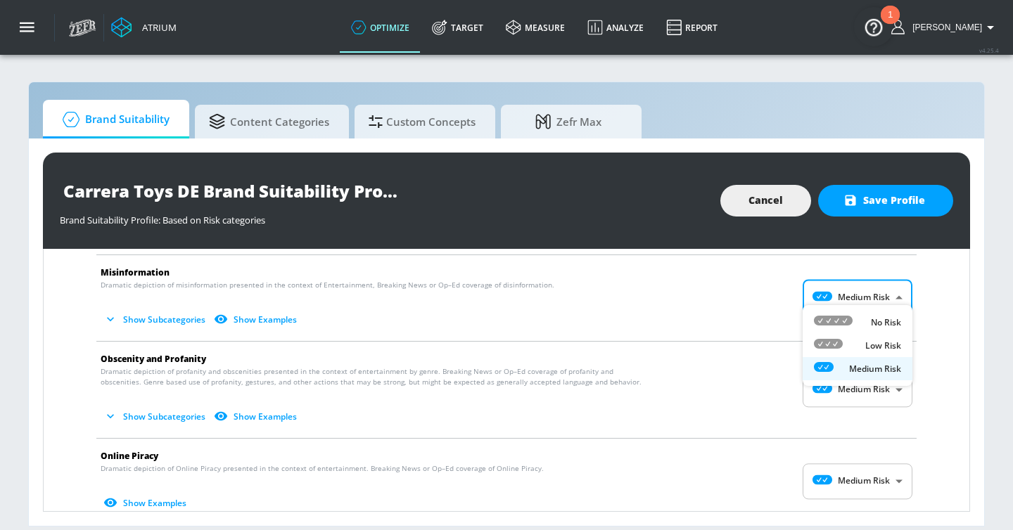
click at [856, 300] on body "Atrium optimize Target measure Analyze Report optimize Target measure Analyze R…" at bounding box center [506, 265] width 1013 height 530
click at [854, 323] on div "No Risk" at bounding box center [857, 322] width 87 height 15
type input "MINIMAL"
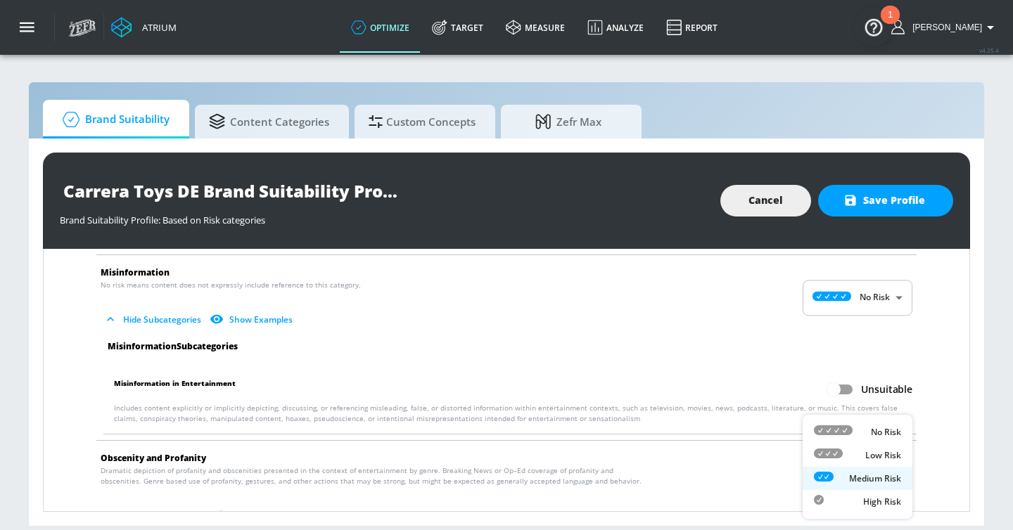
click at [837, 463] on body "Atrium optimize Target measure Analyze Report optimize Target measure Analyze R…" at bounding box center [506, 265] width 1013 height 530
click at [844, 451] on div "Low Risk" at bounding box center [857, 455] width 87 height 15
type input "LOW"
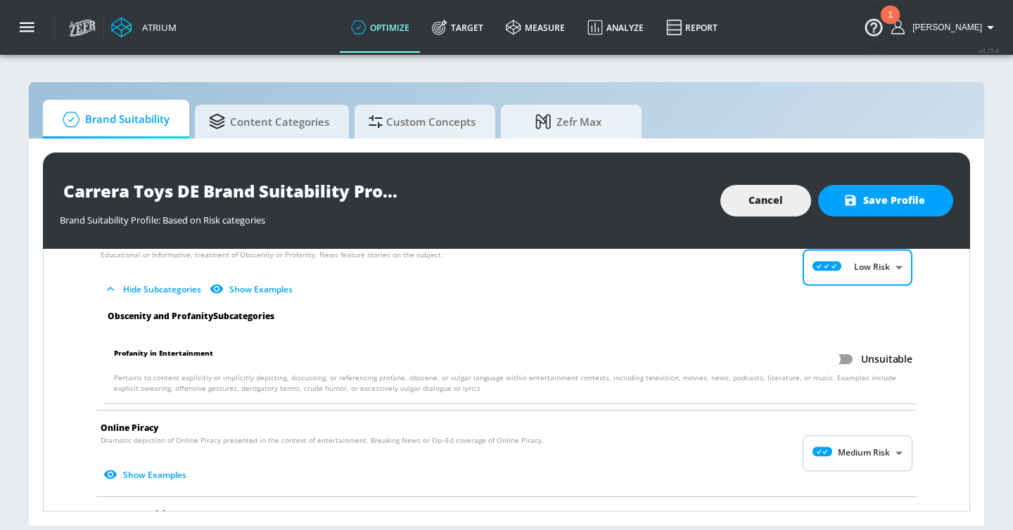
scroll to position [1726, 0]
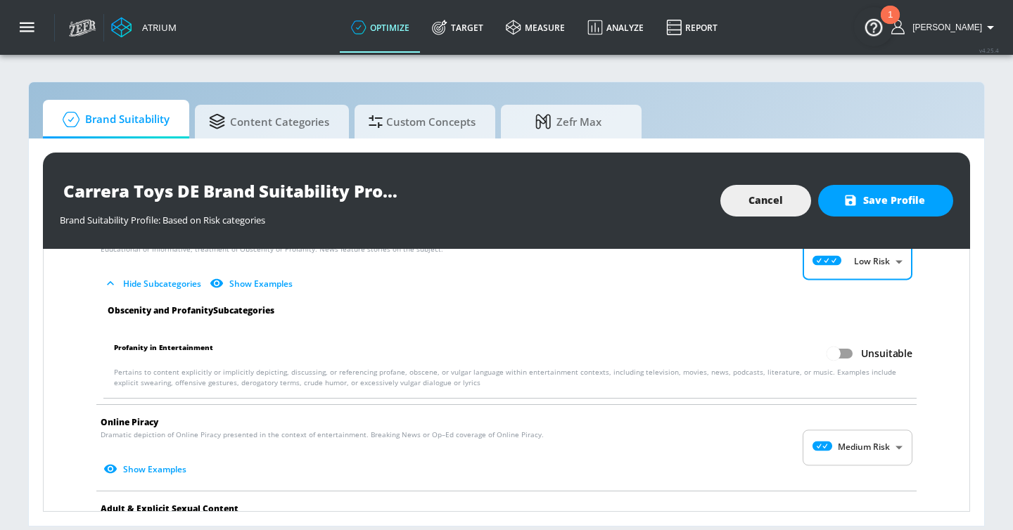
click at [852, 341] on input "Unsuitable" at bounding box center [833, 353] width 80 height 27
checkbox input "true"
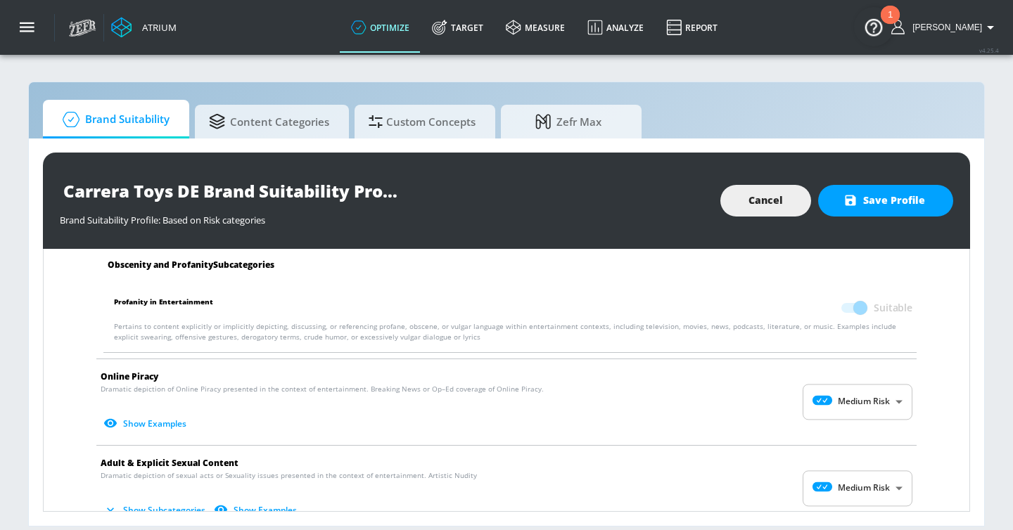
scroll to position [1806, 0]
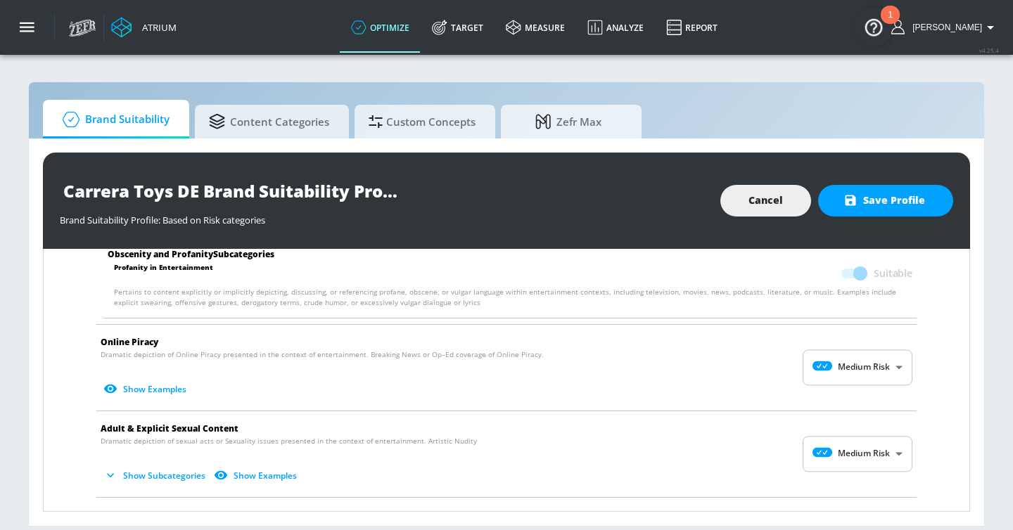
click at [871, 347] on body "Atrium optimize Target measure Analyze Report optimize Target measure Analyze R…" at bounding box center [506, 265] width 1013 height 530
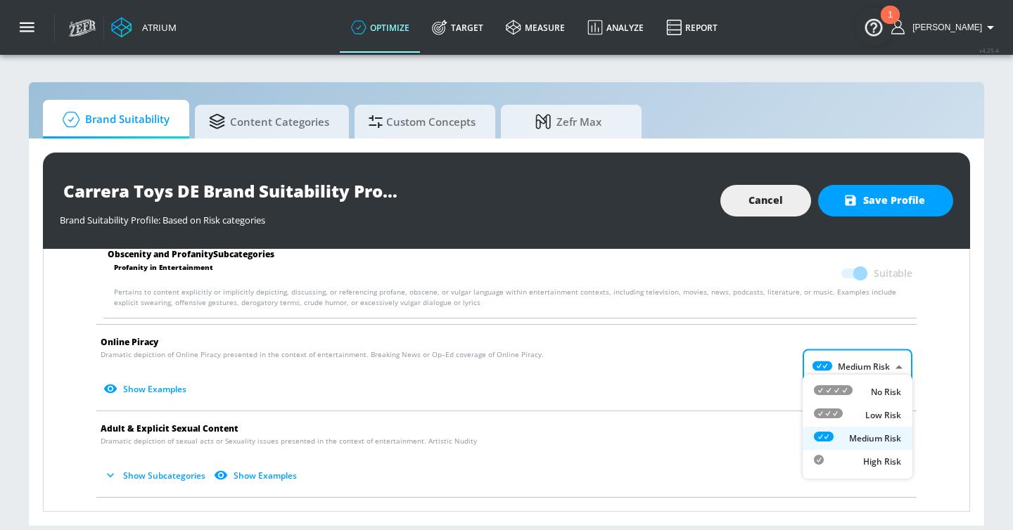
click at [849, 396] on div at bounding box center [833, 392] width 39 height 15
type input "MINIMAL"
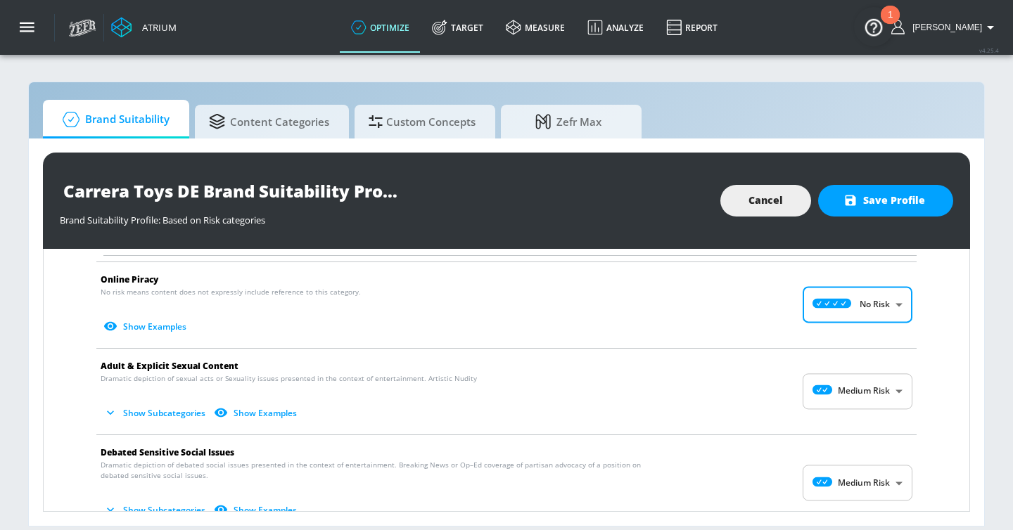
scroll to position [1949, 0]
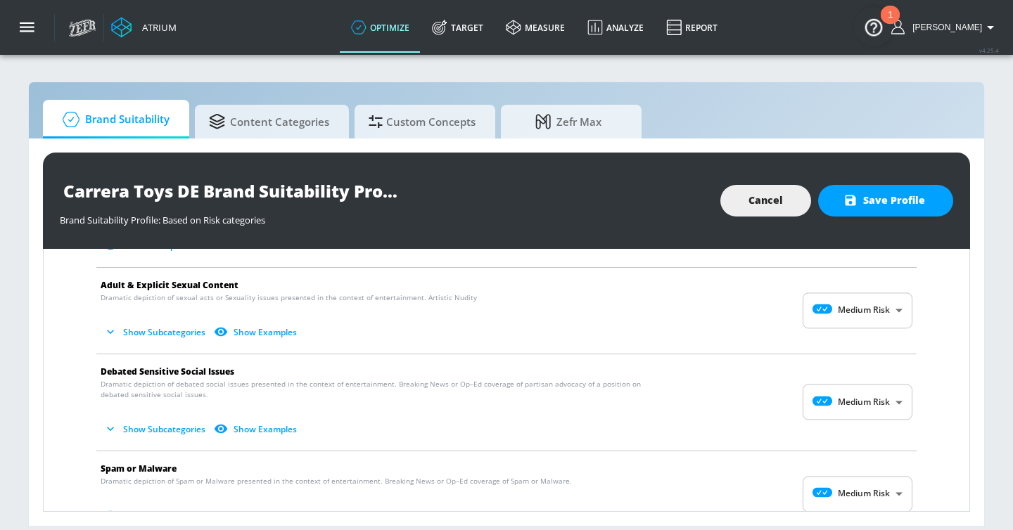
click at [864, 300] on body "Atrium optimize Target measure Analyze Report optimize Target measure Analyze R…" at bounding box center [506, 265] width 1013 height 530
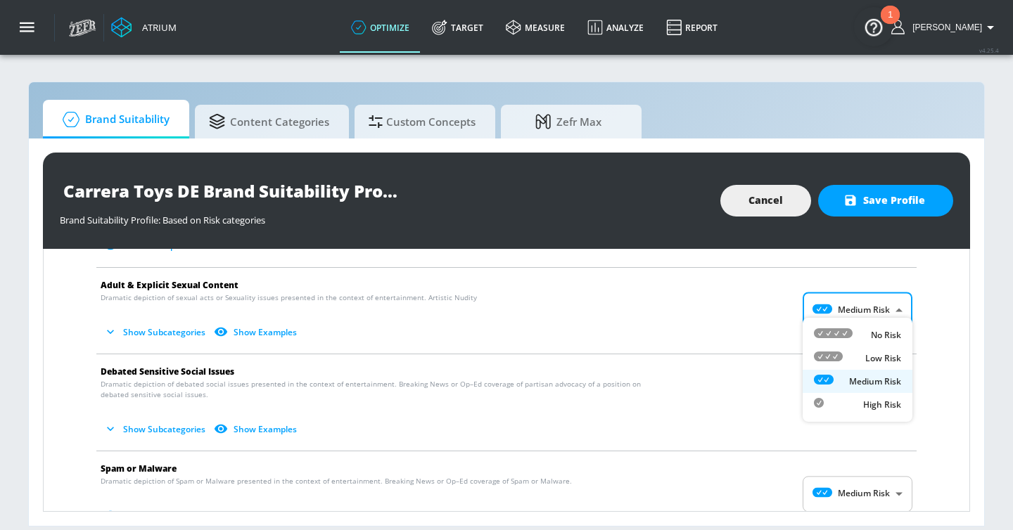
click at [857, 333] on div "No Risk" at bounding box center [857, 335] width 87 height 15
type input "MINIMAL"
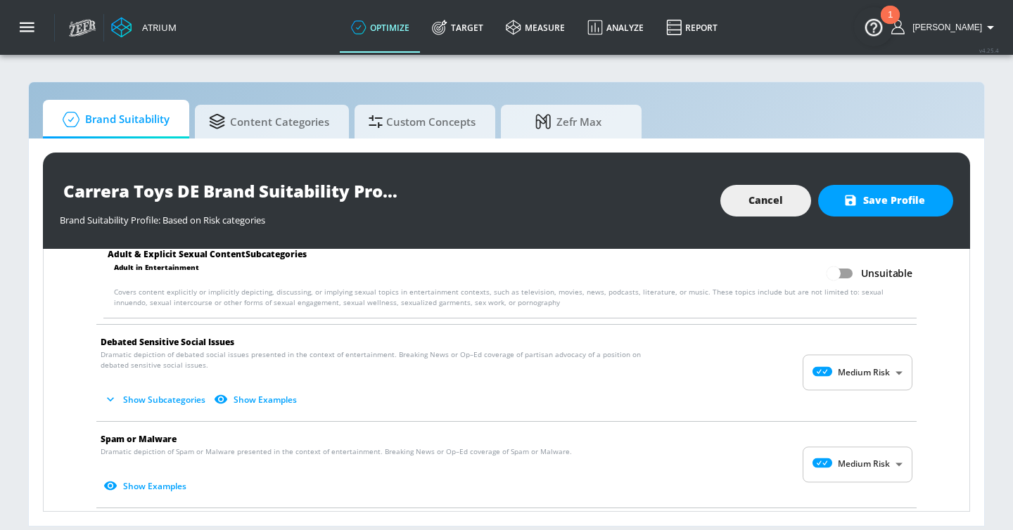
scroll to position [2093, 0]
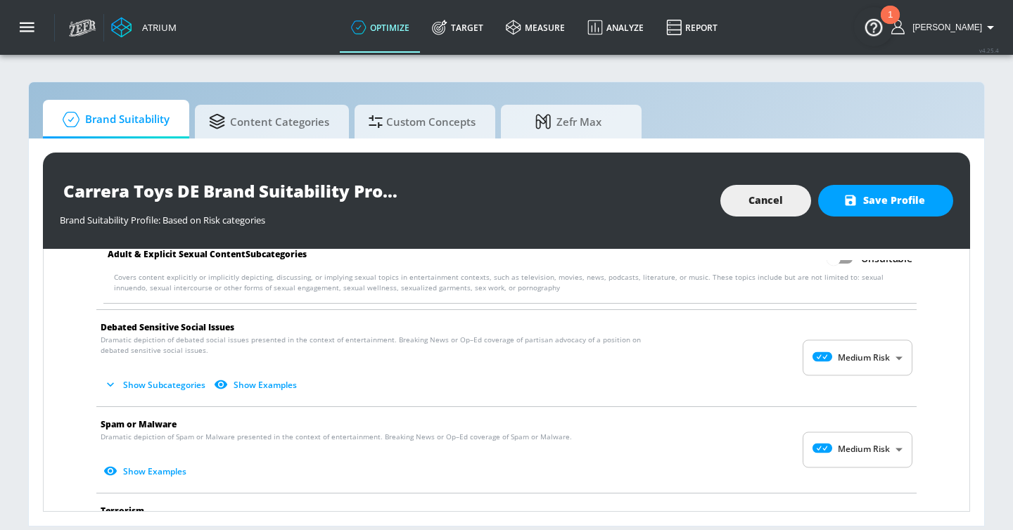
click at [861, 340] on body "Atrium optimize Target measure Analyze Report optimize Target measure Analyze R…" at bounding box center [506, 265] width 1013 height 530
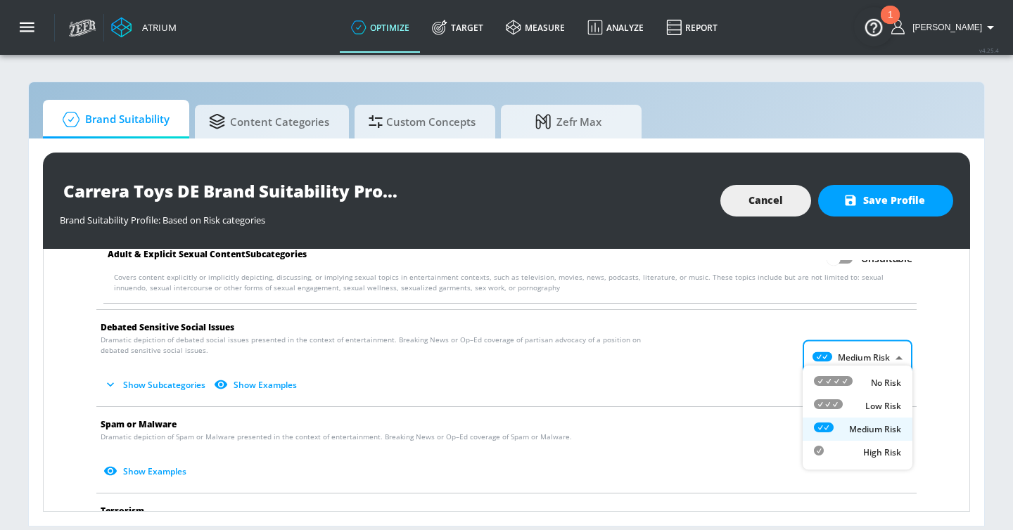
click at [860, 374] on li "No Risk" at bounding box center [857, 382] width 110 height 23
type input "MINIMAL"
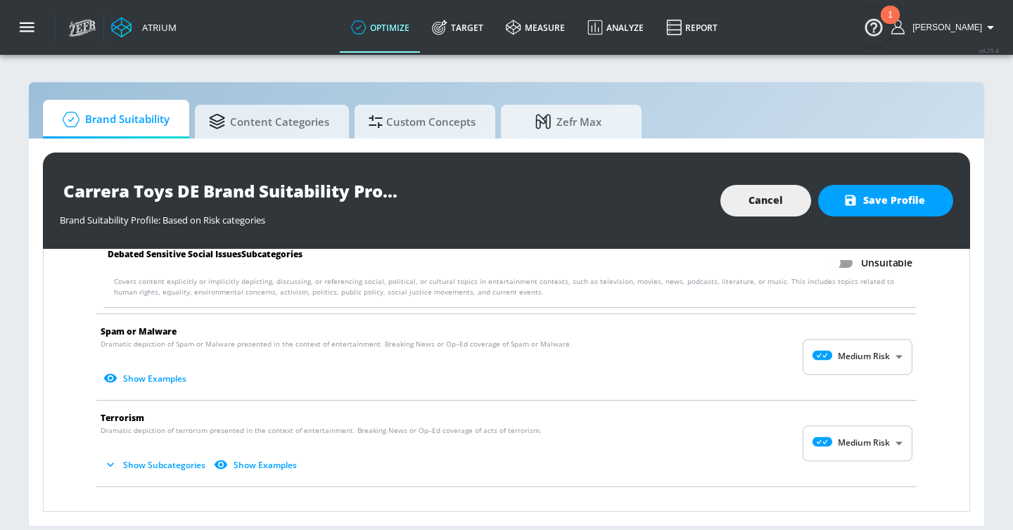
scroll to position [2286, 0]
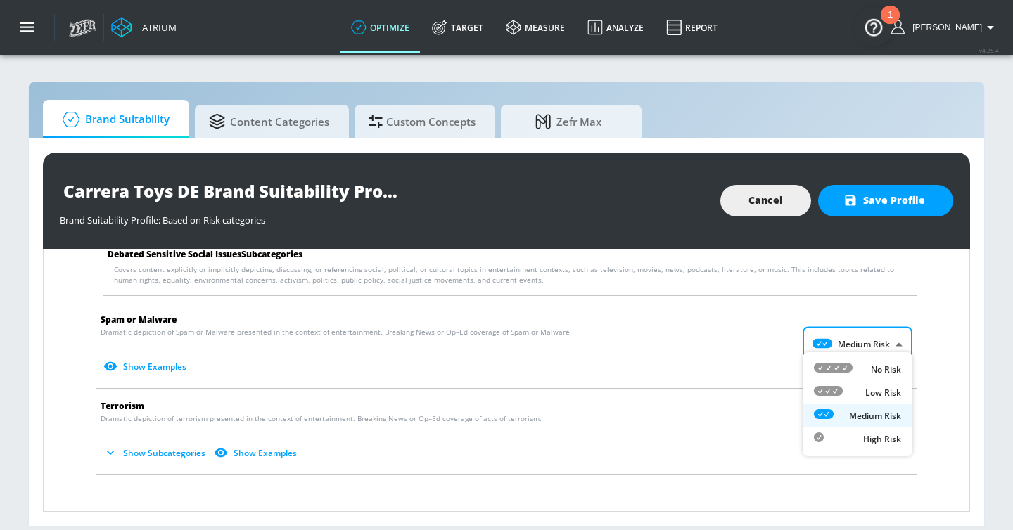
click at [877, 334] on body "Atrium optimize Target measure Analyze Report optimize Target measure Analyze R…" at bounding box center [506, 265] width 1013 height 530
click at [868, 366] on div "No Risk" at bounding box center [857, 369] width 87 height 15
type input "MINIMAL"
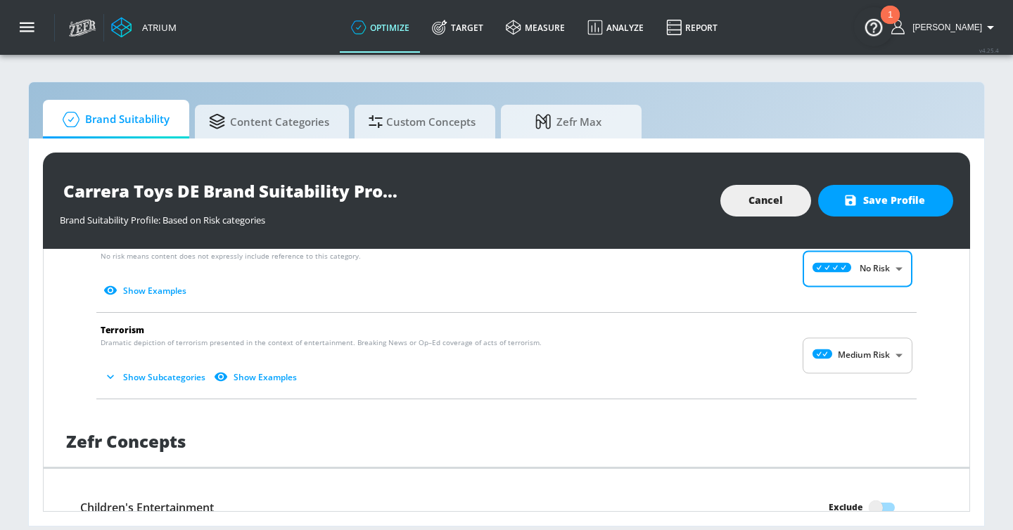
scroll to position [2381, 0]
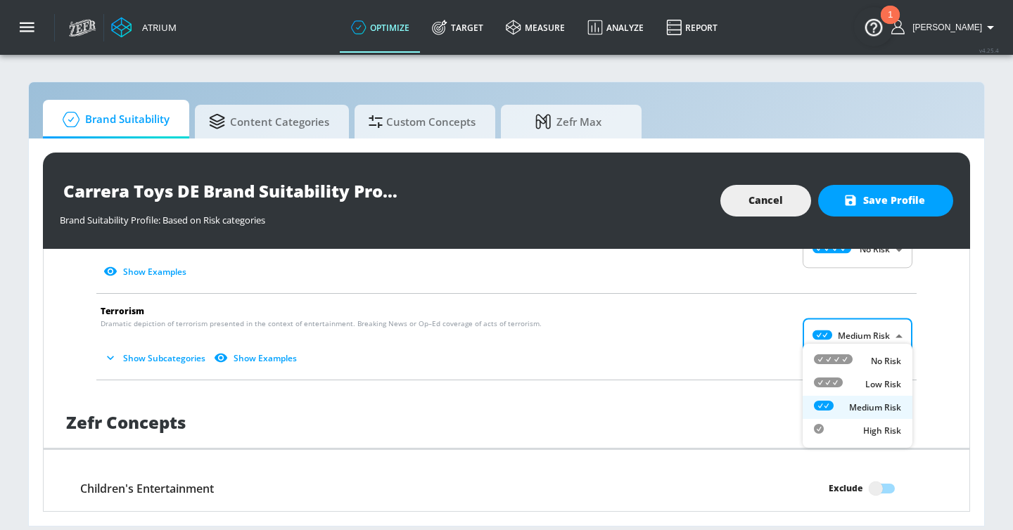
click at [873, 319] on body "Atrium optimize Target measure Analyze Report optimize Target measure Analyze R…" at bounding box center [506, 265] width 1013 height 530
click at [870, 345] on ul "No Risk Low Risk Medium Risk High Risk" at bounding box center [857, 396] width 110 height 104
click at [873, 359] on p "No Risk" at bounding box center [886, 361] width 30 height 13
type input "MINIMAL"
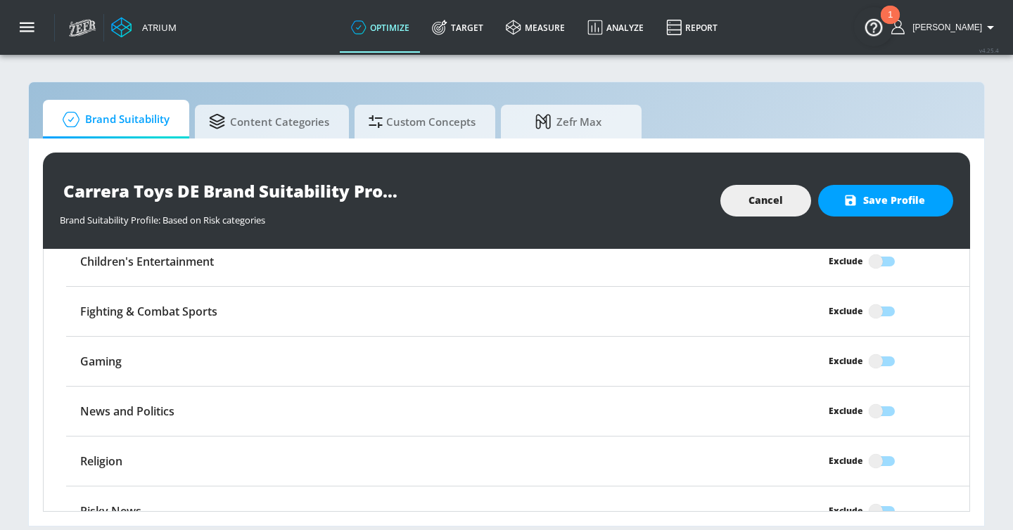
scroll to position [2721, 0]
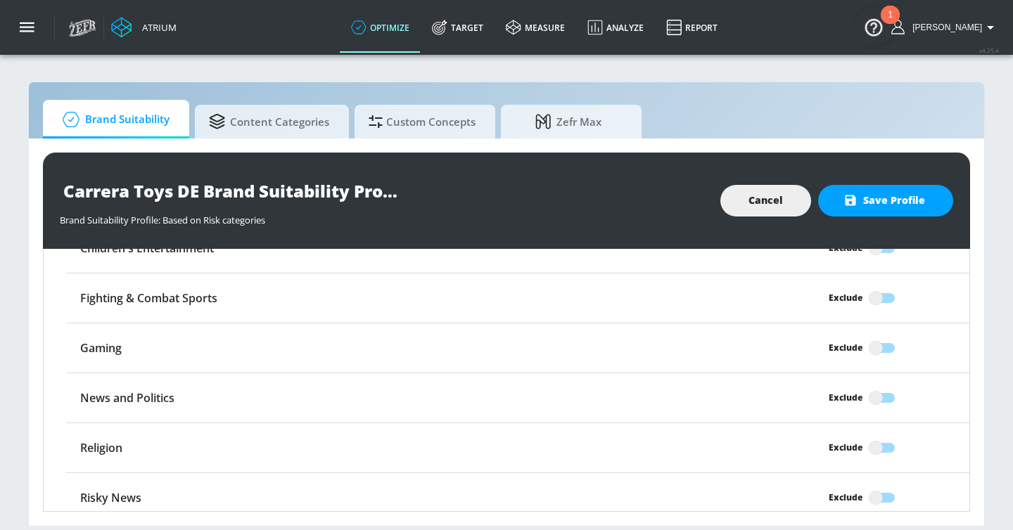
click at [885, 293] on input "Exclude" at bounding box center [875, 298] width 80 height 27
checkbox input "true"
click at [879, 385] on input "Exclude" at bounding box center [875, 398] width 80 height 27
checkbox input "true"
click at [879, 435] on input "Exclude" at bounding box center [875, 448] width 80 height 27
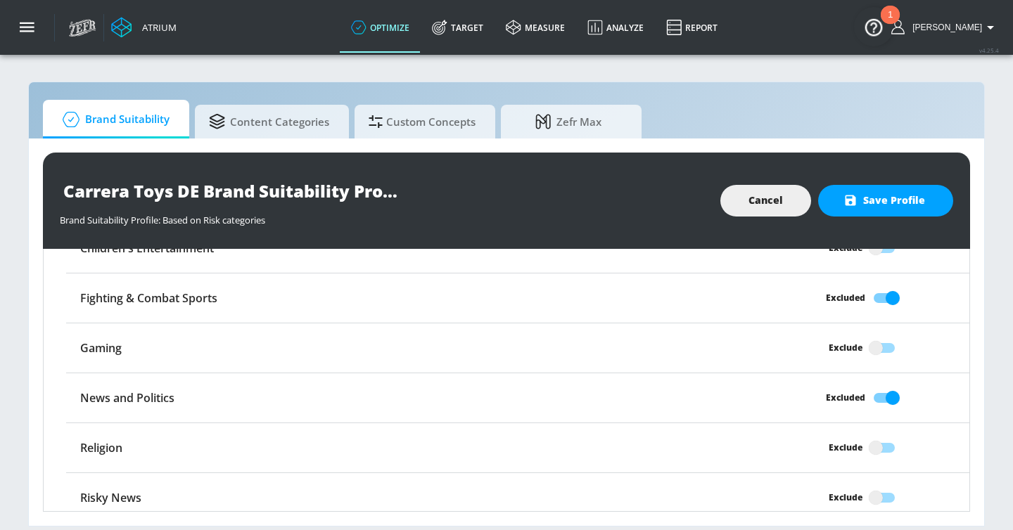
checkbox input "true"
click at [880, 489] on input "Exclude" at bounding box center [875, 497] width 80 height 27
checkbox input "true"
click at [878, 217] on div "Carrera Toys DE Brand Suitability Profile Brand Suitability Profile: Based on R…" at bounding box center [506, 201] width 927 height 96
click at [874, 205] on span "Save Profile" at bounding box center [885, 201] width 79 height 18
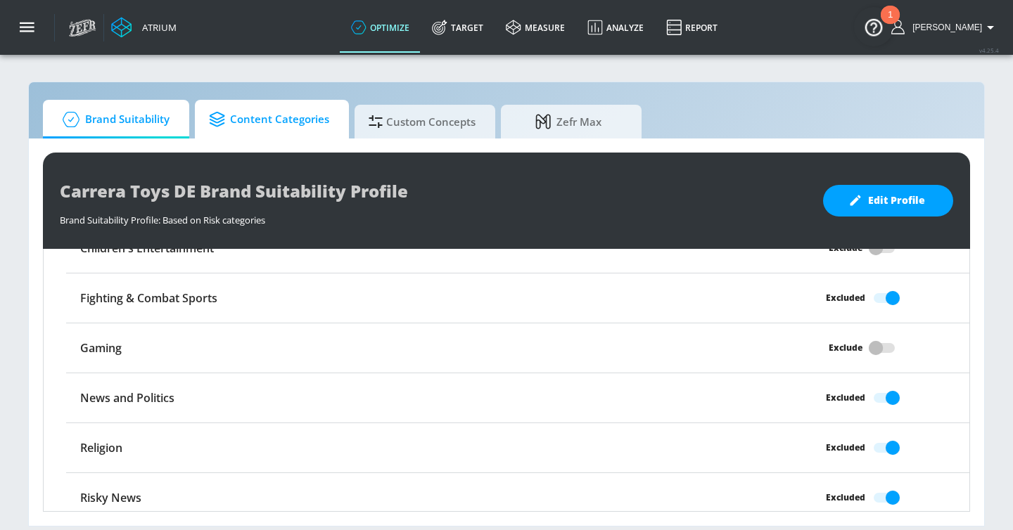
click at [299, 115] on span "Content Categories" at bounding box center [269, 120] width 120 height 34
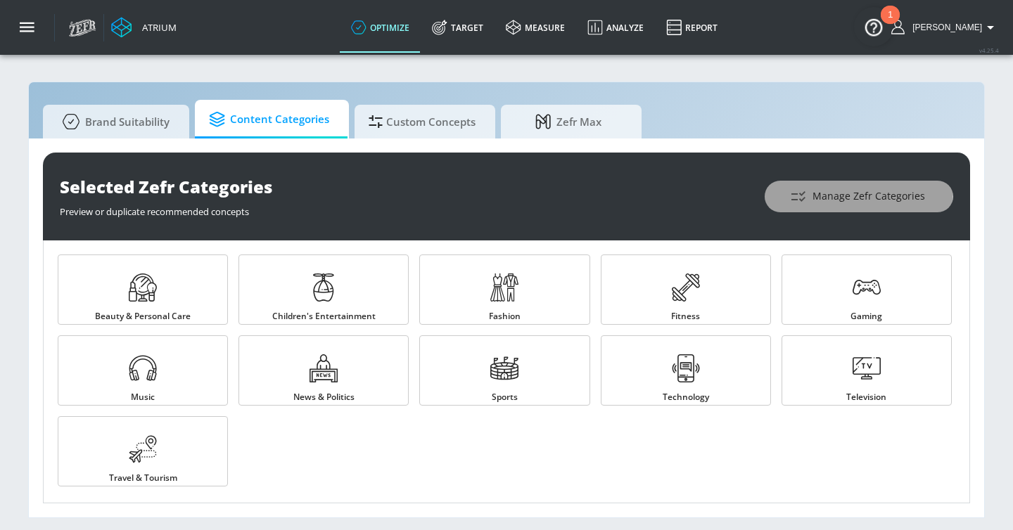
click at [810, 186] on button "Manage Zefr Categories" at bounding box center [858, 197] width 188 height 32
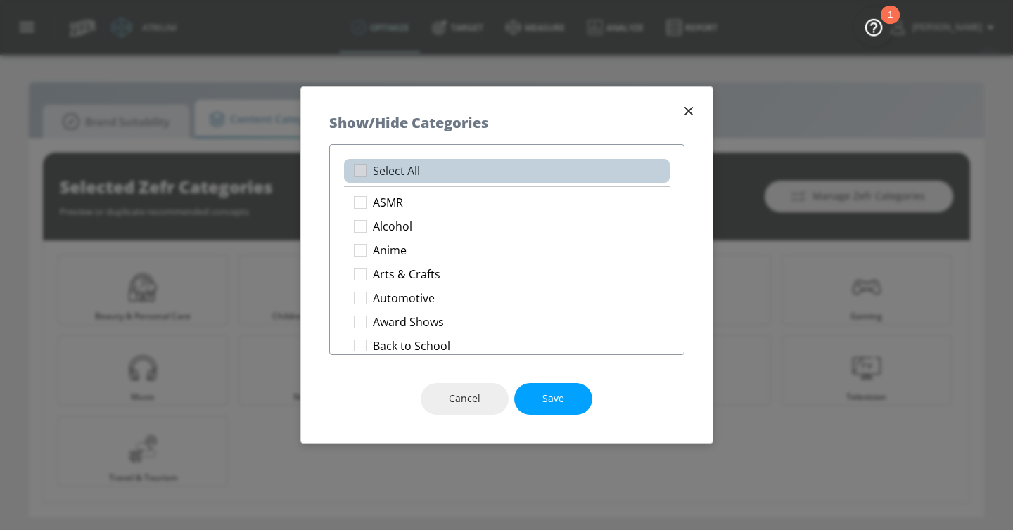
click at [402, 179] on li "Select All" at bounding box center [507, 171] width 326 height 24
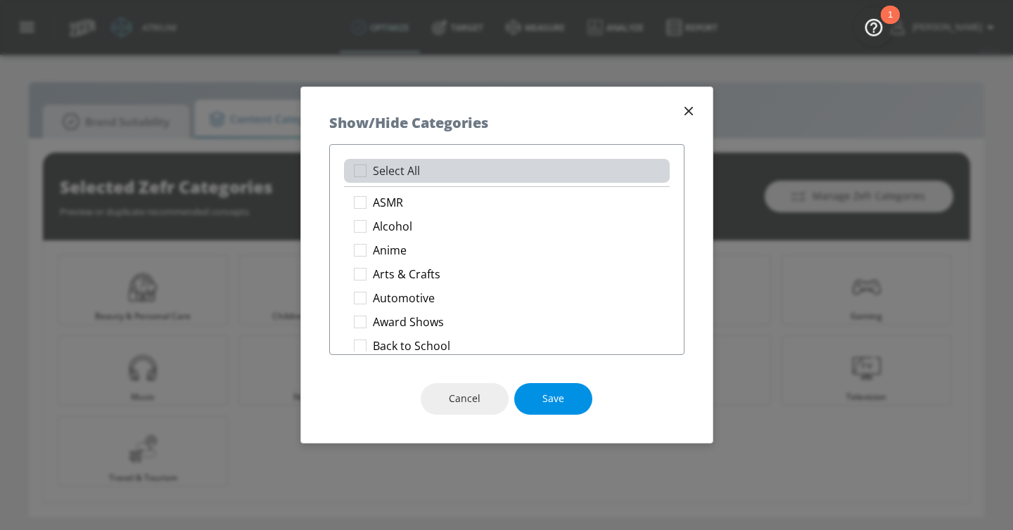
checkbox input "true"
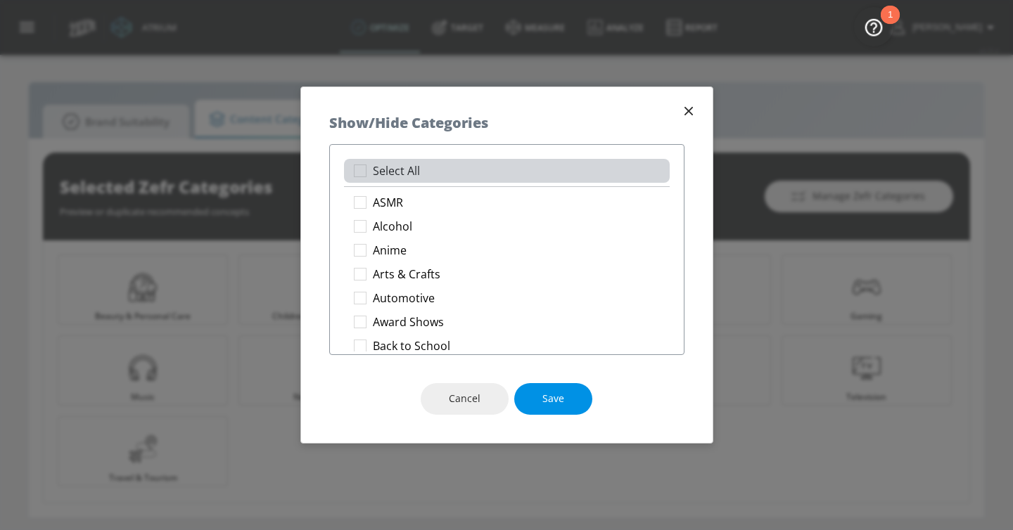
checkbox input "true"
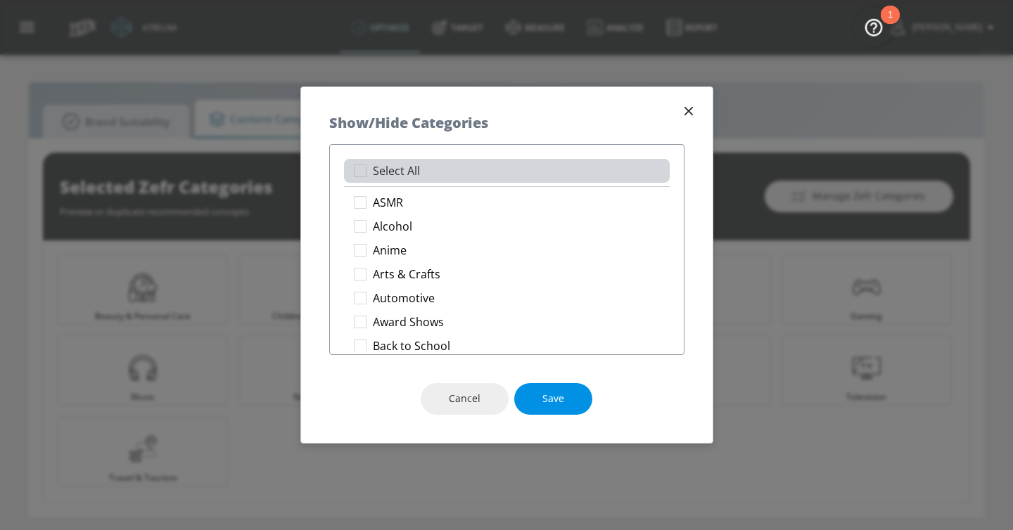
checkbox input "true"
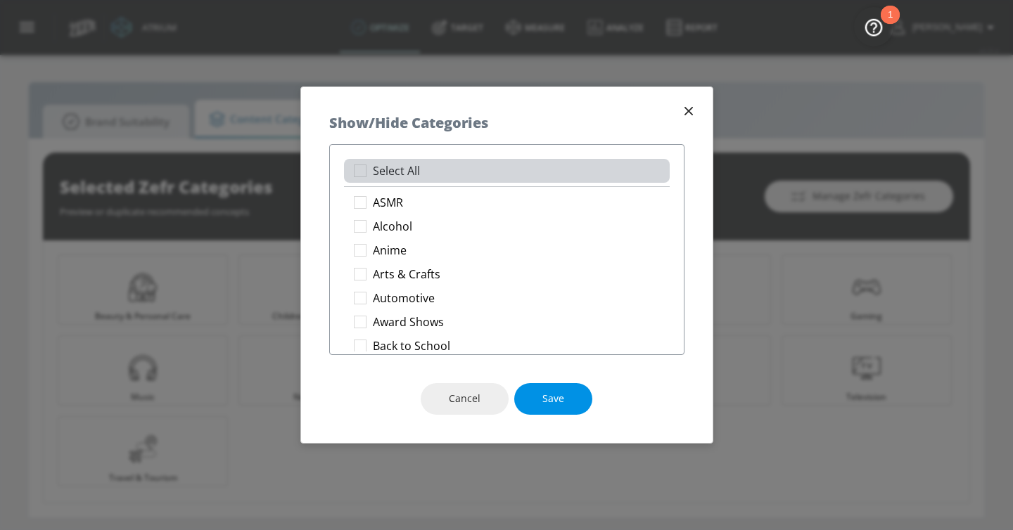
checkbox input "true"
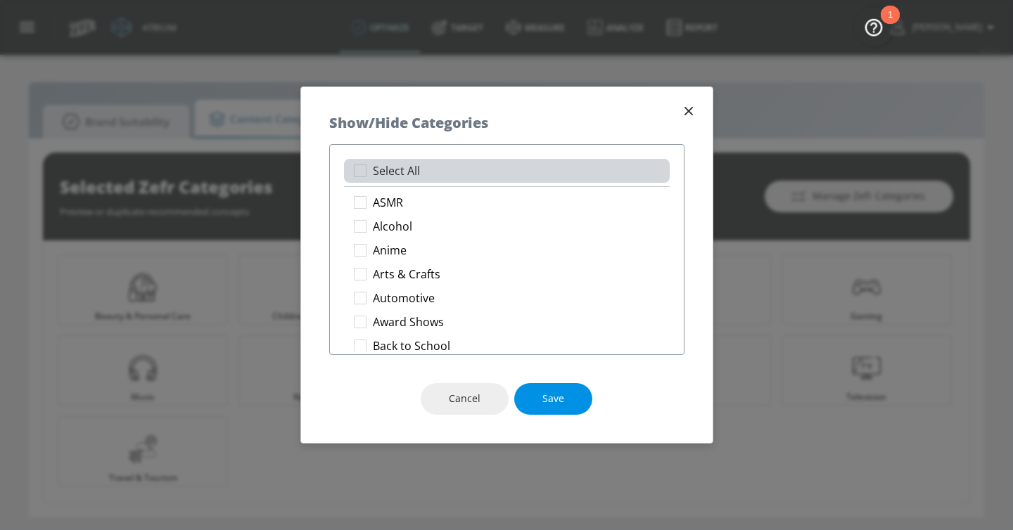
checkbox input "true"
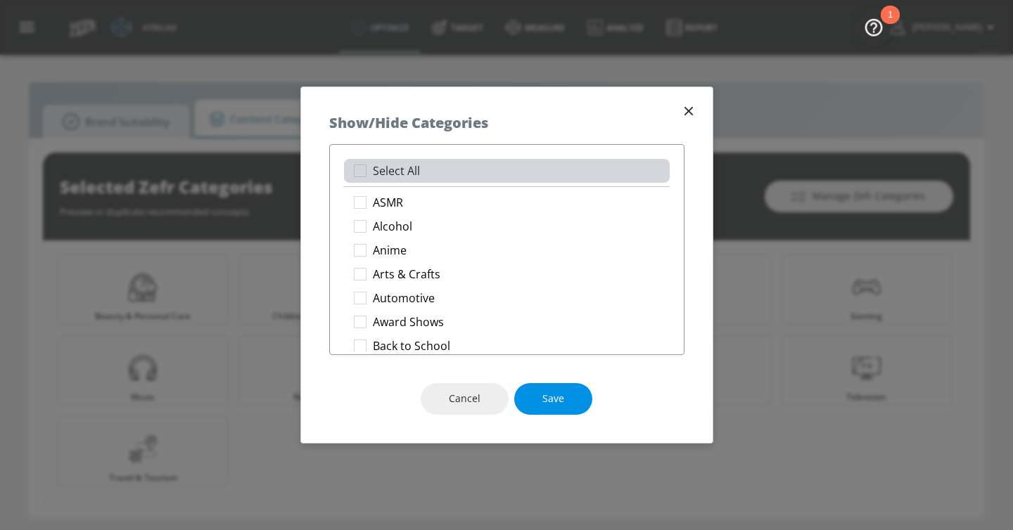
checkbox input "true"
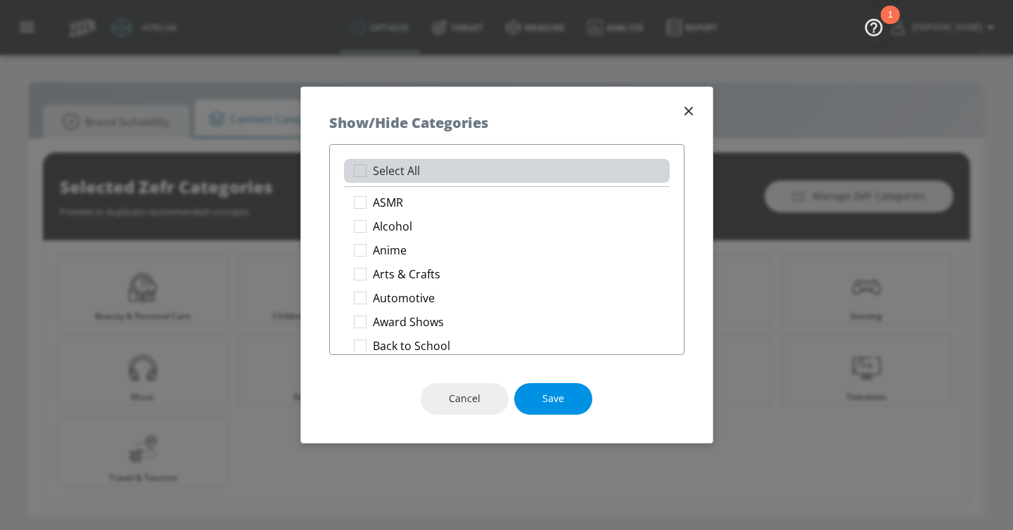
checkbox input "true"
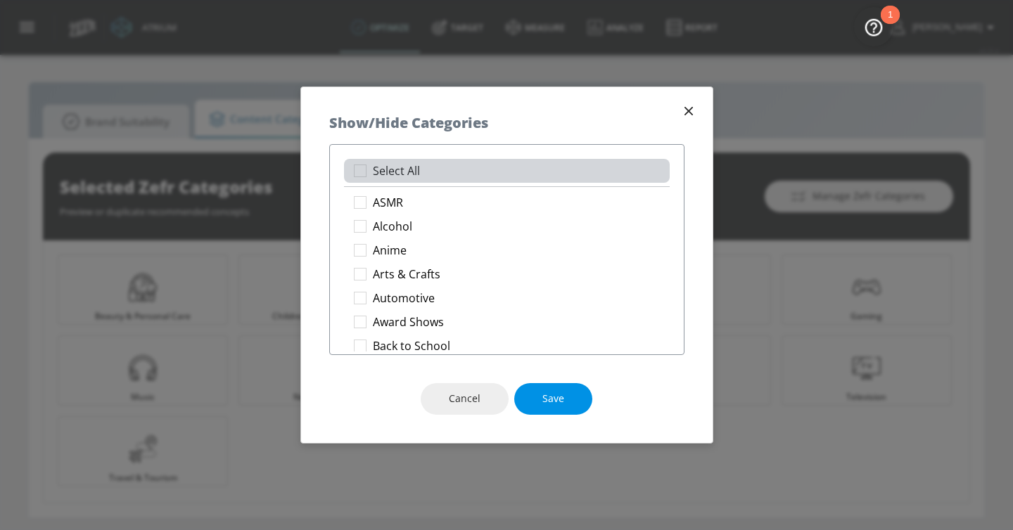
checkbox input "true"
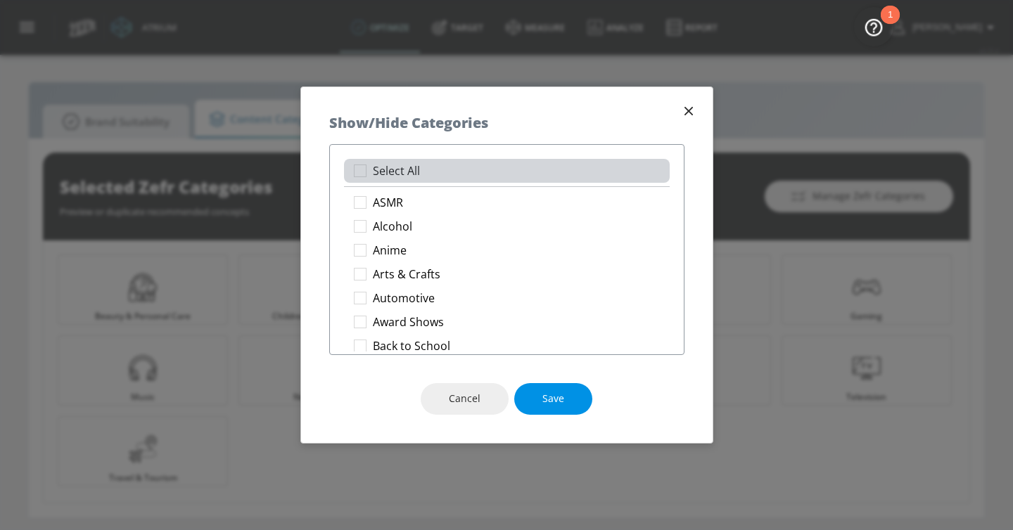
checkbox input "true"
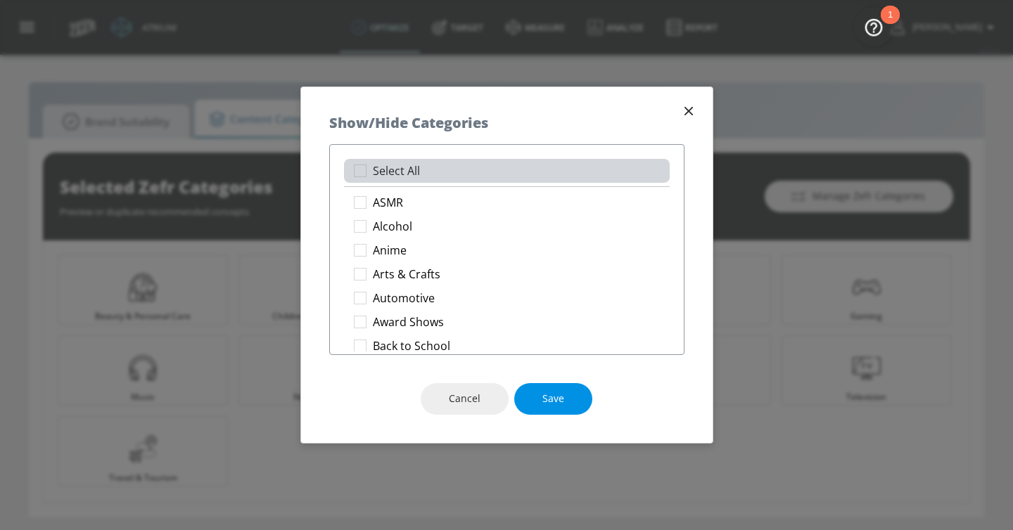
checkbox input "true"
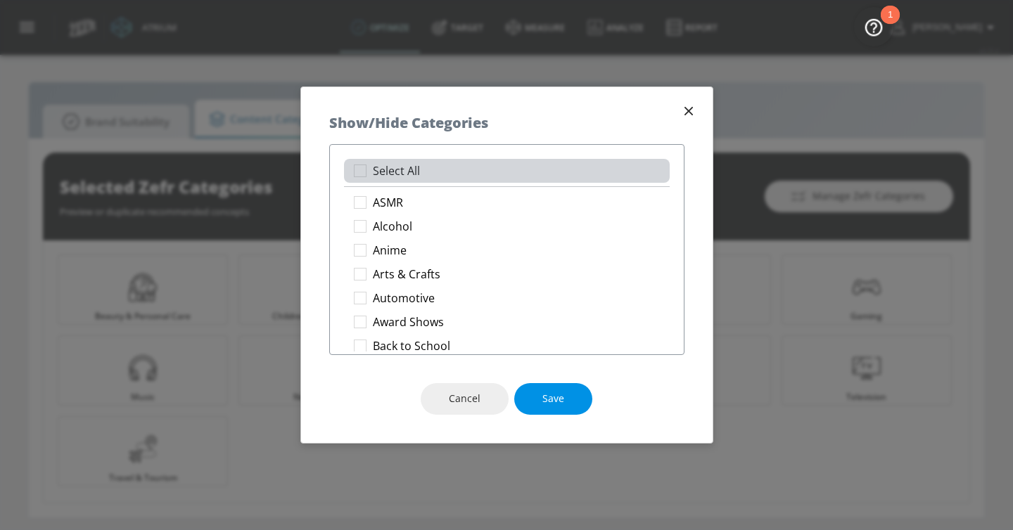
checkbox input "true"
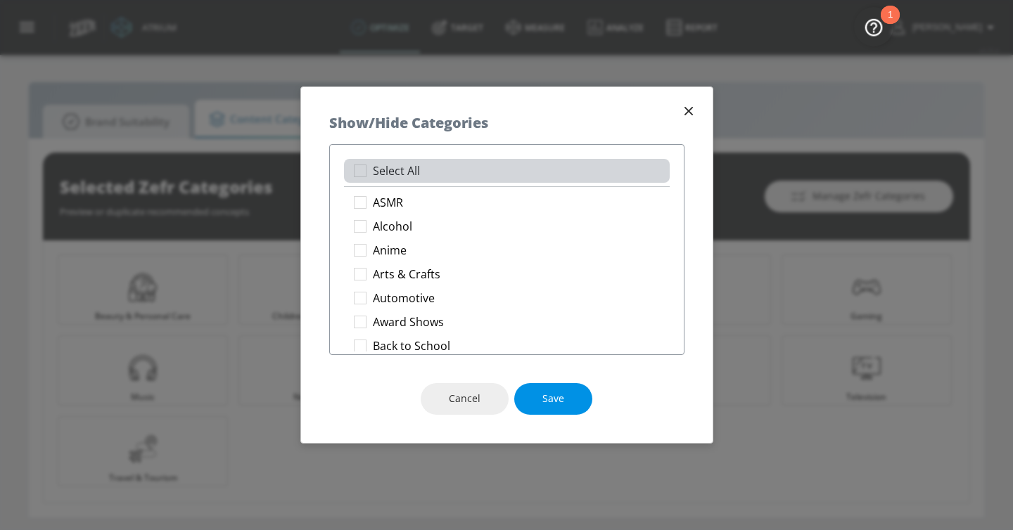
checkbox input "true"
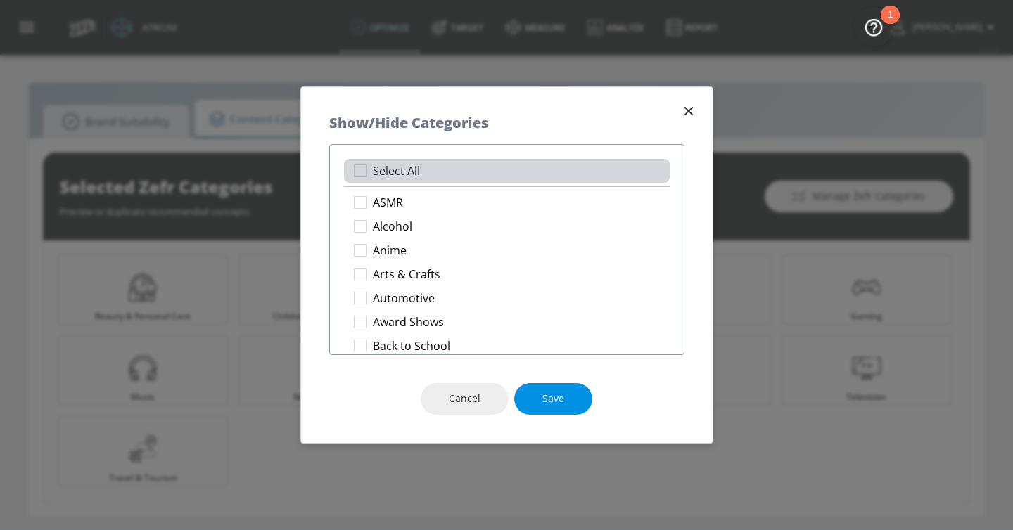
checkbox input "true"
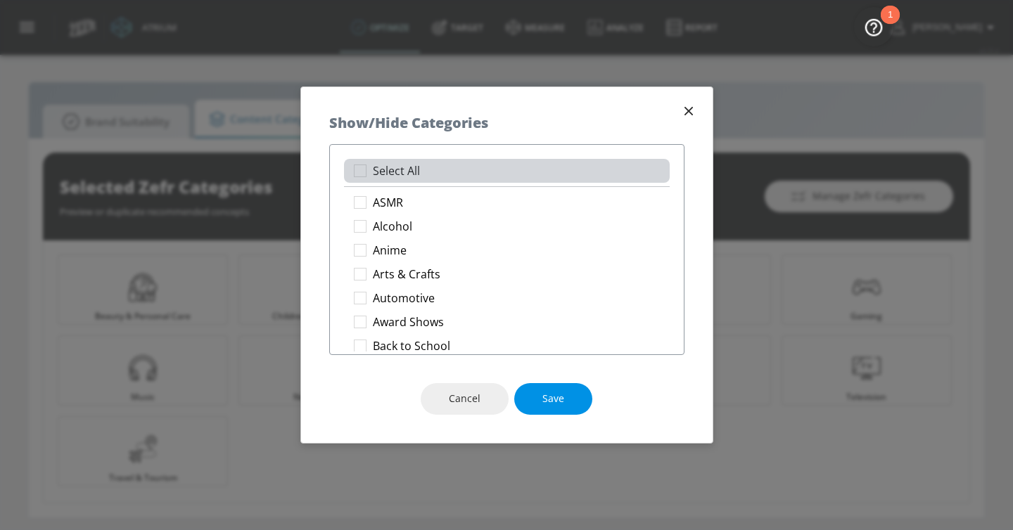
checkbox input "true"
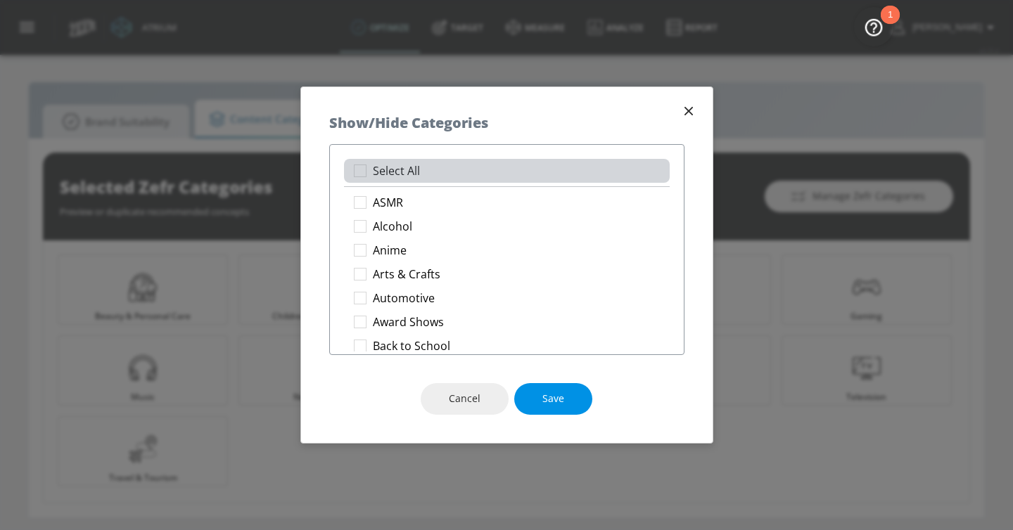
checkbox input "true"
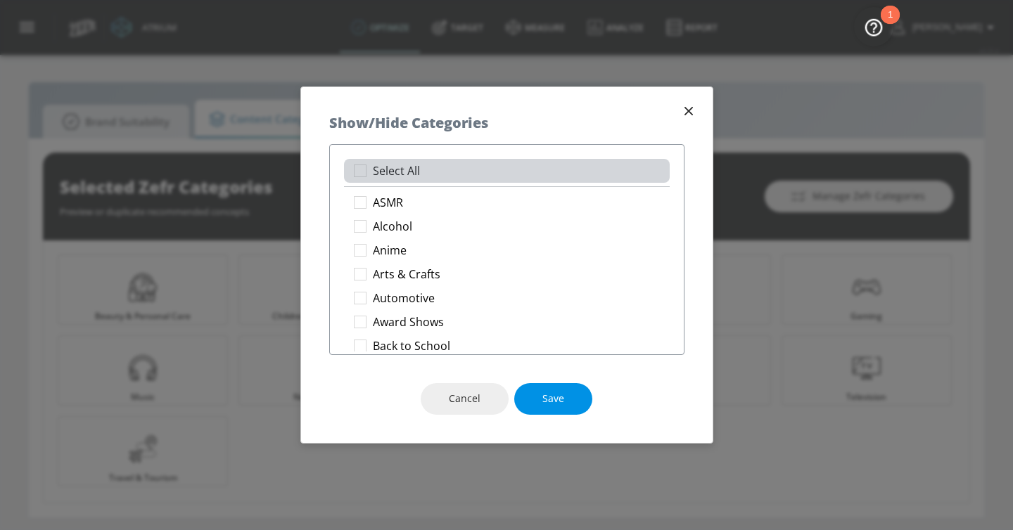
checkbox input "true"
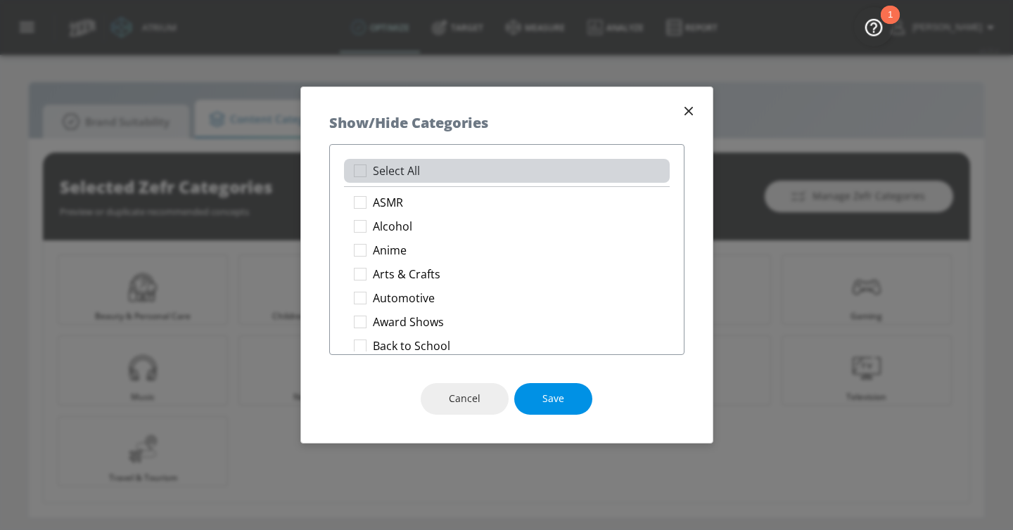
checkbox input "true"
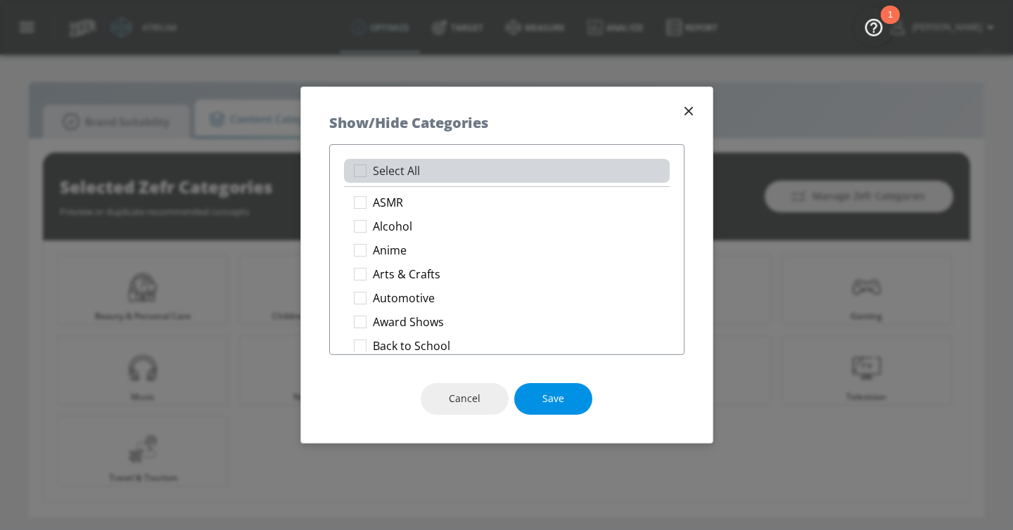
checkbox input "true"
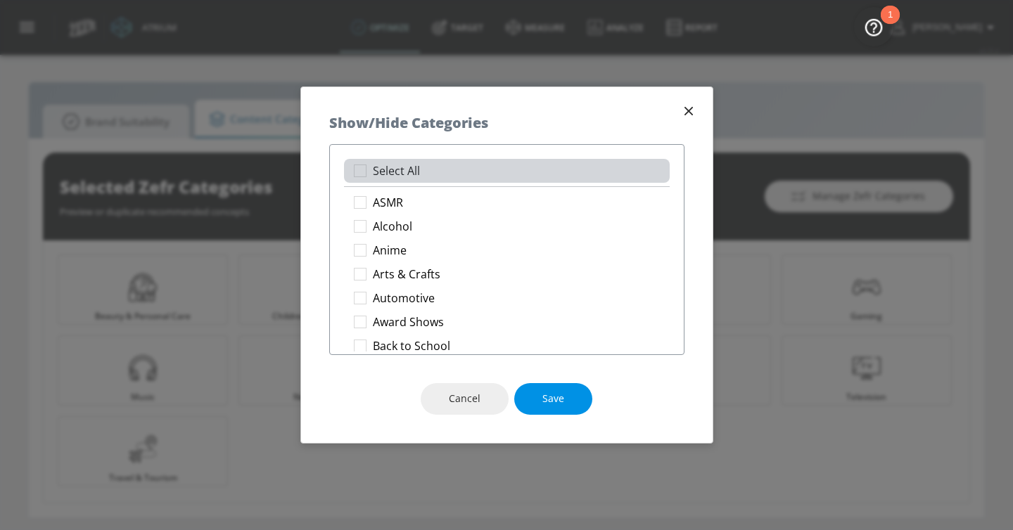
checkbox input "true"
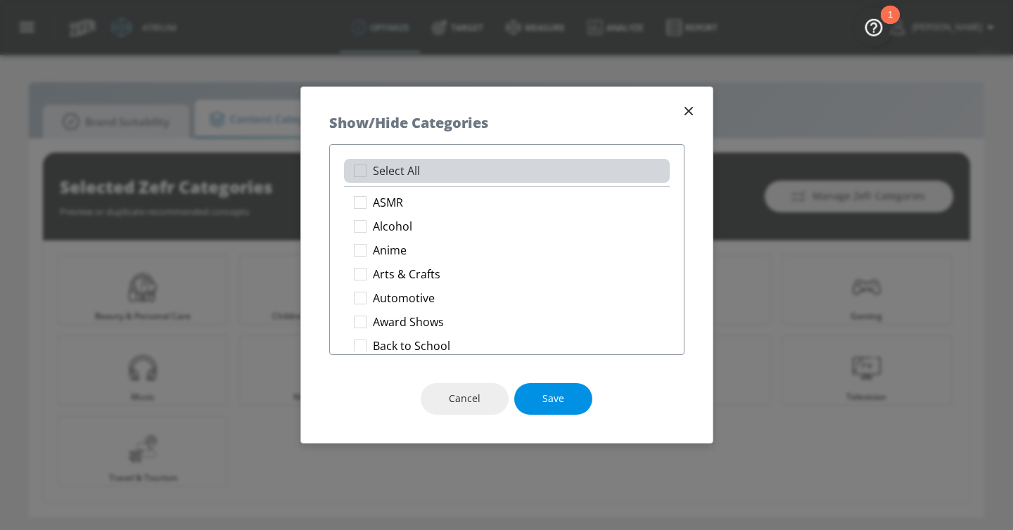
checkbox input "true"
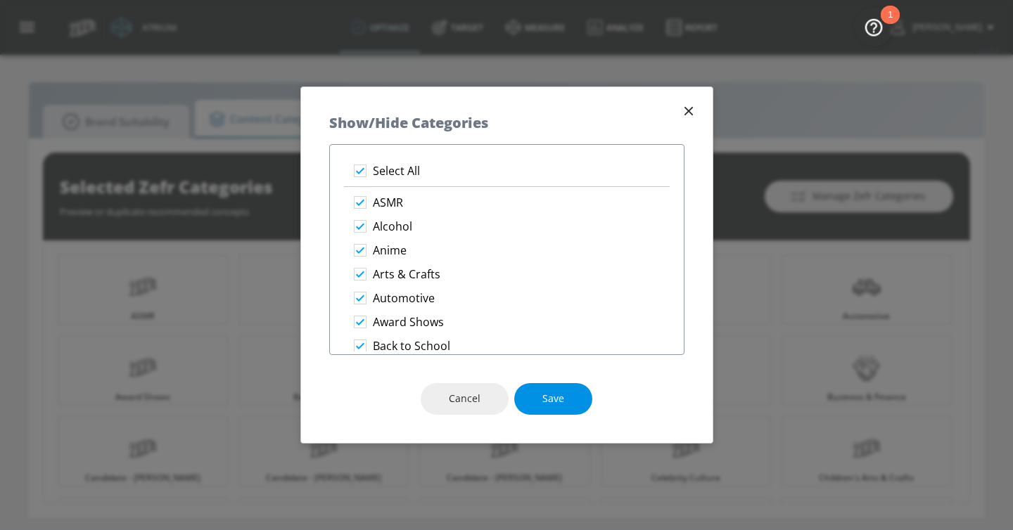
click at [549, 398] on span "Save" at bounding box center [553, 399] width 22 height 18
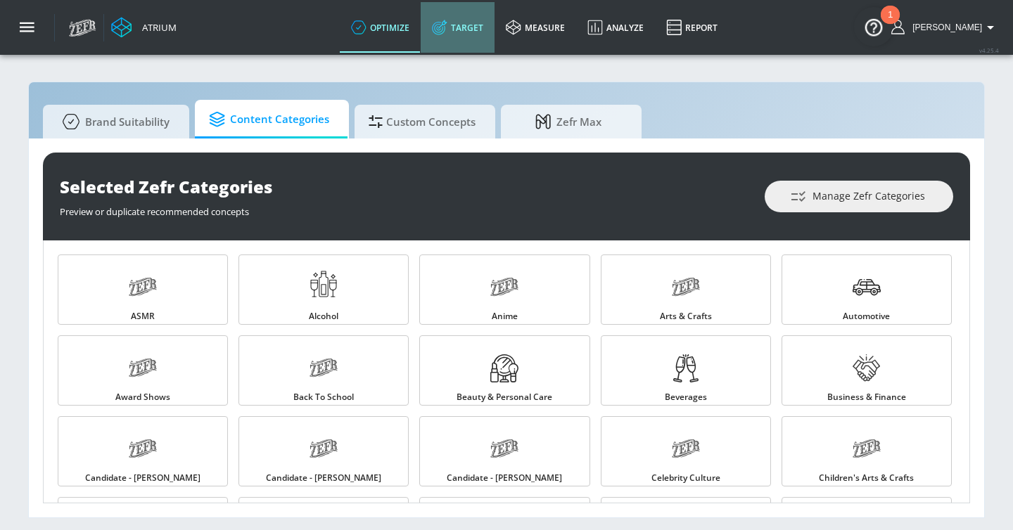
click at [477, 20] on link "Target" at bounding box center [457, 27] width 74 height 51
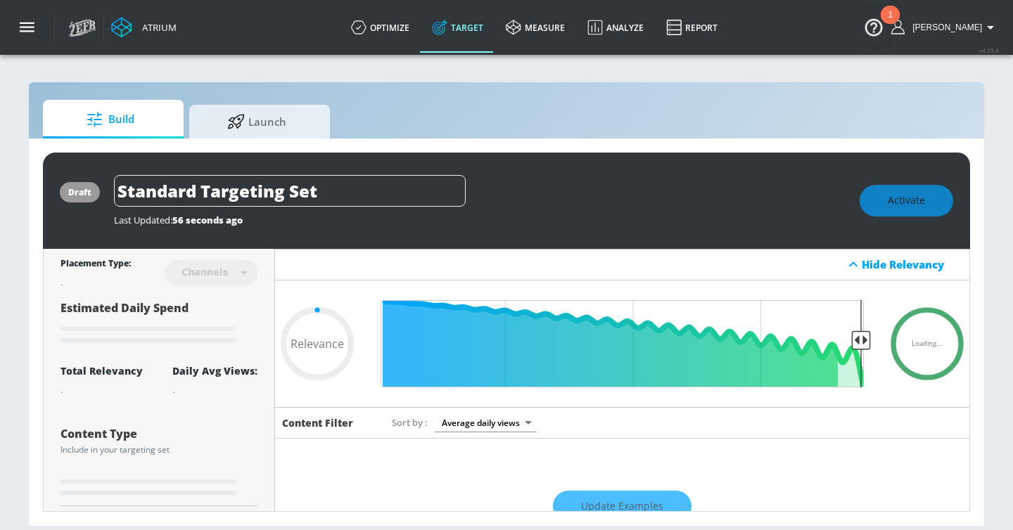
type input "0.05"
click at [335, 192] on input "Standard Targeting Set" at bounding box center [290, 191] width 352 height 32
paste input "011 Carrera Hybrid"
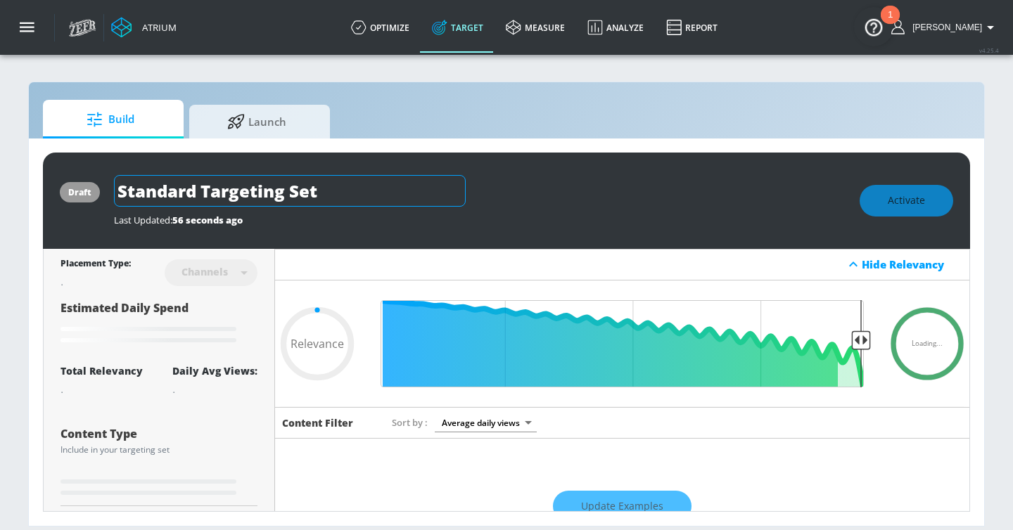
type input "011 Carrera Hybrid"
type input "0.05"
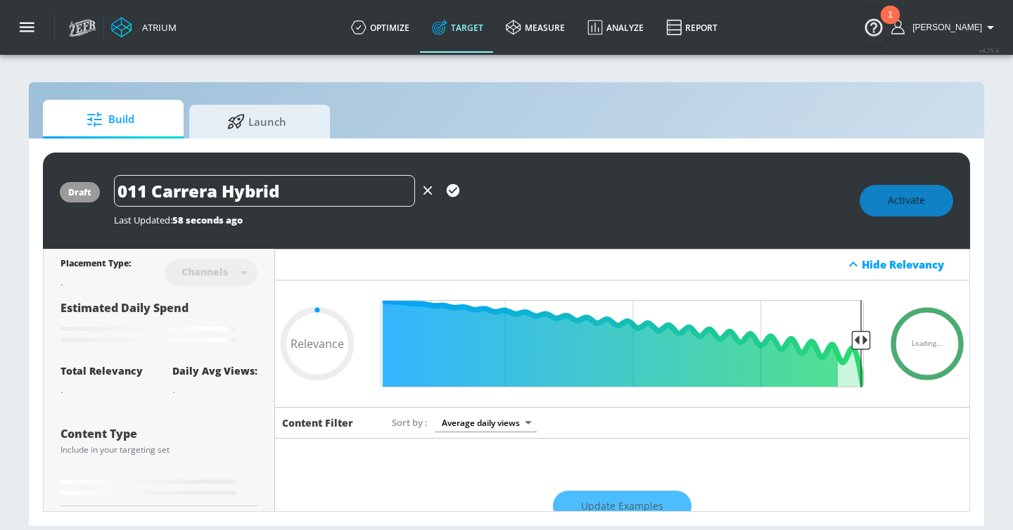
type input "011 Carrera Hybrid"
click at [451, 190] on icon "button" at bounding box center [453, 190] width 13 height 13
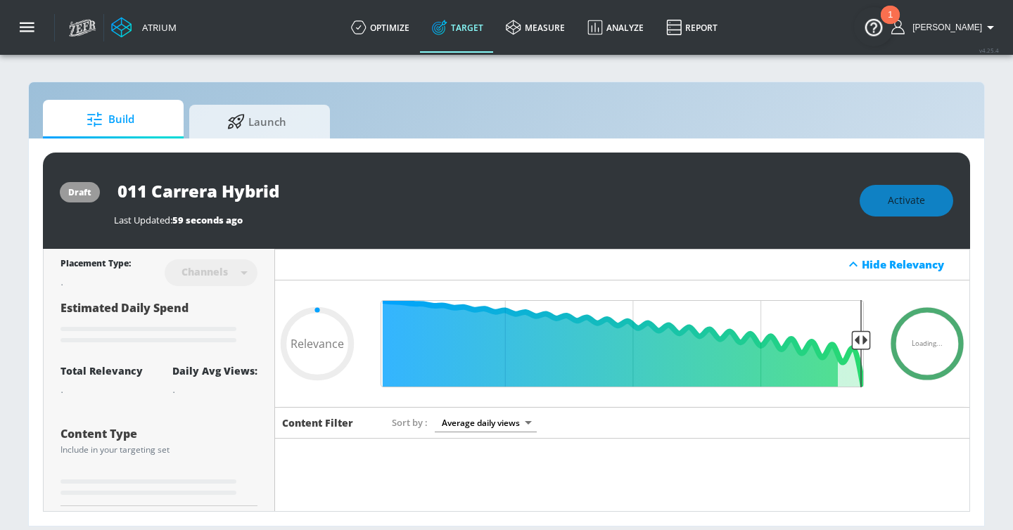
type input "0.05"
type input "Standard Targeting Set"
type input "0.6"
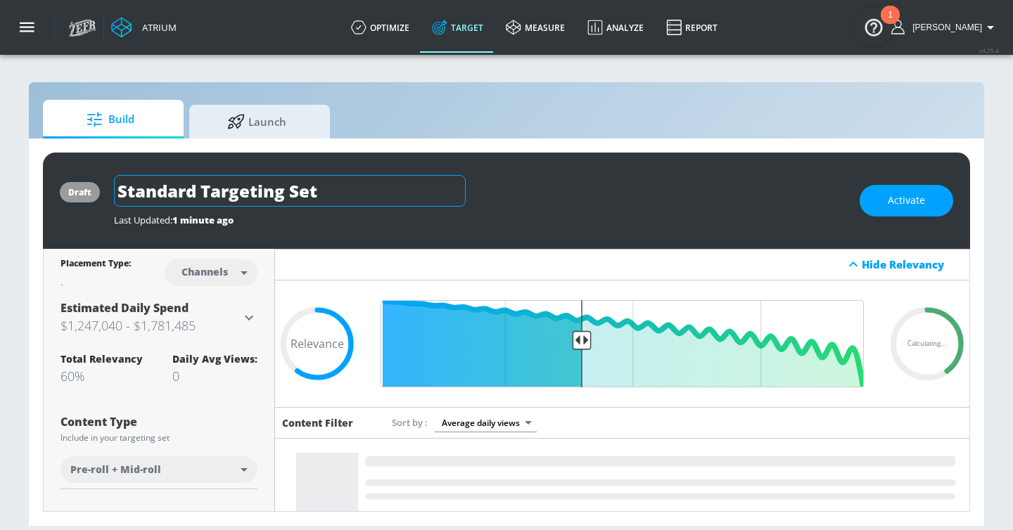
click at [316, 193] on input "Standard Targeting Set" at bounding box center [290, 191] width 352 height 32
paste input "011 Carrera Hybrid"
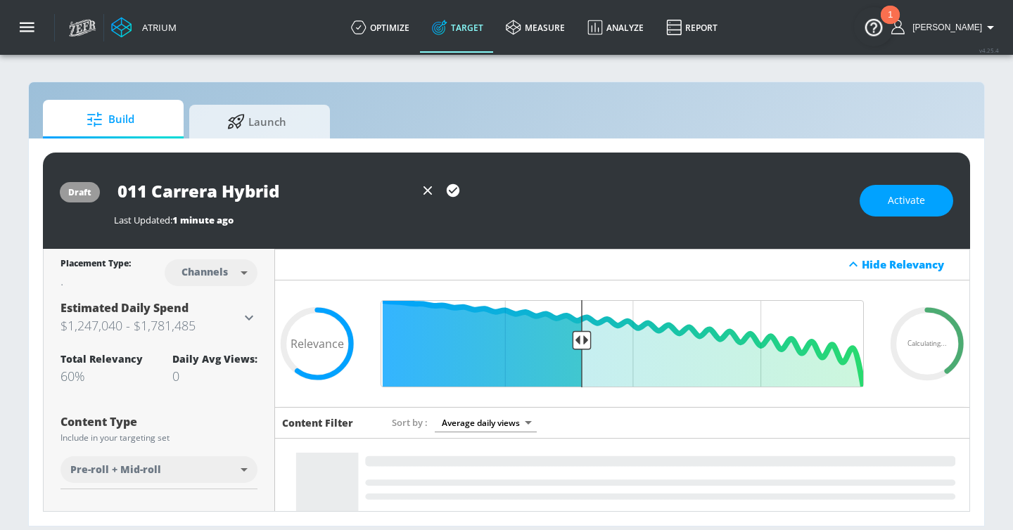
type input "011 Carrera Hybrid"
click at [448, 187] on icon "button" at bounding box center [453, 190] width 13 height 13
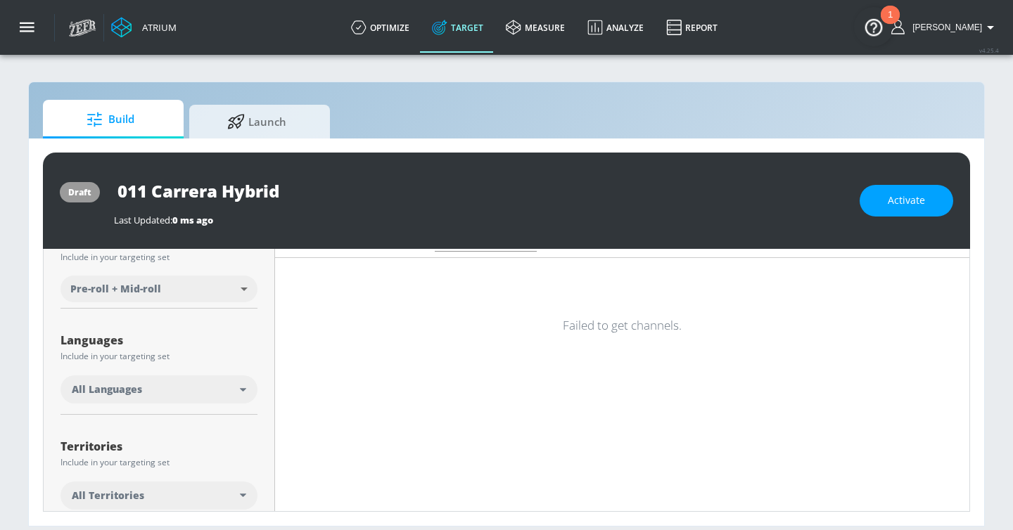
scroll to position [185, 0]
click at [174, 385] on div "All Languages" at bounding box center [156, 385] width 168 height 14
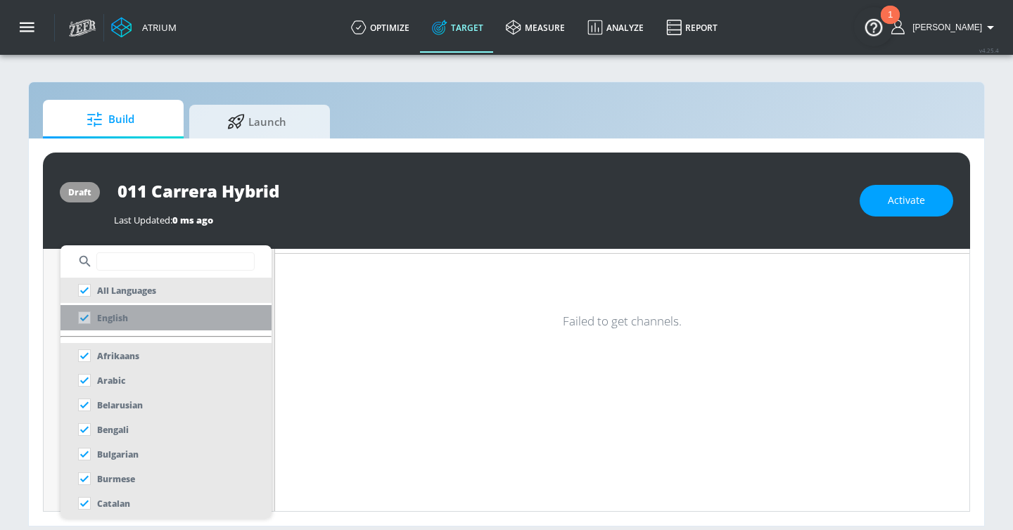
click at [120, 313] on p "English" at bounding box center [112, 318] width 31 height 15
checkbox input "false"
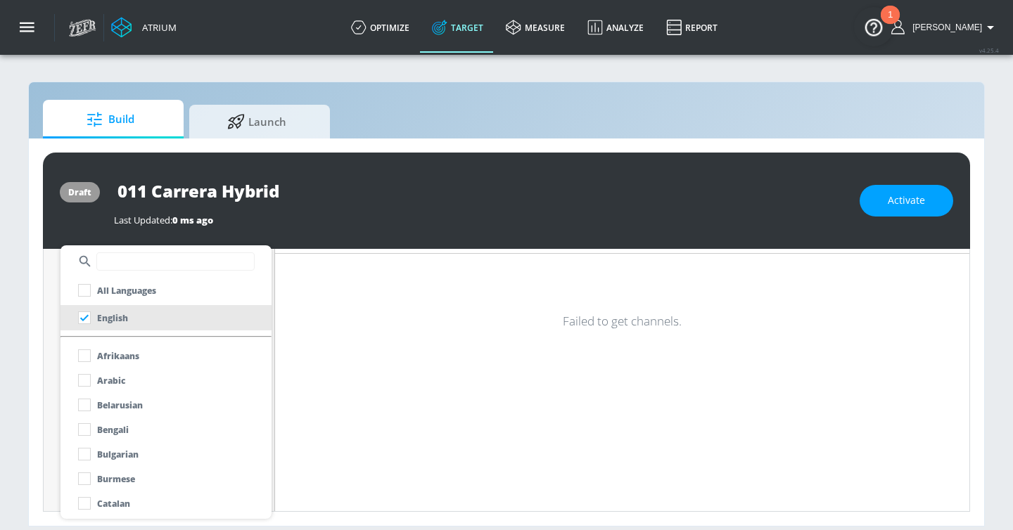
click at [125, 261] on input "text" at bounding box center [175, 261] width 158 height 18
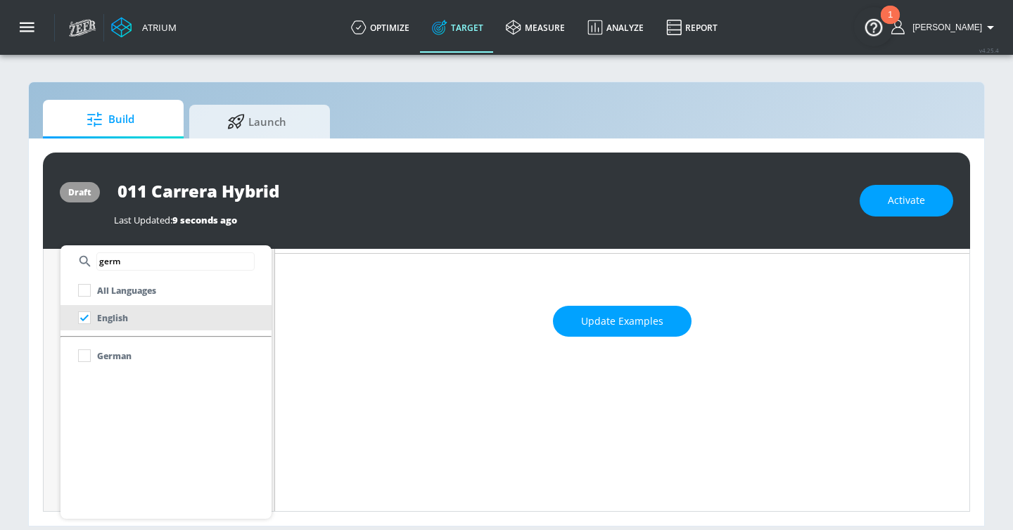
type input "germ"
click at [86, 356] on input "checkbox" at bounding box center [84, 355] width 25 height 25
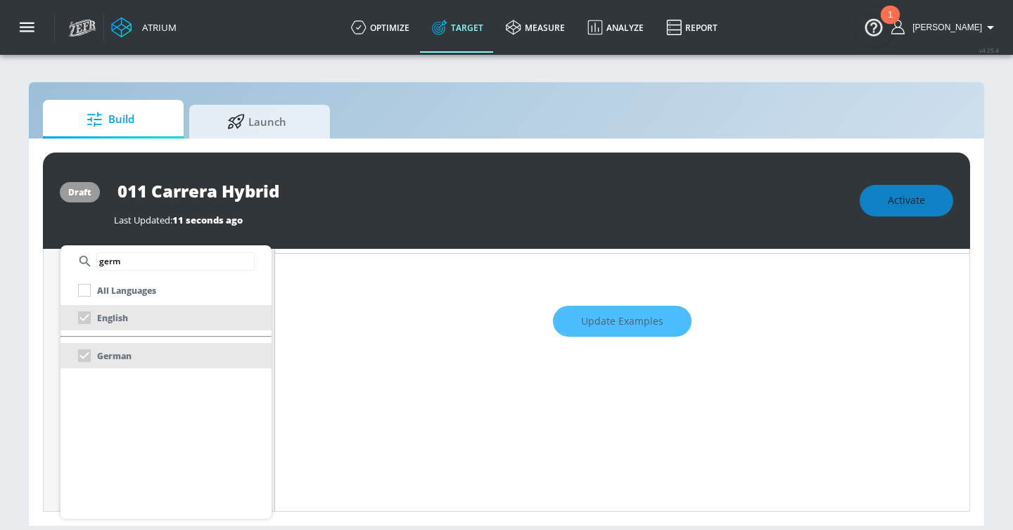
scroll to position [196, 0]
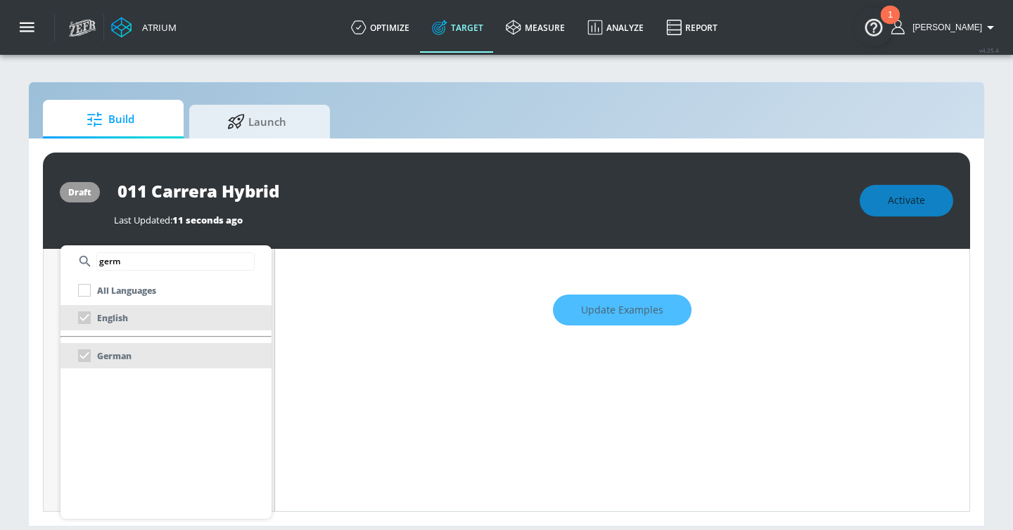
click at [320, 330] on div at bounding box center [506, 265] width 1013 height 530
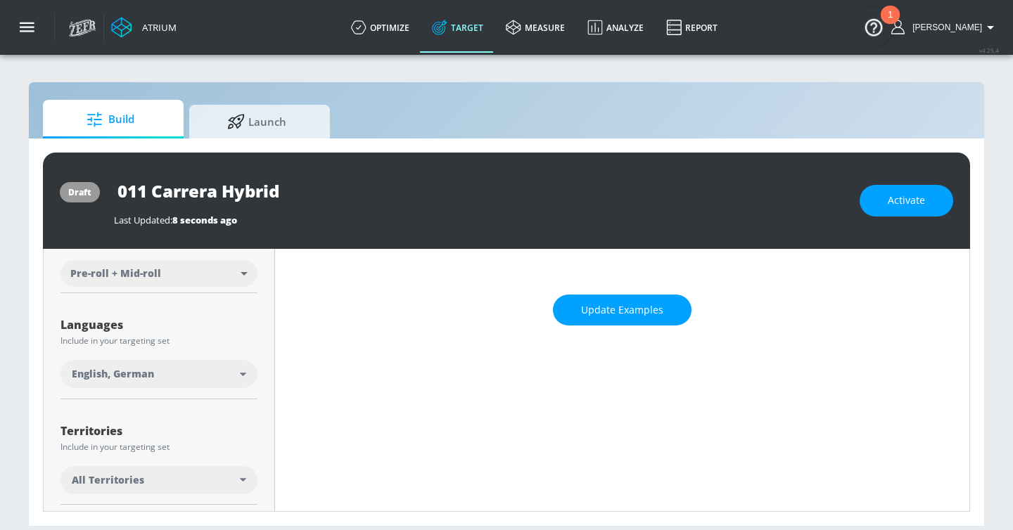
scroll to position [185, 0]
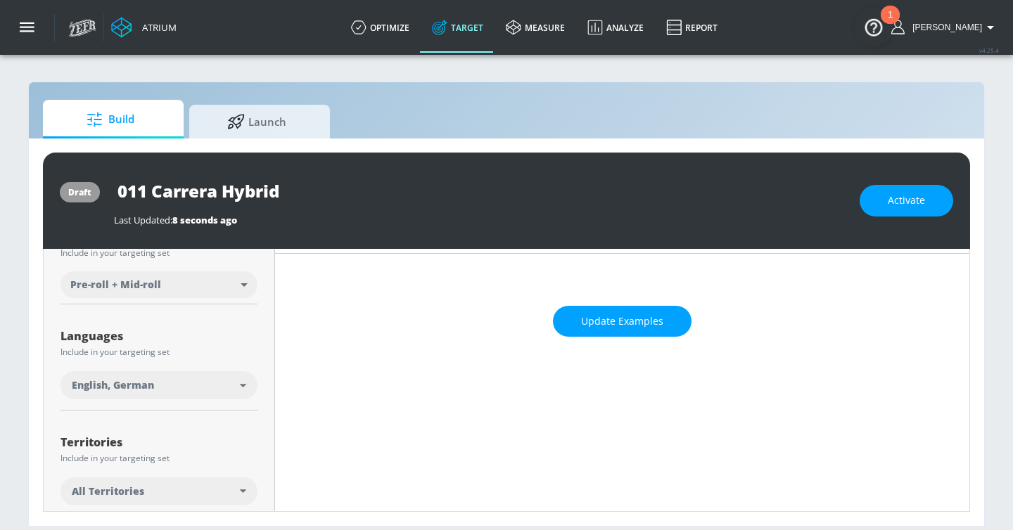
click at [217, 495] on div "All Territories" at bounding box center [156, 491] width 168 height 14
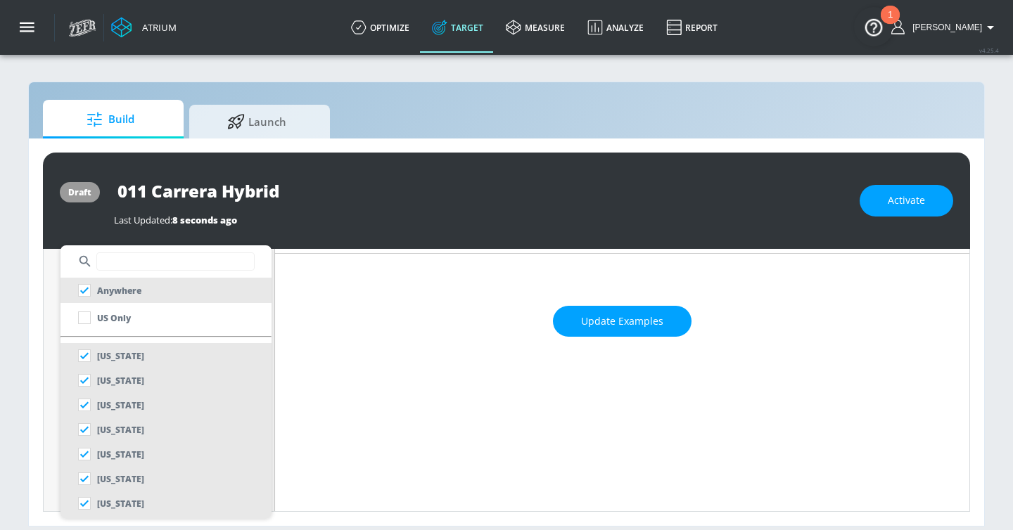
click at [146, 259] on input "text" at bounding box center [175, 261] width 158 height 18
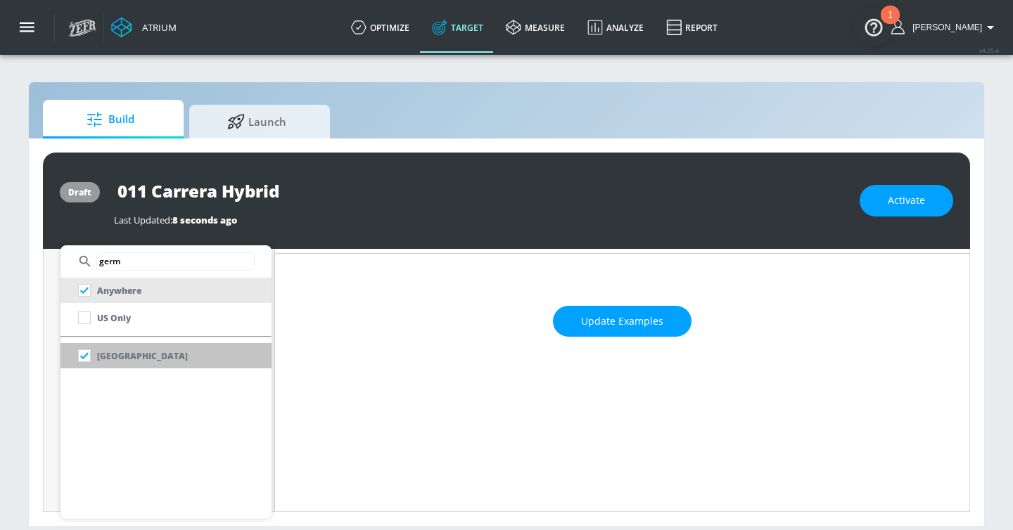
type input "germ"
click at [124, 347] on div "Germany" at bounding box center [130, 355] width 116 height 25
checkbox input "false"
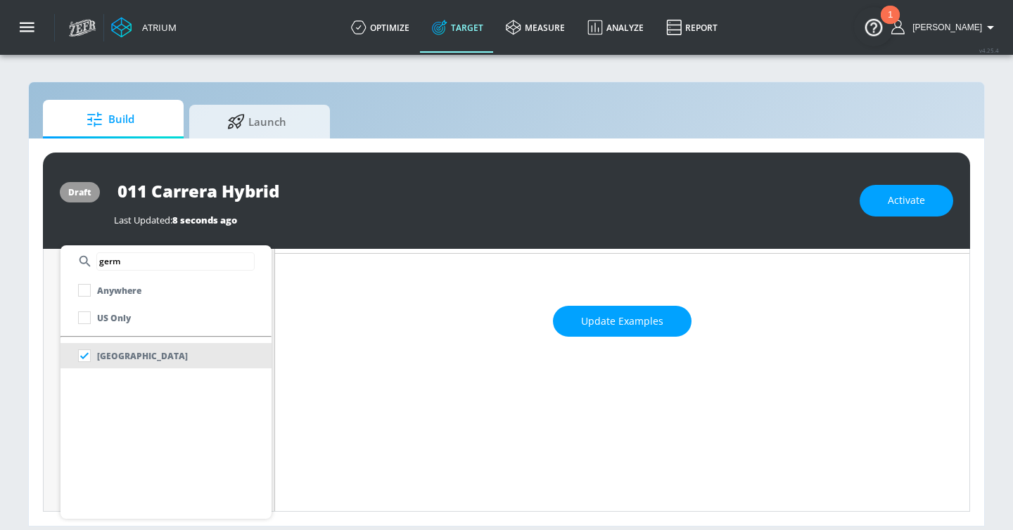
click at [447, 478] on div at bounding box center [506, 265] width 1013 height 530
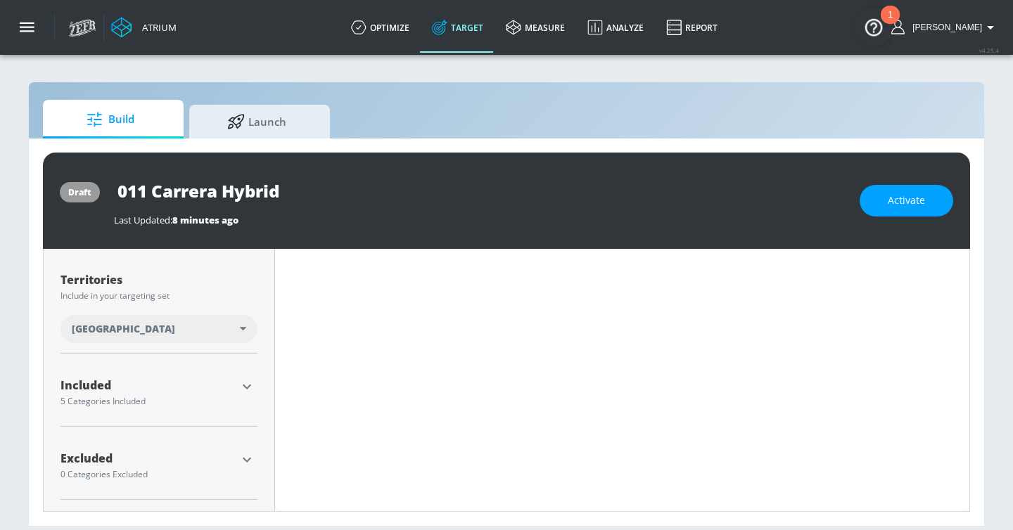
scroll to position [347, 0]
click at [245, 388] on icon "button" at bounding box center [246, 386] width 17 height 17
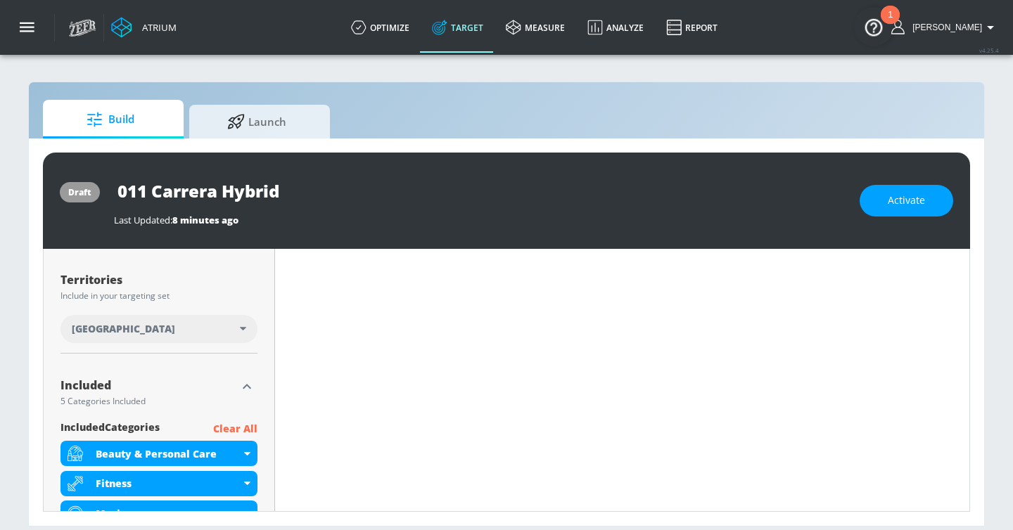
click at [228, 435] on p "Clear All" at bounding box center [235, 429] width 44 height 18
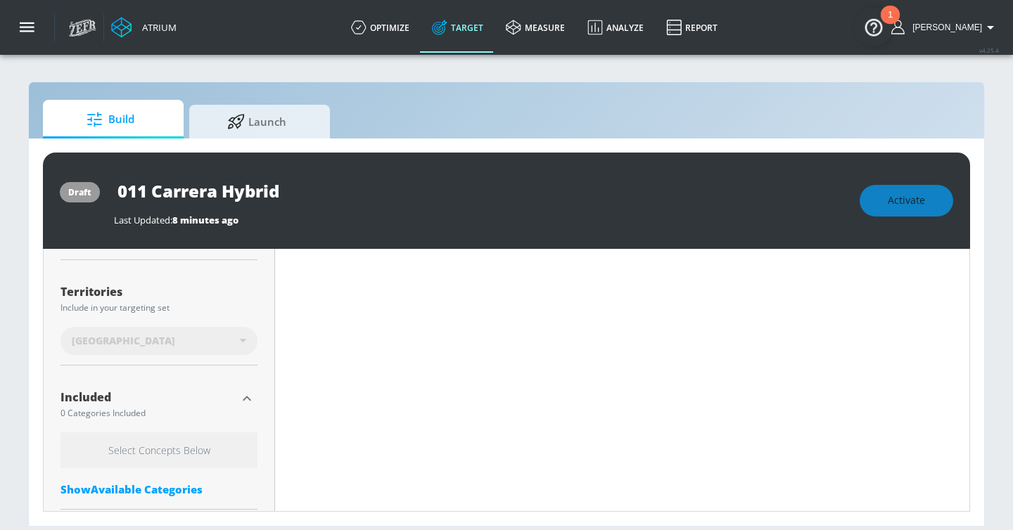
scroll to position [359, 0]
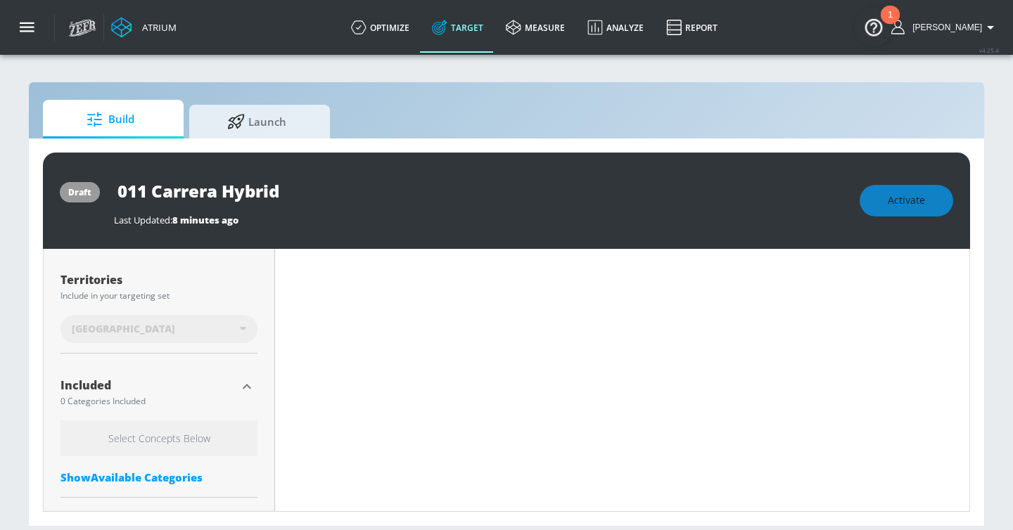
click at [167, 480] on div "Show Available Categories" at bounding box center [158, 477] width 197 height 14
click at [155, 499] on input "Sort By" at bounding box center [149, 506] width 178 height 28
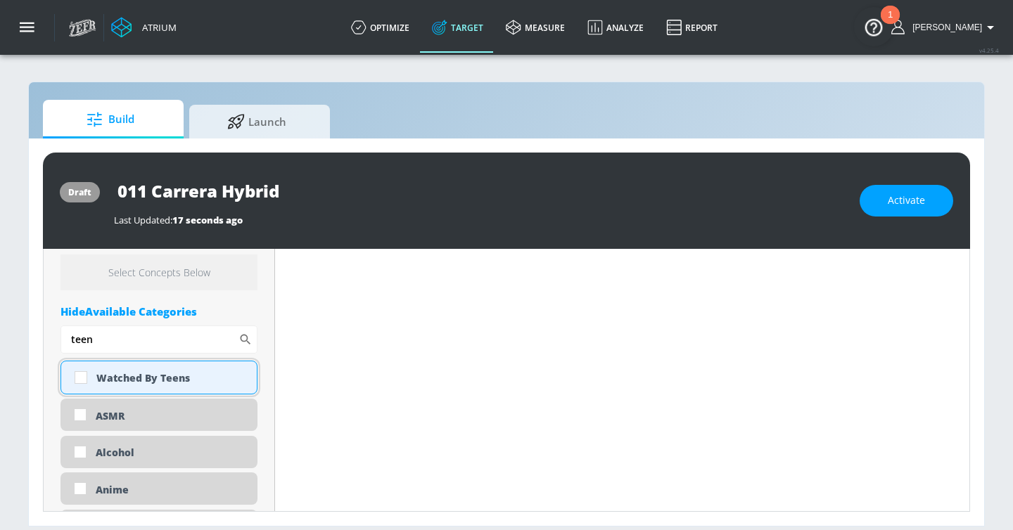
scroll to position [501, 0]
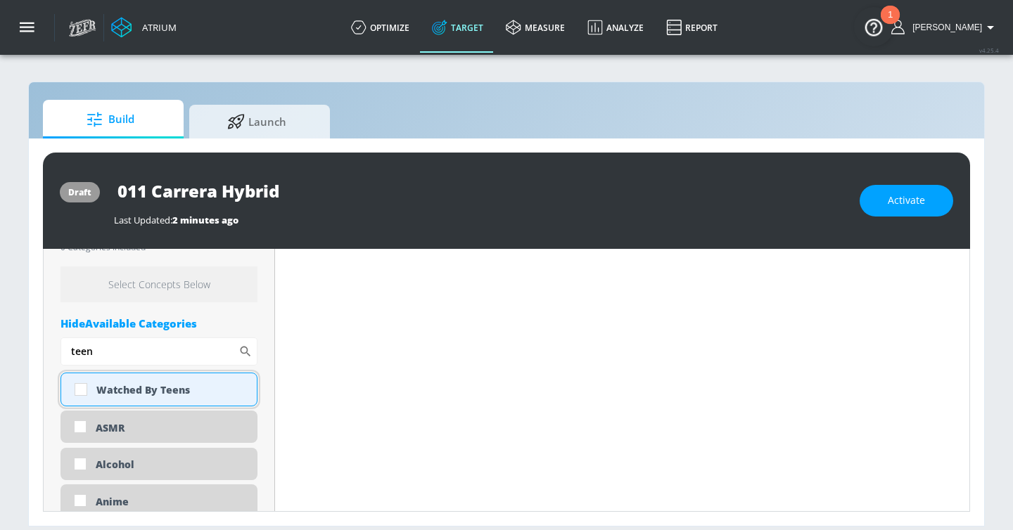
type input "teen"
click at [170, 394] on div "Watched By Teens" at bounding box center [171, 389] width 150 height 13
checkbox input "true"
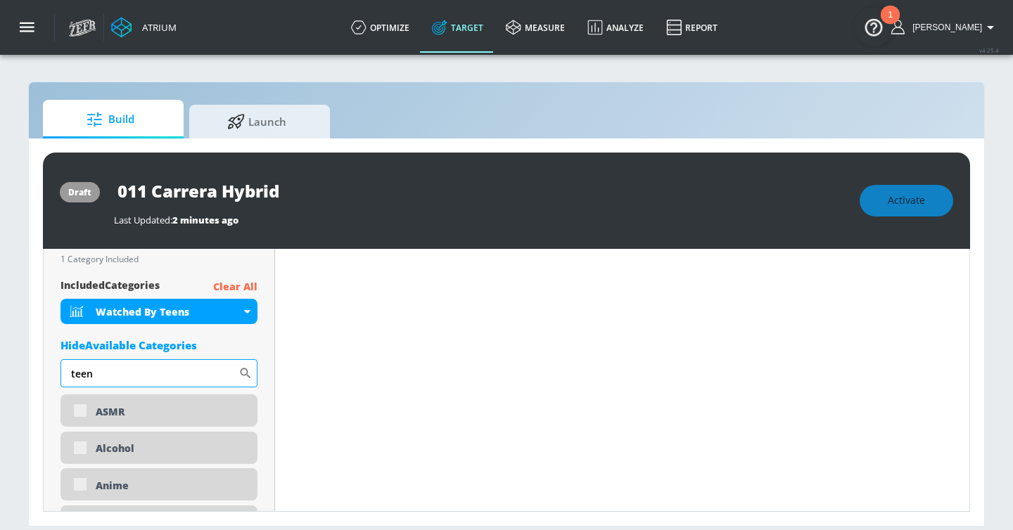
scroll to position [513, 0]
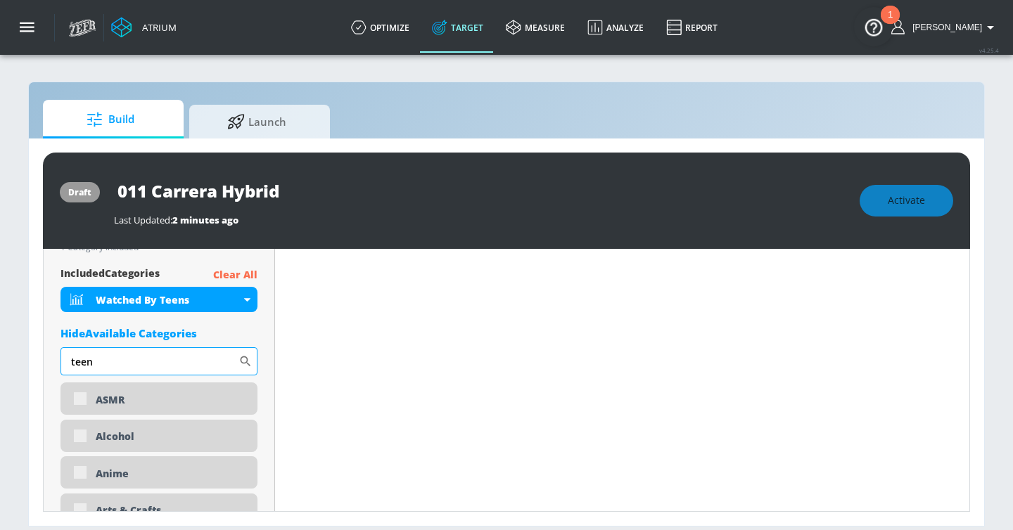
click at [124, 348] on input "teen" at bounding box center [149, 361] width 178 height 28
click at [119, 366] on input "teen" at bounding box center [149, 361] width 178 height 28
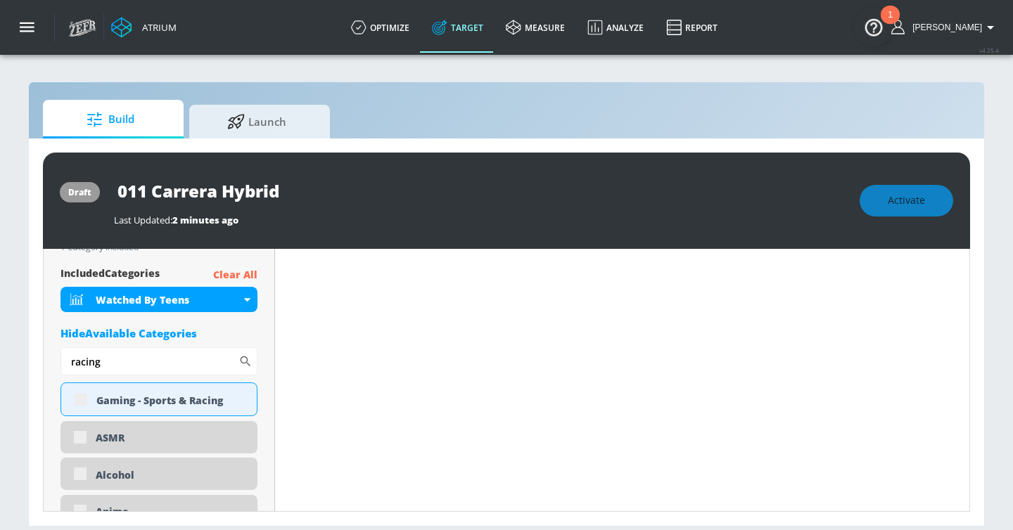
type input "racing"
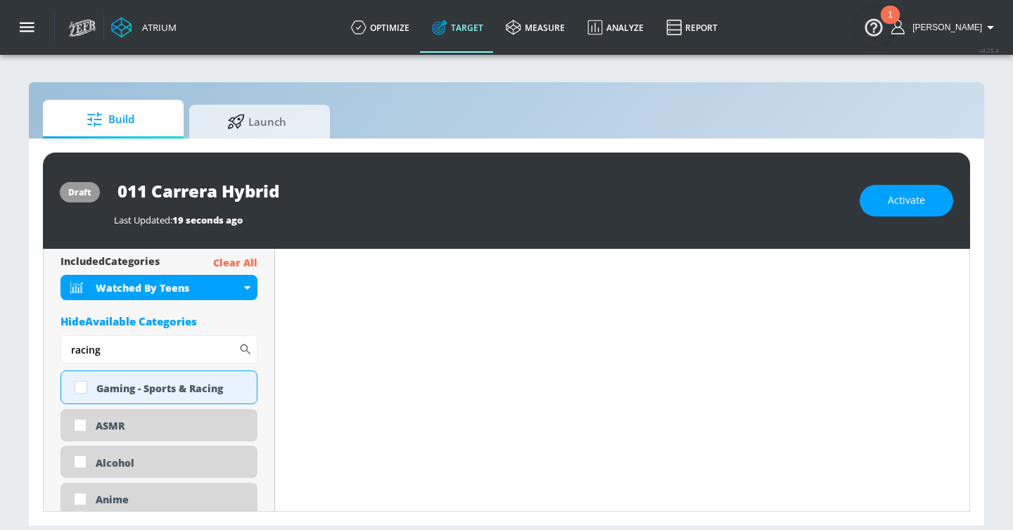
scroll to position [501, 0]
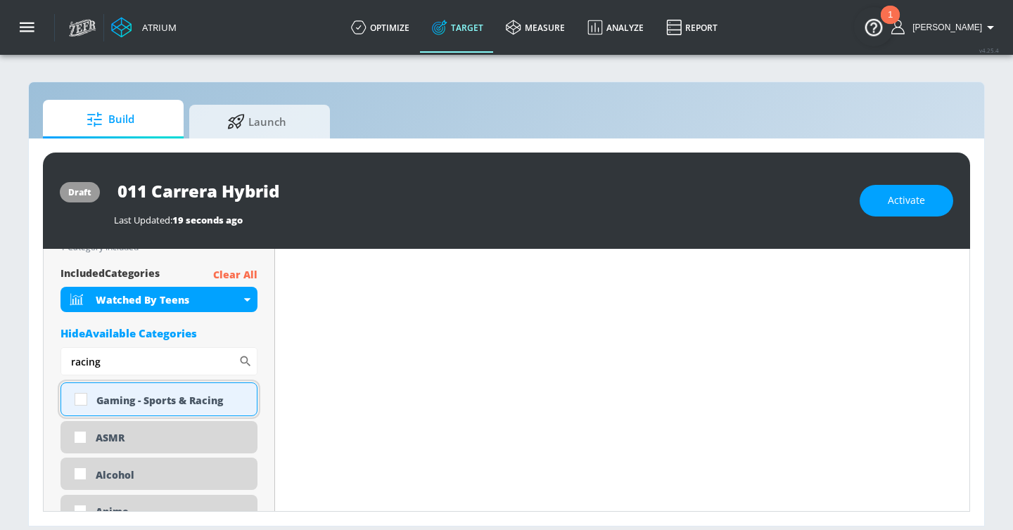
click at [174, 401] on div "Gaming - Sports & Racing" at bounding box center [171, 400] width 150 height 13
checkbox input "true"
click at [141, 369] on input "racing" at bounding box center [149, 361] width 178 height 28
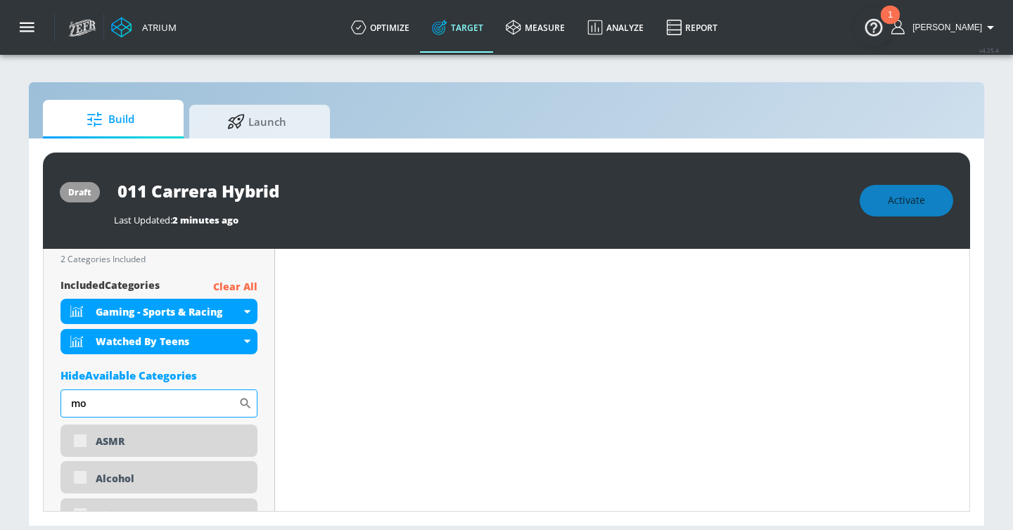
scroll to position [513, 0]
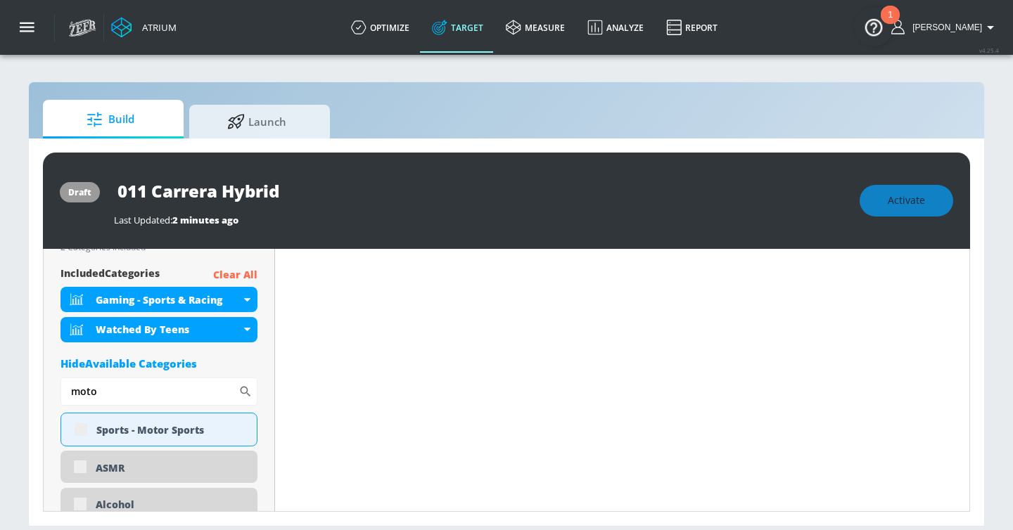
type input "moto"
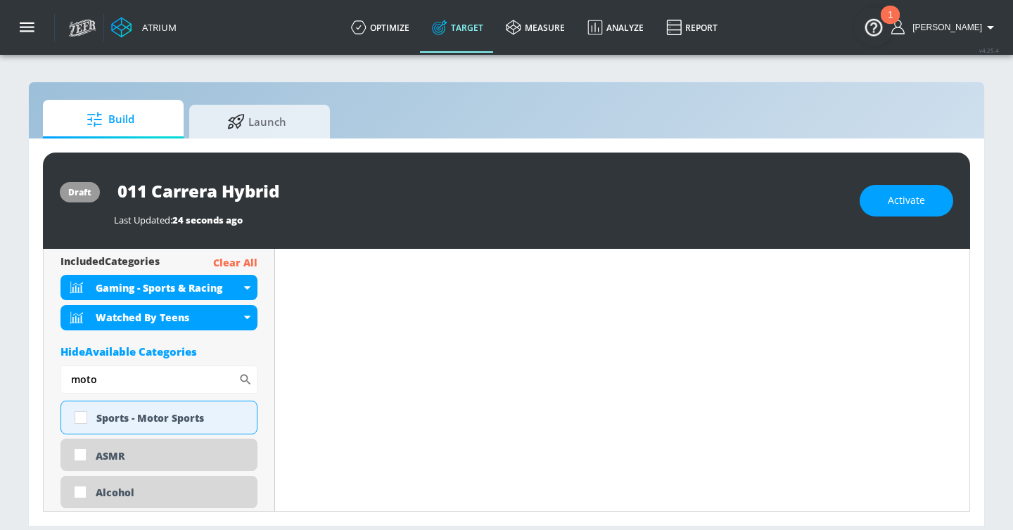
scroll to position [501, 0]
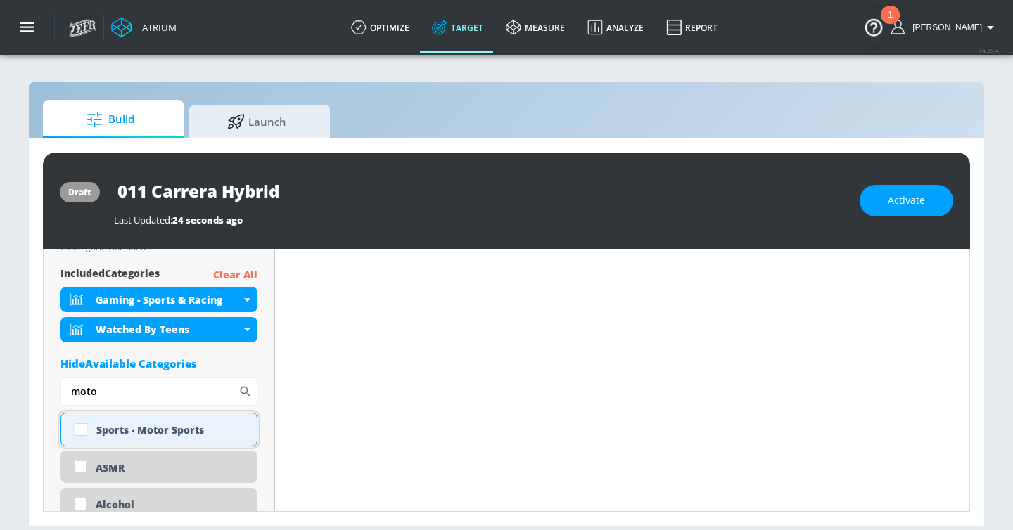
click at [96, 429] on div "Sports - Motor Sports" at bounding box center [171, 429] width 150 height 13
checkbox input "true"
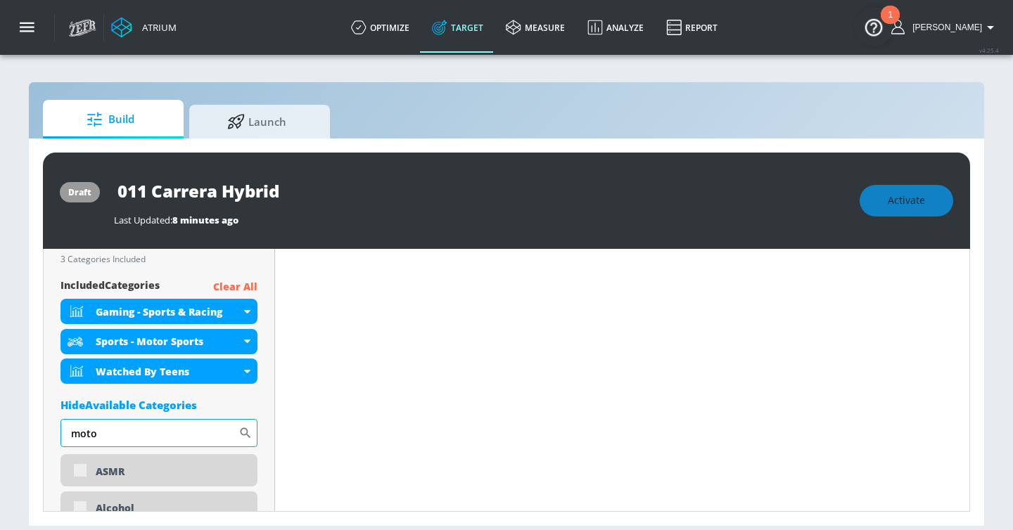
scroll to position [513, 0]
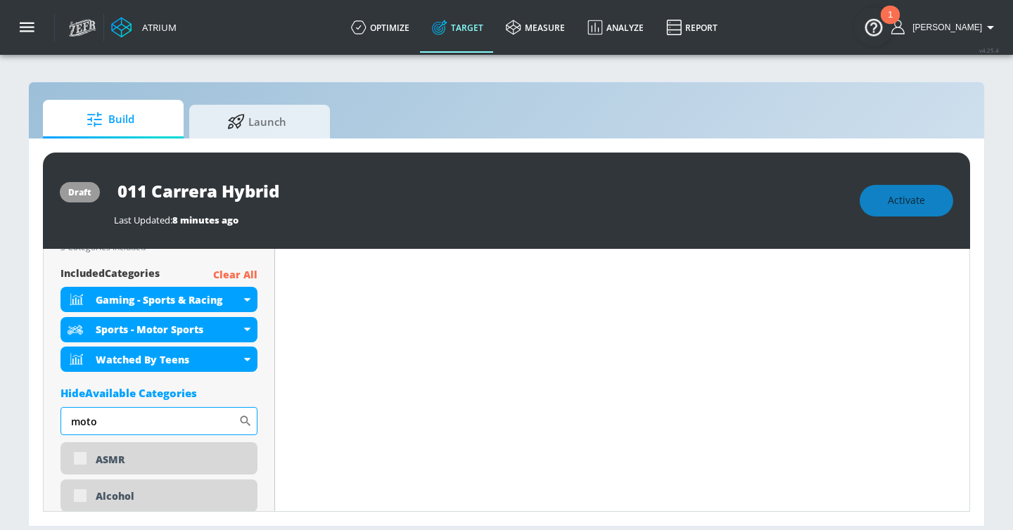
click at [116, 416] on input "moto" at bounding box center [149, 421] width 178 height 28
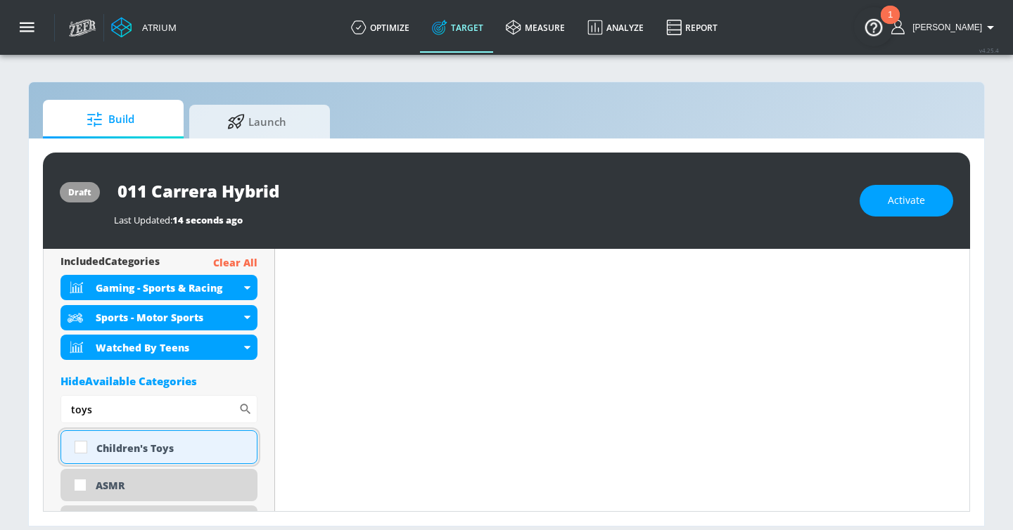
scroll to position [501, 0]
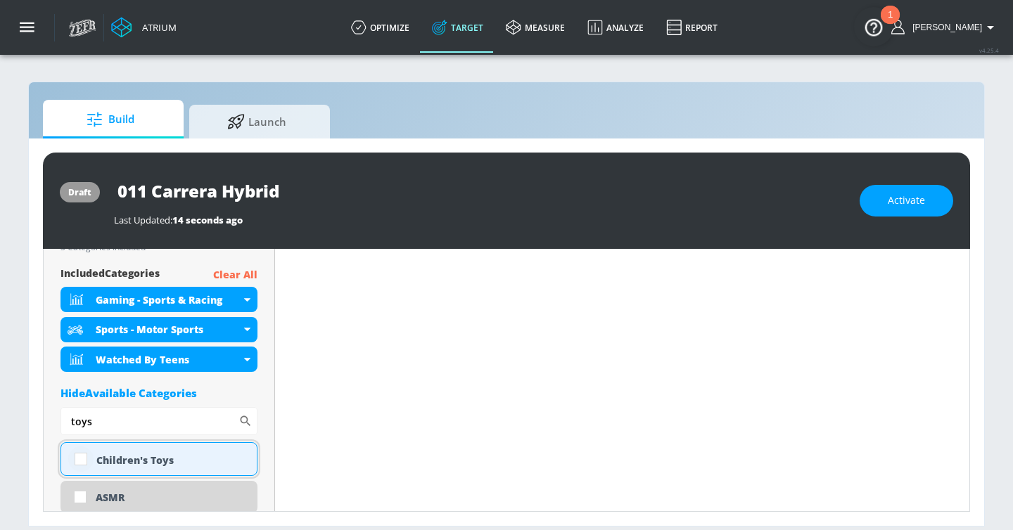
type input "toys"
click at [87, 456] on input "checkbox" at bounding box center [80, 459] width 25 height 25
checkbox input "true"
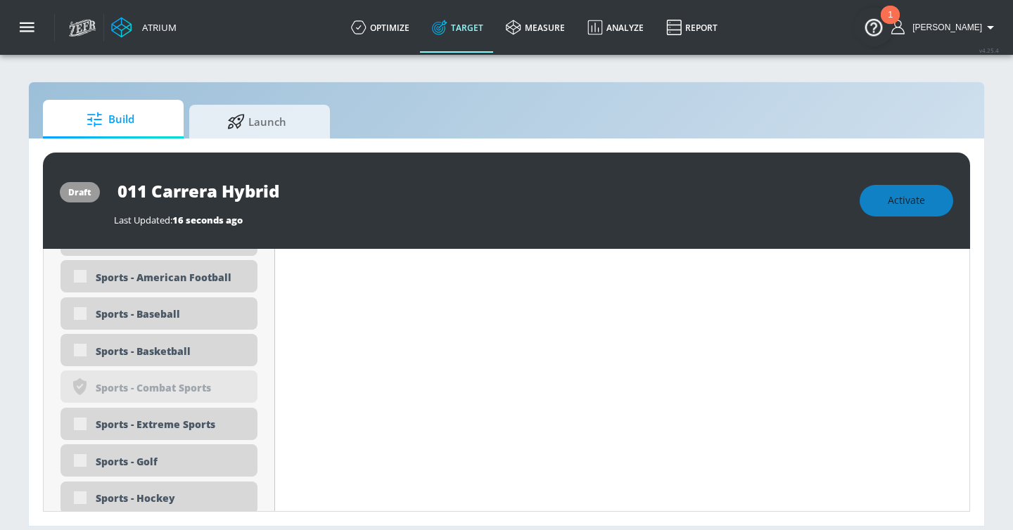
scroll to position [4434, 0]
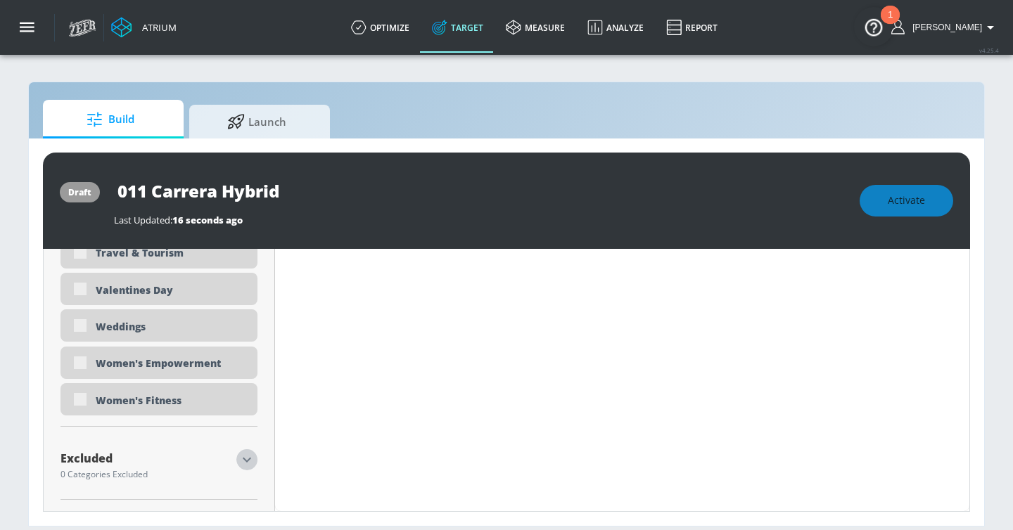
click at [241, 455] on icon "button" at bounding box center [246, 459] width 17 height 17
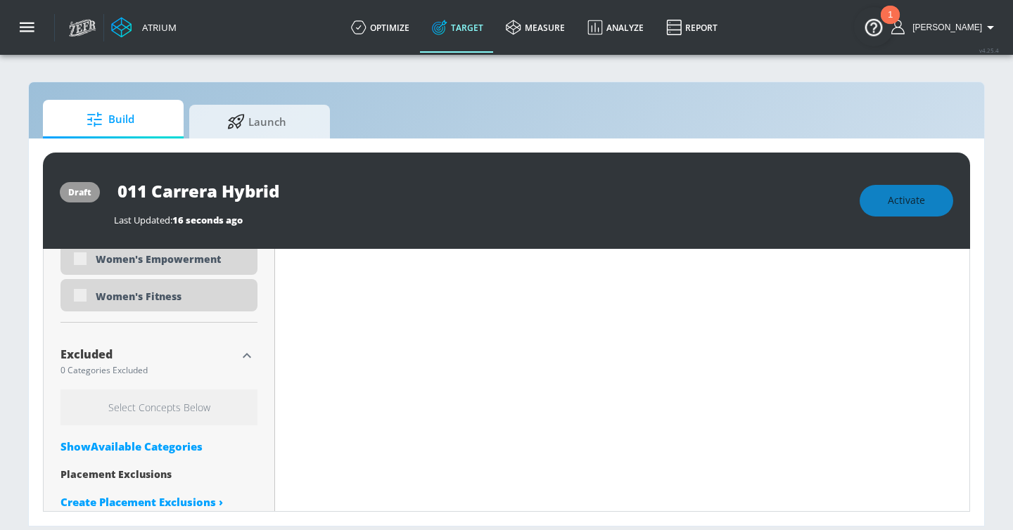
scroll to position [4548, 0]
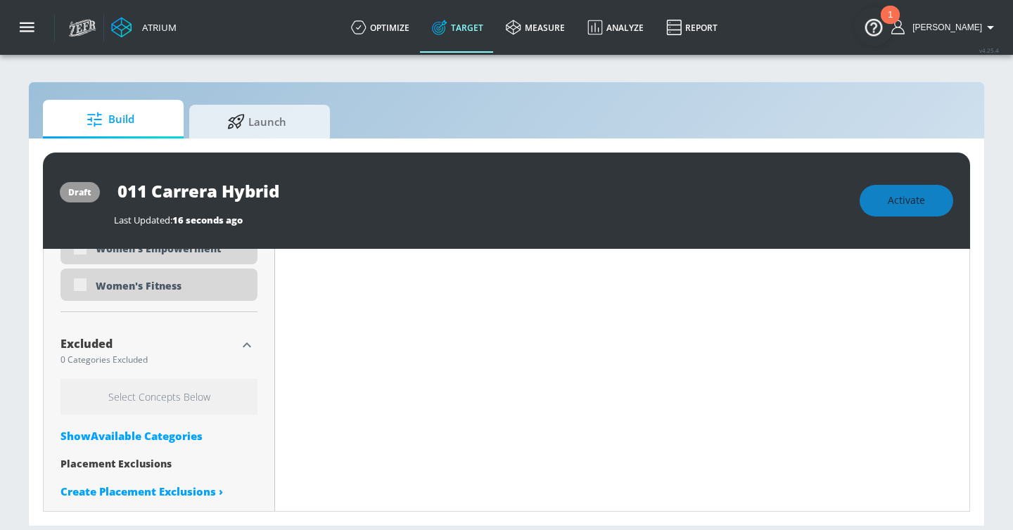
click at [139, 434] on div "Show Available Categories" at bounding box center [158, 436] width 197 height 14
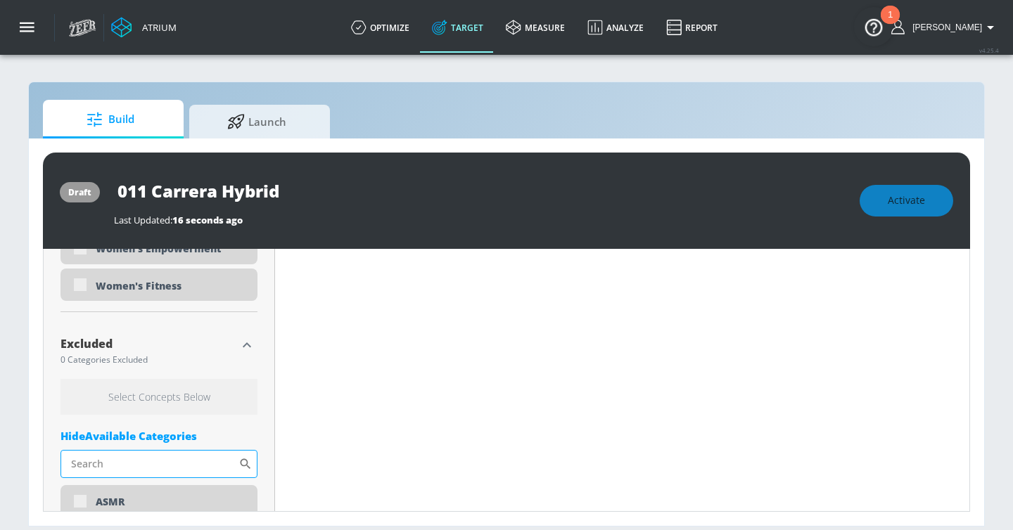
click at [125, 460] on input "Sort By" at bounding box center [149, 464] width 178 height 28
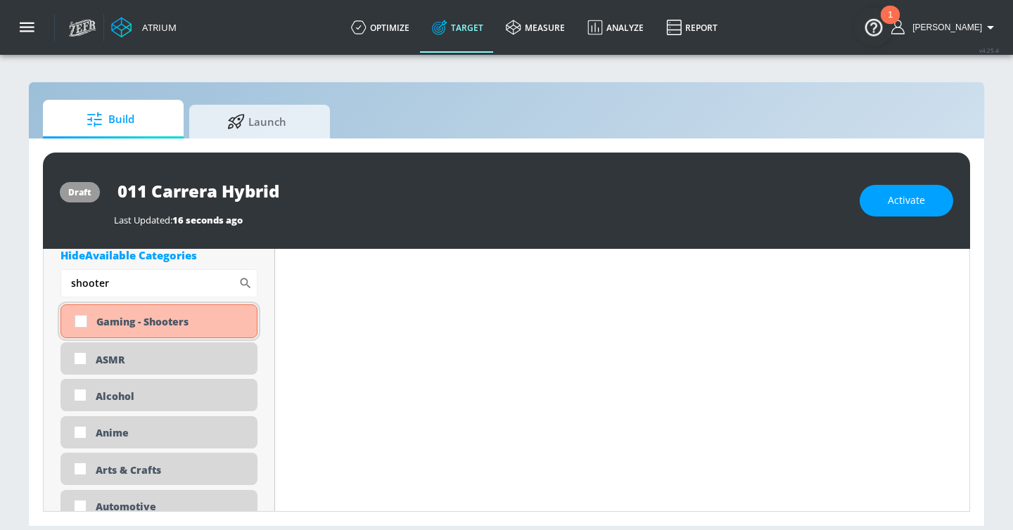
scroll to position [4705, 0]
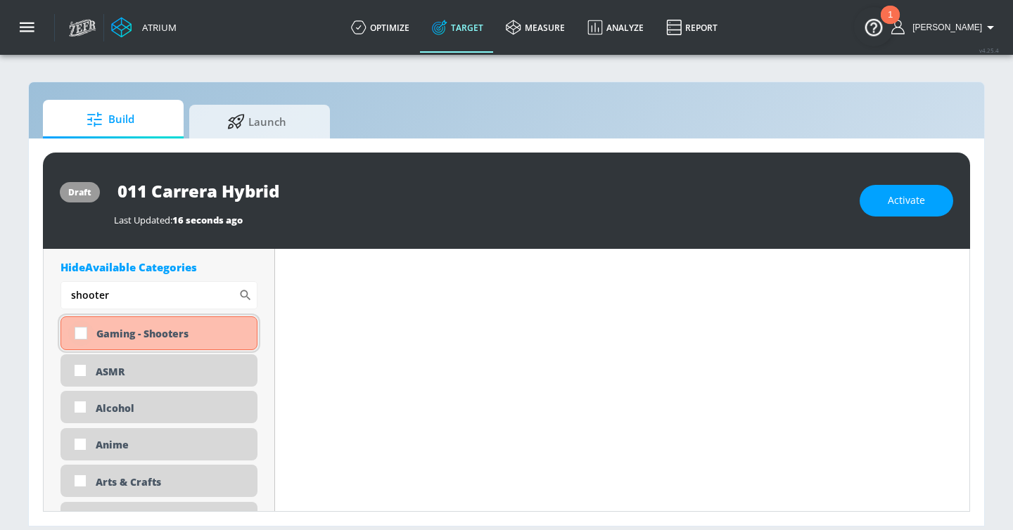
type input "shooter"
click at [84, 333] on input "checkbox" at bounding box center [80, 333] width 25 height 25
checkbox input "true"
click at [136, 296] on input "shooter" at bounding box center [149, 295] width 178 height 28
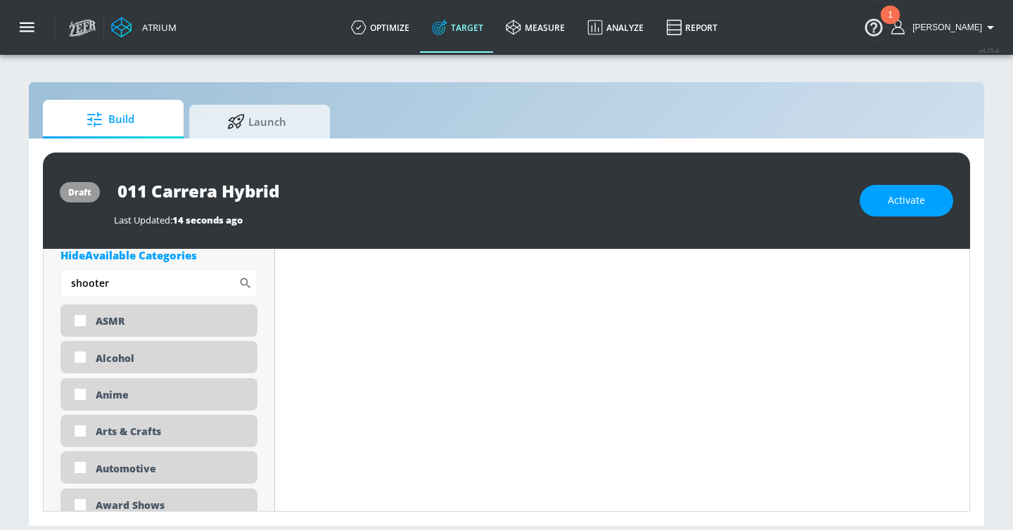
scroll to position [4678, 0]
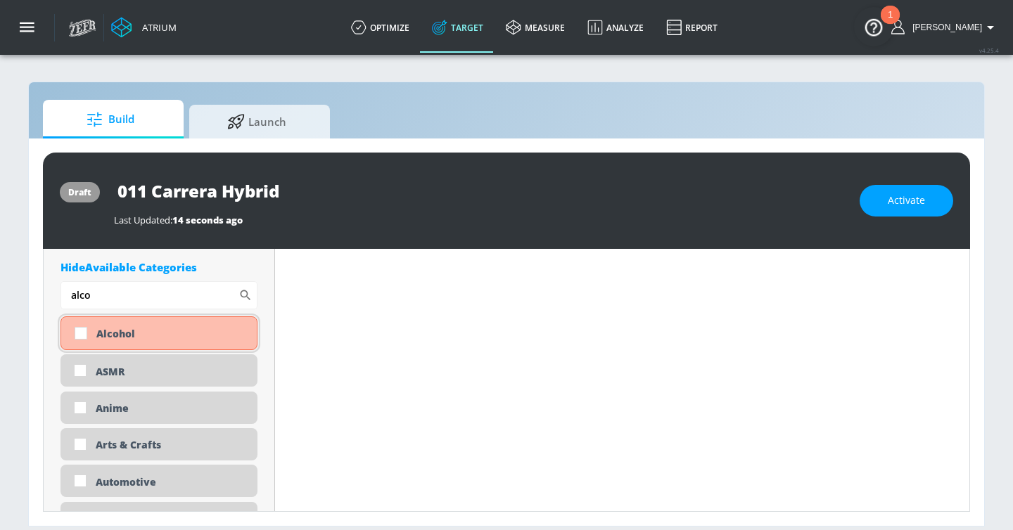
type input "alco"
click at [162, 332] on div "Alcohol" at bounding box center [171, 333] width 150 height 13
checkbox input "true"
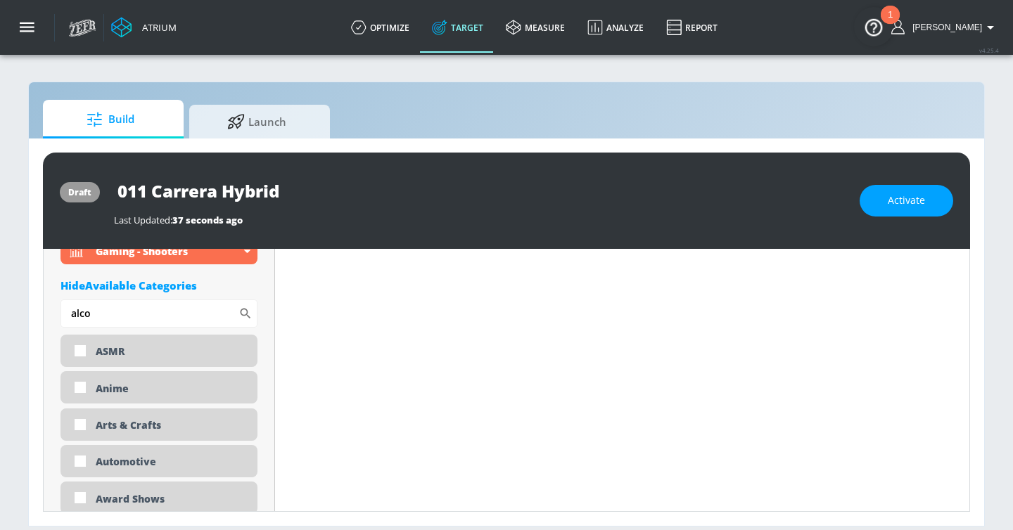
scroll to position [4642, 0]
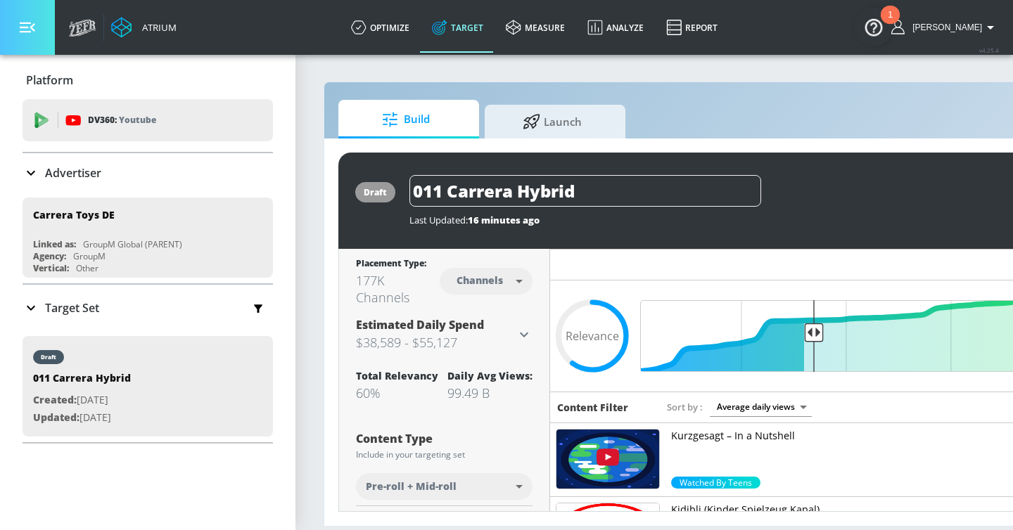
click at [37, 33] on button "button" at bounding box center [27, 27] width 55 height 55
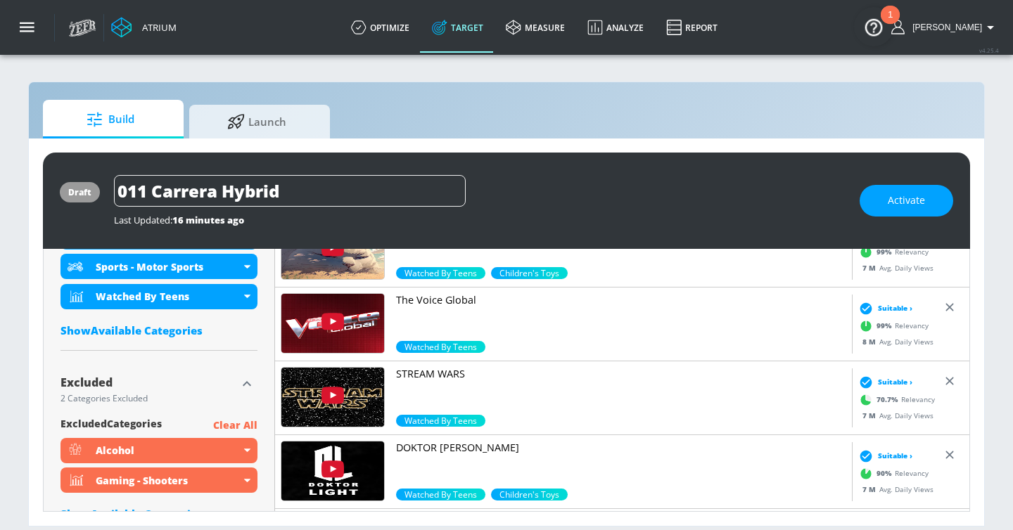
scroll to position [686, 0]
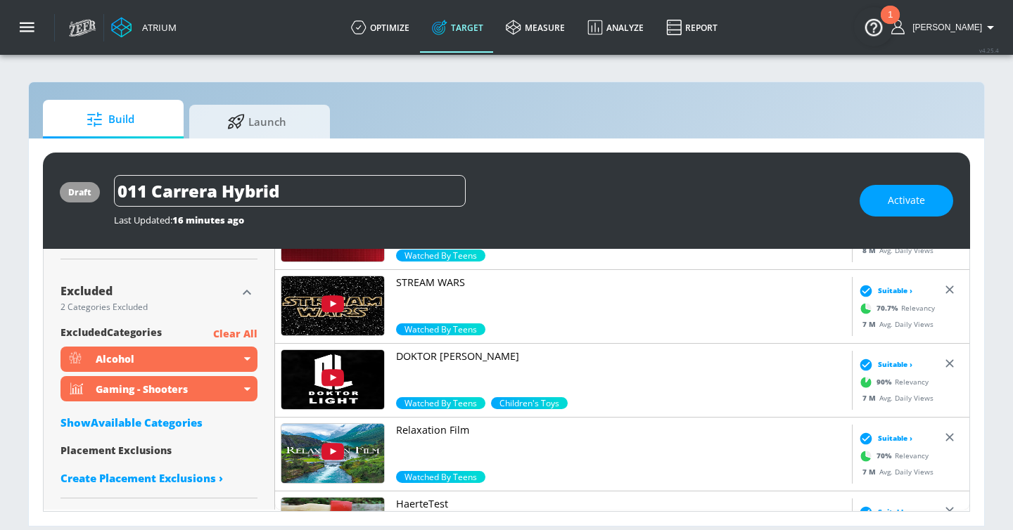
click at [152, 423] on div "Show Available Categories" at bounding box center [158, 423] width 197 height 14
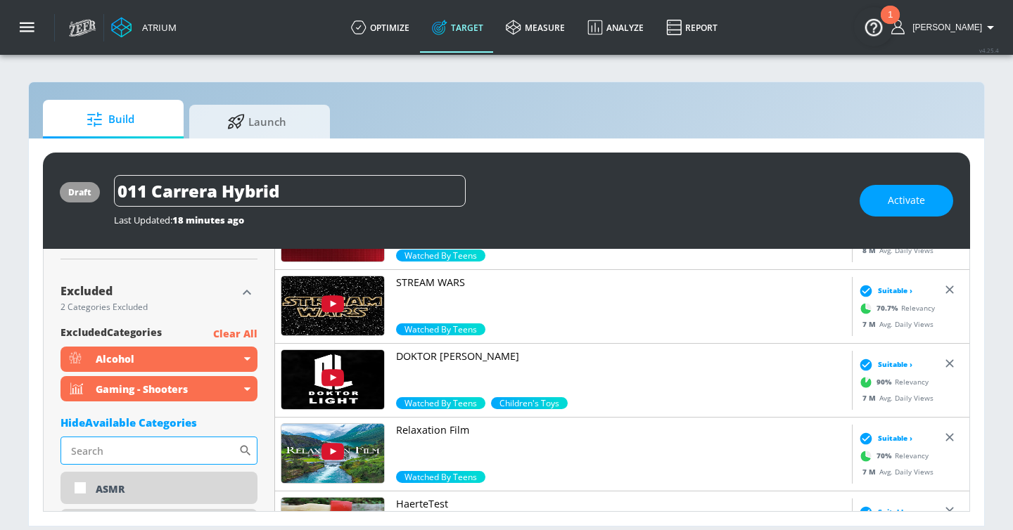
click at [130, 450] on input "Sort By" at bounding box center [149, 451] width 178 height 28
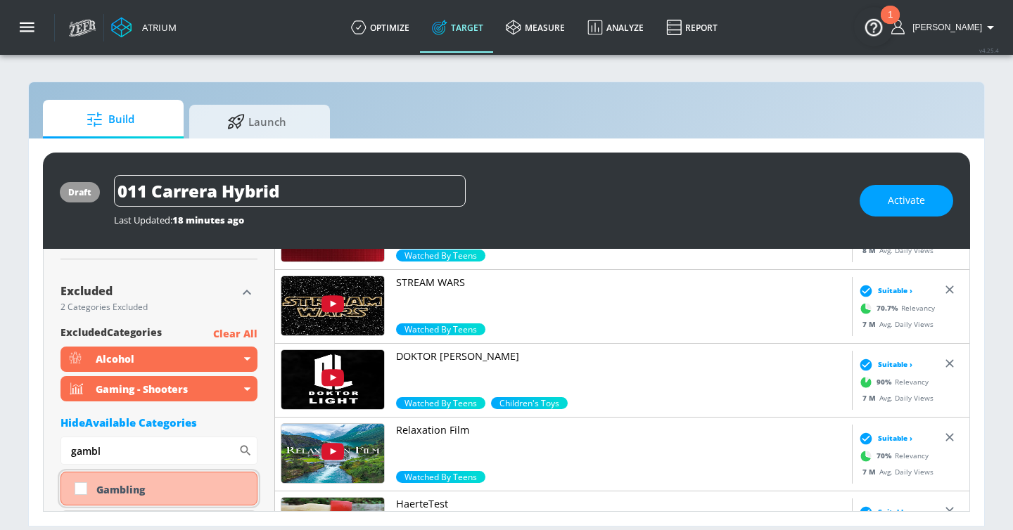
type input "gambl"
click at [124, 497] on div "Gambling" at bounding box center [158, 489] width 197 height 34
checkbox input "true"
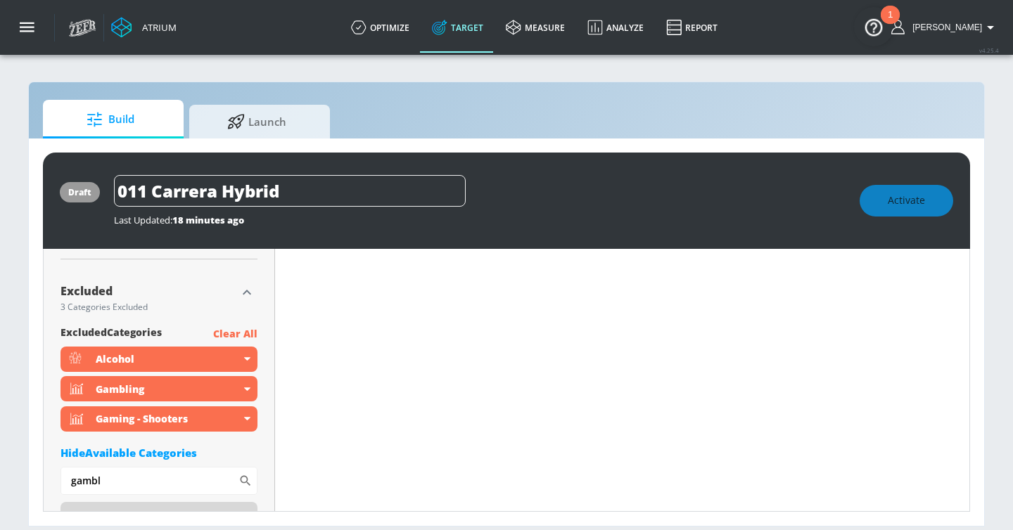
scroll to position [0, 0]
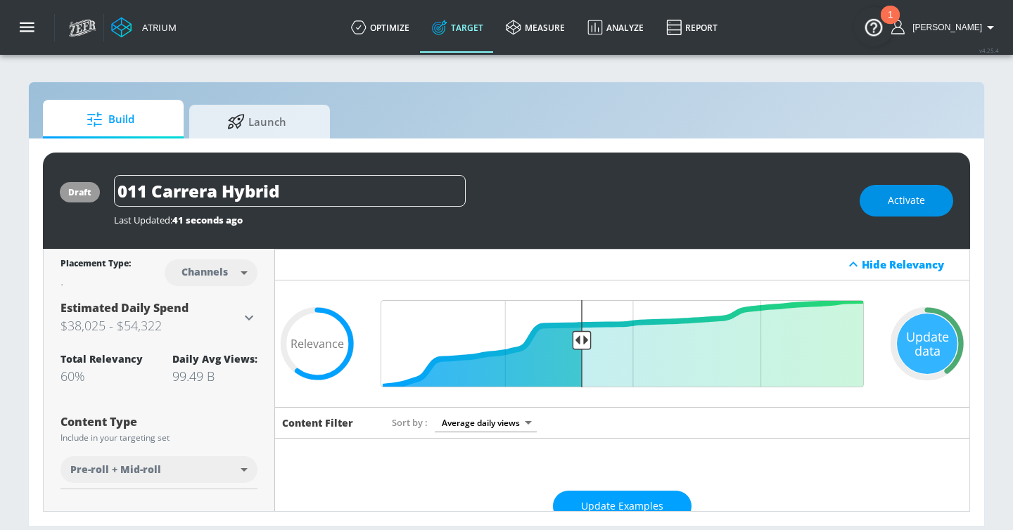
click at [904, 203] on span "Activate" at bounding box center [905, 201] width 37 height 18
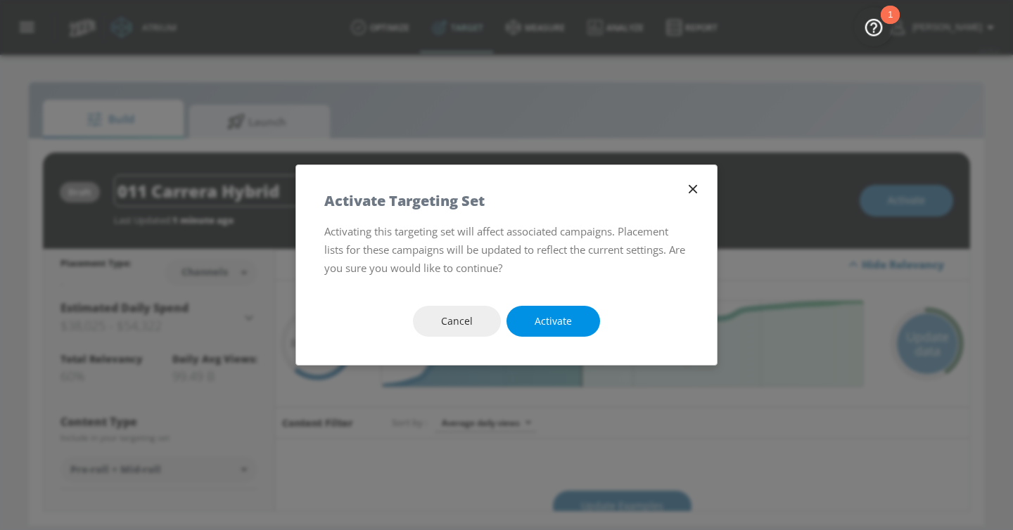
click at [558, 324] on span "Activate" at bounding box center [552, 322] width 37 height 18
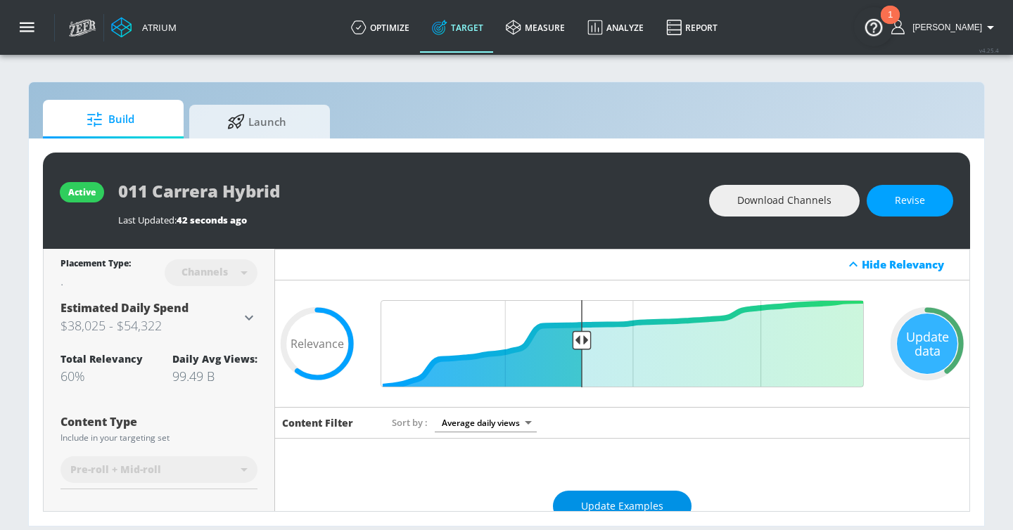
click at [674, 495] on button "Update Examples" at bounding box center [622, 507] width 139 height 32
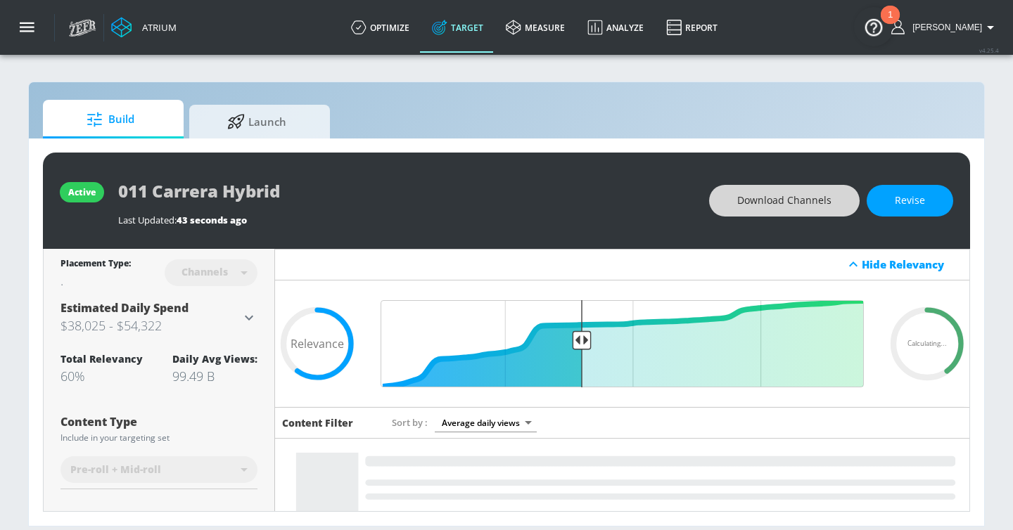
click at [818, 200] on span "Download Channels" at bounding box center [784, 201] width 94 height 18
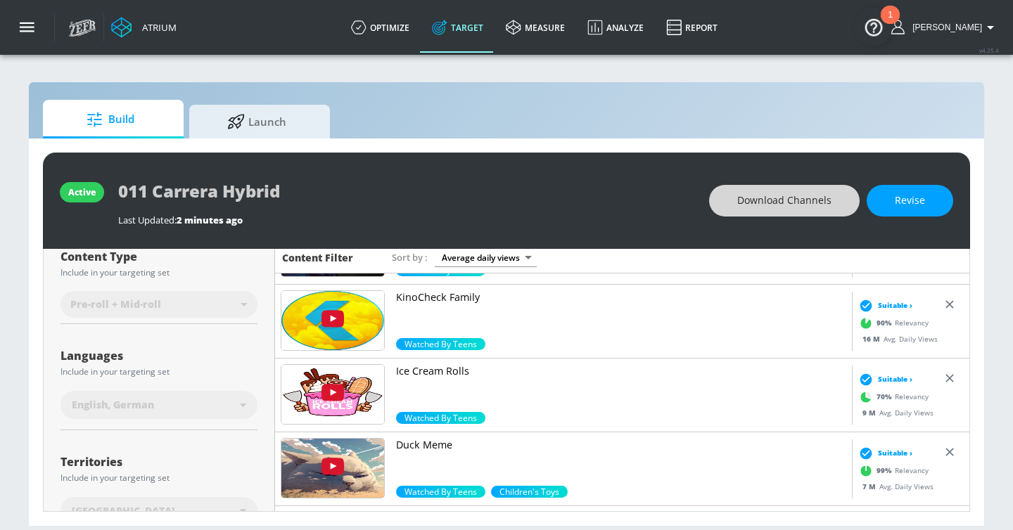
scroll to position [351, 0]
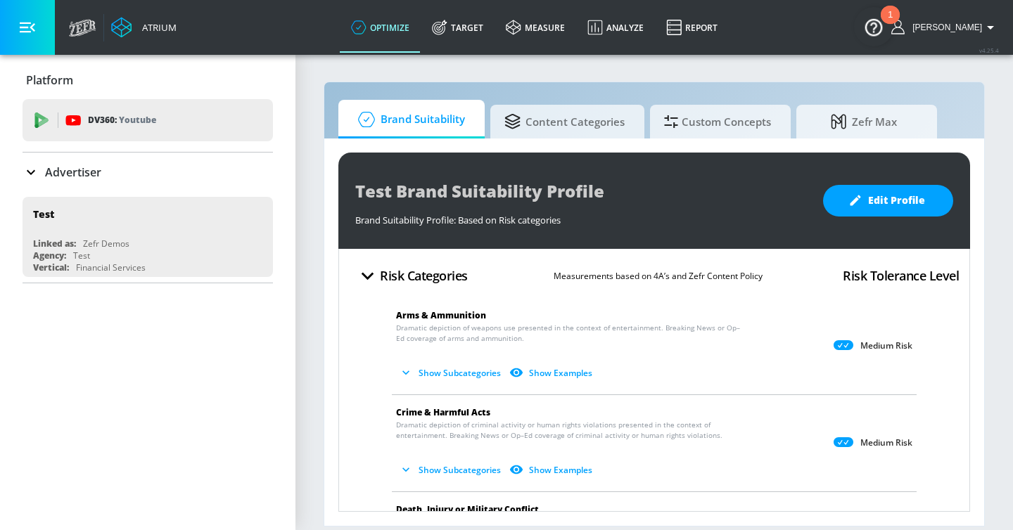
click at [94, 175] on p "Advertiser" at bounding box center [73, 172] width 56 height 15
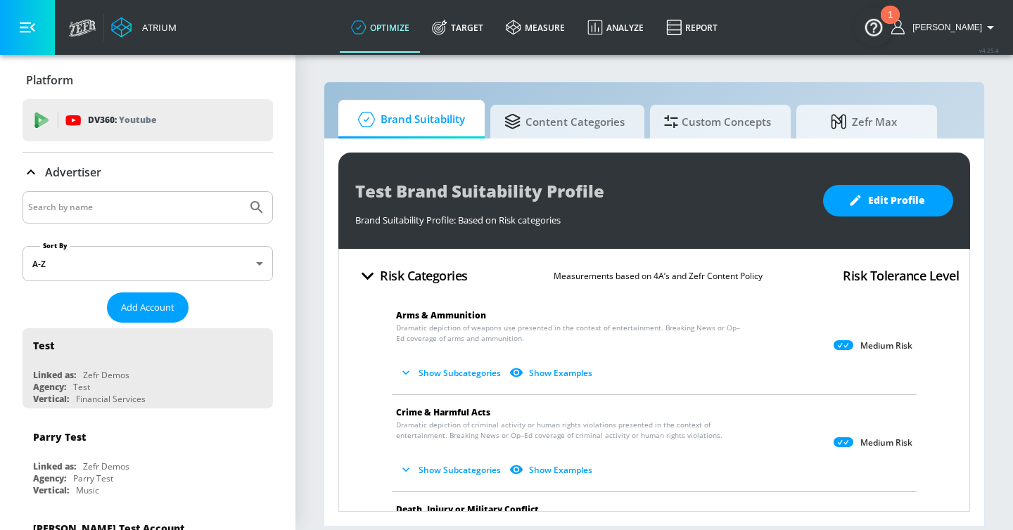
click at [112, 207] on input "Search by name" at bounding box center [134, 207] width 213 height 18
type input "natrol"
click at [241, 192] on button "Submit Search" at bounding box center [256, 207] width 31 height 31
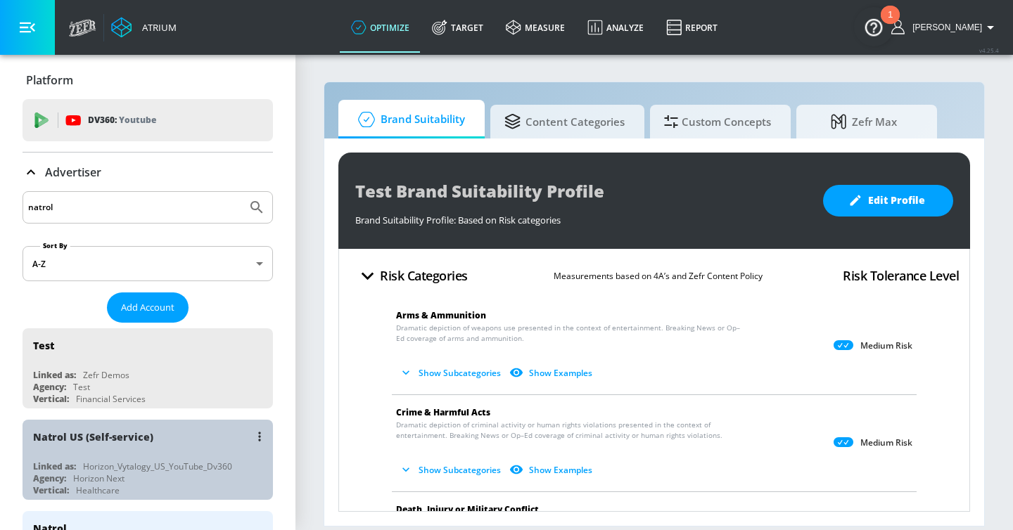
click at [180, 444] on div "Natrol US (Self-service)" at bounding box center [151, 437] width 236 height 34
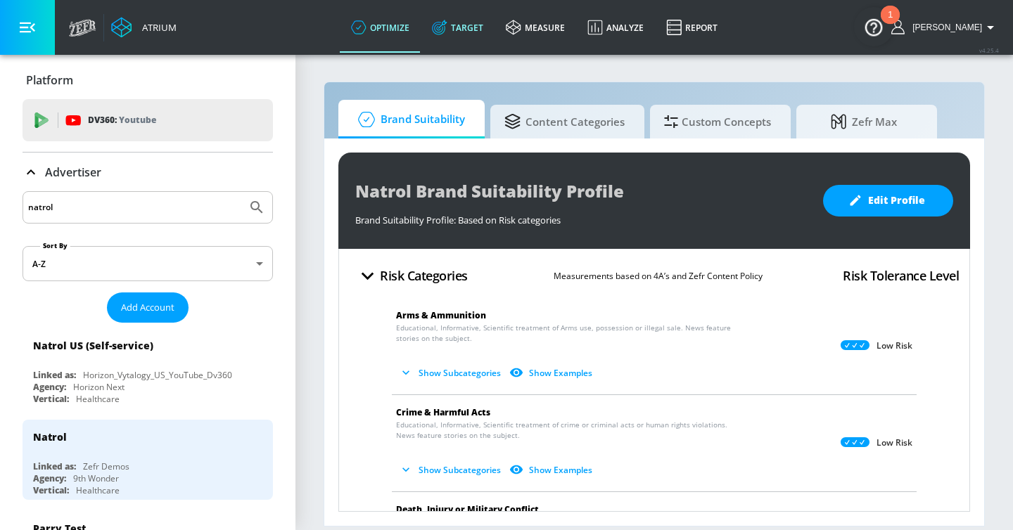
click at [494, 34] on link "Target" at bounding box center [457, 27] width 74 height 51
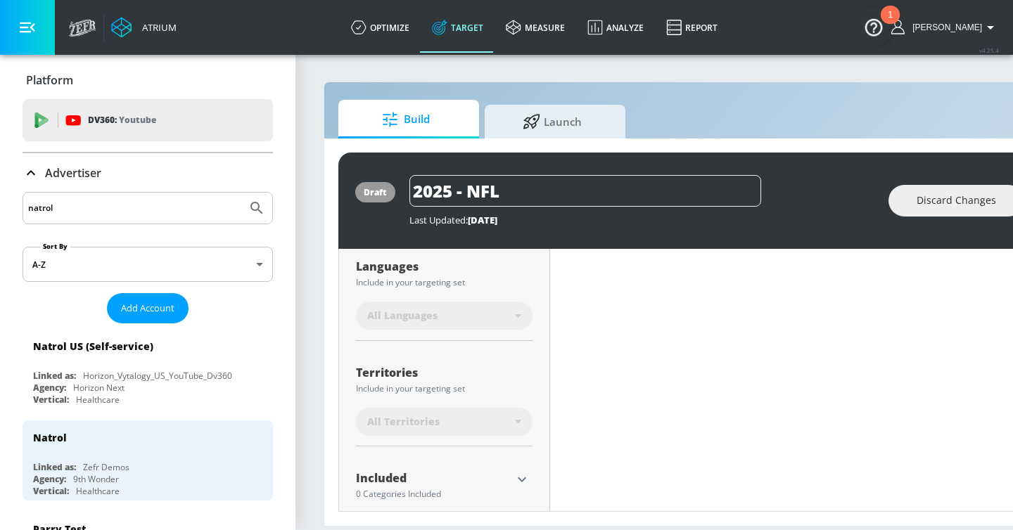
scroll to position [277, 0]
type input "0.61"
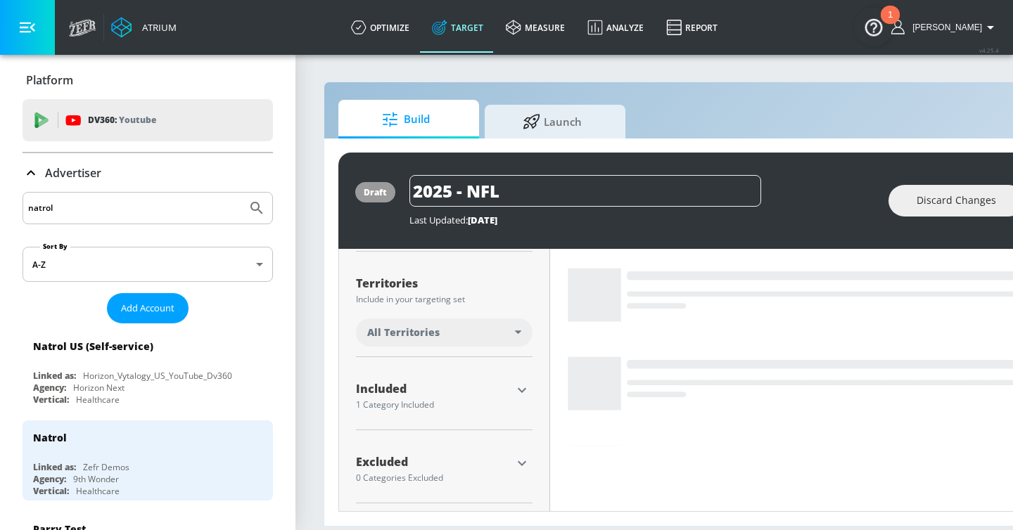
scroll to position [347, 0]
click at [519, 387] on icon "button" at bounding box center [521, 386] width 17 height 17
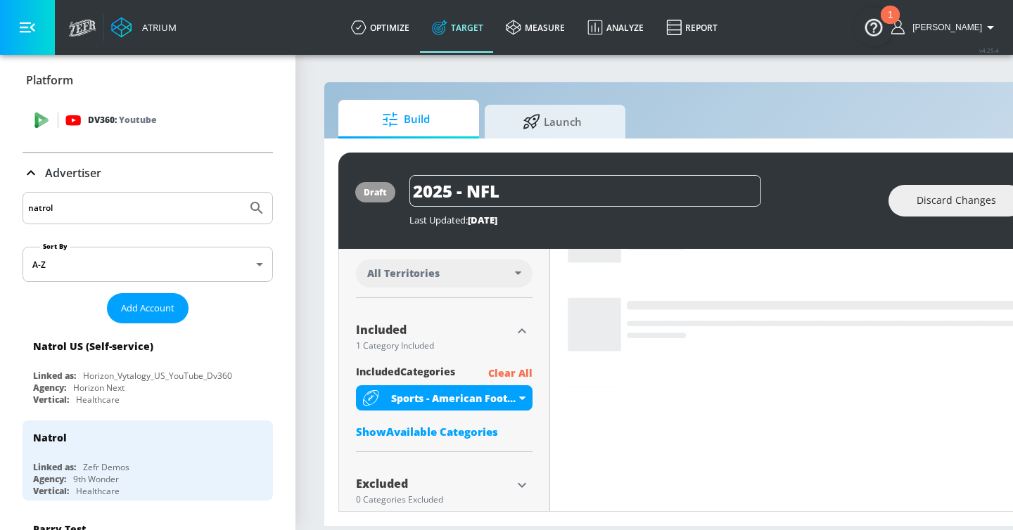
scroll to position [411, 0]
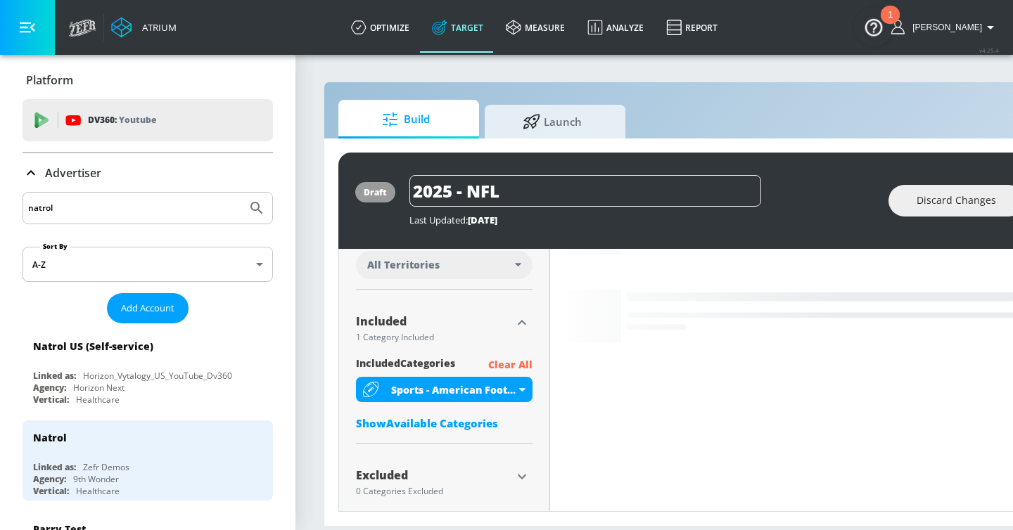
click at [122, 169] on div "Advertiser" at bounding box center [148, 173] width 250 height 17
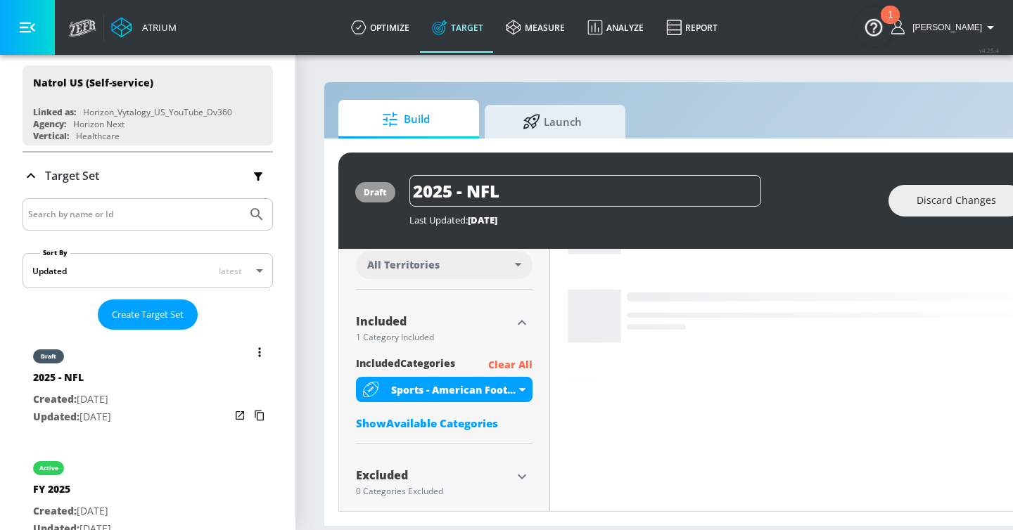
scroll to position [139, 0]
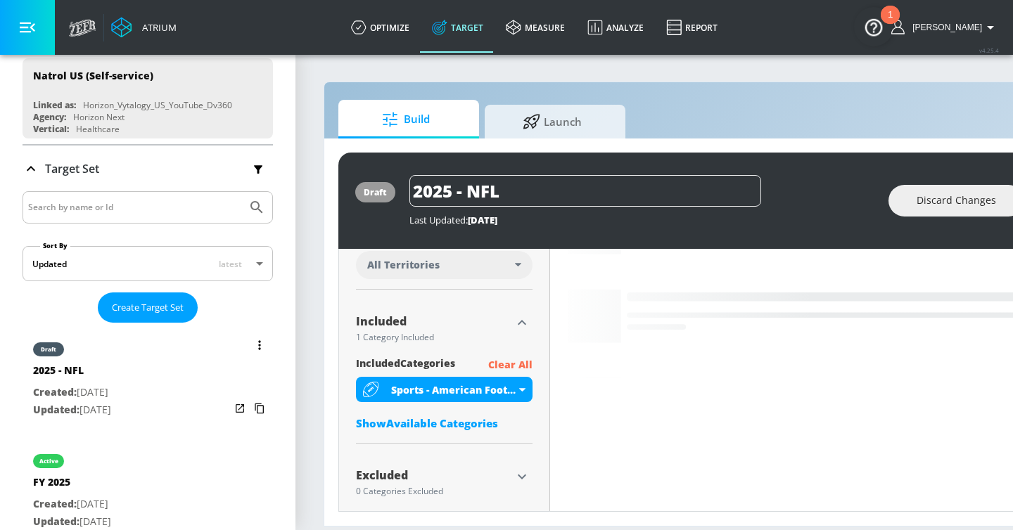
click at [258, 344] on icon "list of Target Set" at bounding box center [259, 345] width 3 height 10
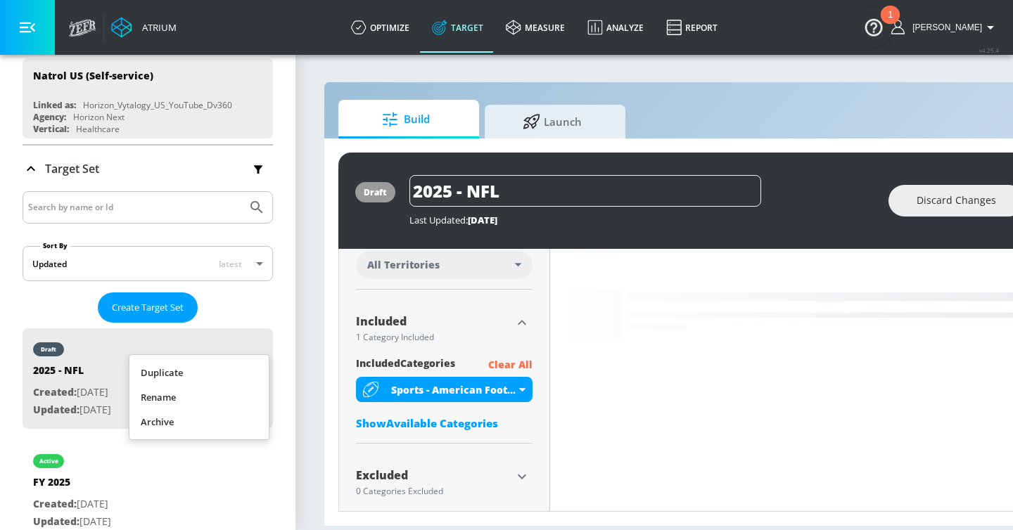
click at [447, 413] on div at bounding box center [506, 265] width 1013 height 530
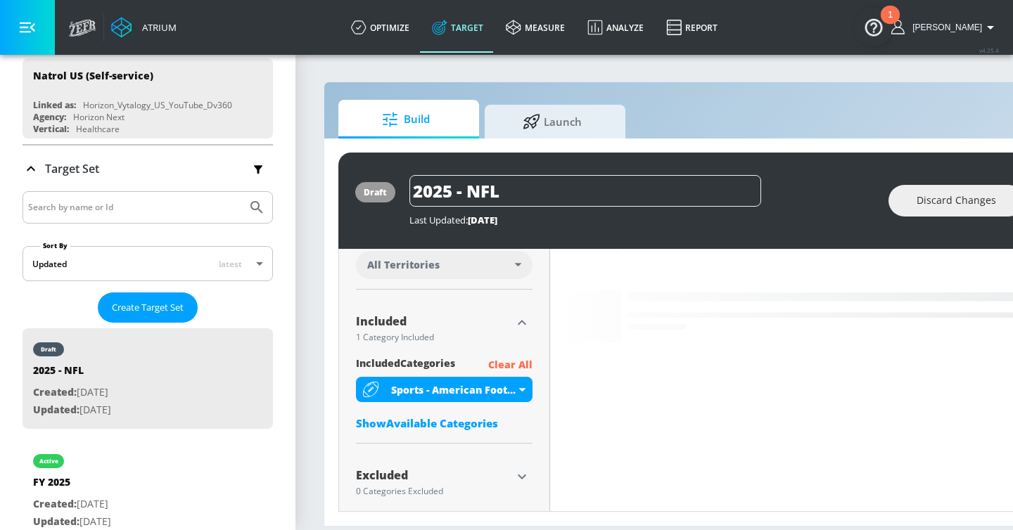
click at [440, 423] on div "Show Available Categories" at bounding box center [444, 423] width 176 height 14
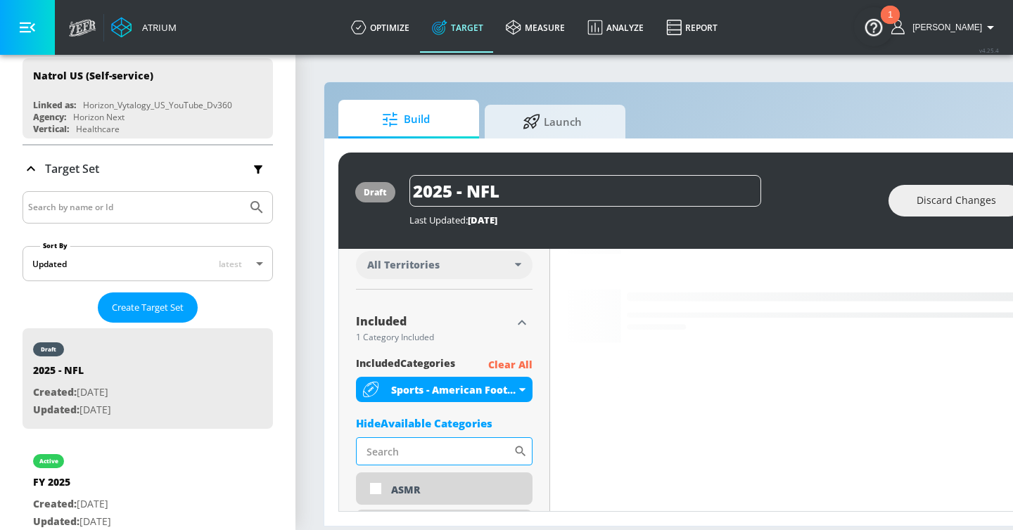
click at [429, 452] on input "Sort By" at bounding box center [435, 451] width 158 height 28
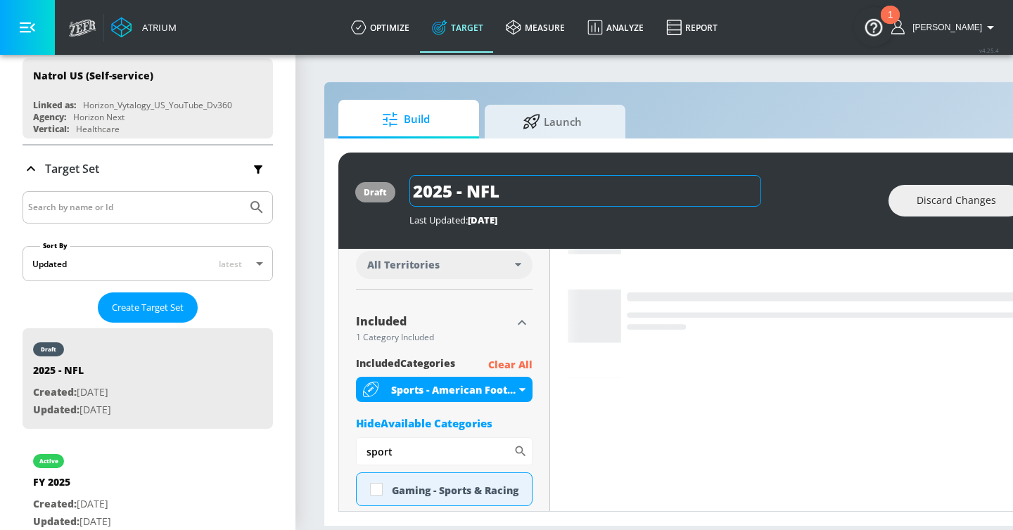
type input "sport"
drag, startPoint x: 527, startPoint y: 193, endPoint x: 364, endPoint y: 193, distance: 163.1
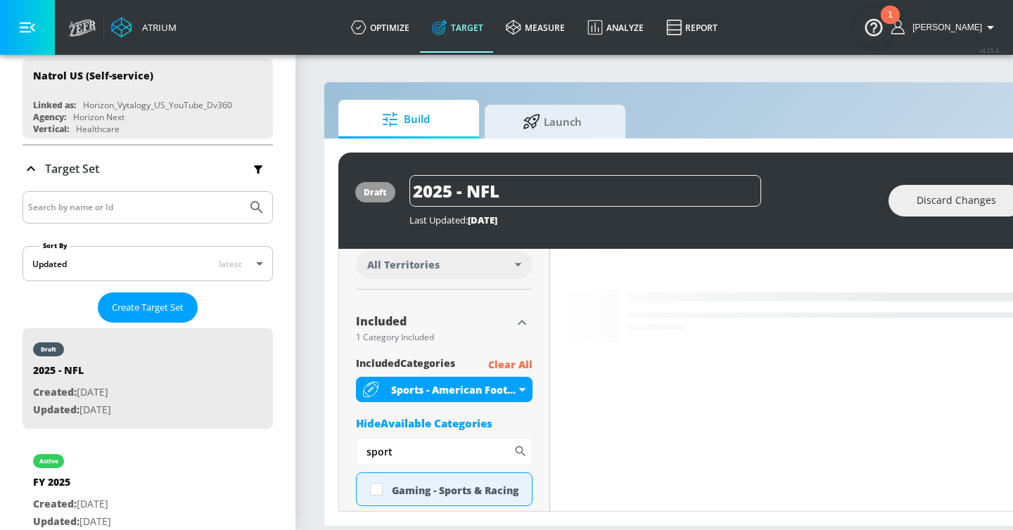
click at [364, 193] on div "draft 2025 - NFL Last Updated: [DATE] Discard Changes Activate" at bounding box center [739, 201] width 803 height 96
click at [742, 189] on icon "button" at bounding box center [748, 190] width 13 height 13
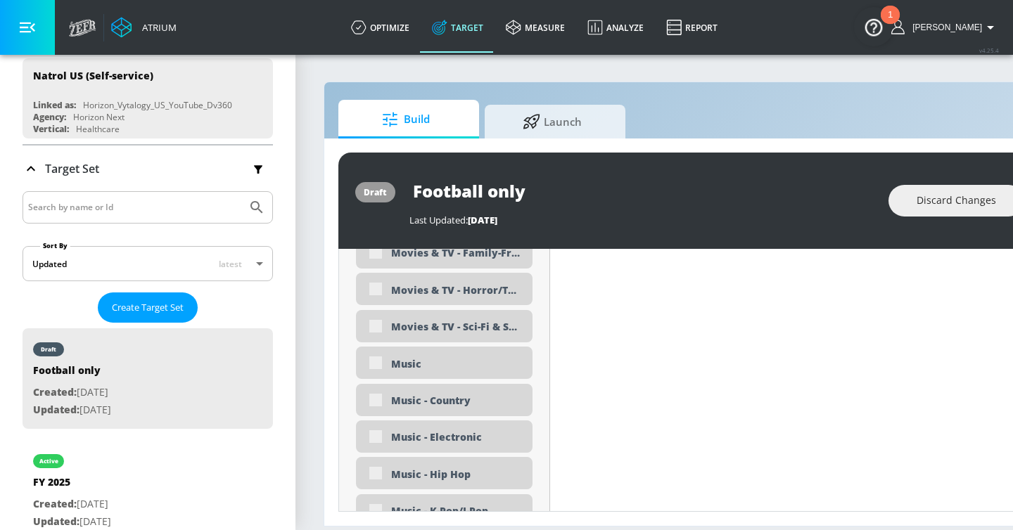
scroll to position [4473, 0]
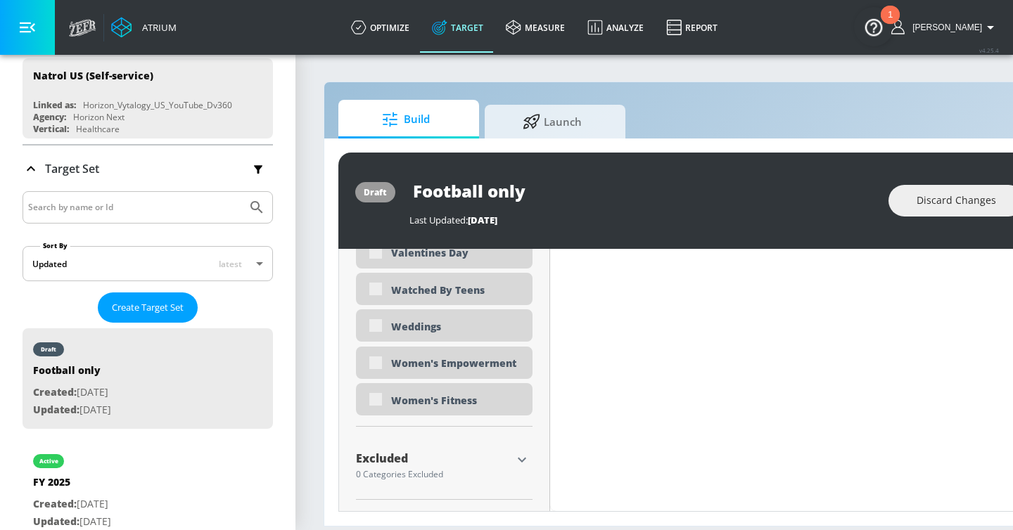
click at [525, 464] on icon "button" at bounding box center [521, 459] width 17 height 17
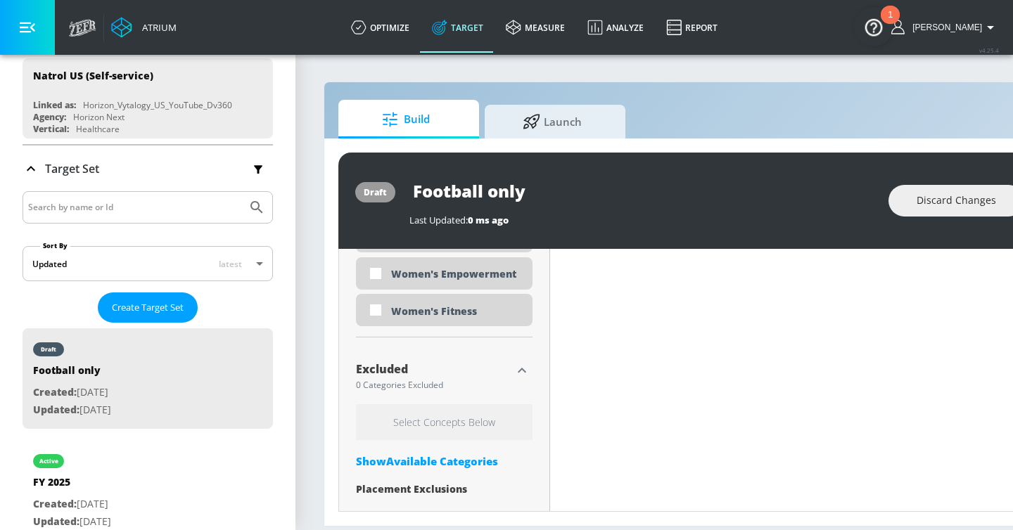
scroll to position [4589, 0]
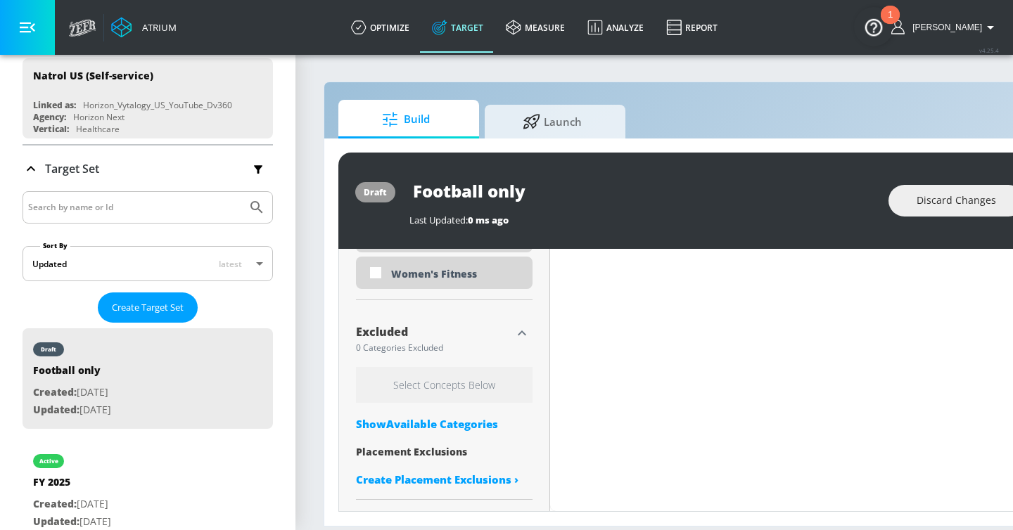
click at [425, 428] on div "Show Available Categories" at bounding box center [444, 424] width 176 height 14
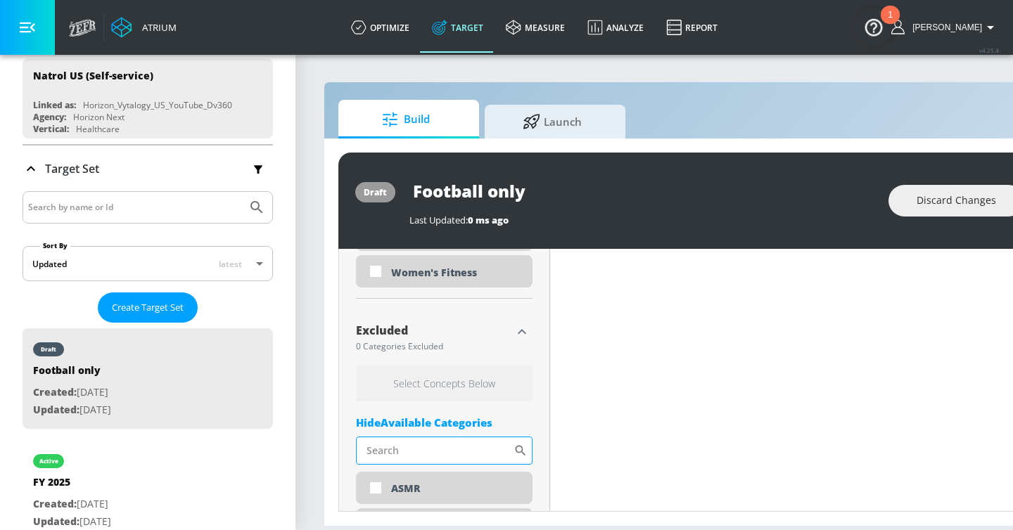
click at [445, 454] on input "Sort By" at bounding box center [435, 451] width 158 height 28
click at [33, 31] on icon "button" at bounding box center [27, 27] width 15 height 15
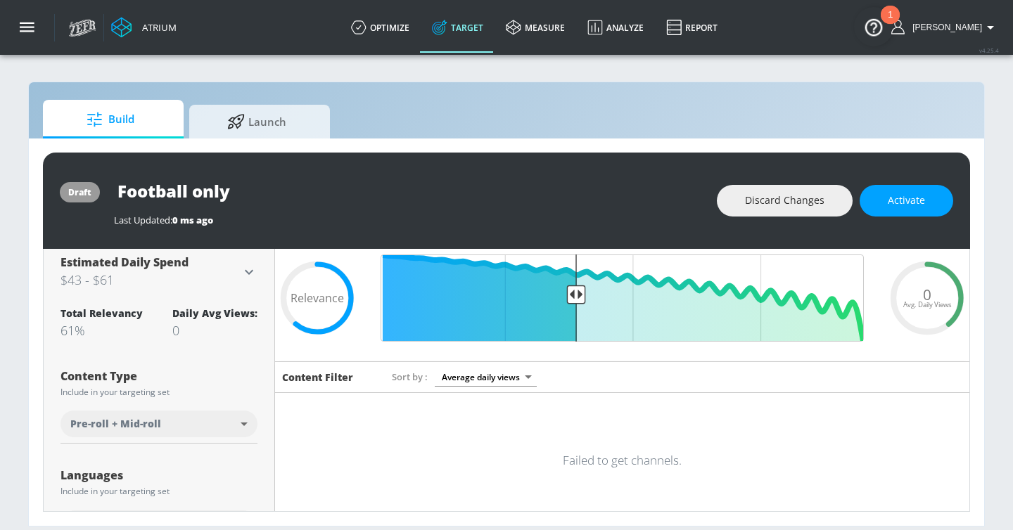
scroll to position [0, 0]
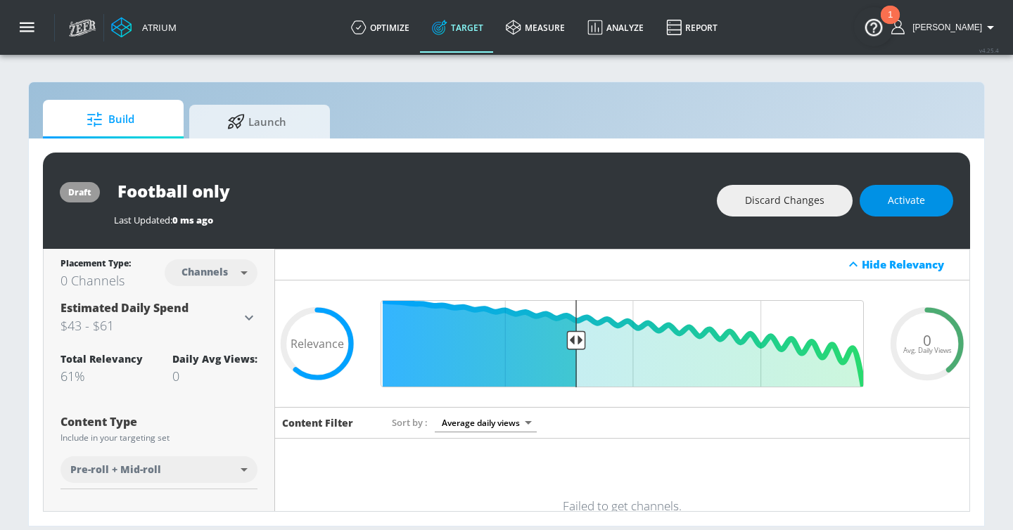
click at [893, 213] on button "Activate" at bounding box center [906, 201] width 94 height 32
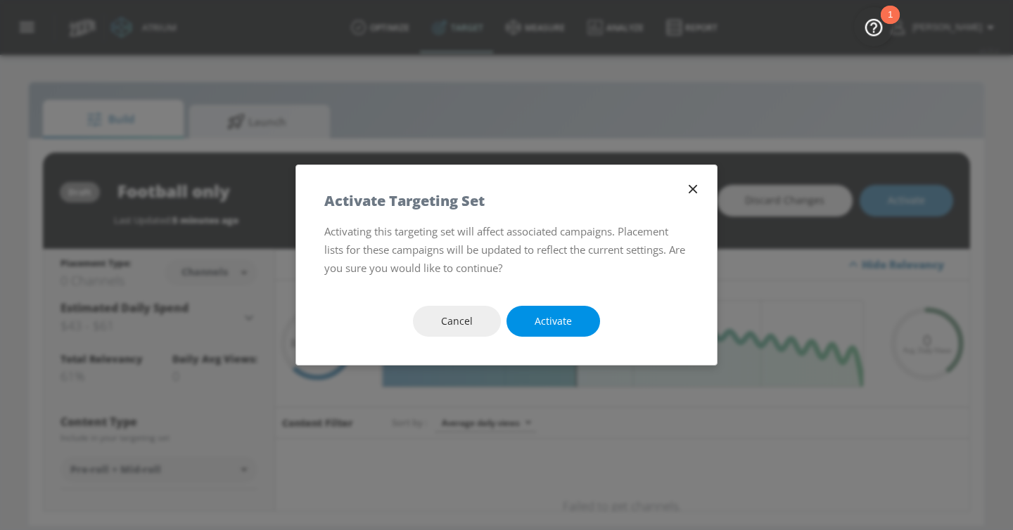
click at [544, 320] on span "Activate" at bounding box center [552, 322] width 37 height 18
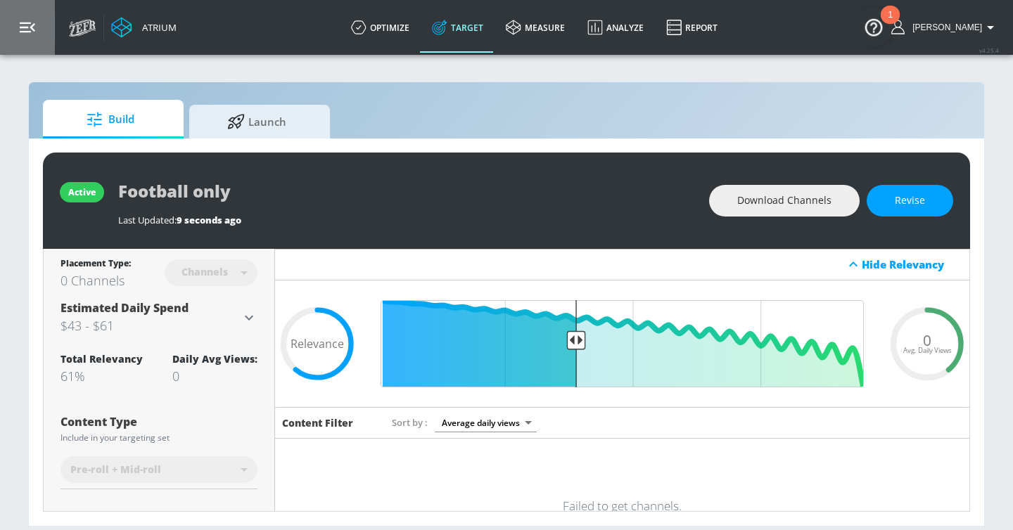
click at [36, 27] on button "button" at bounding box center [27, 27] width 55 height 55
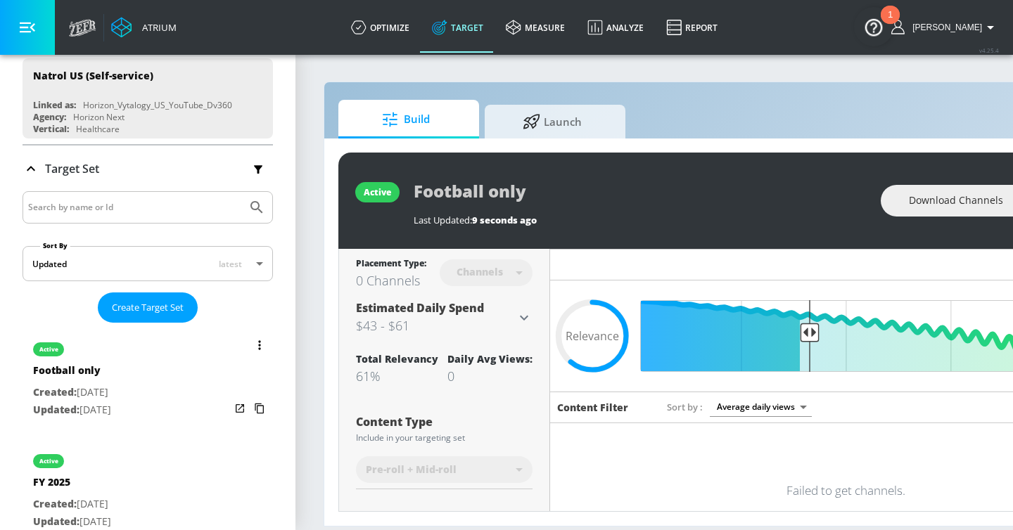
click at [259, 340] on icon "list of Target Set" at bounding box center [259, 345] width 3 height 10
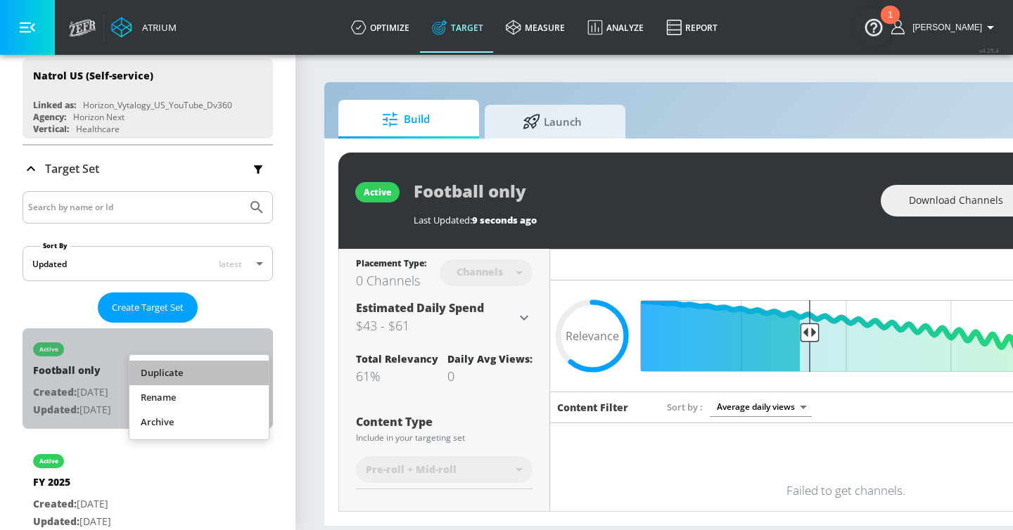
click at [232, 371] on li "Duplicate" at bounding box center [198, 373] width 139 height 25
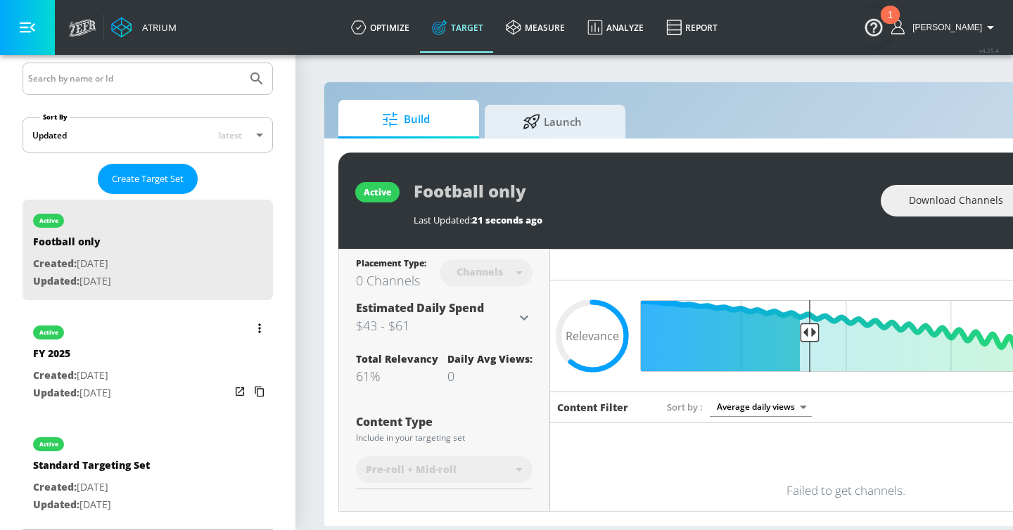
scroll to position [273, 0]
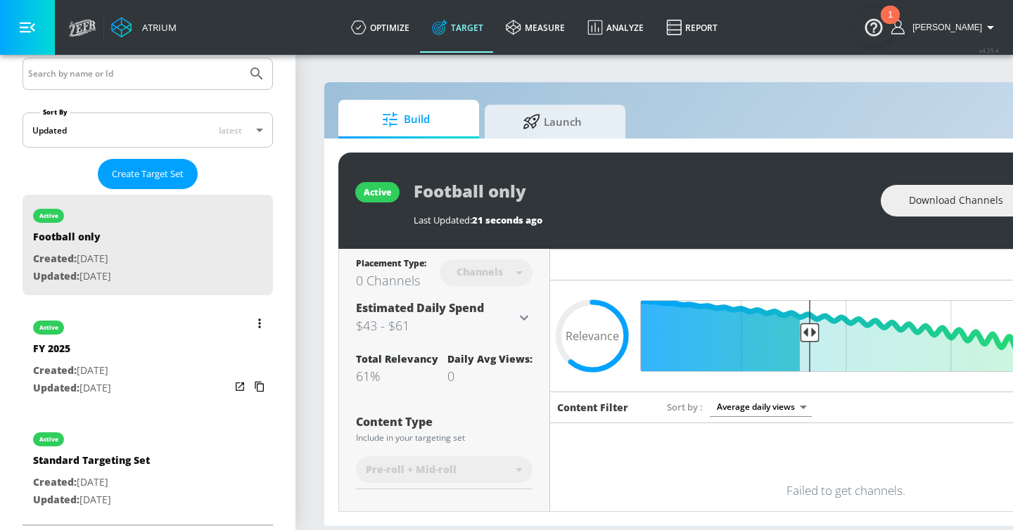
click at [183, 449] on div "active Standard Targeting Set Created: [DATE] Updated: [DATE]" at bounding box center [148, 468] width 250 height 101
type input "Standard Targeting Set"
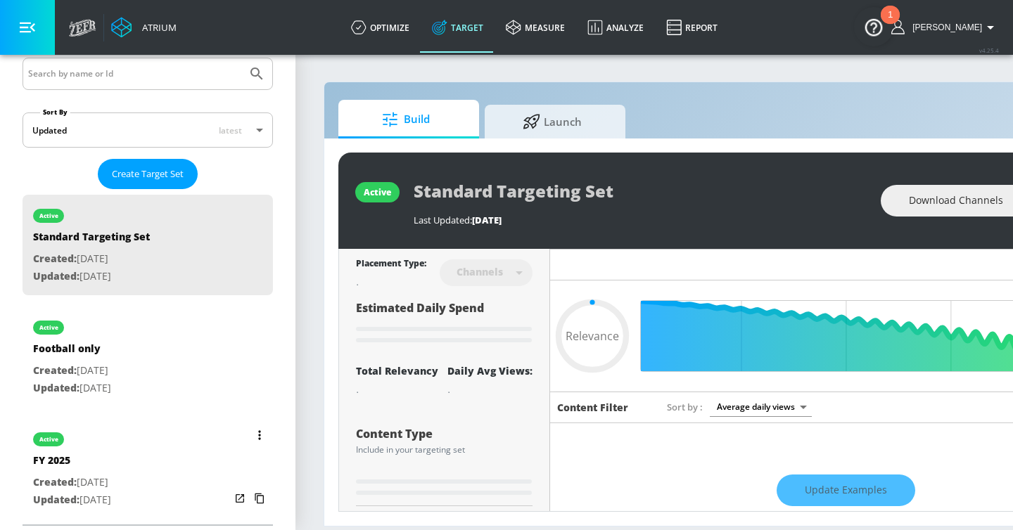
type input "0.05"
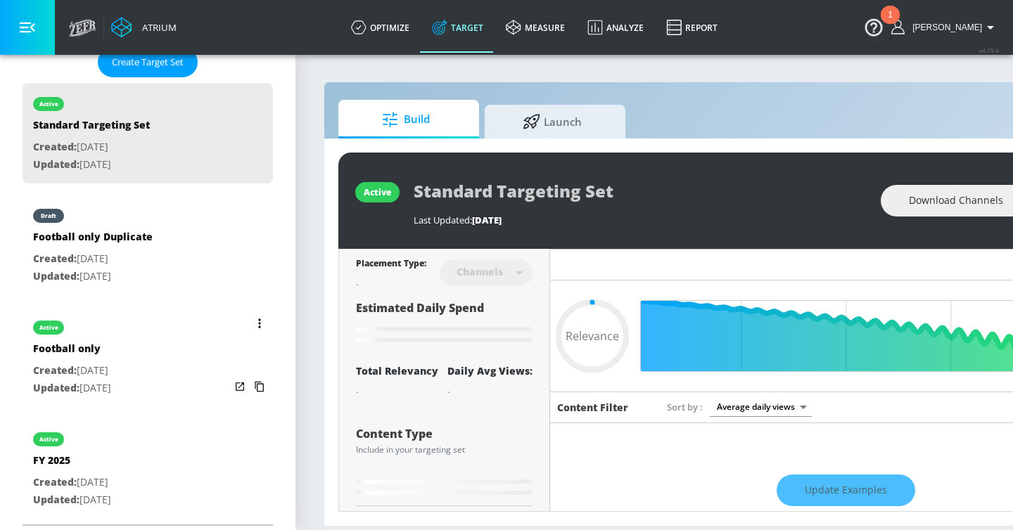
click at [167, 348] on div "active Football only Created: [DATE] Updated: [DATE]" at bounding box center [148, 357] width 250 height 101
type input "Football only"
type input "0.05"
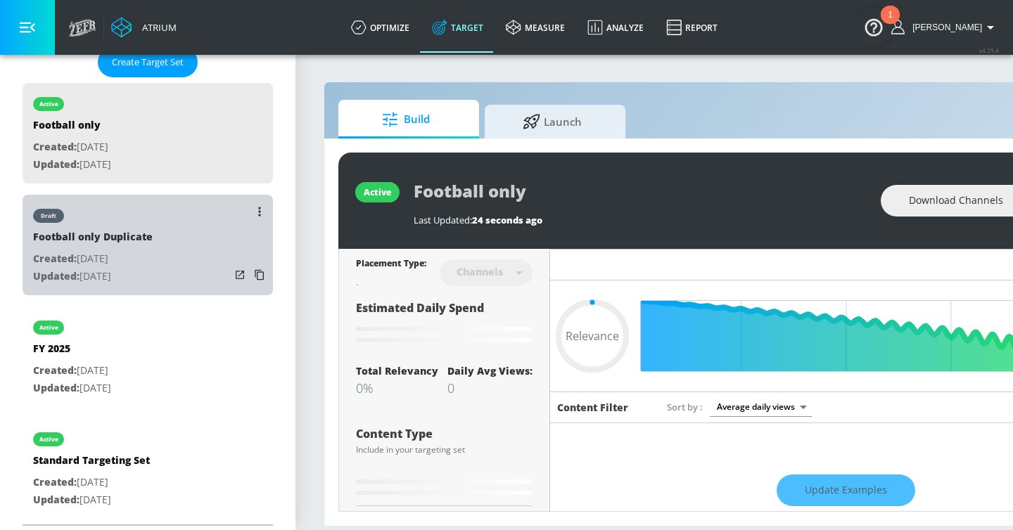
click at [172, 270] on div "draft Football only Duplicate Created: [DATE] Updated: [DATE]" at bounding box center [148, 245] width 250 height 101
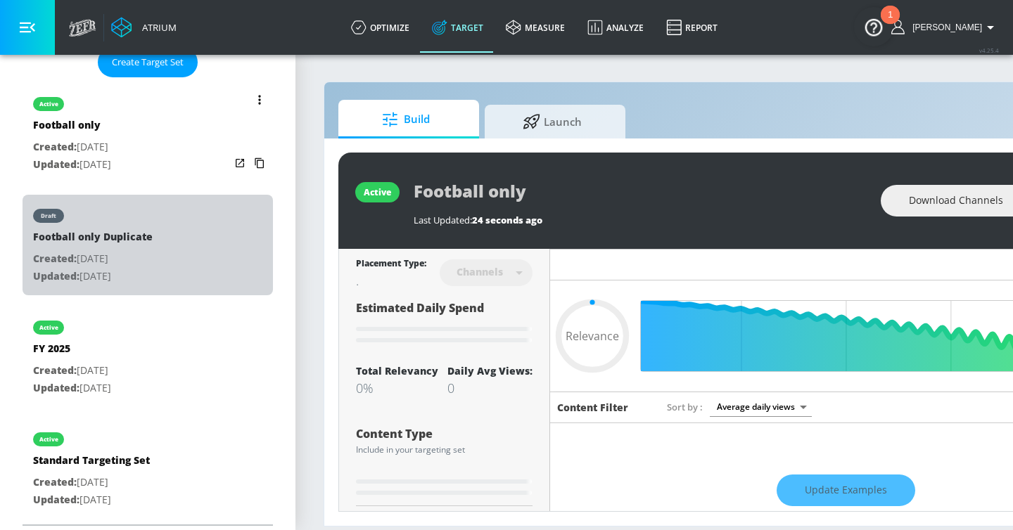
type input "Football only Duplicate"
type input "0.05"
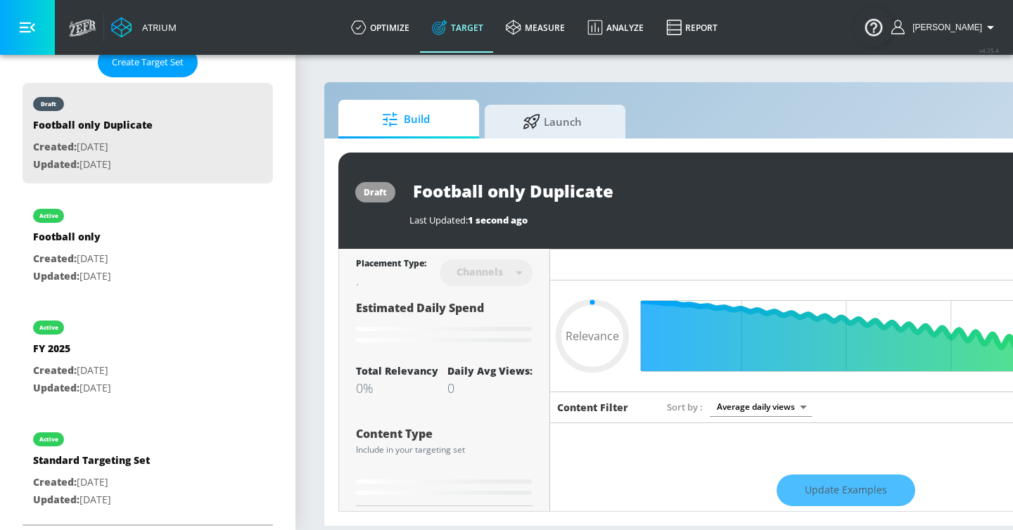
click at [485, 198] on input "Football only Duplicate" at bounding box center [585, 191] width 352 height 32
type input "S"
type input "0.05"
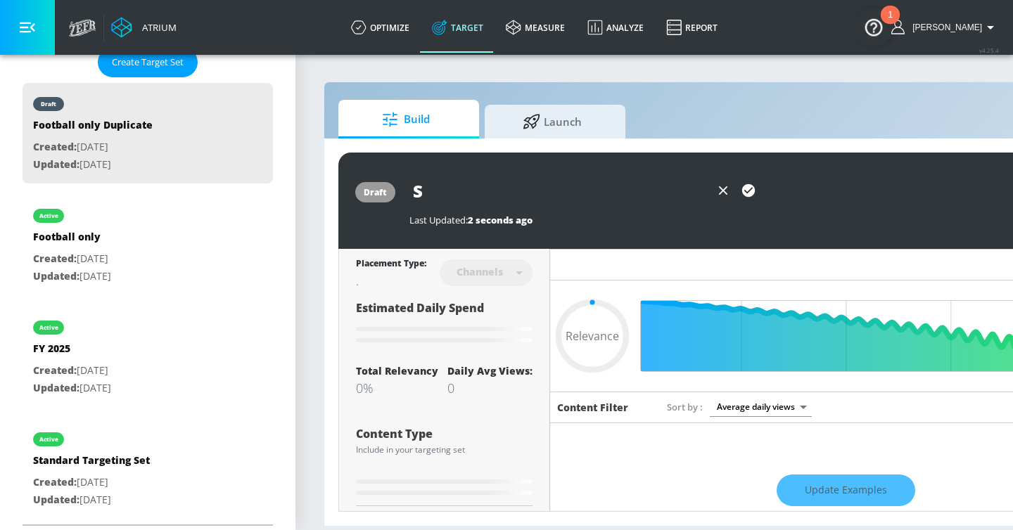
type input "Sp"
type input "0.05"
type input "Spo"
type input "0.05"
type input "Spor"
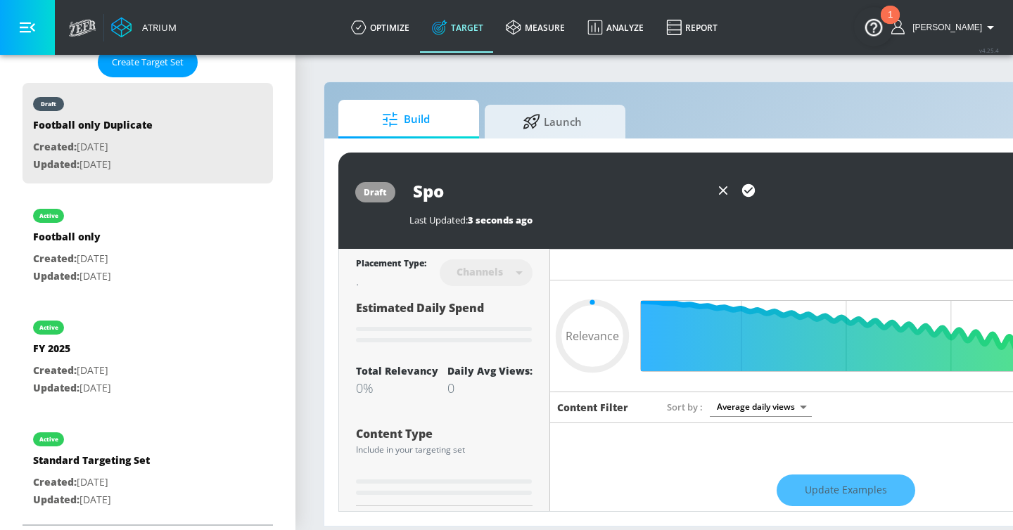
type input "0.05"
type input "Sport"
type input "0.05"
type input "Sports"
type input "0.05"
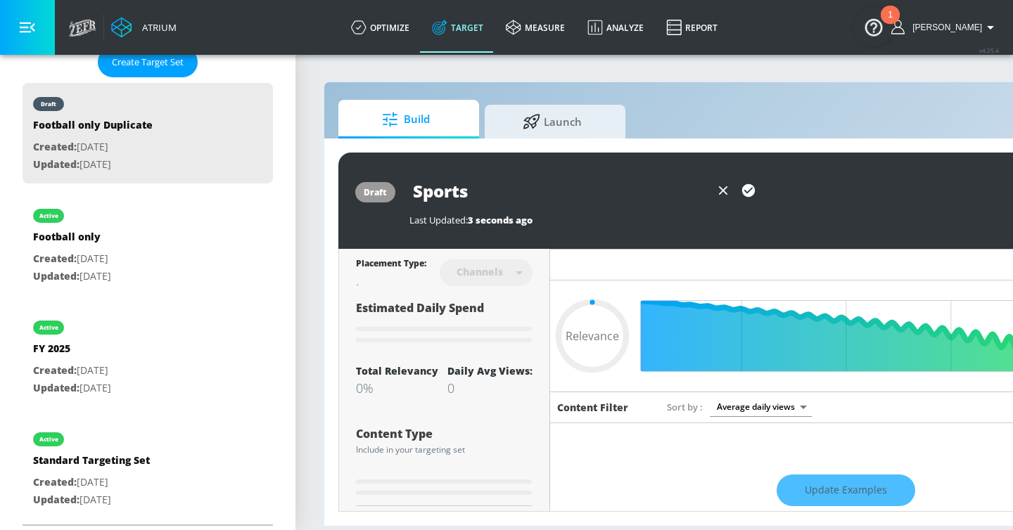
type input "Sports"
type input "0.05"
type input "Sports +"
type input "0.05"
type input "Sports +"
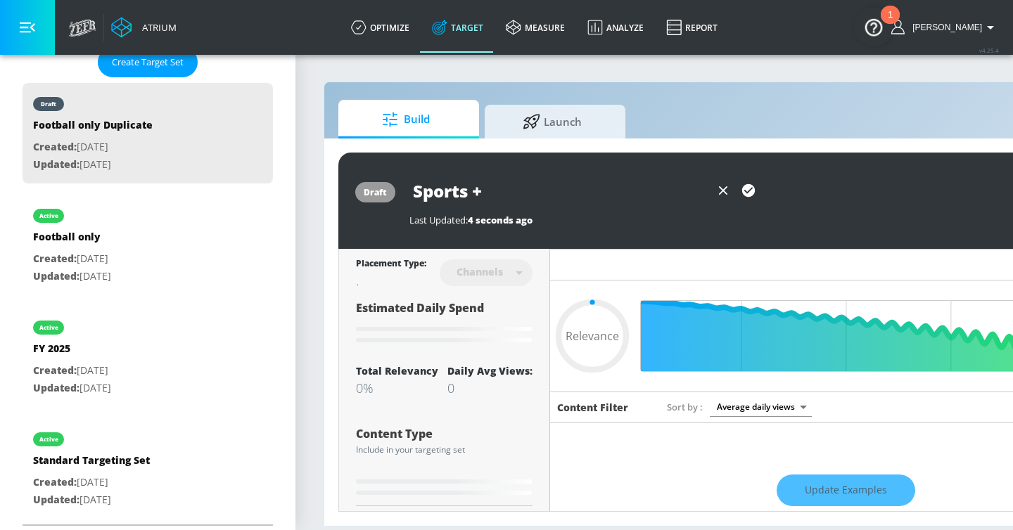
type input "0.61"
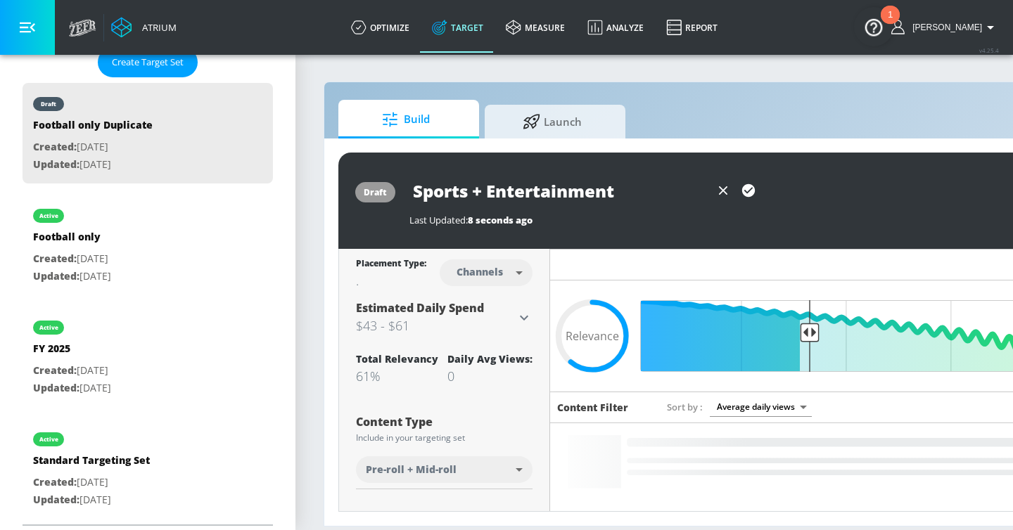
type input "Sports + Entertainment"
click at [742, 188] on icon "button" at bounding box center [748, 190] width 13 height 13
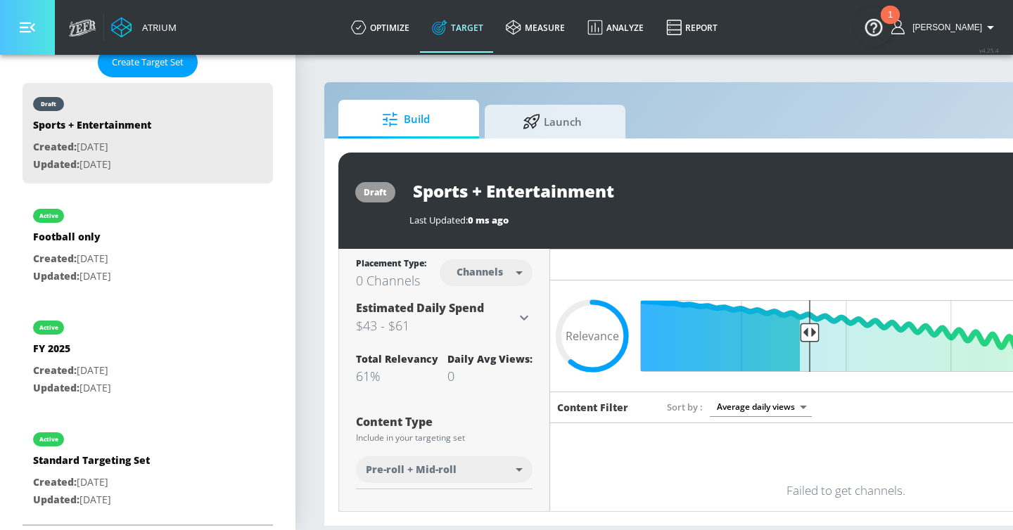
click at [11, 15] on button "button" at bounding box center [27, 27] width 55 height 55
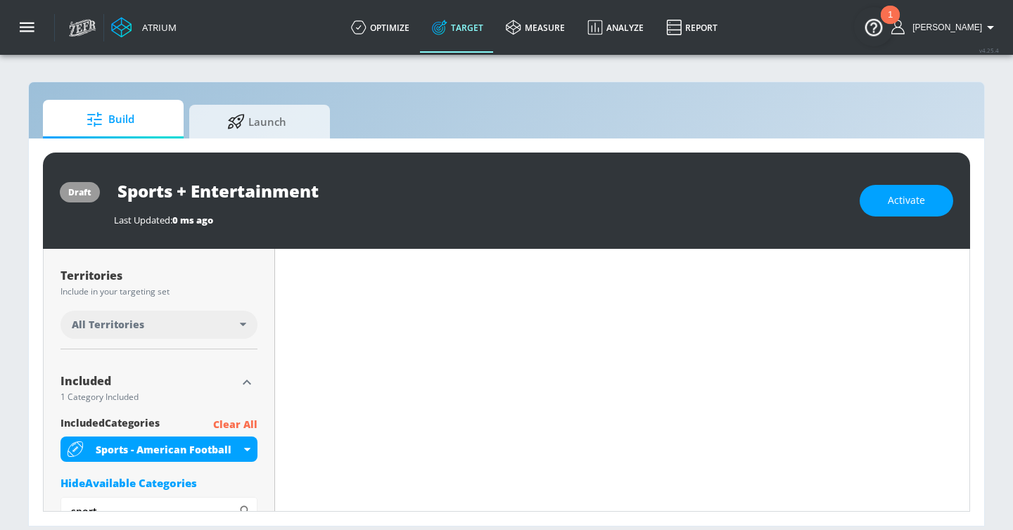
scroll to position [361, 0]
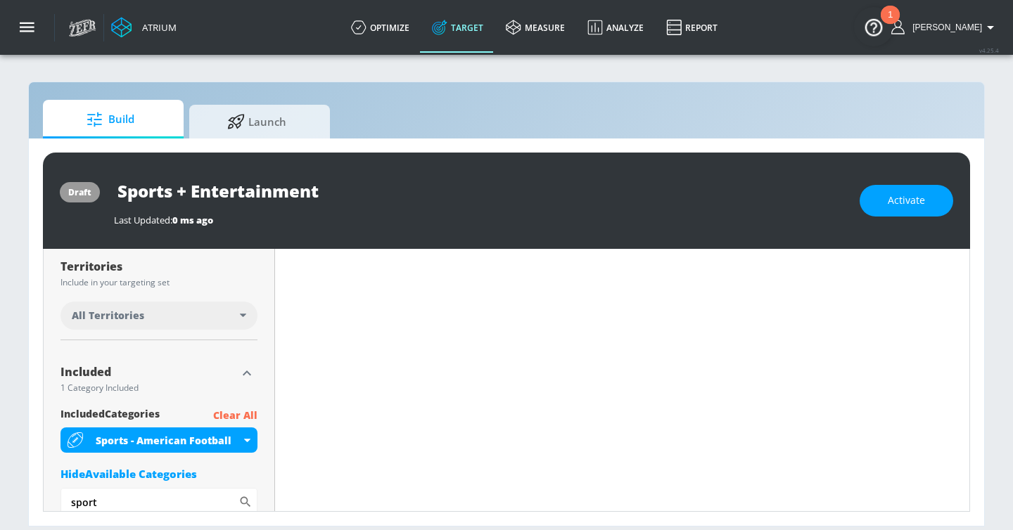
click at [229, 413] on p "Clear All" at bounding box center [235, 416] width 44 height 18
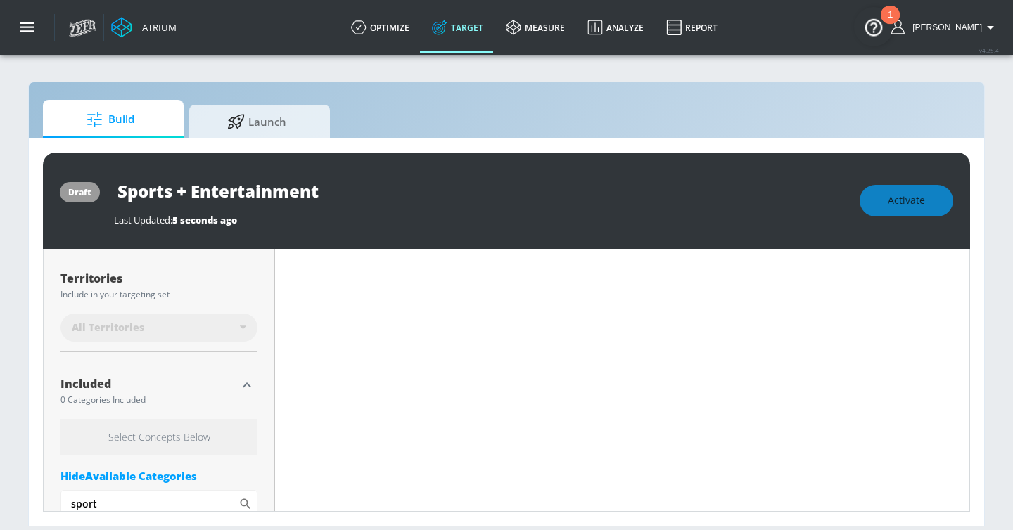
scroll to position [372, 0]
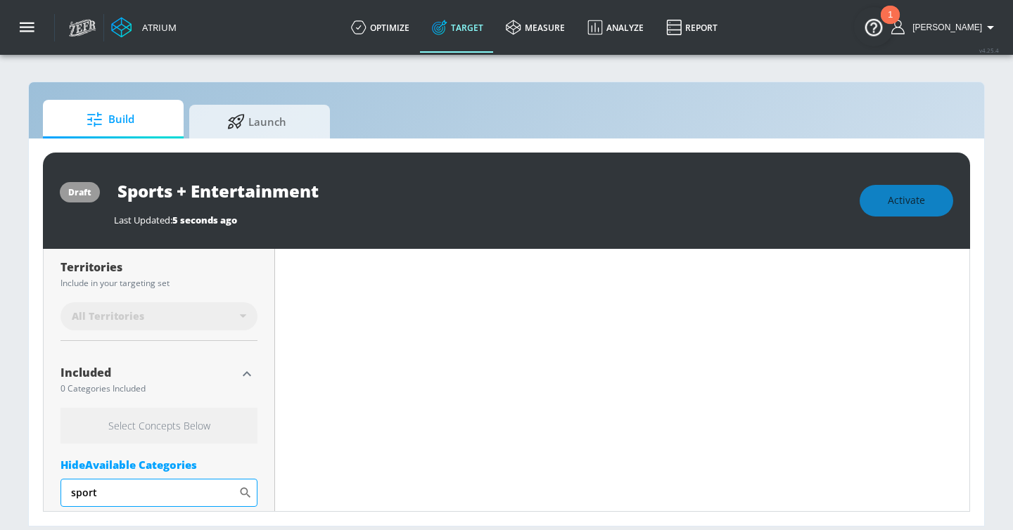
click at [142, 494] on input "sport" at bounding box center [149, 493] width 178 height 28
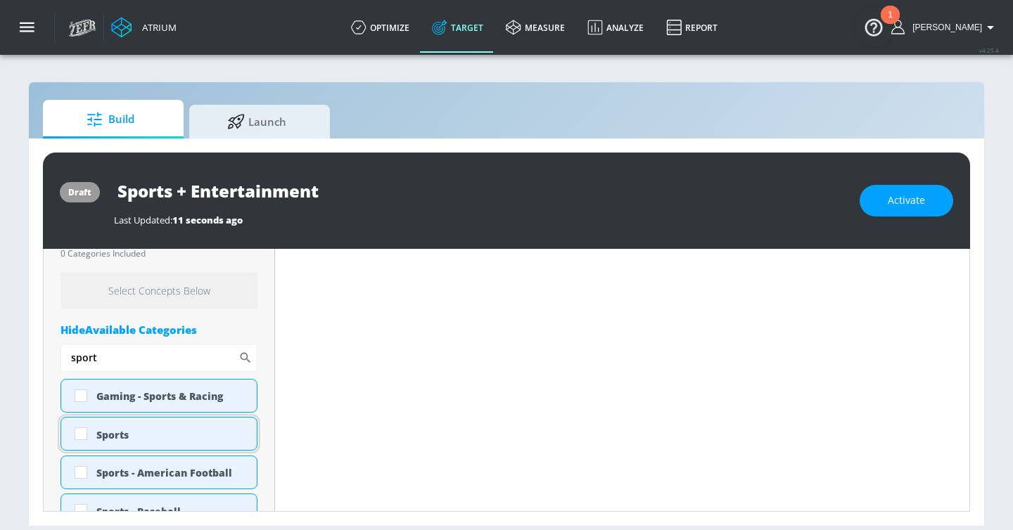
scroll to position [484, 0]
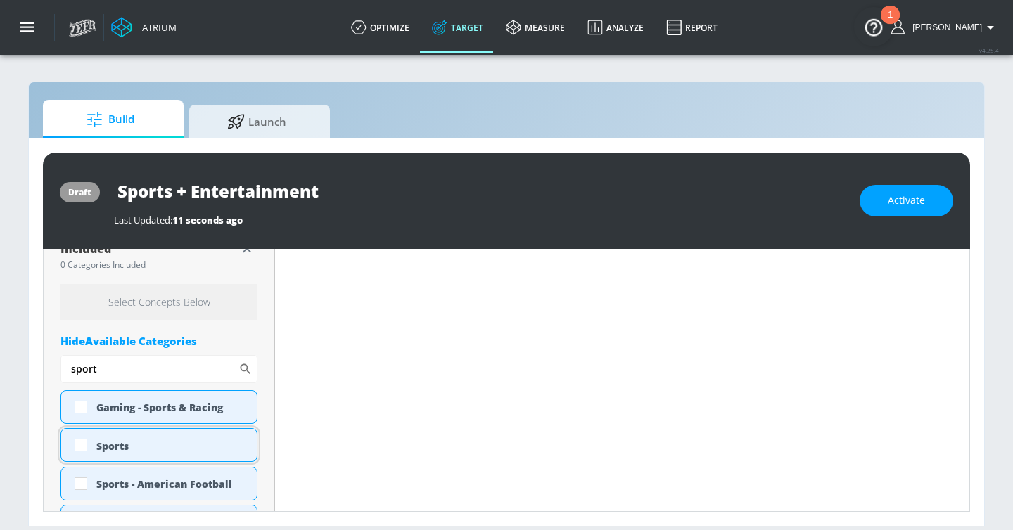
click at [132, 440] on div "Sports" at bounding box center [171, 445] width 150 height 13
checkbox input "true"
click at [134, 405] on div "Gaming - Sports & Racing" at bounding box center [158, 407] width 197 height 34
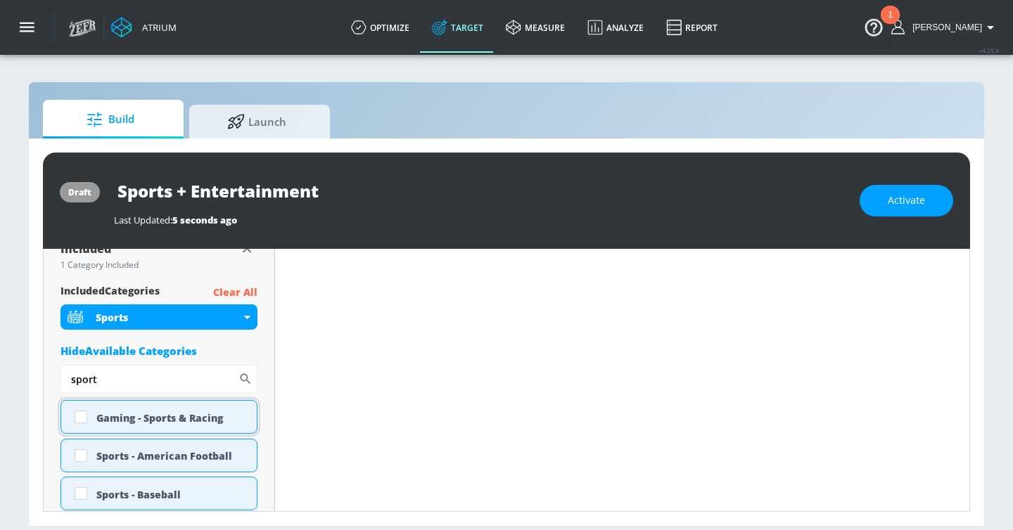
click at [127, 418] on div "Gaming - Sports & Racing" at bounding box center [171, 417] width 150 height 13
checkbox input "true"
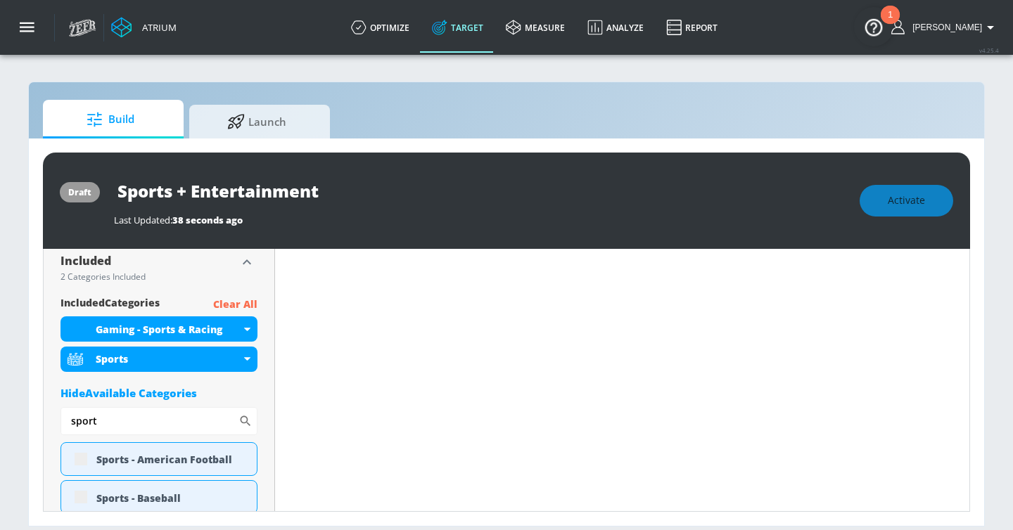
scroll to position [495, 0]
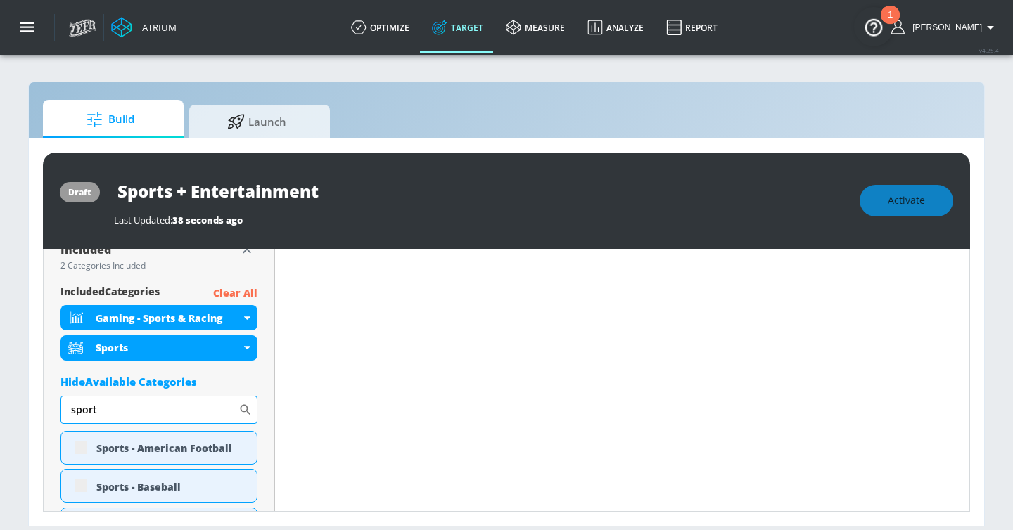
click at [110, 408] on input "sport" at bounding box center [149, 410] width 178 height 28
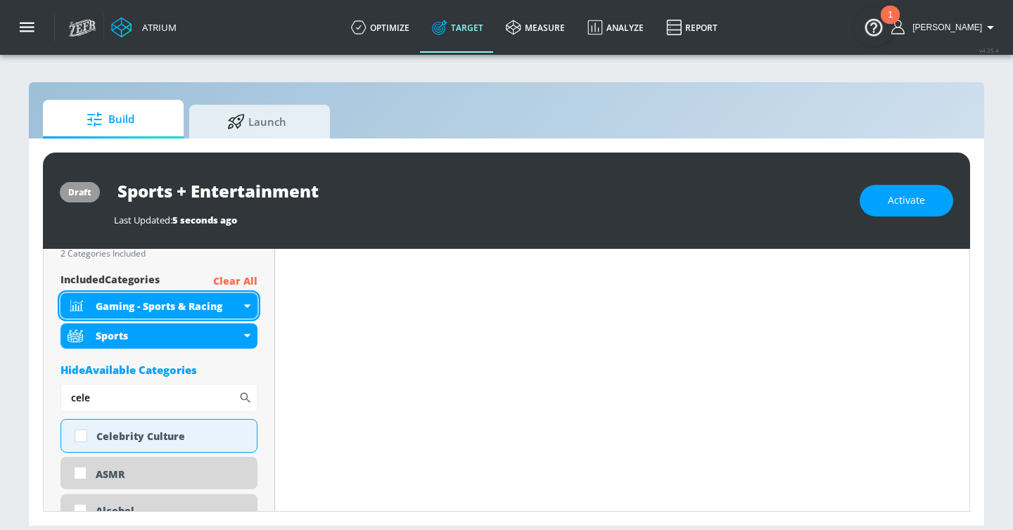
scroll to position [484, 0]
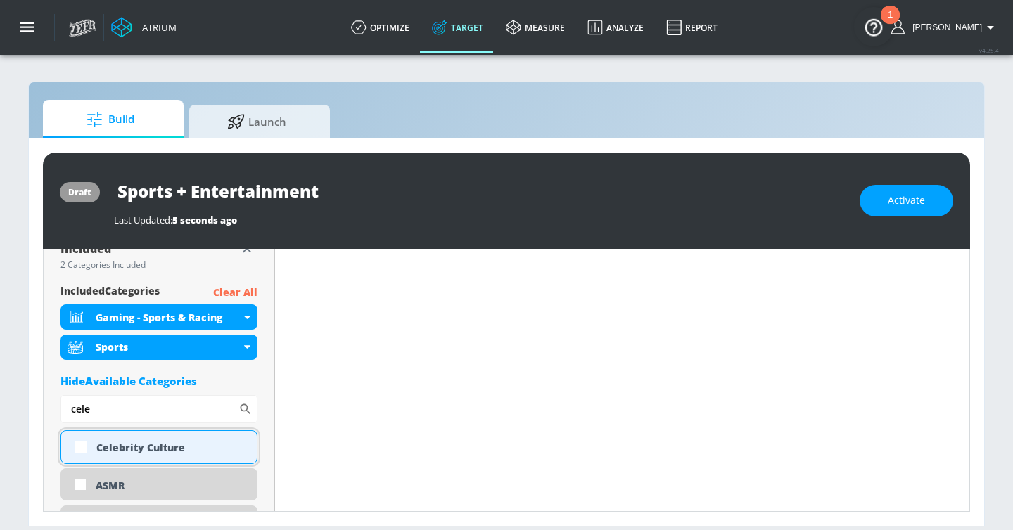
type input "cele"
click at [153, 456] on div "Celebrity Culture" at bounding box center [158, 447] width 197 height 34
checkbox input "true"
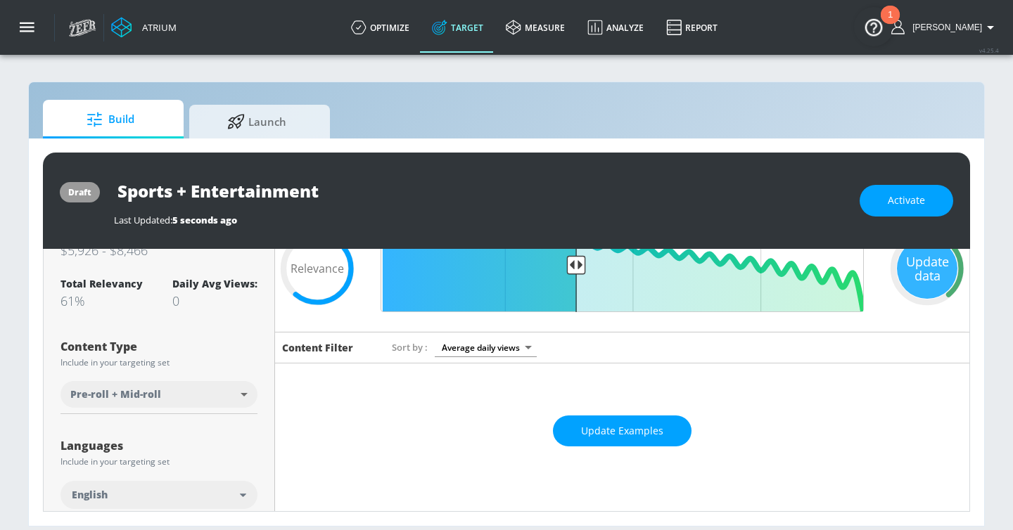
scroll to position [0, 0]
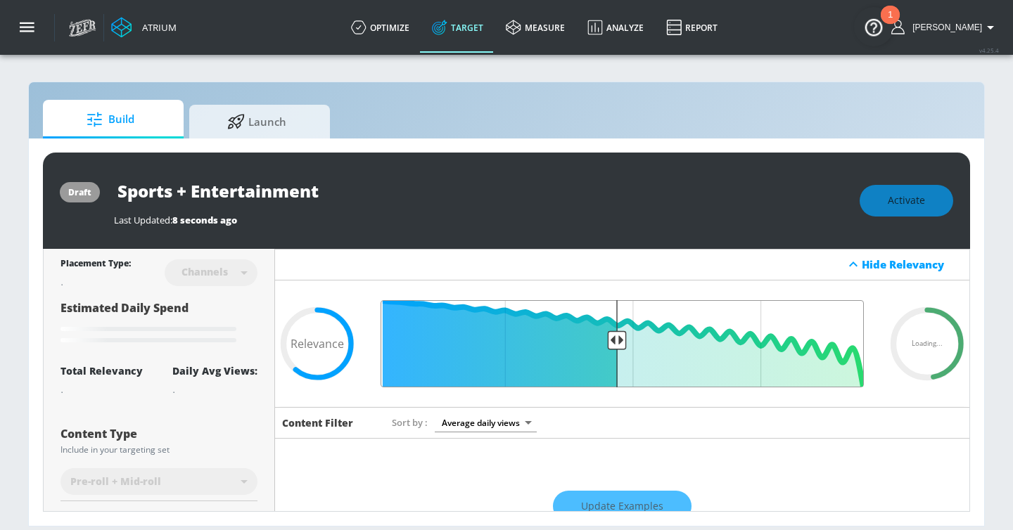
drag, startPoint x: 580, startPoint y: 338, endPoint x: 616, endPoint y: 337, distance: 35.9
click at [616, 337] on input "Final Threshold" at bounding box center [621, 343] width 497 height 87
type input "0.61"
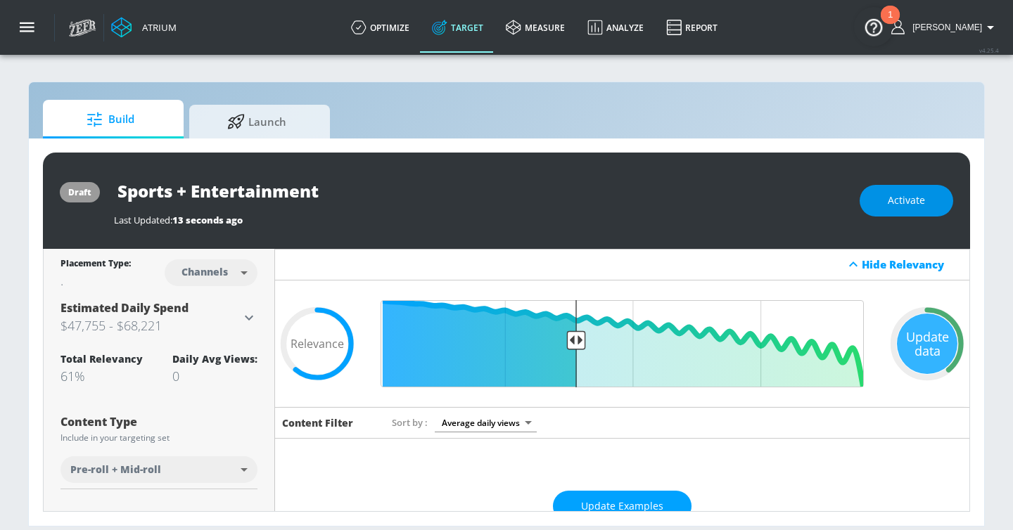
click at [911, 205] on span "Activate" at bounding box center [905, 201] width 37 height 18
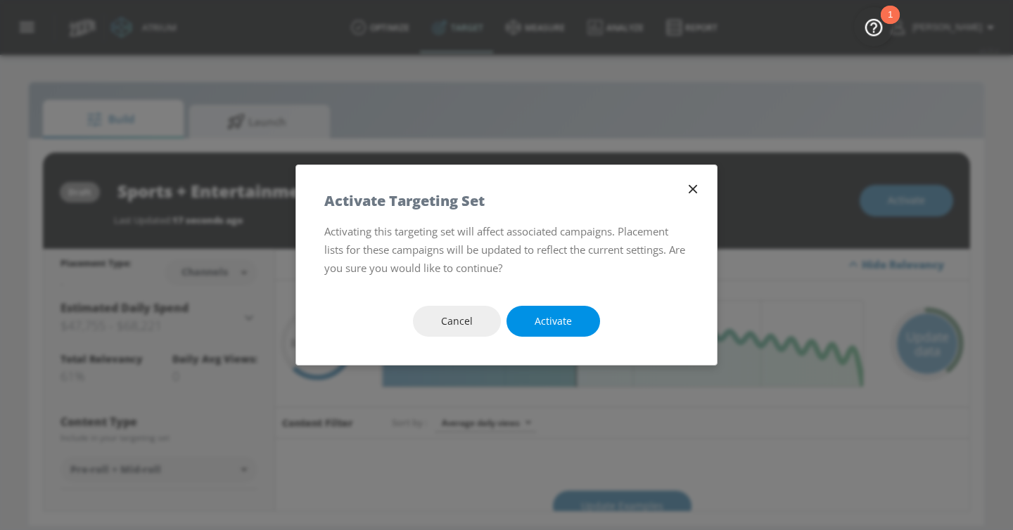
click at [566, 320] on span "Activate" at bounding box center [552, 322] width 37 height 18
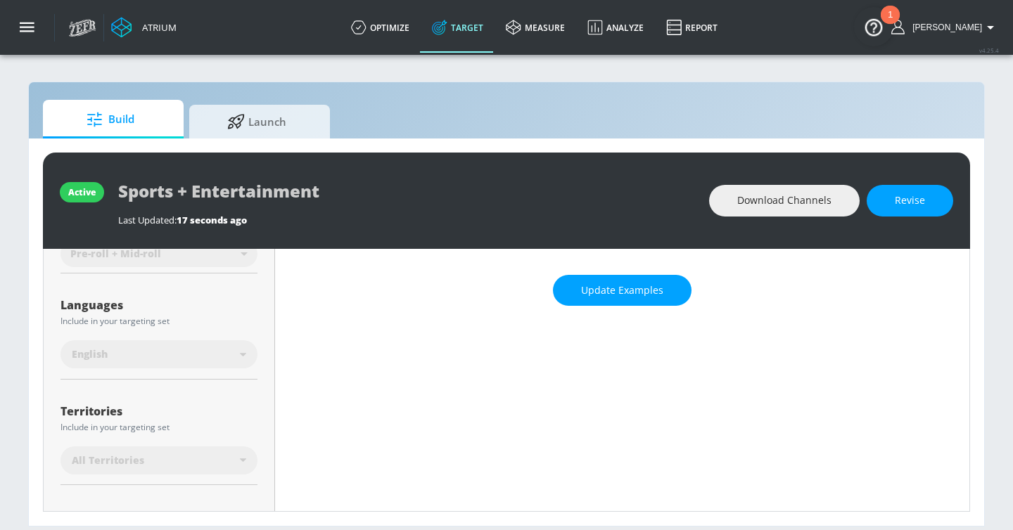
scroll to position [239, 0]
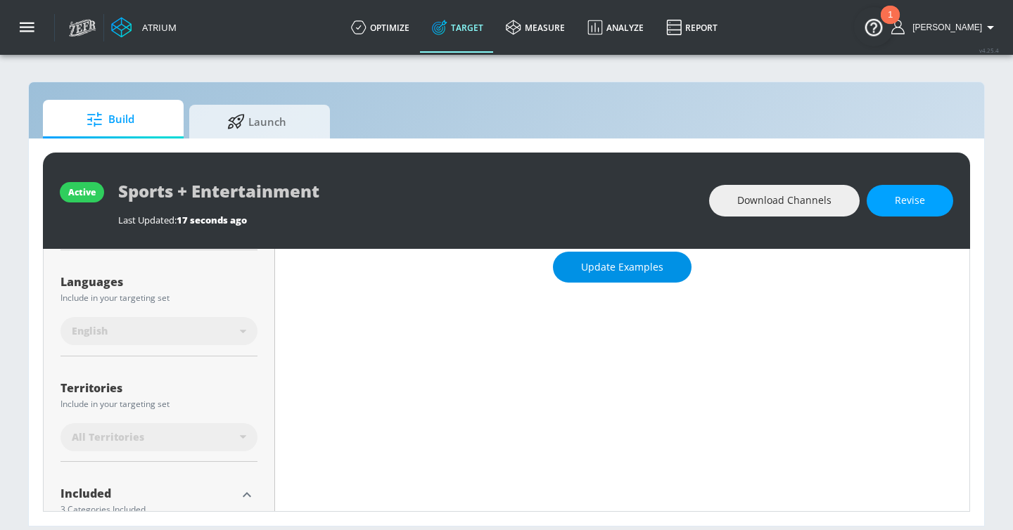
click at [662, 271] on span "Update Examples" at bounding box center [622, 268] width 82 height 18
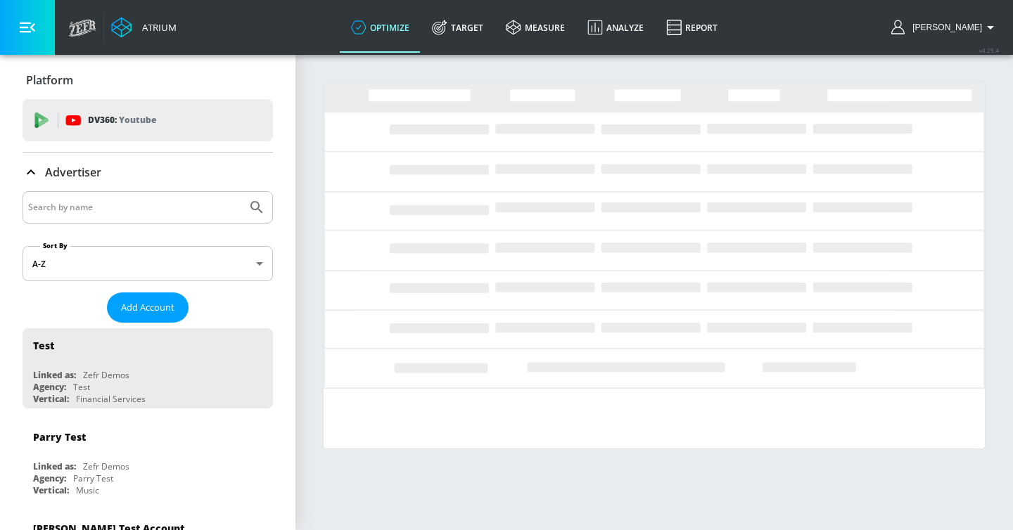
click at [176, 199] on input "Search by name" at bounding box center [134, 207] width 213 height 18
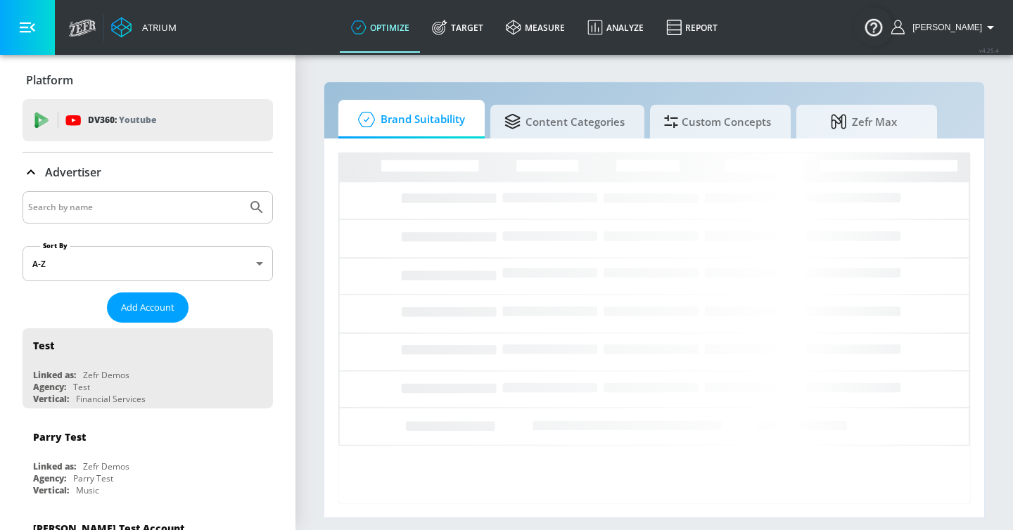
click at [165, 205] on input "Search by name" at bounding box center [134, 207] width 213 height 18
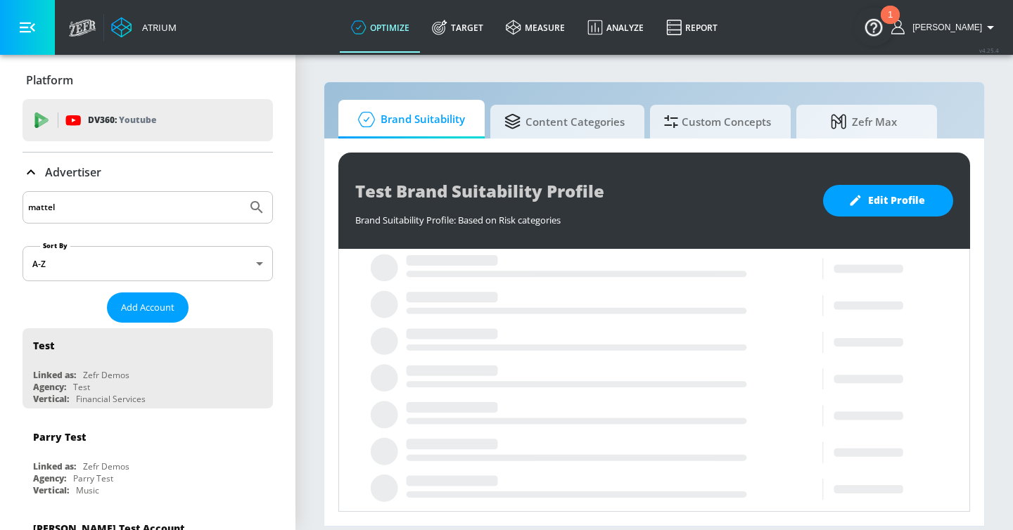
type input "mattel"
click at [241, 192] on button "Submit Search" at bounding box center [256, 207] width 31 height 31
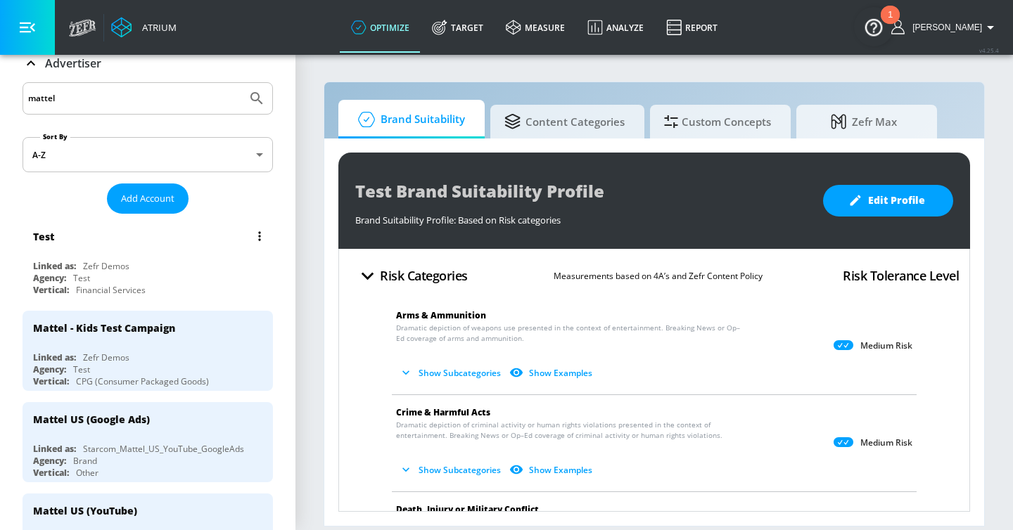
scroll to position [151, 0]
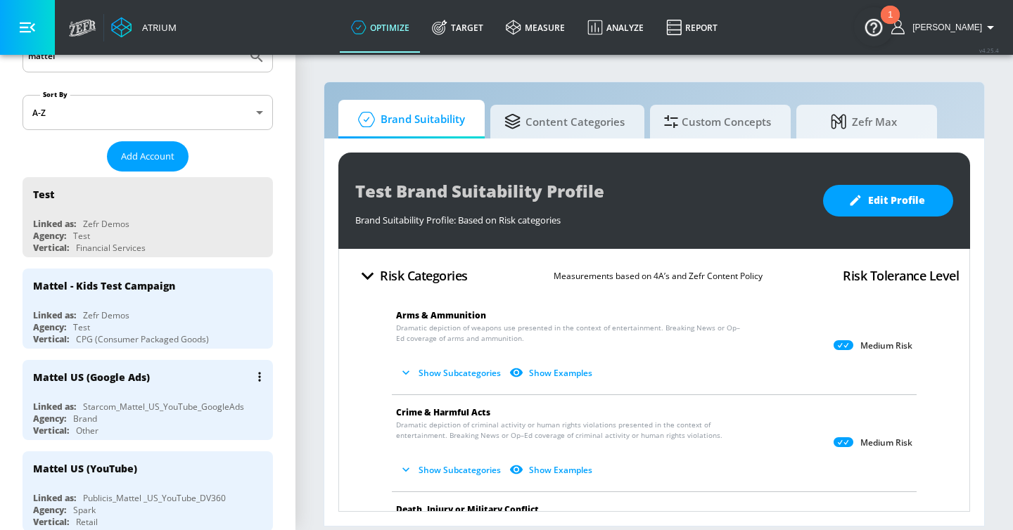
click at [179, 376] on div "Mattel US (Google Ads)" at bounding box center [151, 377] width 236 height 34
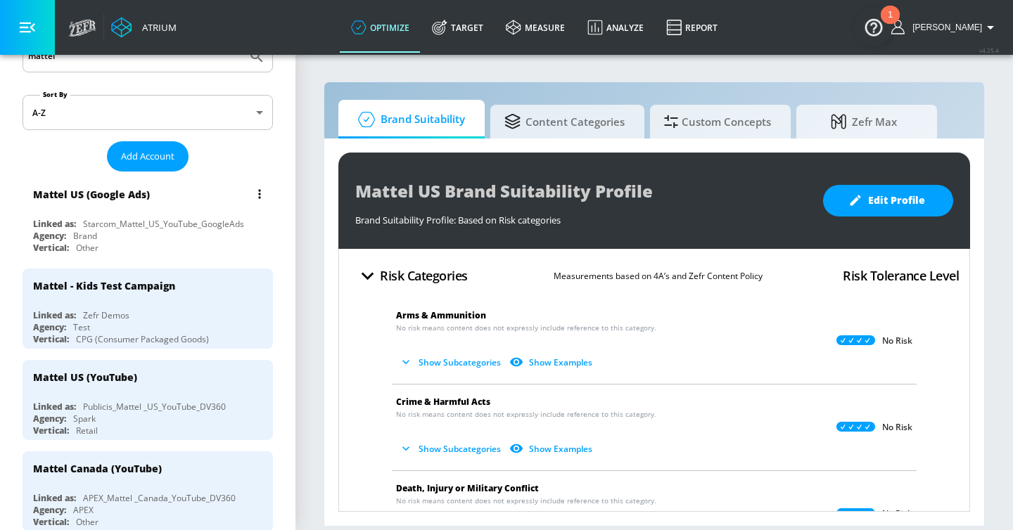
click at [223, 223] on div "Starcom_Mattel_US_YouTube_GoogleAds" at bounding box center [163, 224] width 161 height 12
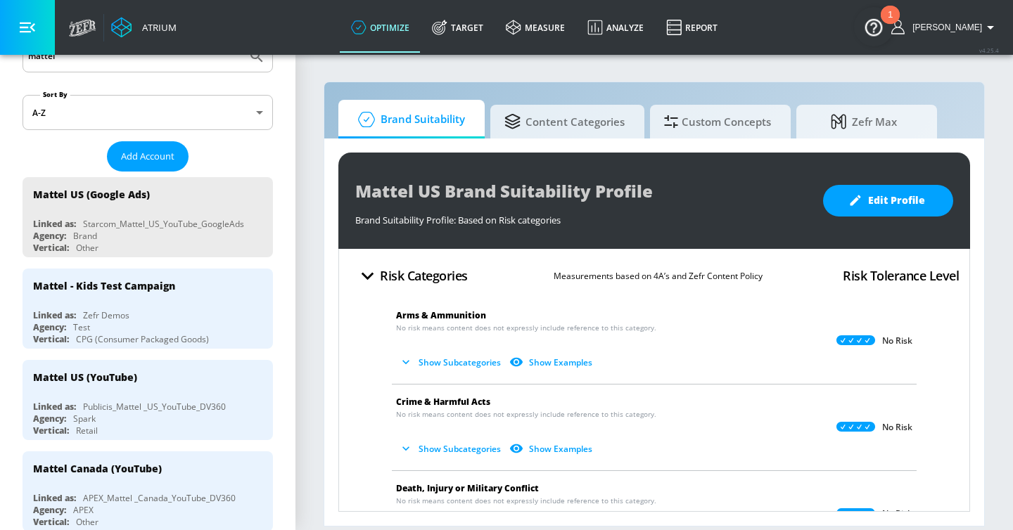
click at [480, 36] on link "Target" at bounding box center [457, 27] width 74 height 51
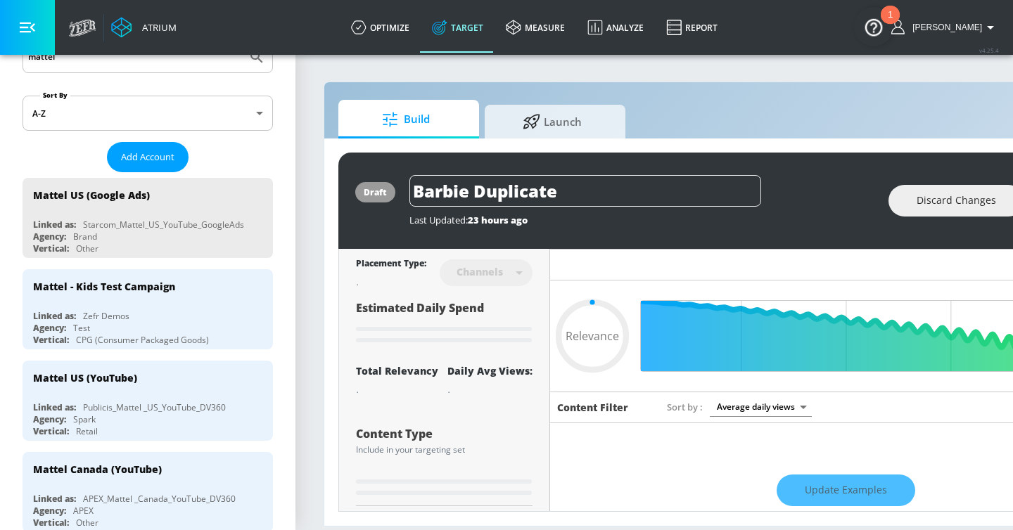
type input "0.05"
click at [535, 118] on icon at bounding box center [531, 119] width 18 height 15
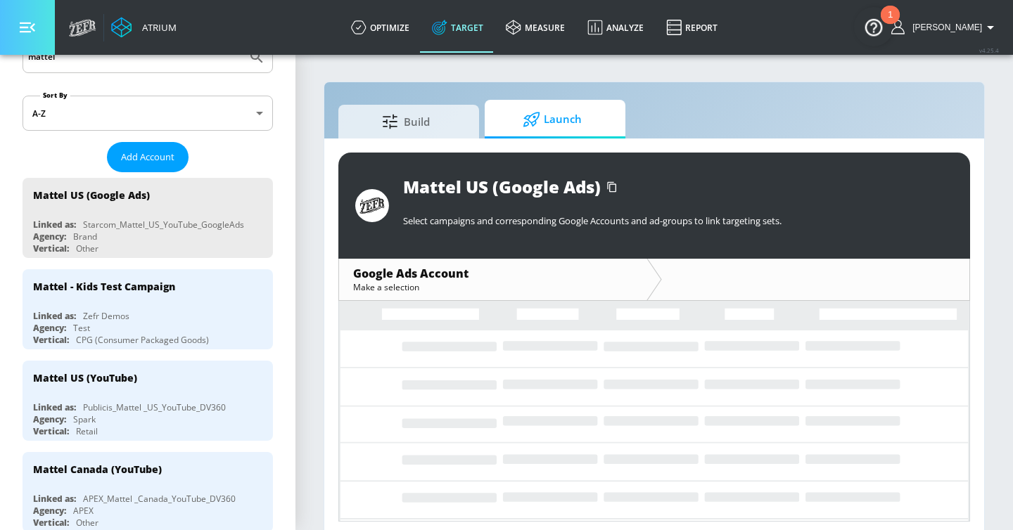
click at [27, 29] on icon "button" at bounding box center [27, 27] width 15 height 15
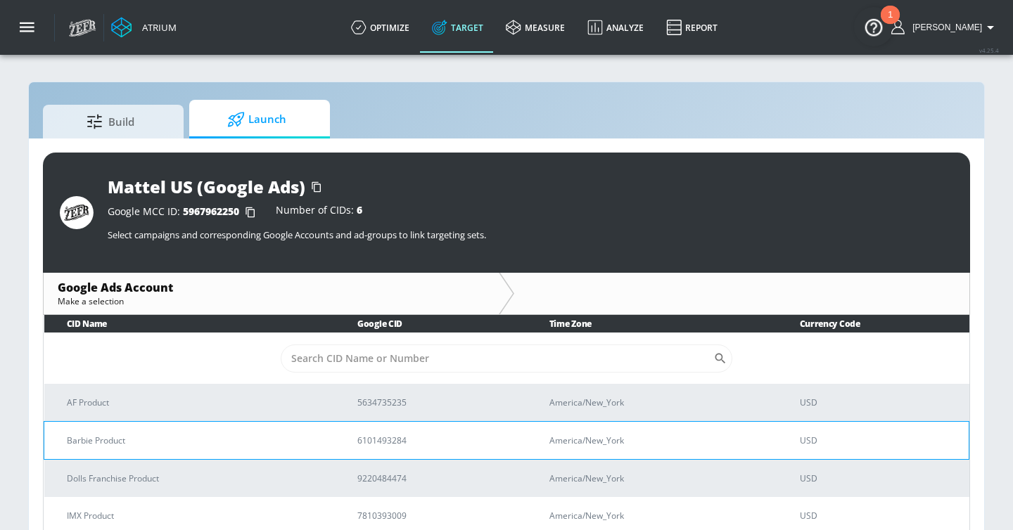
scroll to position [73, 0]
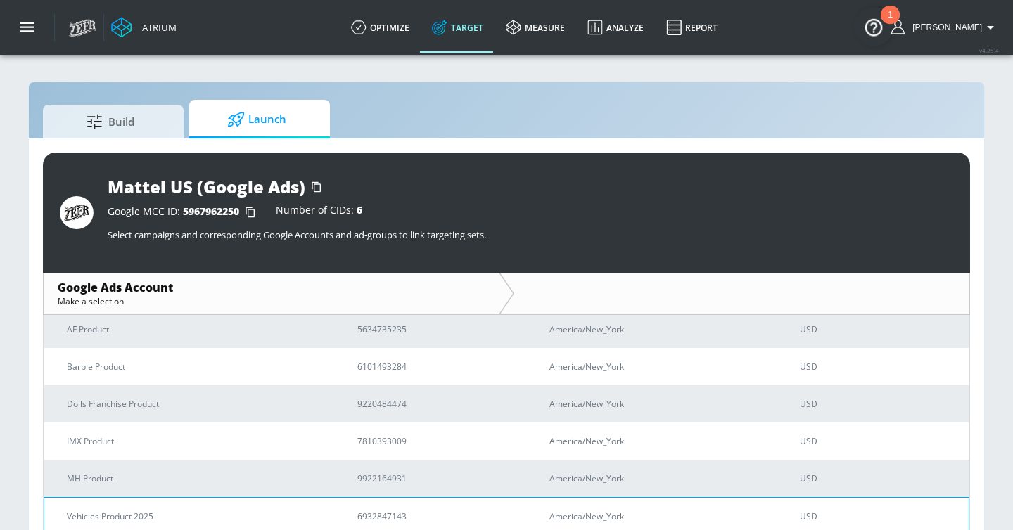
click at [169, 508] on td "Vehicles Product 2025" at bounding box center [189, 516] width 291 height 38
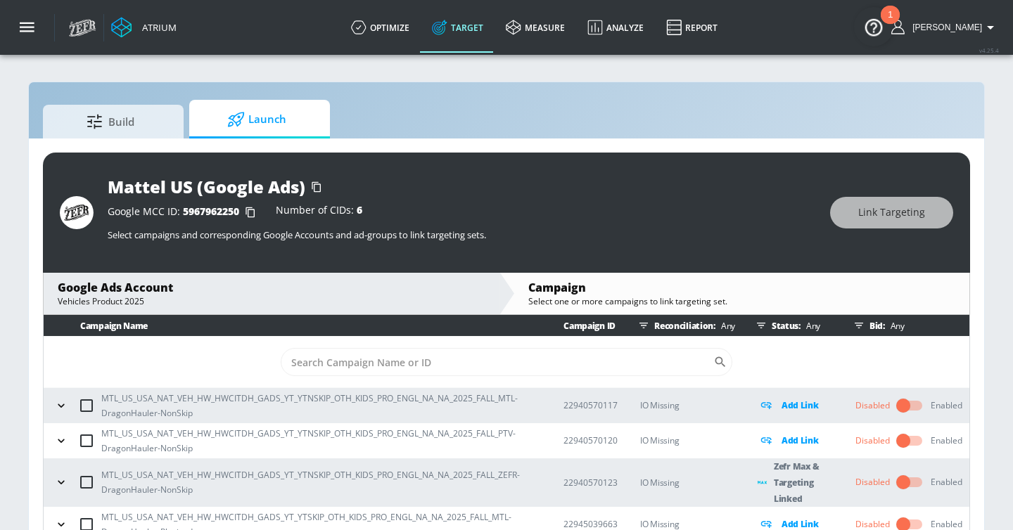
click at [431, 359] on input "Sort By" at bounding box center [497, 362] width 432 height 28
paste input "23029049696"
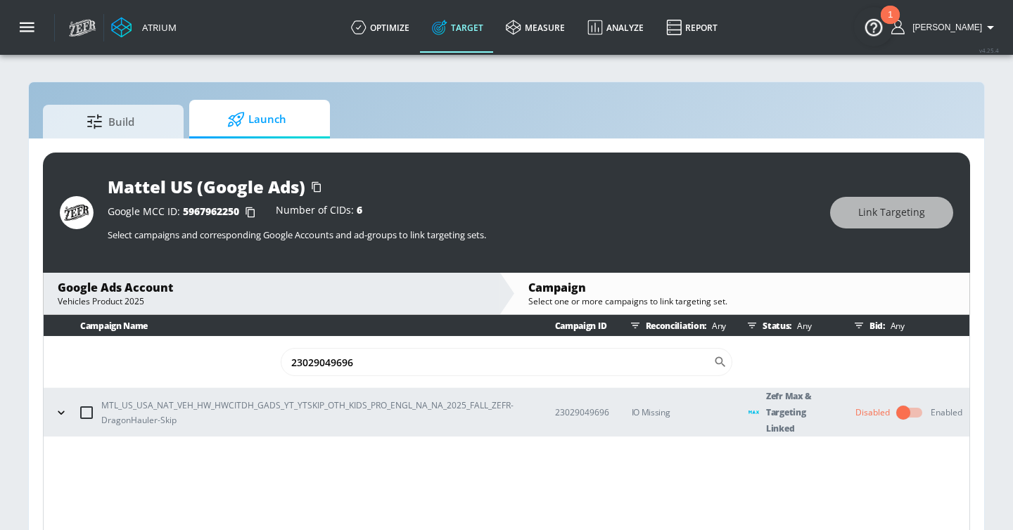
click at [63, 416] on icon "button" at bounding box center [61, 413] width 14 height 14
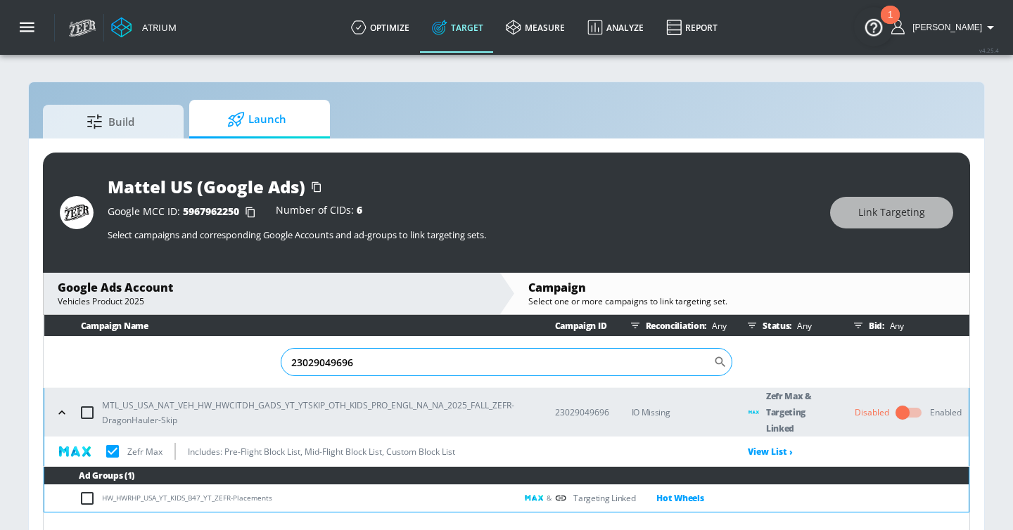
click at [319, 364] on input "23029049696" at bounding box center [497, 362] width 432 height 28
paste input "2940570123"
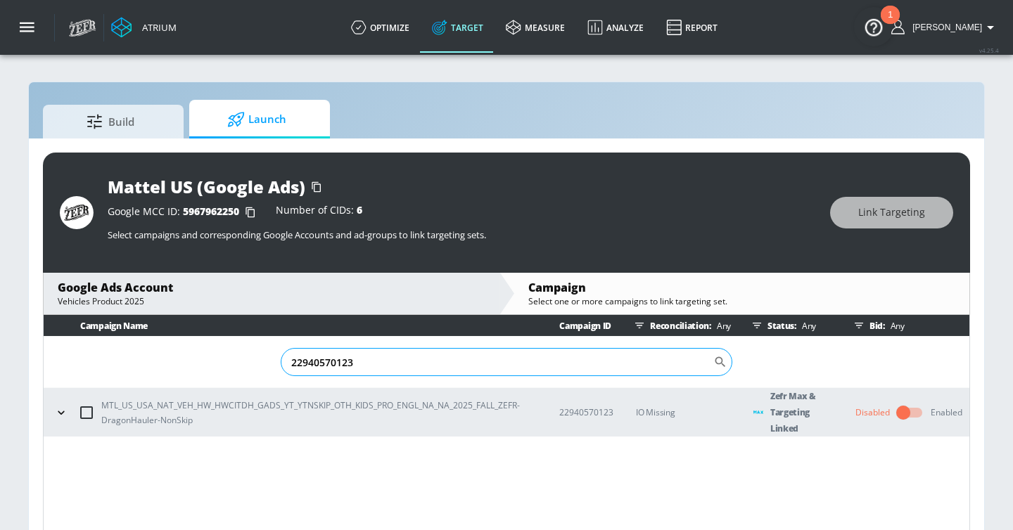
click at [359, 360] on input "22940570123" at bounding box center [497, 362] width 432 height 28
paste input "5039666"
click at [565, 360] on input "22945039666" at bounding box center [497, 362] width 432 height 28
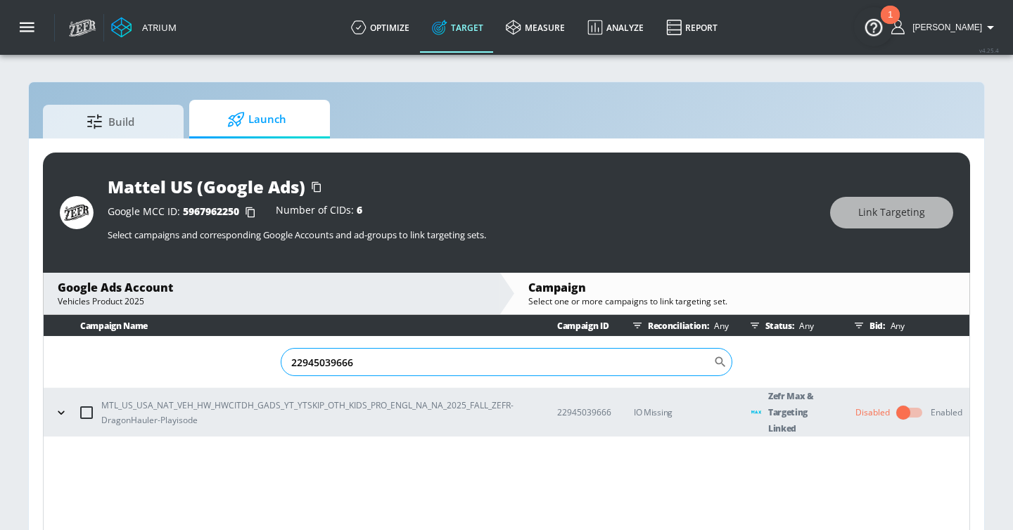
paste input "57"
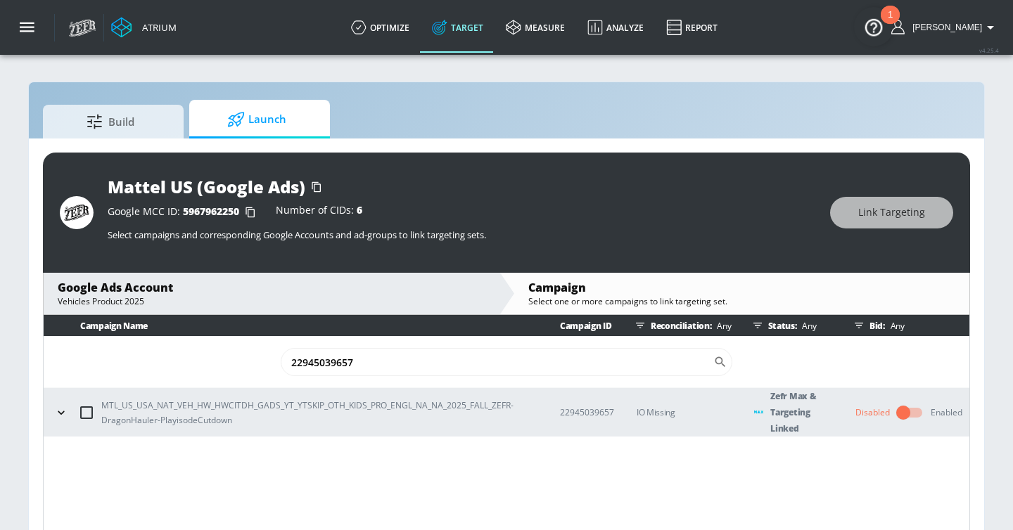
type input "22945039657"
